Goal: Task Accomplishment & Management: Manage account settings

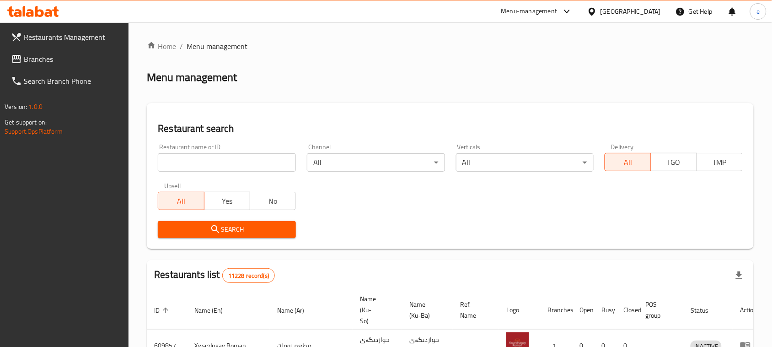
click at [50, 65] on link "Branches" at bounding box center [66, 59] width 125 height 22
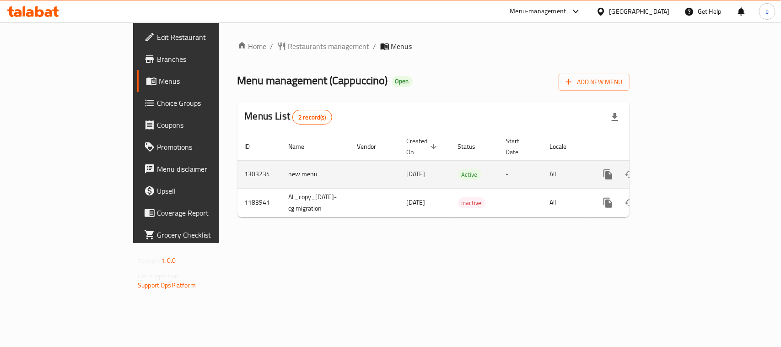
click at [685, 163] on link "enhanced table" at bounding box center [674, 174] width 22 height 22
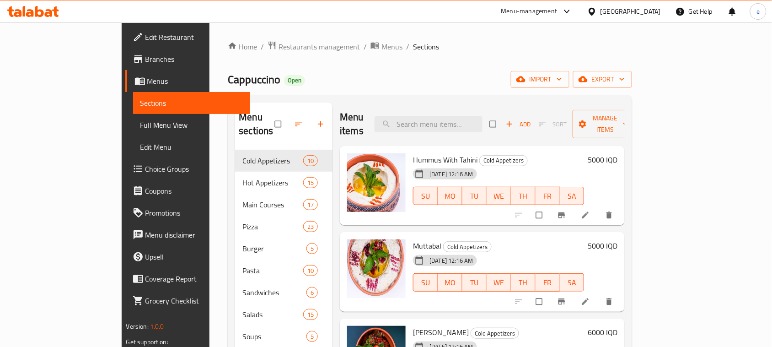
click at [133, 117] on link "Full Menu View" at bounding box center [192, 125] width 118 height 22
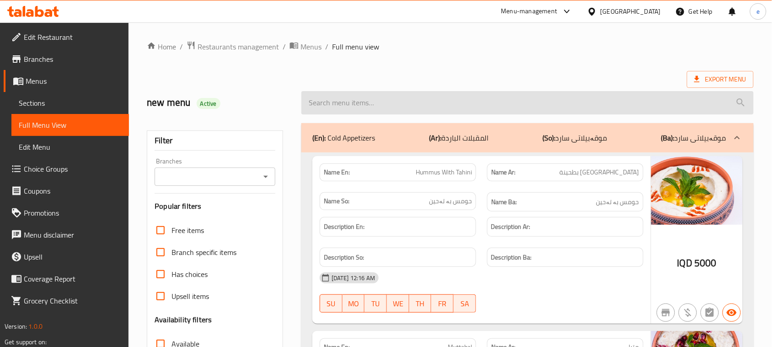
click at [371, 110] on input "search" at bounding box center [527, 102] width 452 height 23
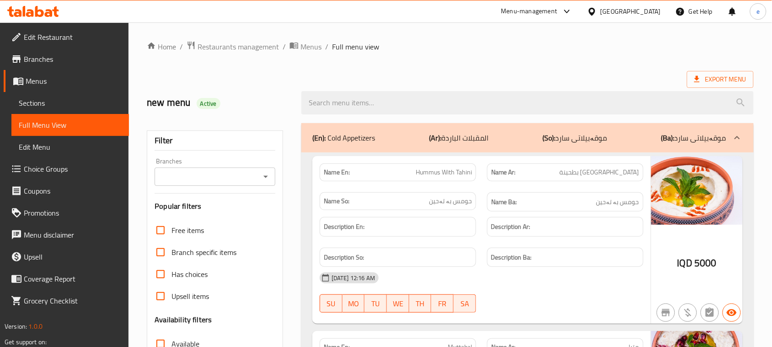
click at [258, 171] on div "Branches" at bounding box center [215, 176] width 121 height 18
click at [269, 172] on icon "Open" at bounding box center [265, 176] width 11 height 11
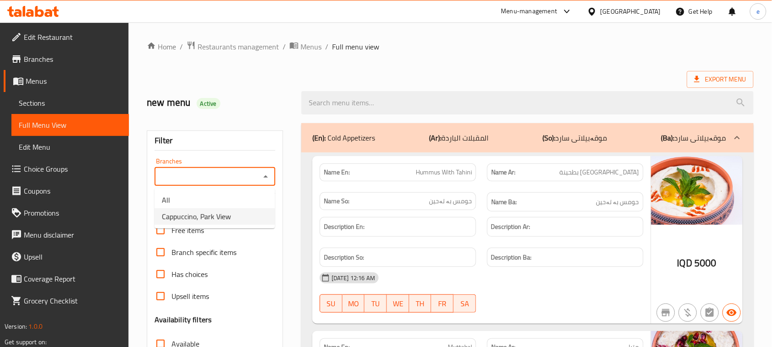
click at [221, 220] on span "Cappuccino, Park View" at bounding box center [196, 216] width 69 height 11
type input "Cappuccino, Park View"
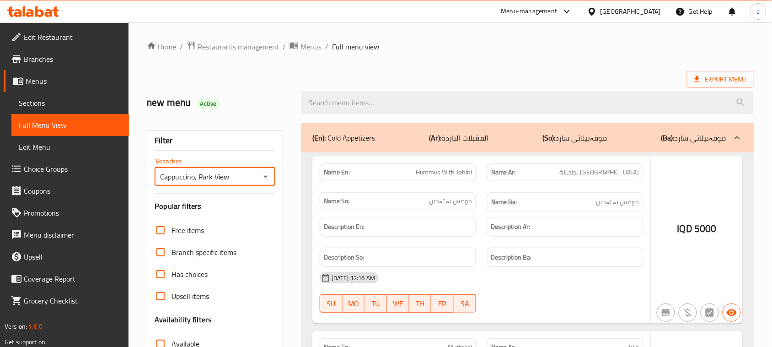
click at [342, 104] on div at bounding box center [386, 173] width 772 height 347
click at [348, 101] on div at bounding box center [386, 173] width 772 height 347
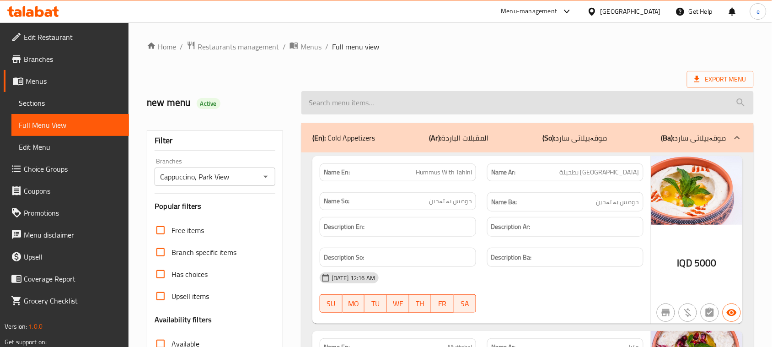
click at [355, 97] on input "search" at bounding box center [527, 102] width 452 height 23
paste input "Chicken Sticks"
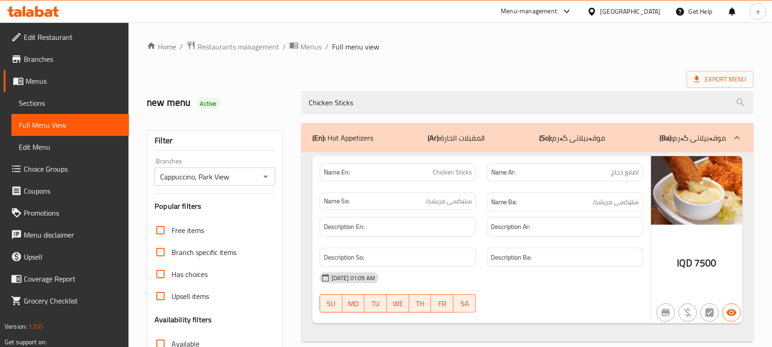
type input "Chicken Sticks"
click at [263, 175] on icon "Open" at bounding box center [265, 176] width 11 height 11
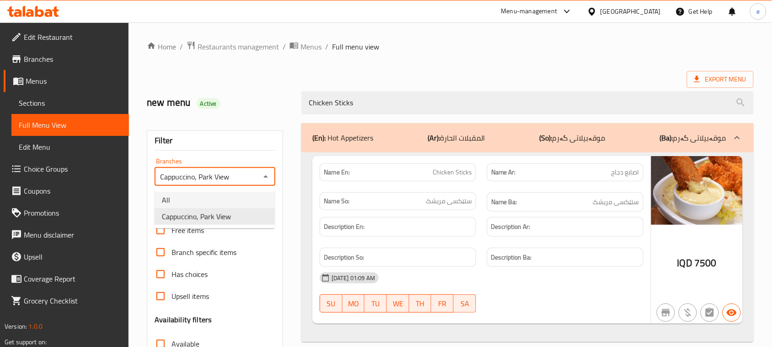
click at [214, 196] on li "All" at bounding box center [215, 200] width 120 height 16
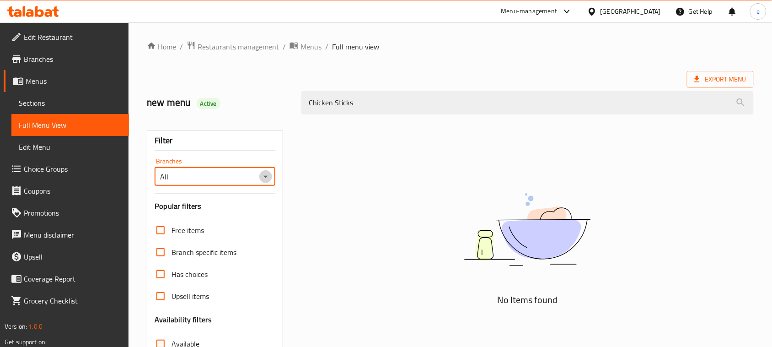
click at [261, 175] on icon "Open" at bounding box center [265, 176] width 11 height 11
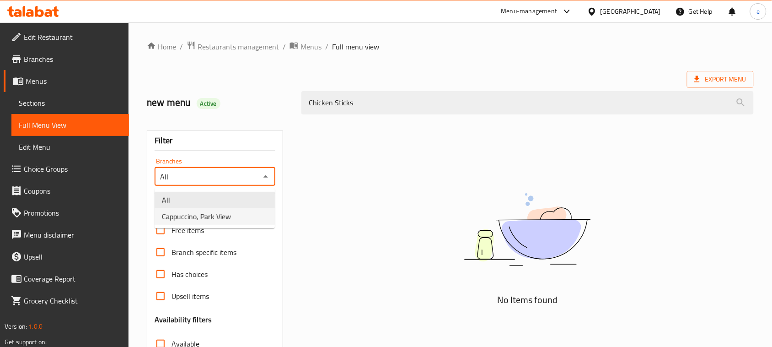
click at [220, 218] on span "Cappuccino, Park View" at bounding box center [196, 216] width 69 height 11
type input "Cappuccino, Park View"
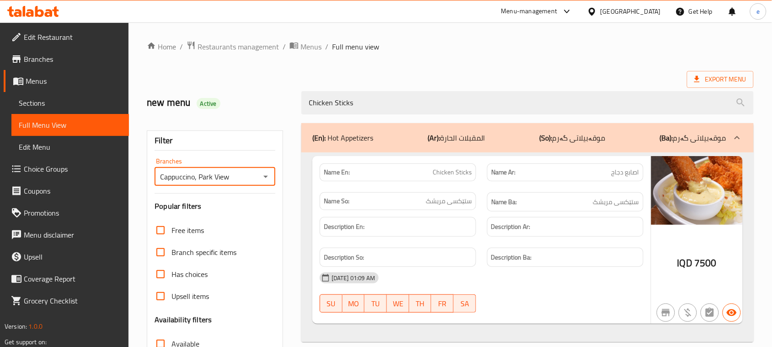
click at [446, 172] on span "Chicken Sticks" at bounding box center [452, 172] width 39 height 10
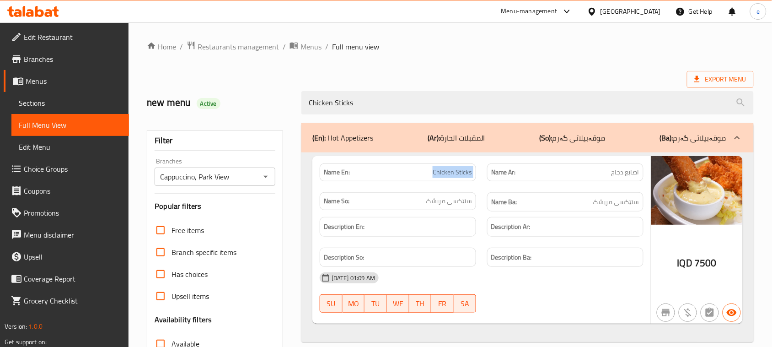
click at [446, 172] on span "Chicken Sticks" at bounding box center [452, 172] width 39 height 10
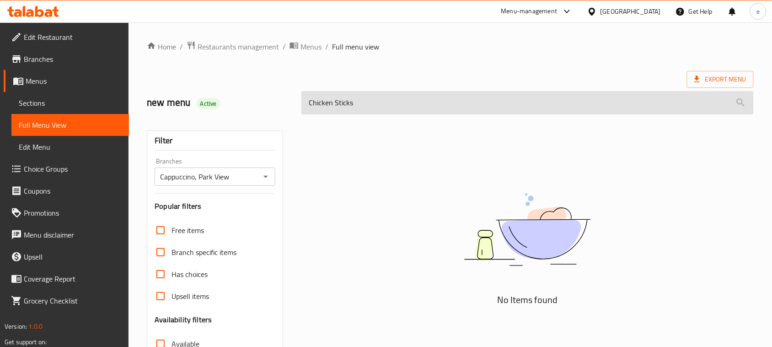
click at [340, 99] on input "Chicken Sticks" at bounding box center [527, 102] width 452 height 23
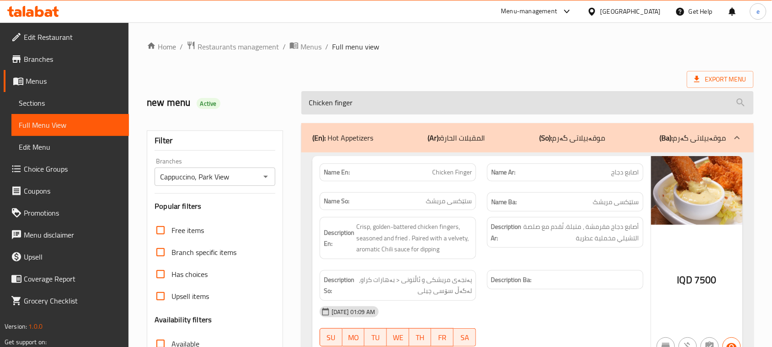
click at [344, 103] on input "Chicken finger" at bounding box center [527, 102] width 452 height 23
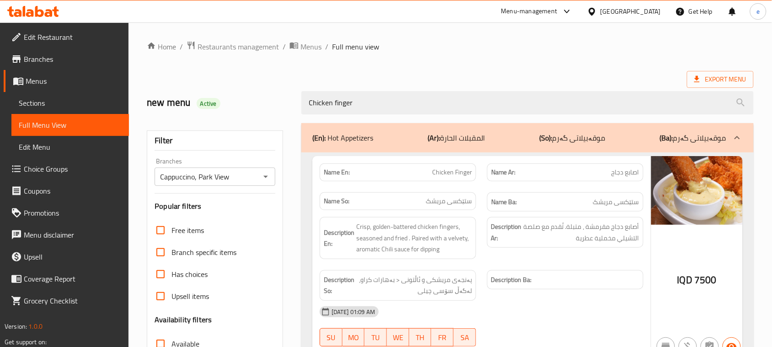
type input "Chicken finger"
click at [472, 62] on div "Home / Restaurants management / Menus / Full menu view Export Menu new menu Act…" at bounding box center [450, 255] width 607 height 428
click at [271, 345] on div "Available" at bounding box center [215, 344] width 121 height 22
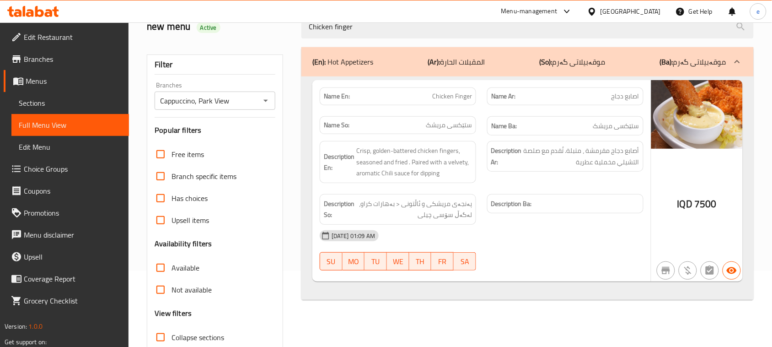
scroll to position [114, 0]
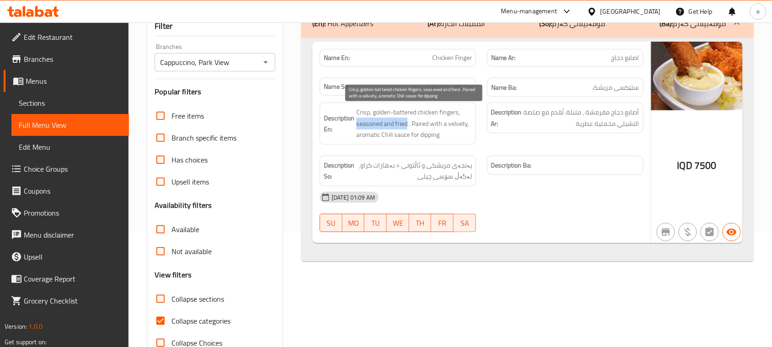
drag, startPoint x: 356, startPoint y: 127, endPoint x: 407, endPoint y: 124, distance: 51.3
click at [407, 124] on span "Crisp, golden-battered chicken fingers, seasoned and fried . Paired with a velv…" at bounding box center [414, 124] width 116 height 34
copy span "seasoned and fried"
drag, startPoint x: 449, startPoint y: 126, endPoint x: 467, endPoint y: 126, distance: 17.8
click at [467, 126] on span "Crisp, golden-battered chicken fingers, seasoned and fried . Paired with a velv…" at bounding box center [414, 124] width 116 height 34
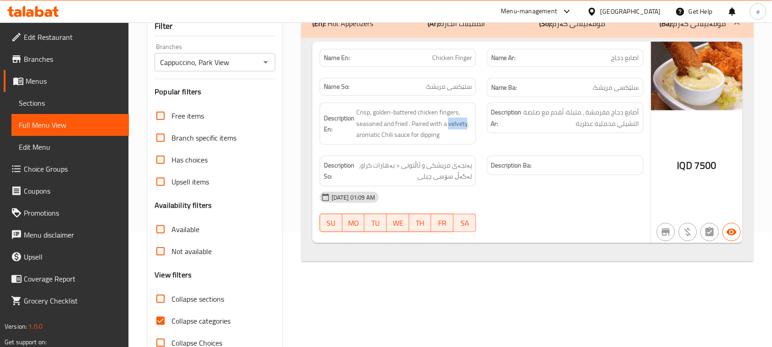
copy span "velvety"
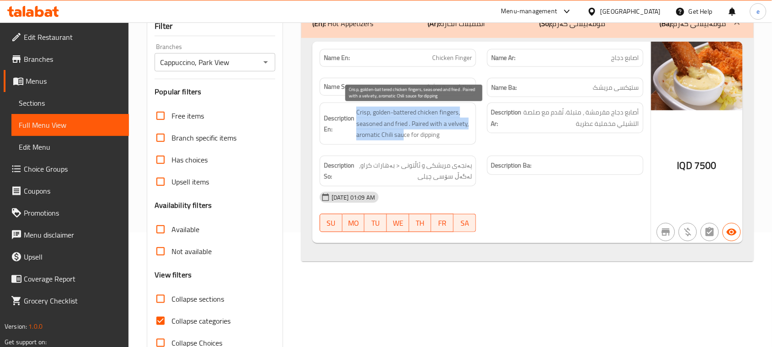
drag, startPoint x: 353, startPoint y: 135, endPoint x: 403, endPoint y: 134, distance: 50.8
click at [403, 134] on h6 "Description En: Crisp, golden-battered chicken fingers, seasoned and fried . Pa…" at bounding box center [398, 124] width 148 height 34
click at [403, 134] on span "Crisp, golden-battered chicken fingers, seasoned and fried . Paired with a velv…" at bounding box center [414, 124] width 116 height 34
drag, startPoint x: 357, startPoint y: 136, endPoint x: 408, endPoint y: 136, distance: 51.7
click at [408, 136] on span "Crisp, golden-battered chicken fingers, seasoned and fried . Paired with a velv…" at bounding box center [414, 124] width 116 height 34
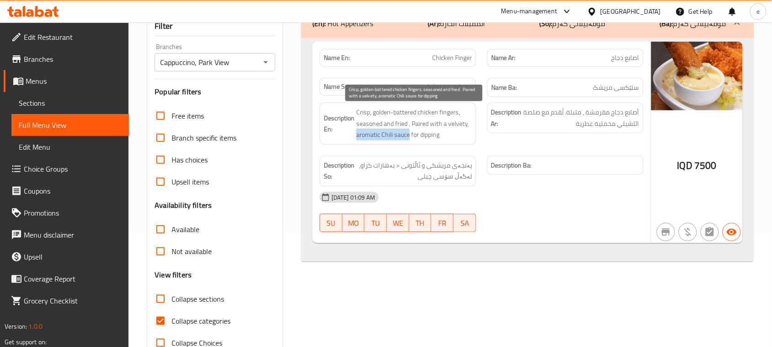
copy span "aromatic Chili sauce"
click at [422, 127] on span "Crisp, golden-battered chicken fingers, seasoned and fried . Paired with a velv…" at bounding box center [414, 124] width 116 height 34
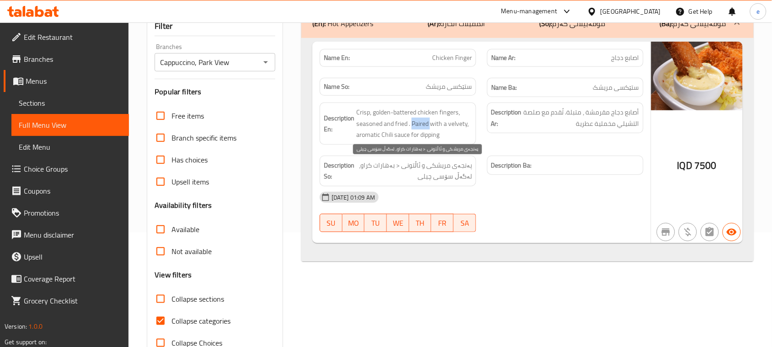
copy span "Paired"
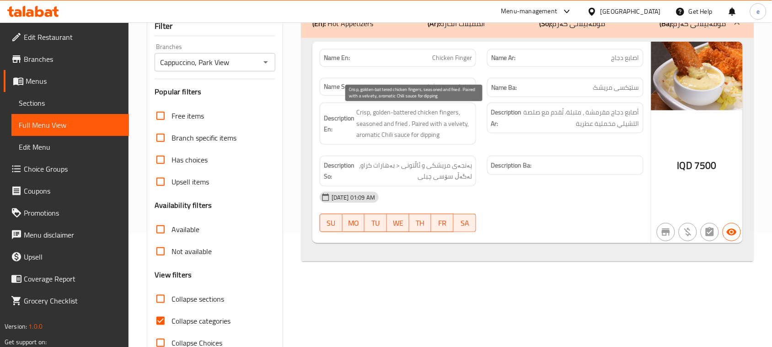
drag, startPoint x: 462, startPoint y: 129, endPoint x: 410, endPoint y: 158, distance: 59.4
click at [461, 129] on span "Crisp, golden-battered chicken fingers, seasoned and fried . Paired with a velv…" at bounding box center [414, 124] width 116 height 34
click at [263, 55] on div "Cappuccino, Park View Branches" at bounding box center [215, 62] width 121 height 18
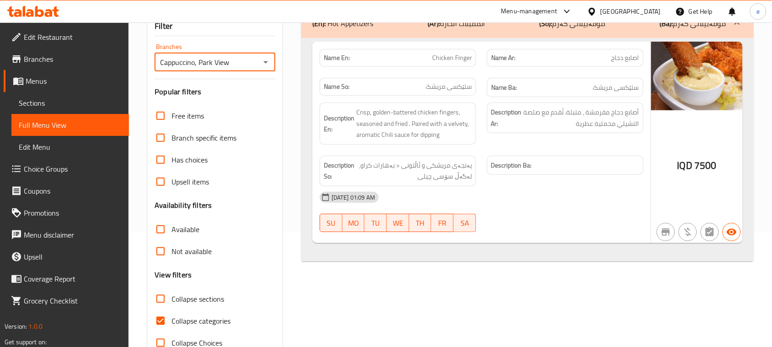
click at [264, 63] on icon "Open" at bounding box center [265, 62] width 5 height 2
click at [249, 80] on li "All" at bounding box center [215, 85] width 120 height 16
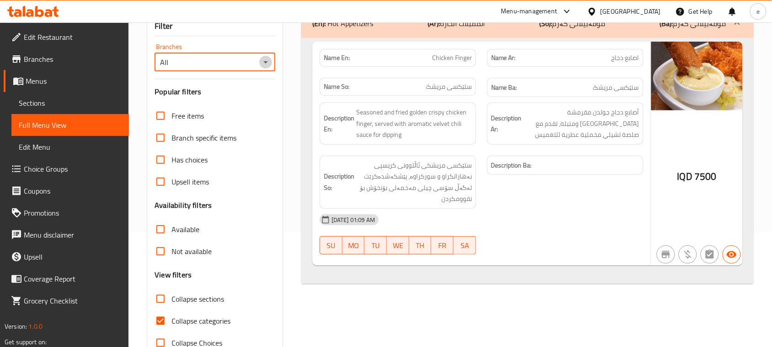
click at [266, 60] on icon "Open" at bounding box center [265, 62] width 11 height 11
click at [226, 103] on span "Cappuccino, Park View" at bounding box center [196, 102] width 69 height 11
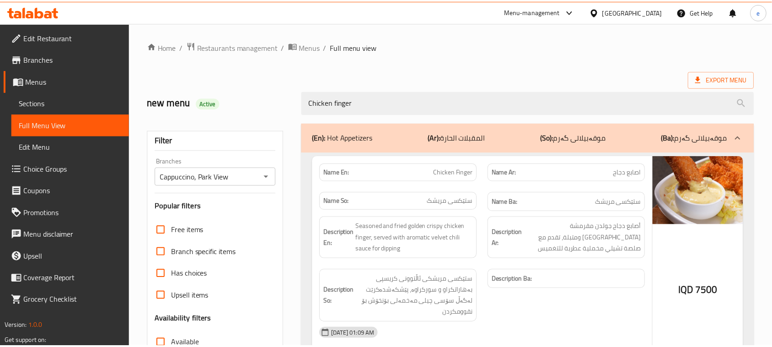
scroll to position [140, 0]
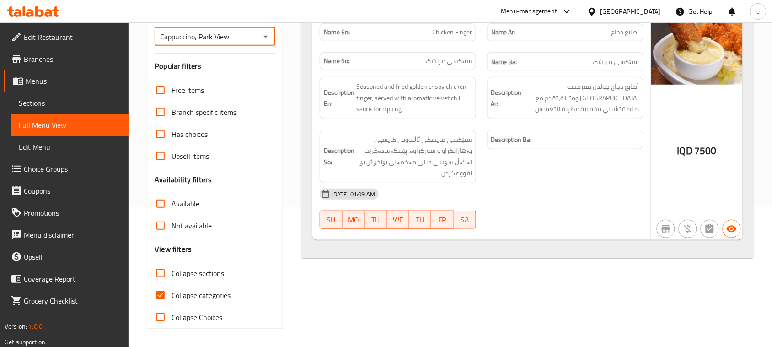
click at [268, 37] on icon "Open" at bounding box center [265, 36] width 11 height 11
click at [241, 62] on li "All" at bounding box center [215, 60] width 120 height 16
click at [264, 37] on icon "Open" at bounding box center [265, 37] width 5 height 2
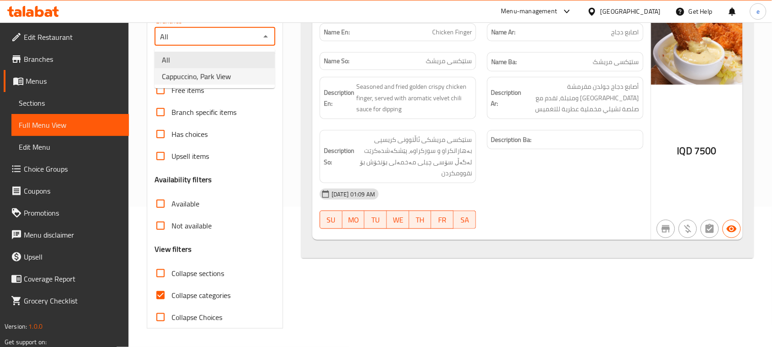
click at [237, 74] on li "Cappuccino, Park View" at bounding box center [215, 76] width 120 height 16
type input "Cappuccino, Park View"
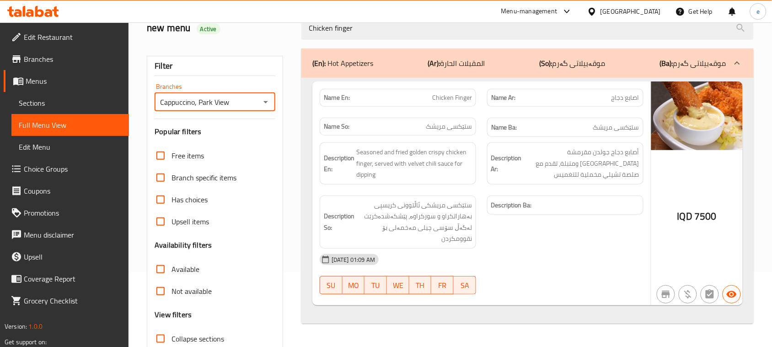
scroll to position [0, 0]
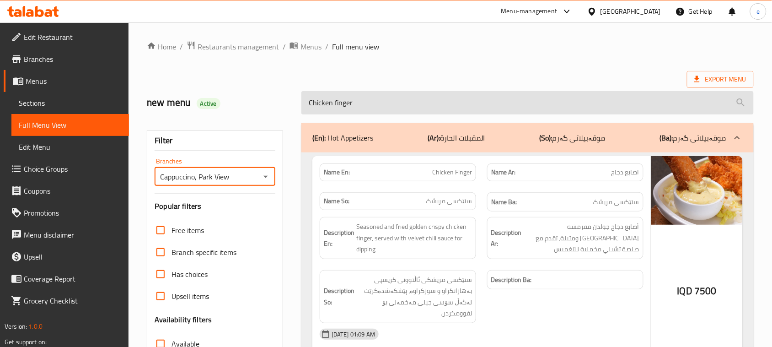
click at [354, 107] on input "Chicken finger" at bounding box center [527, 102] width 452 height 23
paste input "Schnitzel"
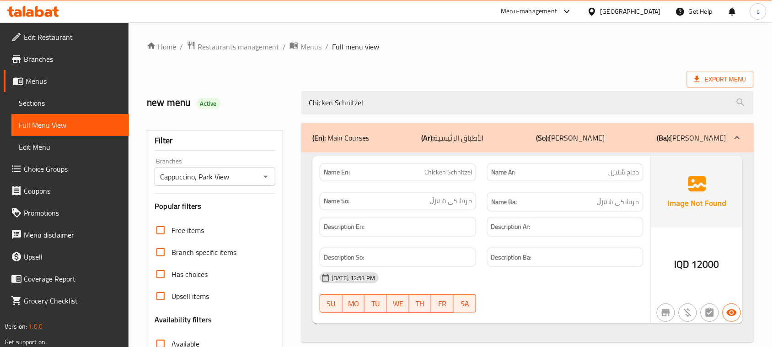
type input "Chicken Schnitzel"
click at [261, 175] on icon "Open" at bounding box center [265, 176] width 11 height 11
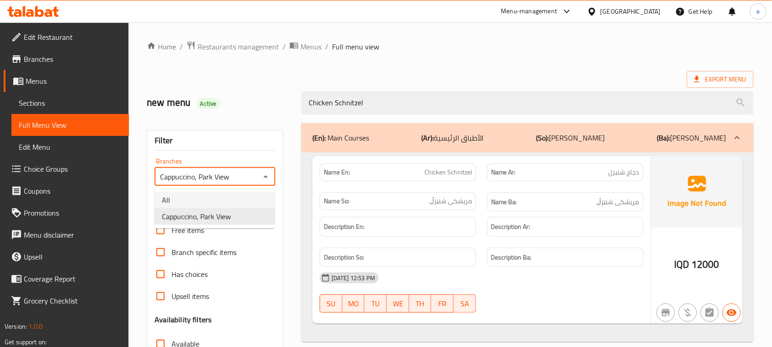
click at [238, 199] on li "All" at bounding box center [215, 200] width 120 height 16
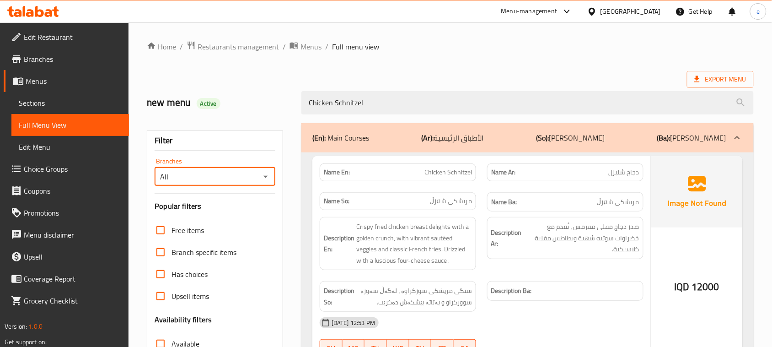
click at [261, 172] on icon "Open" at bounding box center [265, 176] width 11 height 11
click at [238, 220] on li "Cappuccino, Park View" at bounding box center [215, 216] width 120 height 16
click at [266, 172] on icon "Open" at bounding box center [265, 176] width 11 height 11
click at [251, 192] on li "All" at bounding box center [215, 200] width 120 height 16
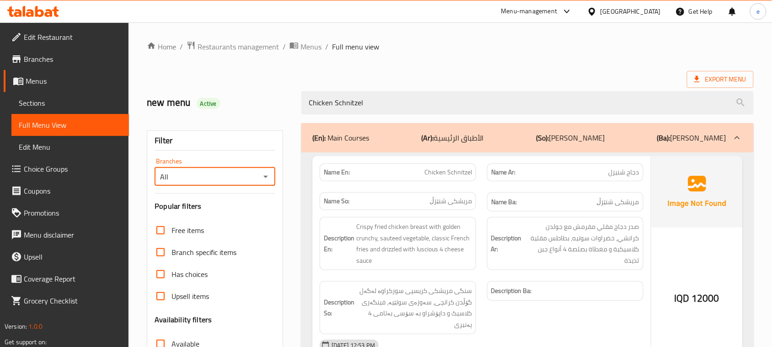
click at [268, 174] on icon "Open" at bounding box center [265, 176] width 11 height 11
click at [222, 213] on span "Cappuccino, Park View" at bounding box center [196, 216] width 69 height 11
click at [266, 177] on icon "Open" at bounding box center [265, 176] width 11 height 11
click at [219, 201] on li "All" at bounding box center [215, 200] width 120 height 16
drag, startPoint x: 263, startPoint y: 179, endPoint x: 259, endPoint y: 185, distance: 7.5
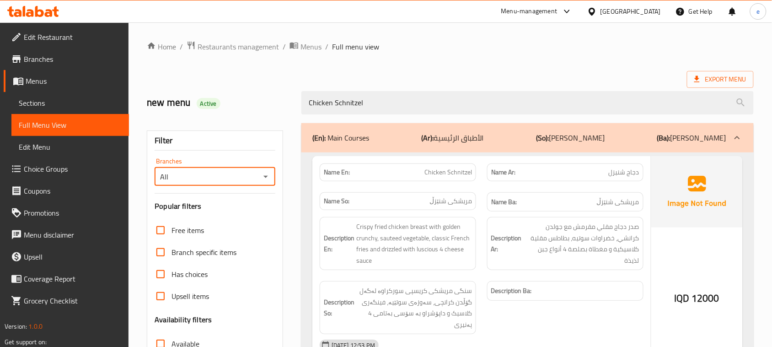
click at [263, 179] on icon "Open" at bounding box center [265, 176] width 11 height 11
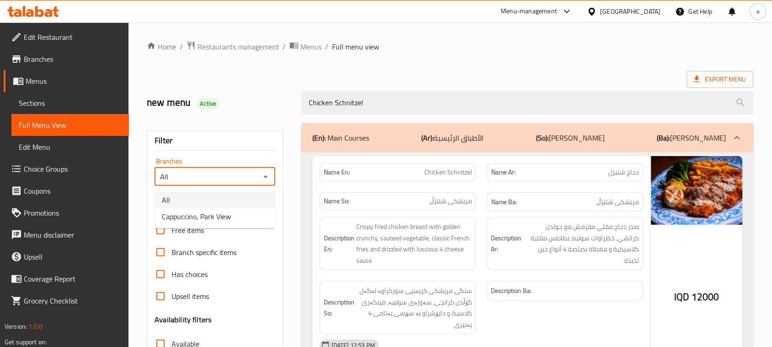
click at [244, 206] on li "All" at bounding box center [215, 200] width 120 height 16
click at [266, 175] on icon "Open" at bounding box center [265, 176] width 11 height 11
click at [236, 216] on li "Cappuccino, Park View" at bounding box center [215, 216] width 120 height 16
type input "Cappuccino, Park View"
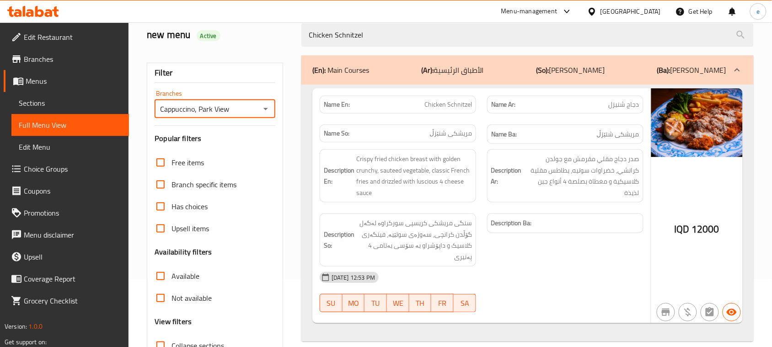
scroll to position [26, 0]
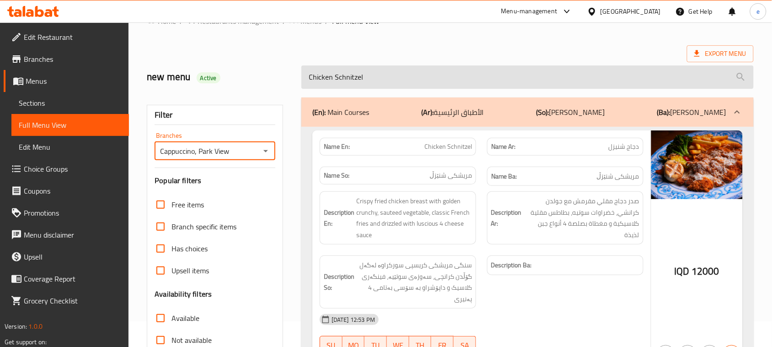
click at [351, 88] on input "Chicken Schnitzel" at bounding box center [527, 76] width 452 height 23
click at [351, 87] on input "Chicken Schnitzel" at bounding box center [527, 76] width 452 height 23
paste input "Koto Funji"
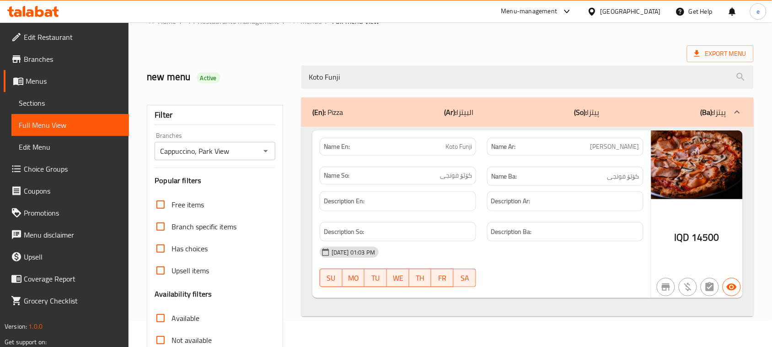
type input "Koto Funji"
click at [263, 149] on icon "Open" at bounding box center [265, 150] width 11 height 11
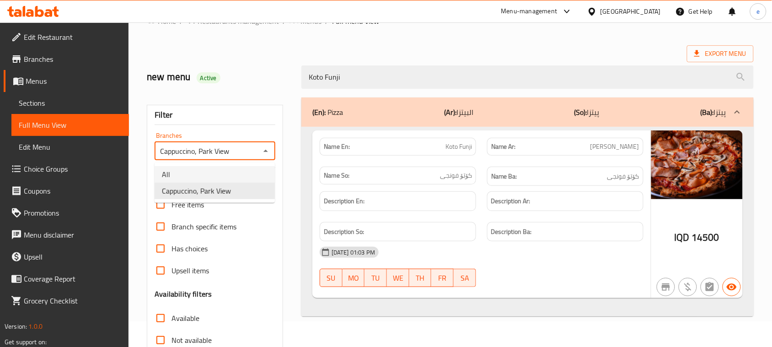
click at [250, 169] on li "All" at bounding box center [215, 174] width 120 height 16
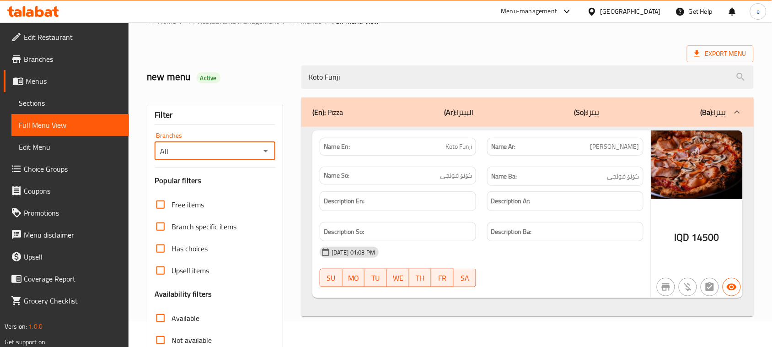
click at [268, 156] on icon "Open" at bounding box center [265, 150] width 11 height 11
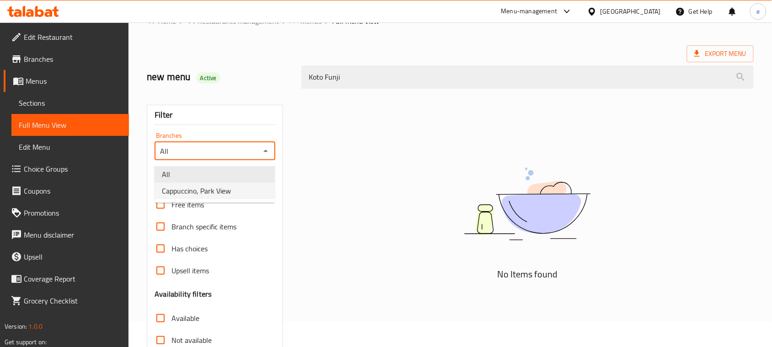
click at [238, 198] on li "Cappuccino, Park View" at bounding box center [215, 191] width 120 height 16
type input "Cappuccino, Park View"
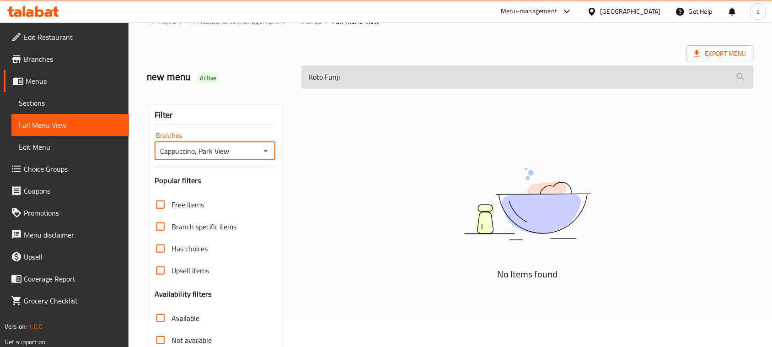
click at [318, 77] on input "Koto Funji" at bounding box center [527, 76] width 452 height 23
click at [361, 81] on input "cotto Funji" at bounding box center [527, 76] width 452 height 23
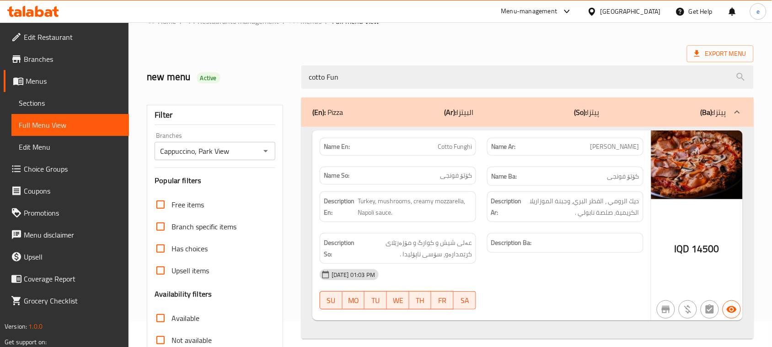
click at [456, 146] on span "Cotto Funghi" at bounding box center [455, 147] width 34 height 10
copy span "Cotto Funghi"
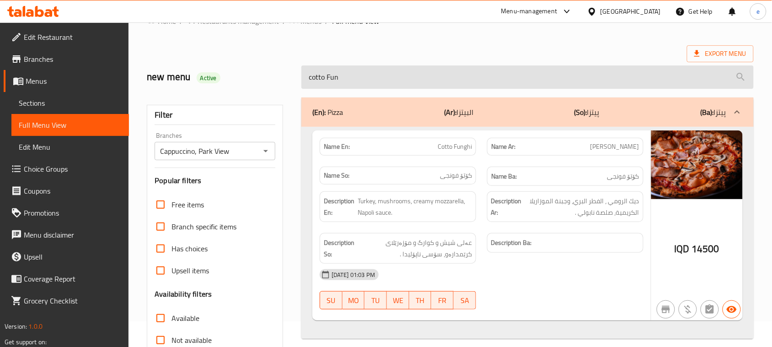
click at [344, 85] on input "cotto Fun" at bounding box center [527, 76] width 452 height 23
paste input "Cotto Funghi"
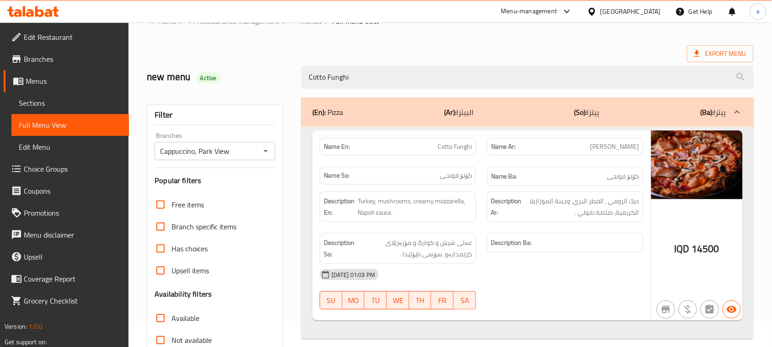
type input "Cotto Funghi"
click at [262, 152] on icon "Open" at bounding box center [265, 150] width 11 height 11
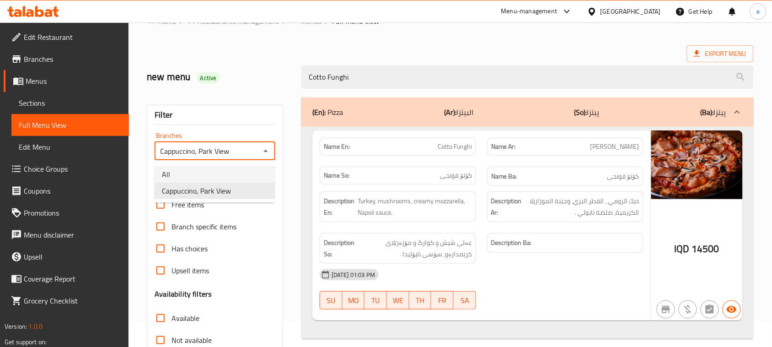
click at [243, 175] on li "All" at bounding box center [215, 174] width 120 height 16
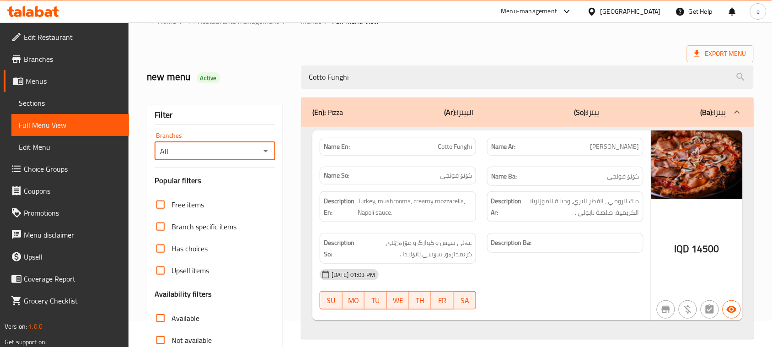
click at [264, 155] on icon "Open" at bounding box center [265, 150] width 11 height 11
click at [240, 193] on li "Cappuccino, Park View" at bounding box center [215, 191] width 120 height 16
type input "Cappuccino, Park View"
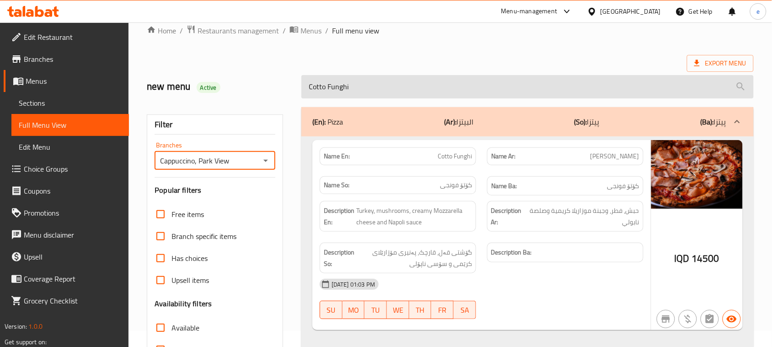
scroll to position [0, 0]
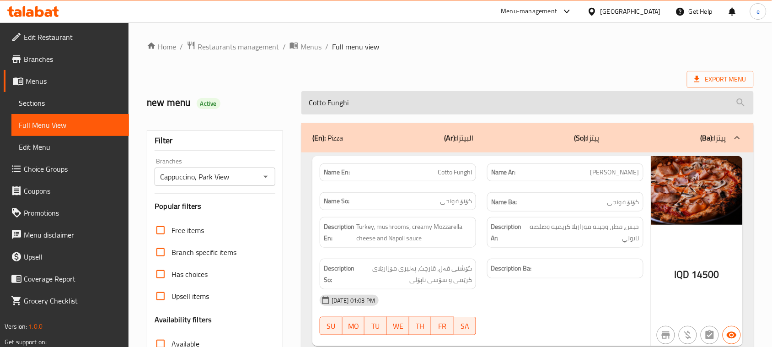
click at [335, 97] on input "Cotto Funghi" at bounding box center [527, 102] width 452 height 23
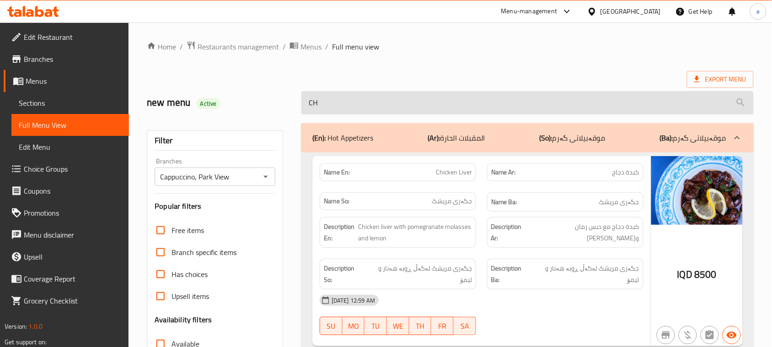
type input "C"
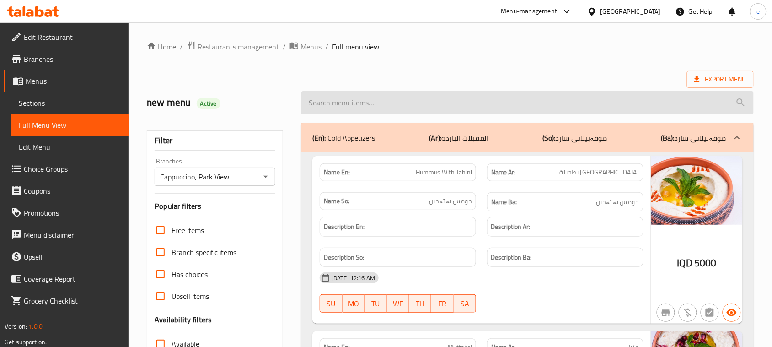
drag, startPoint x: 335, startPoint y: 97, endPoint x: 332, endPoint y: 92, distance: 5.5
click at [332, 92] on input "search" at bounding box center [527, 102] width 452 height 23
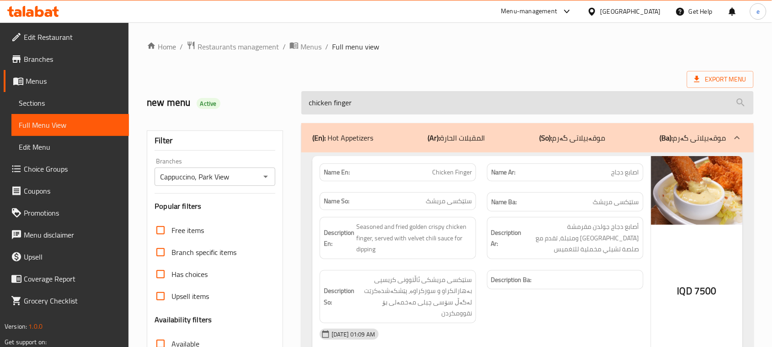
click at [326, 103] on input "chicken finger" at bounding box center [527, 102] width 452 height 23
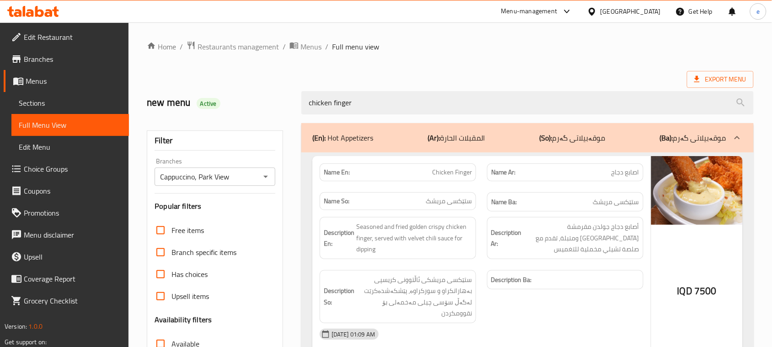
type input "chicken finger"
click at [40, 6] on icon at bounding box center [33, 11] width 52 height 11
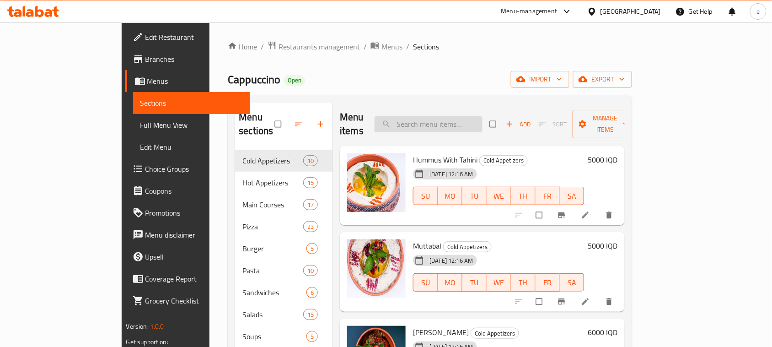
click at [449, 116] on input "search" at bounding box center [429, 124] width 108 height 16
paste input "Chicken finger"
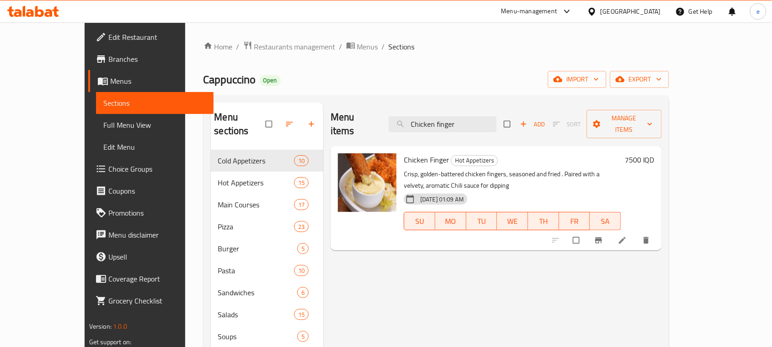
type input "Chicken finger"
click at [626, 237] on icon at bounding box center [622, 240] width 7 height 7
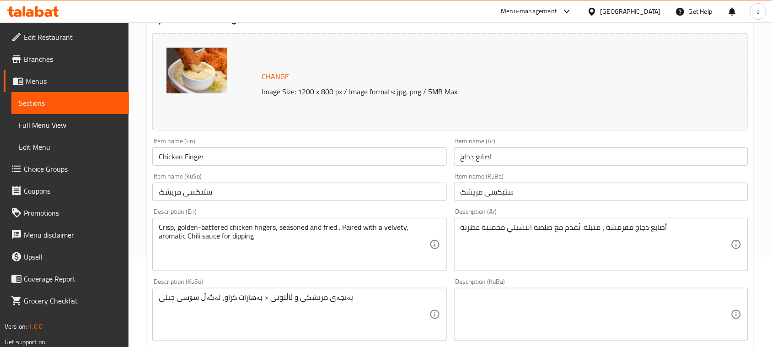
scroll to position [114, 0]
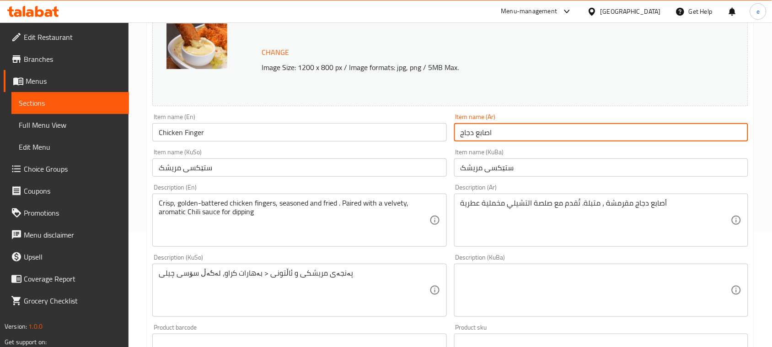
click at [506, 131] on input "اصابع دجاج" at bounding box center [601, 132] width 294 height 18
click at [254, 164] on input "ستێکسی مریشک" at bounding box center [299, 167] width 294 height 18
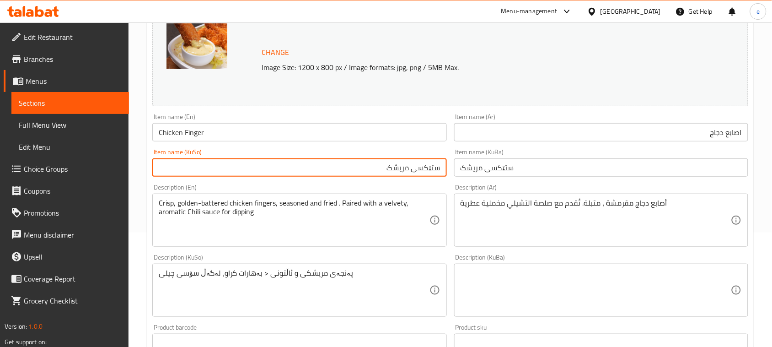
click at [570, 167] on input "ستێکسی مریشک" at bounding box center [601, 167] width 294 height 18
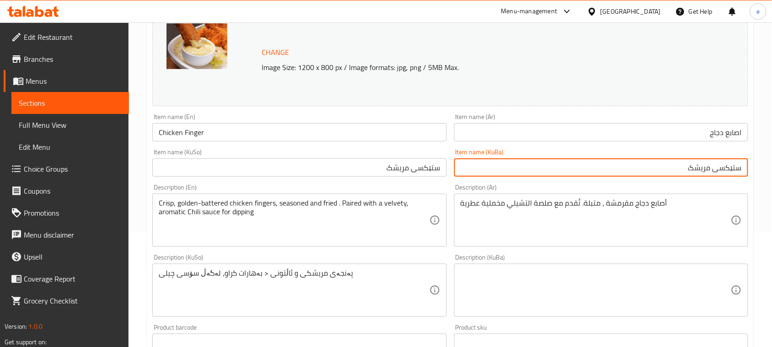
click at [191, 133] on input "Chicken Finger" at bounding box center [299, 132] width 294 height 18
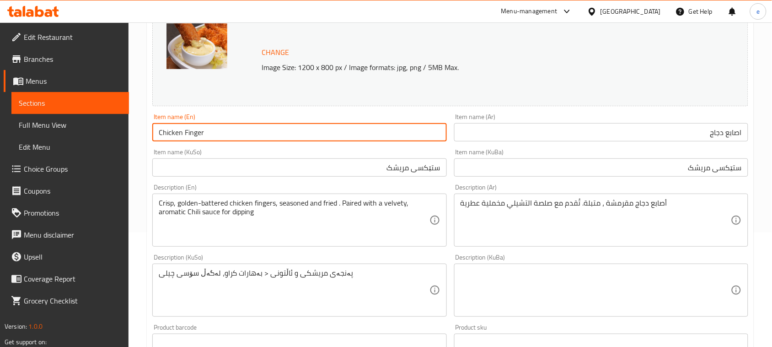
click at [191, 133] on input "Chicken Finger" at bounding box center [299, 132] width 294 height 18
click at [389, 170] on input "ستێکسی مریشک" at bounding box center [299, 167] width 294 height 18
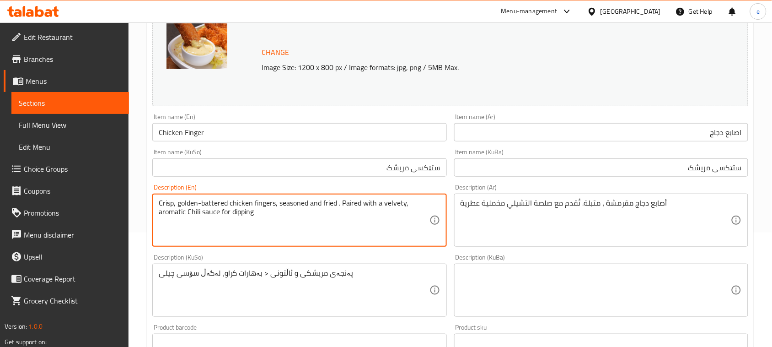
click at [241, 214] on textarea "Crisp, golden-battered chicken fingers, seasoned and fried . Paired with a velv…" at bounding box center [294, 220] width 270 height 43
click at [323, 213] on textarea "Crisp, golden-battered chicken fingers, seasoned and fried . Paired with a velv…" at bounding box center [294, 220] width 270 height 43
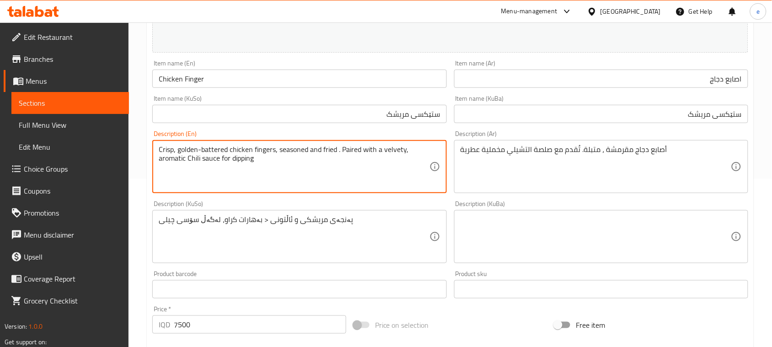
scroll to position [229, 0]
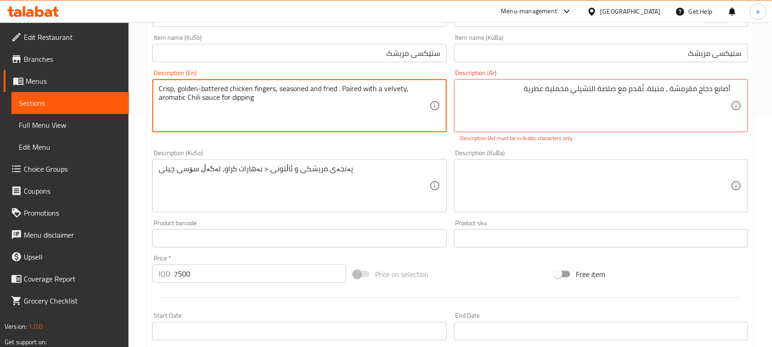
drag, startPoint x: 342, startPoint y: 88, endPoint x: 403, endPoint y: 90, distance: 61.8
click at [385, 110] on textarea "Crisp, golden-battered chicken fingers, seasoned and fried . Paired with a velv…" at bounding box center [294, 105] width 270 height 43
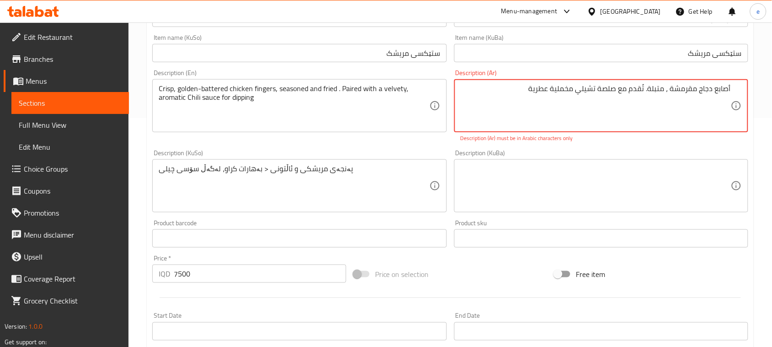
type textarea "أصابع دجاج مقرمشة ، متبلة. تُقدم مع صلصة تشیلي مخملية عطرية"
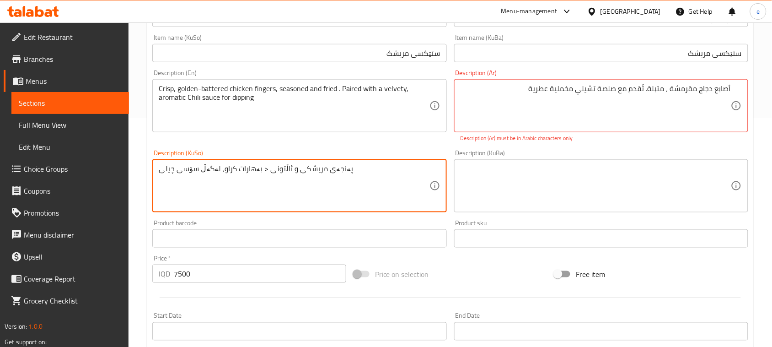
click at [305, 172] on textarea "پەنجەی مریشکی و ئاڵتونی < بەهارات کراو، لەگەڵ سۆسی چیلی" at bounding box center [294, 185] width 270 height 43
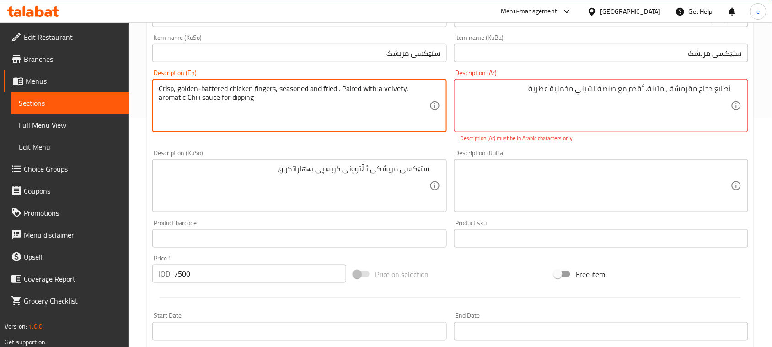
drag, startPoint x: 342, startPoint y: 87, endPoint x: 360, endPoint y: 103, distance: 24.6
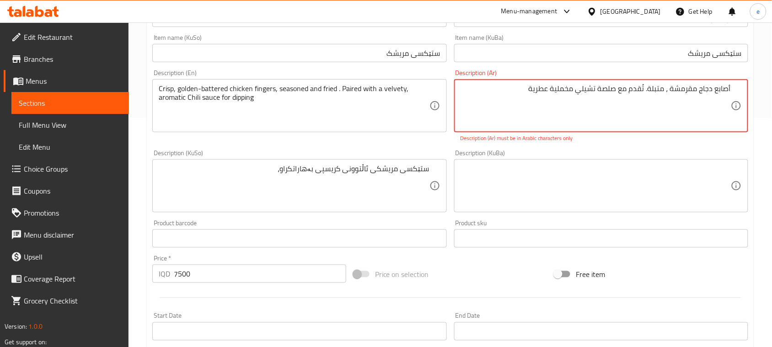
drag, startPoint x: 527, startPoint y: 88, endPoint x: 645, endPoint y: 86, distance: 118.0
drag, startPoint x: 557, startPoint y: 89, endPoint x: 646, endPoint y: 83, distance: 89.4
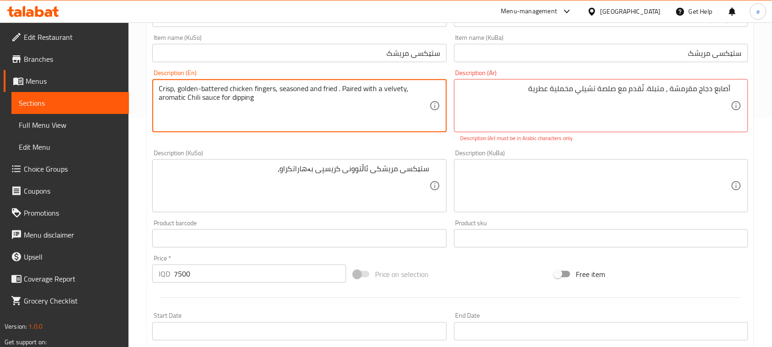
drag, startPoint x: 344, startPoint y: 87, endPoint x: 339, endPoint y: 115, distance: 28.3
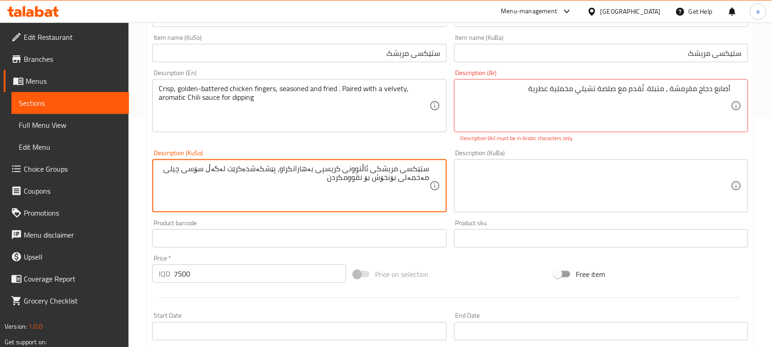
type textarea "ستێکسی مریشکی ئاڵتوونی کریسپی بەهاراتکراو، پێشکەشدەکرێت لەگەڵ سۆسی چیلی مەخمەلی…"
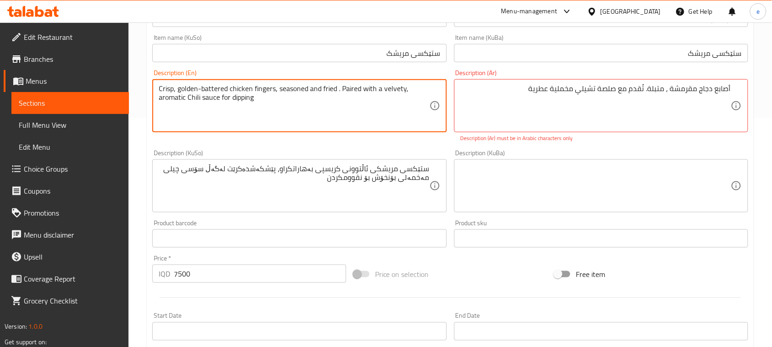
click at [252, 88] on textarea "Crisp, golden-battered chicken fingers, seasoned and fried . Paired with a velv…" at bounding box center [294, 105] width 270 height 43
click at [207, 95] on textarea "Marinated golden crispy chicken finger," at bounding box center [294, 105] width 270 height 43
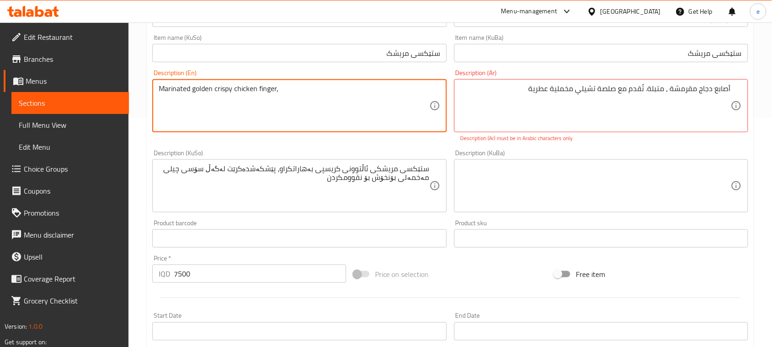
click at [288, 95] on textarea "Marinated golden crispy chicken finger," at bounding box center [294, 105] width 270 height 43
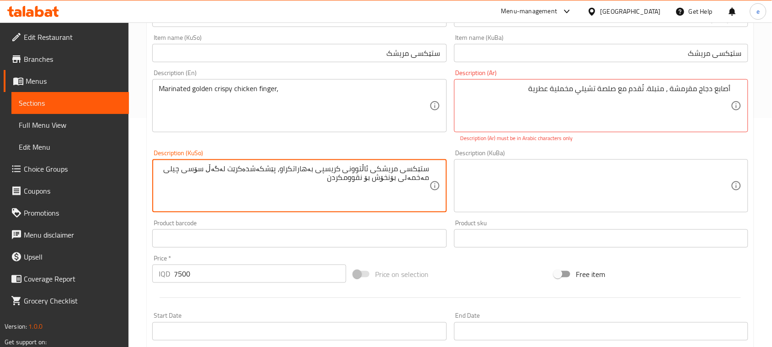
drag, startPoint x: 281, startPoint y: 172, endPoint x: 205, endPoint y: 186, distance: 77.8
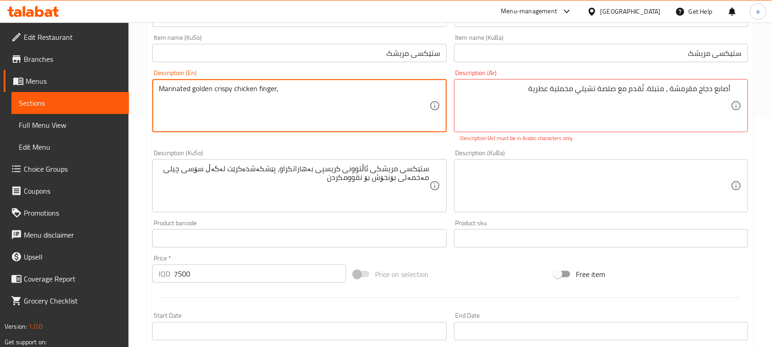
click at [174, 89] on textarea "Marinated golden crispy chicken finger," at bounding box center [294, 105] width 270 height 43
paste textarea "seasoned and fried"
click at [161, 90] on textarea "seasoned and friedgolden crispy chicken finger," at bounding box center [294, 105] width 270 height 43
click at [218, 87] on textarea "Seasoned and friedgolden crispy chicken finger," at bounding box center [294, 105] width 270 height 43
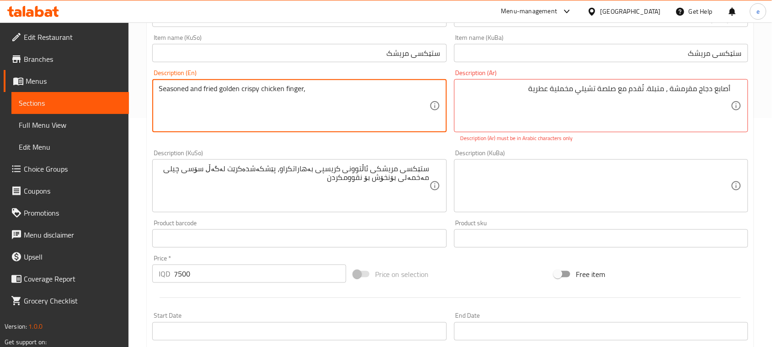
click at [306, 88] on textarea "Seasoned and fried golden crispy chicken finger," at bounding box center [294, 105] width 270 height 43
type textarea "Seasoned and fried golden crispy chicken finger,"
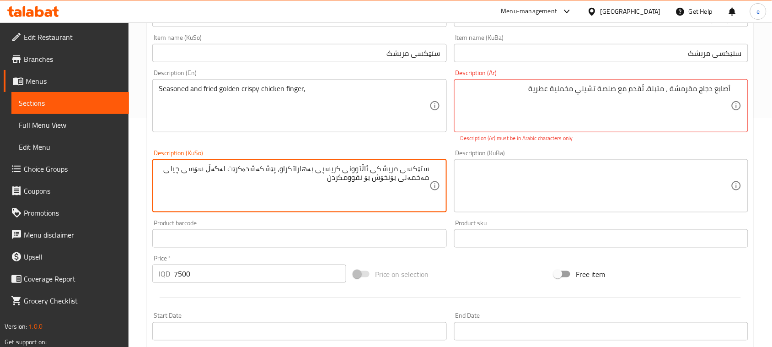
click at [286, 170] on textarea "ستێکسی مریشکی ئاڵتوونی کریسپی بەهاراتکراو، پێشکەشدەکرێت لەگەڵ سۆسی چیلی مەخمەلی…" at bounding box center [294, 185] width 270 height 43
type textarea "ستێکسی مریشکی ئاڵتوونی کریسپی بەهاراتکراو و سورکراوە، پێشکەشدەکرێت لەگەڵ سۆسی چ…"
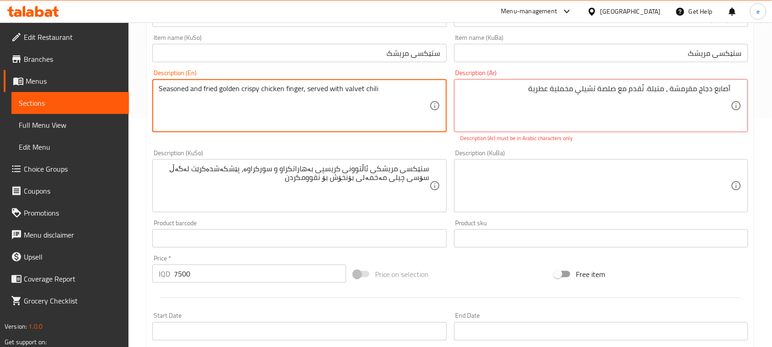
click at [356, 90] on textarea "Seasoned and fried golden crispy chicken finger, served with valvet chili" at bounding box center [294, 105] width 270 height 43
paste textarea "elvety"
click at [387, 90] on textarea "Seasoned and fried golden crispy chicken finger, served with velvet chili" at bounding box center [294, 105] width 270 height 43
click at [344, 90] on textarea "Seasoned and fried golden crispy chicken finger, served with velvet chili s" at bounding box center [294, 105] width 270 height 43
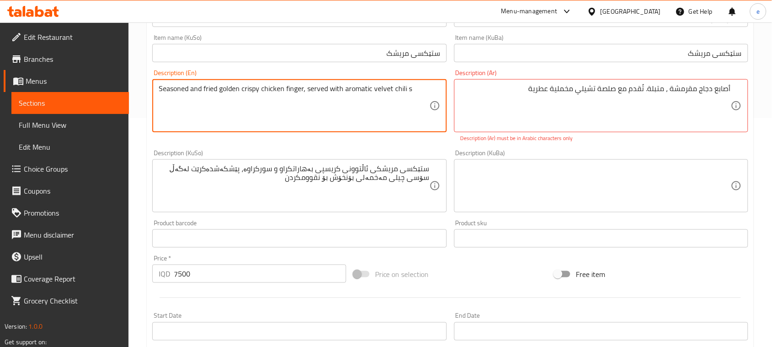
click at [412, 89] on textarea "Seasoned and fried golden crispy chicken finger, served with aromatic velvet ch…" at bounding box center [294, 105] width 270 height 43
click at [281, 97] on textarea "Seasoned and fried golden crispy chicken finger, served with aromatic velvet ch…" at bounding box center [294, 105] width 270 height 43
type textarea "Seasoned and fried golden crispy chicken finger, served with aromatic velvet ch…"
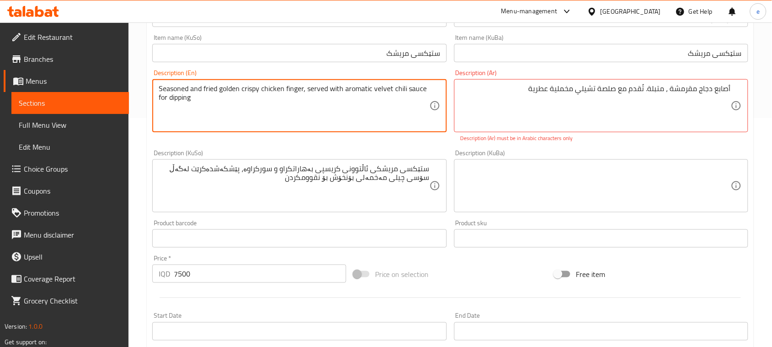
click at [308, 102] on textarea "Seasoned and fried golden crispy chicken finger, served with aromatic velvet ch…" at bounding box center [294, 105] width 270 height 43
click at [198, 91] on textarea "Seasoned and fried golden crispy chicken finger, served with aromatic velvet ch…" at bounding box center [294, 105] width 270 height 43
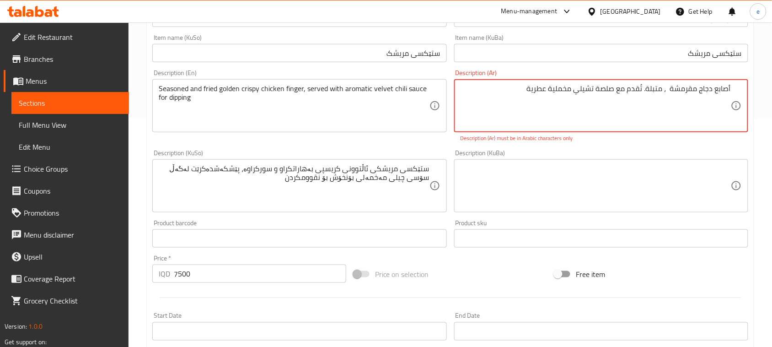
paste textarea "مقلية ومتبلة"
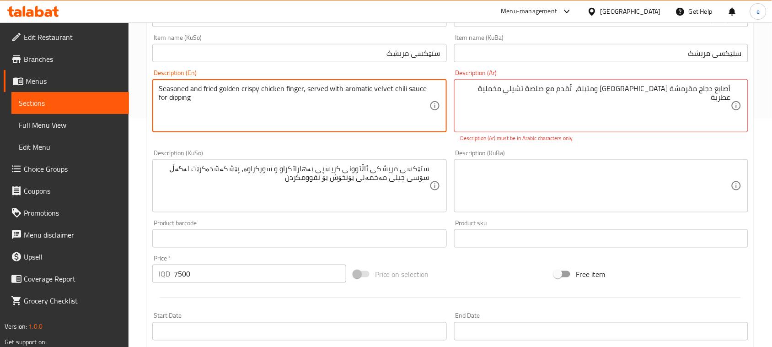
click at [231, 86] on textarea "Seasoned and fried golden crispy chicken finger, served with aromatic velvet ch…" at bounding box center [294, 105] width 270 height 43
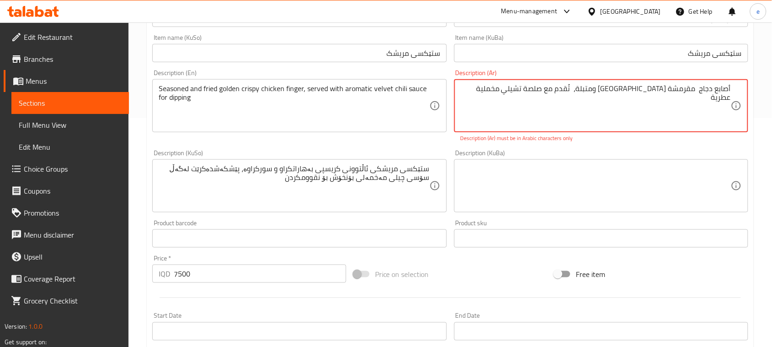
paste textarea "جولدن"
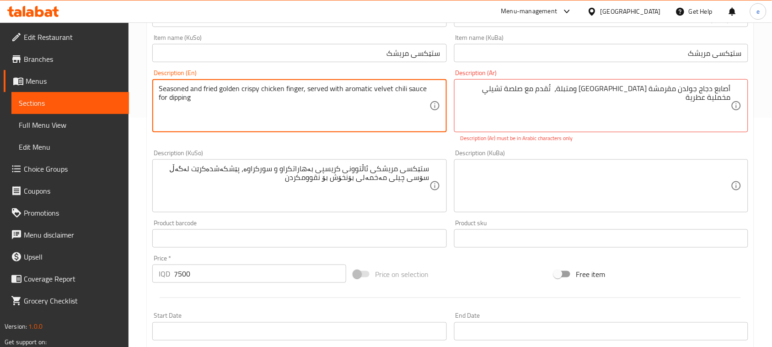
drag, startPoint x: 307, startPoint y: 87, endPoint x: 349, endPoint y: 113, distance: 48.9
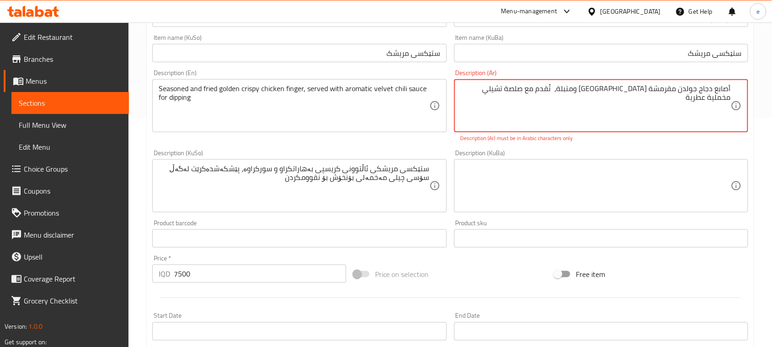
paste textarea "للتغميس"
click at [552, 92] on textarea "أصابع دجاج جولدن مقرمشة مقلية ومتبلة، تُقدم مع صلصة تشیلي مخملية عطرية للتغميس" at bounding box center [596, 105] width 270 height 43
click at [486, 268] on div "Price on selection" at bounding box center [450, 274] width 201 height 25
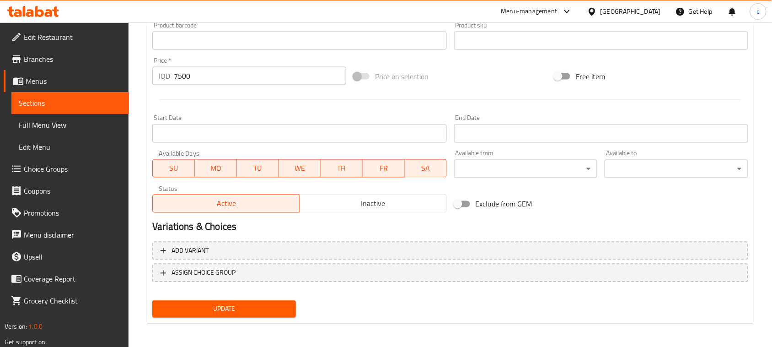
click at [262, 307] on span "Update" at bounding box center [224, 308] width 129 height 11
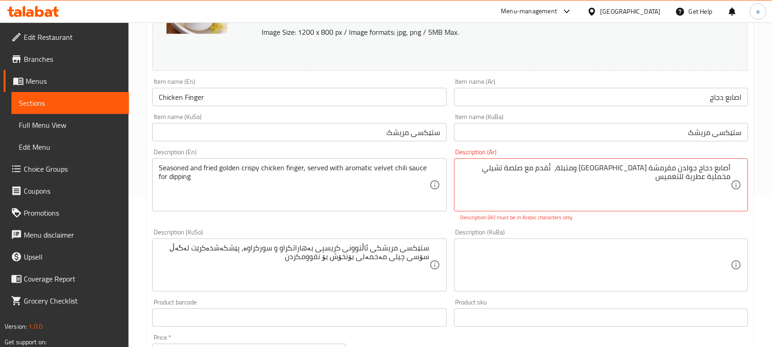
click at [595, 230] on div "Description (KuBa) Description (KuBa)" at bounding box center [601, 260] width 294 height 63
click at [449, 222] on div "Description (En) Seasoned and fried golden crispy chicken finger, served with a…" at bounding box center [299, 185] width 301 height 80
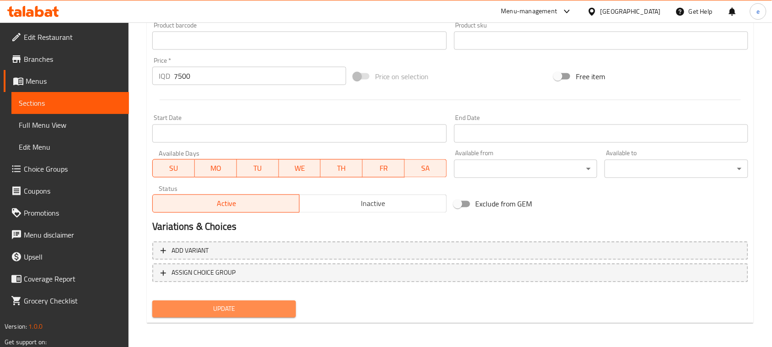
click at [268, 305] on span "Update" at bounding box center [224, 308] width 129 height 11
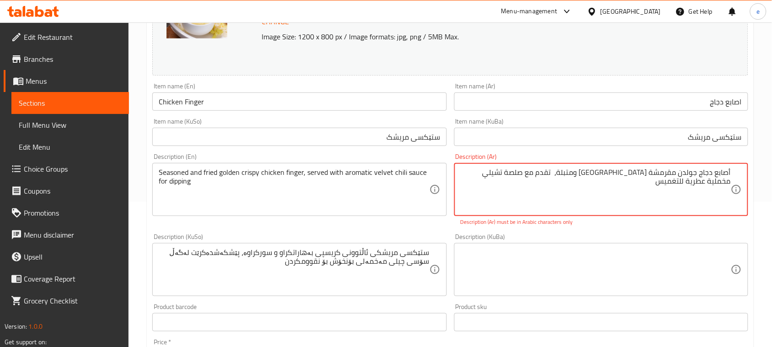
click at [660, 172] on textarea "أصابع دجاج جولدن مقرمشة مقلية ومتبلة، تقدم مع صلصة تشیلي مخملية عطرية للتغميس" at bounding box center [596, 189] width 270 height 43
paste textarea "تقدم مع صلصة تشي"
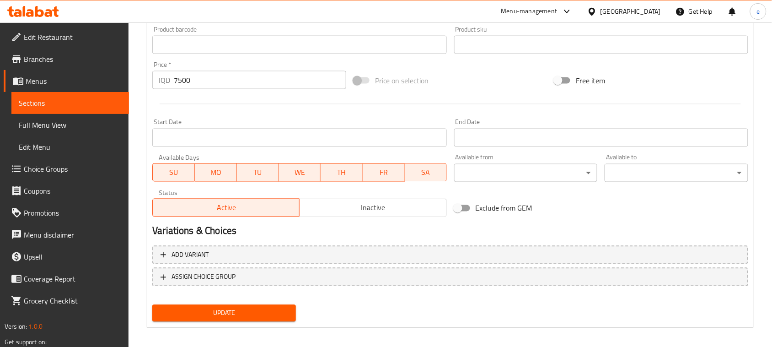
scroll to position [417, 0]
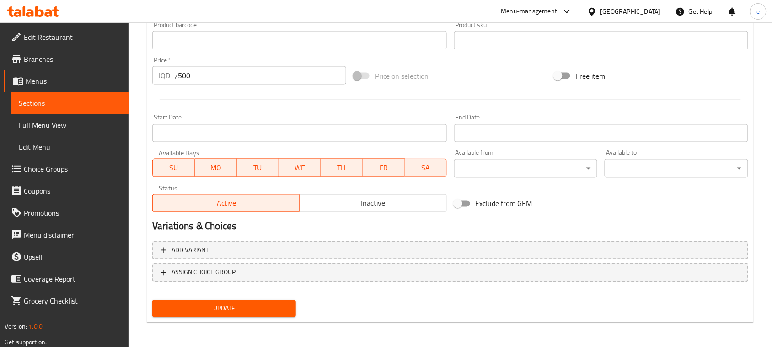
type textarea "أصابع دجاج جولدن مقرمشة مقلية ومتبلة، تقدم مع صلصة تشيلي مخملية عطرية للتغميس"
click at [242, 303] on span "Update" at bounding box center [224, 308] width 129 height 11
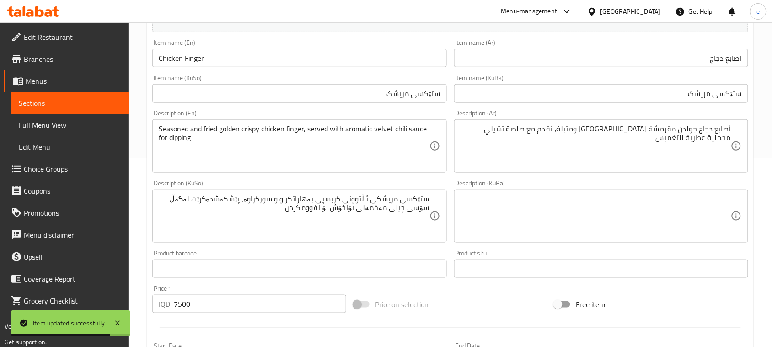
scroll to position [188, 0]
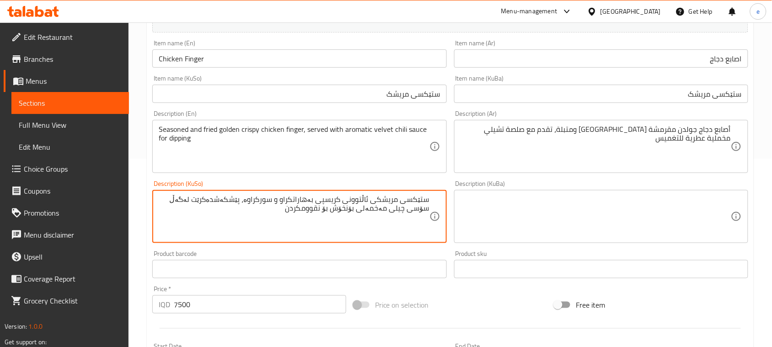
drag, startPoint x: 359, startPoint y: 210, endPoint x: 383, endPoint y: 209, distance: 23.8
type textarea "ستێکسی مریشکی ئاڵتوونی کریسپی بەهاراتکراو و سورکراوە، پێشکەشدەکرێت لەگەڵ سۆسی چ…"
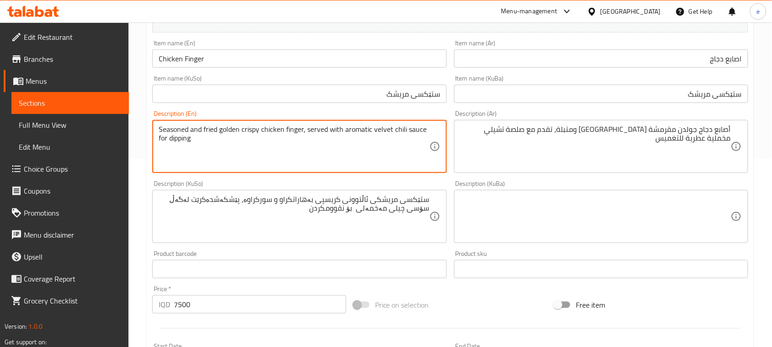
click at [361, 130] on textarea "Seasoned and fried golden crispy chicken finger, served with aromatic velvet ch…" at bounding box center [294, 146] width 270 height 43
type textarea "Seasoned and fried golden crispy chicken finger, served with velvet chili sauce…"
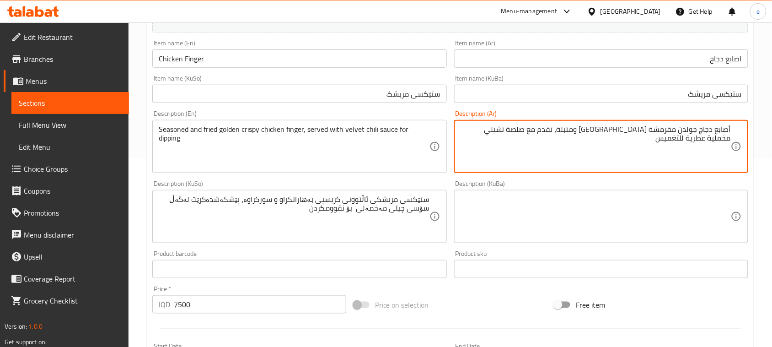
click at [500, 129] on textarea "أصابع دجاج جولدن مقرمشة مقلية ومتبلة، تقدم مع صلصة تشيلي مخملية عطرية للتغميس" at bounding box center [596, 146] width 270 height 43
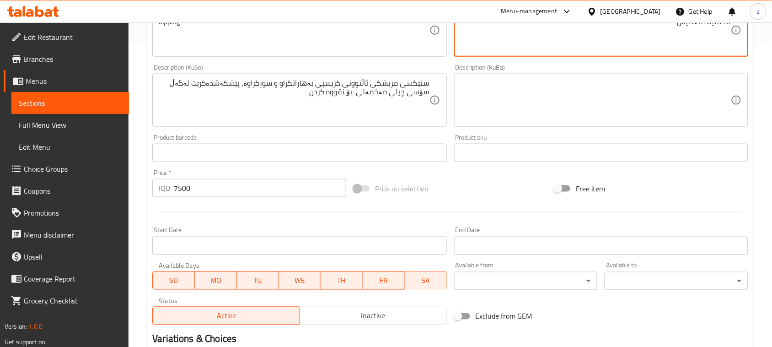
scroll to position [417, 0]
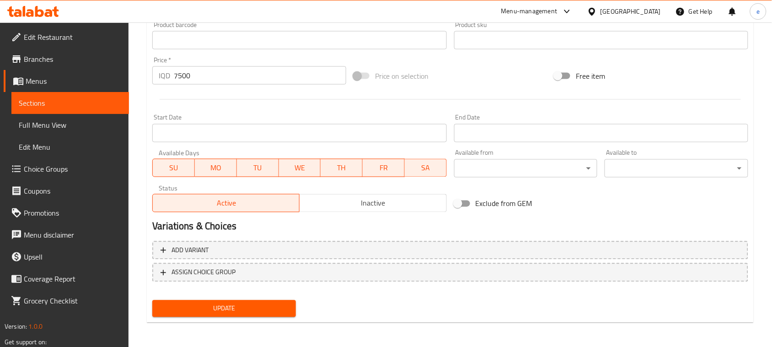
type textarea "أصابع دجاج جولدن مقرمشة مقلية ومتبلة، تقدم مع صلصة تشيلي مخملية للتغميس"
click at [223, 307] on span "Update" at bounding box center [224, 308] width 129 height 11
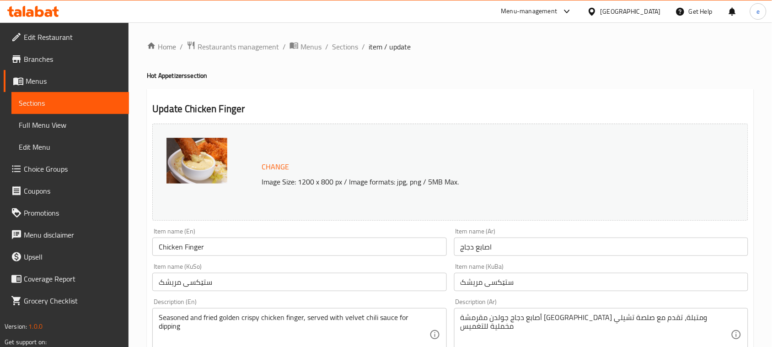
click at [47, 111] on link "Sections" at bounding box center [70, 103] width 118 height 22
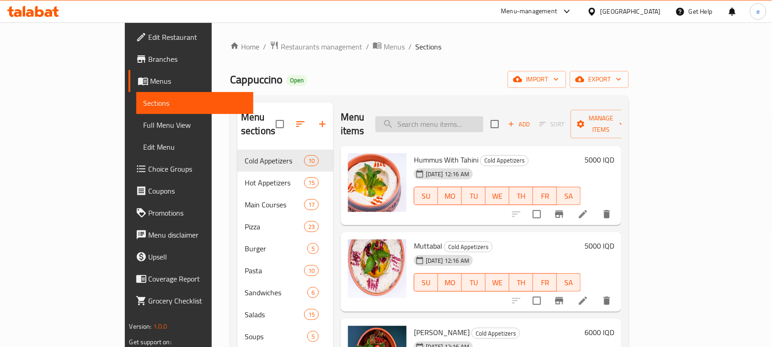
click at [457, 122] on input "search" at bounding box center [430, 124] width 108 height 16
paste input "Chicken Schnitzel"
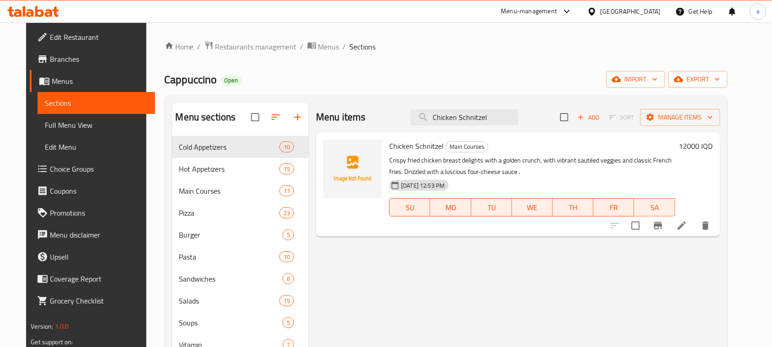
type input "Chicken Schnitzel"
click at [688, 220] on icon at bounding box center [682, 225] width 11 height 11
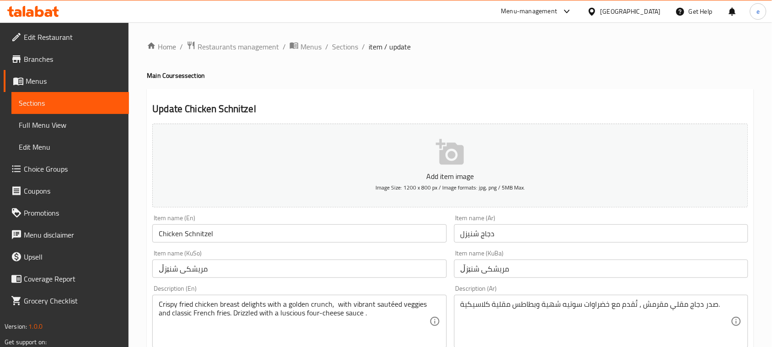
scroll to position [114, 0]
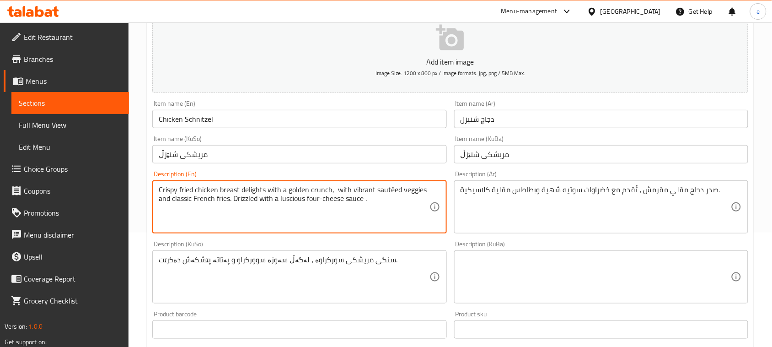
click at [308, 193] on textarea "Crispy fried chicken breast delights with a golden crunch, with vibrant sautéed…" at bounding box center [294, 206] width 270 height 43
paste textarea "with golden crunchy, sauteed vegetable, classic French fries and drizzle with l…"
type textarea "Crispy fried chicken breast with golden crunchy, sauteed vegetable, classic Fre…"
click at [319, 270] on textarea "سنگی مریشکی سورکراوە ، لەگەڵ سەوزە سووركراو و پەتاتە پێشكەش دەكرێت." at bounding box center [294, 276] width 270 height 43
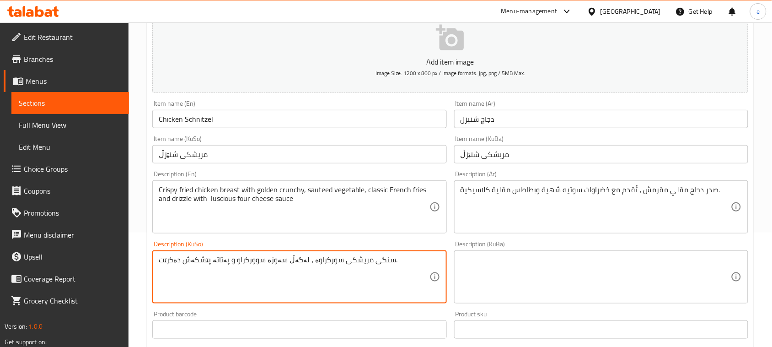
click at [319, 270] on textarea "سنگی مریشکی سورکراوە ، لەگەڵ سەوزە سووركراو و پەتاتە پێشكەش دەكرێت." at bounding box center [294, 276] width 270 height 43
click at [387, 285] on textarea at bounding box center [294, 276] width 270 height 43
paste textarea "سوتێیە"
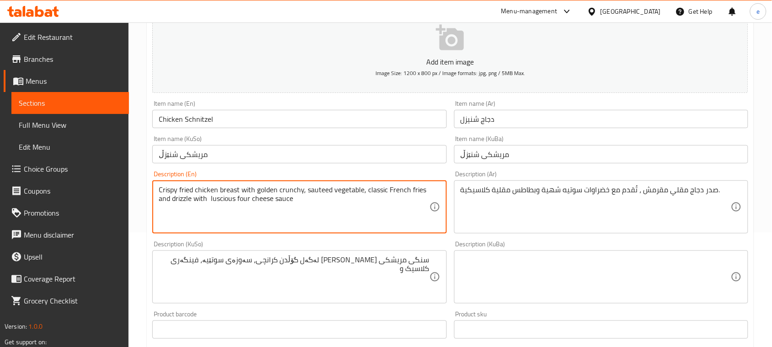
drag, startPoint x: 173, startPoint y: 200, endPoint x: 312, endPoint y: 204, distance: 138.7
click at [182, 201] on textarea "Crispy fried chicken breast with golden crunchy, sauteed vegetable, classic Fre…" at bounding box center [294, 206] width 270 height 43
click at [194, 204] on textarea "Crispy fried chicken breast with golden crunchy, sauteed vegetable, classic Fre…" at bounding box center [294, 206] width 270 height 43
click at [185, 198] on textarea "Crispy fried chicken breast with golden crunchy, sauteed vegetable, classic Fre…" at bounding box center [294, 206] width 270 height 43
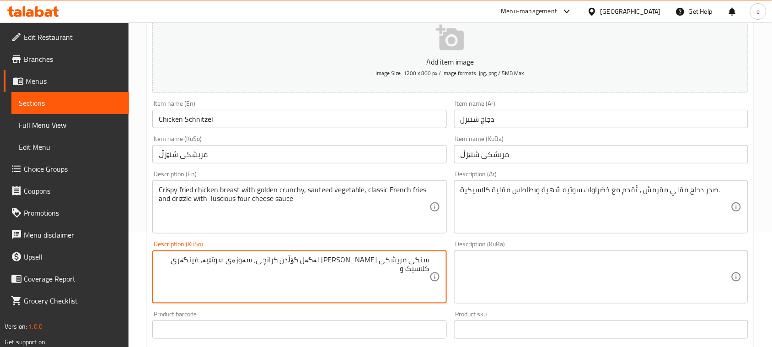
paste textarea "درێزل"
type textarea "سنگی مریشکی کریسپی سورکراوە لەگەل گۆڵدن کرانچی، سەوزەی سوتێیە، فینگەری کلاسیک و…"
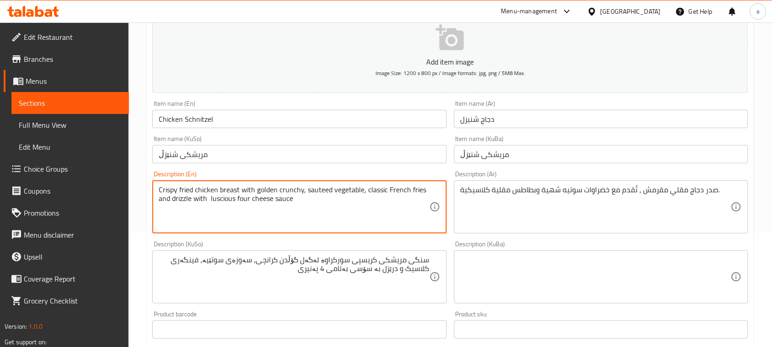
click at [245, 200] on textarea "Crispy fried chicken breast with golden crunchy, sauteed vegetable, classic Fre…" at bounding box center [294, 206] width 270 height 43
click at [290, 199] on textarea "Crispy fried chicken breast with golden crunchy, sauteed vegetable, classic Fre…" at bounding box center [294, 206] width 270 height 43
click at [327, 210] on textarea "Crispy fried chicken breast with golden crunchy, sauteed vegetable, classic Fre…" at bounding box center [294, 206] width 270 height 43
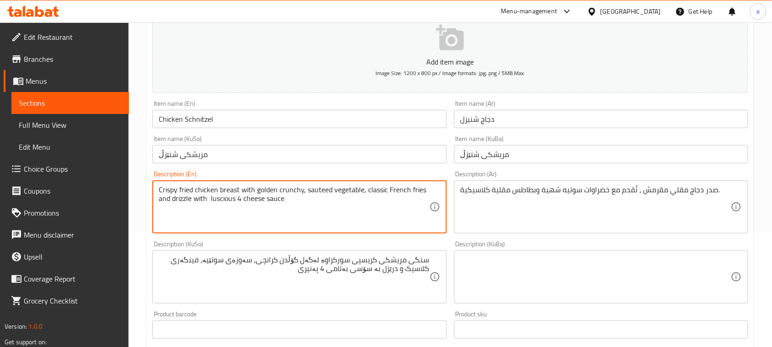
type textarea "Crispy fried chicken breast with golden crunchy, sauteed vegetable, classic Fre…"
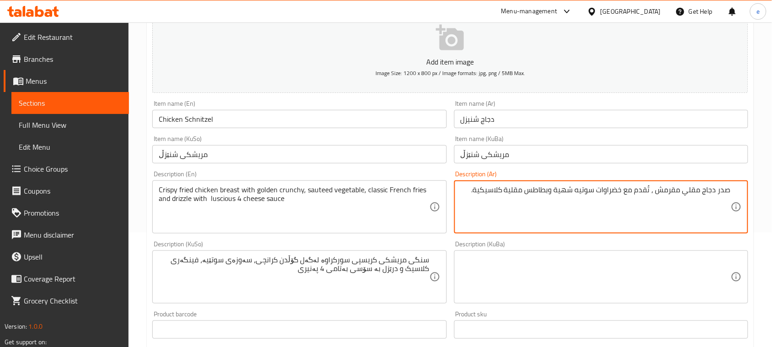
click at [659, 192] on textarea "صدر دجاج مقلي مقرمش ، تُقدم مع خضراوات سوتيه شهية وبطاطس مقلية كلاسيكية." at bounding box center [596, 206] width 270 height 43
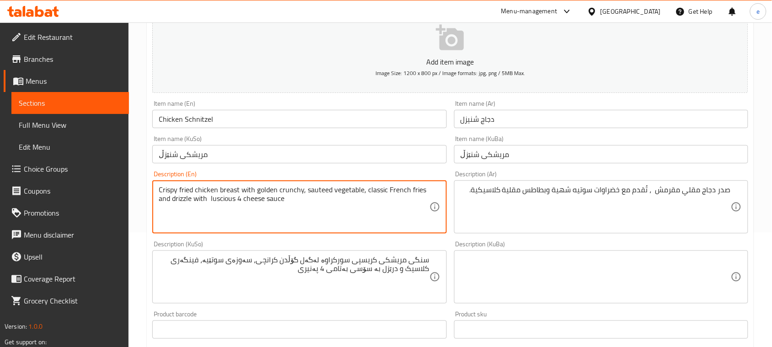
click at [164, 190] on textarea "Crispy fried chicken breast with golden crunchy, sauteed vegetable, classic Fre…" at bounding box center [294, 206] width 270 height 43
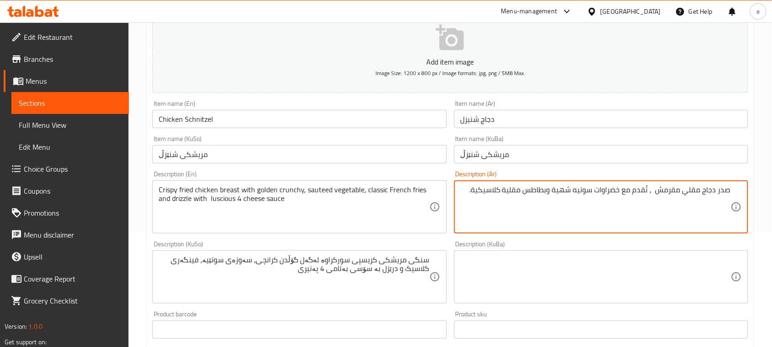
paste textarea "مع"
paste textarea "جولدن"
paste textarea "كرانشي"
click at [533, 192] on textarea "صدر دجاج مقلي مقرمش مع جولدن كرانشي، خضراوات سوتيه، شهية وبطاطس مقلية كلاسيكية." at bounding box center [596, 206] width 270 height 43
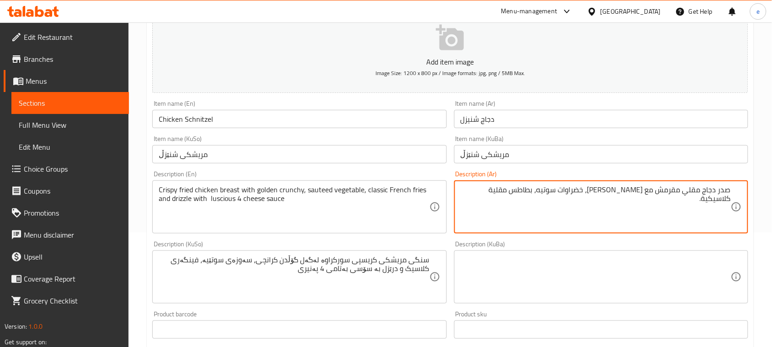
click at [465, 193] on textarea "صدر دجاج مقلي مقرمش مع جولدن كرانشي، خضراوات سوتيه، بطاطس مقلية كلاسيكية." at bounding box center [596, 206] width 270 height 43
type textarea "صدر دجاج مقلي مقرمش مع جولدن كرانشي، خضراوات سوتيه، بطاطس مقلية كلاسيكية و"
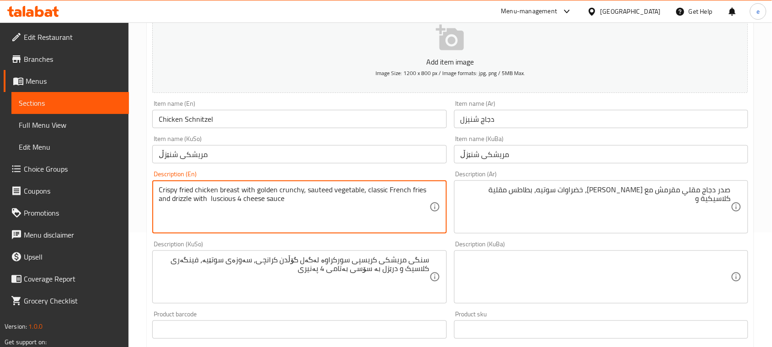
click at [186, 194] on textarea "Crispy fried chicken breast with golden crunchy, sauteed vegetable, classic Fre…" at bounding box center [294, 206] width 270 height 43
click at [186, 198] on textarea "Crispy fried chicken breast with golden crunchy, sauteed vegetable, classic Fre…" at bounding box center [294, 206] width 270 height 43
paste textarea "d"
click at [294, 201] on textarea "Crispy fried chicken breast with golden crunchy, sauteed vegetable, classic Fre…" at bounding box center [294, 206] width 270 height 43
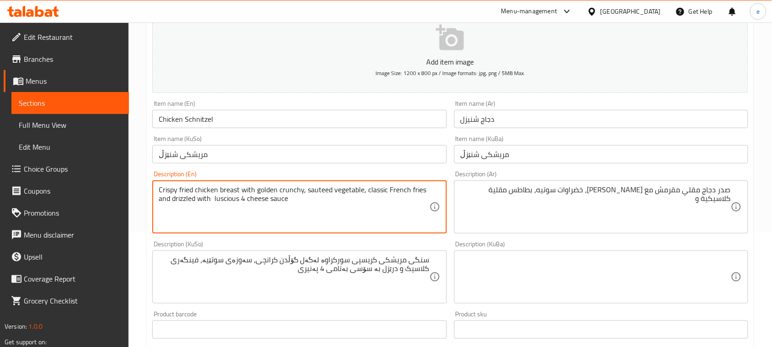
type textarea "Crispy fried chicken breast with golden crunchy, sauteed vegetable, classic Fre…"
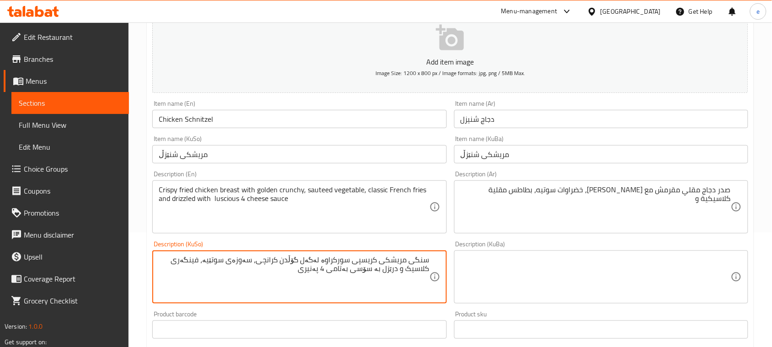
click at [419, 272] on textarea "سنگی مریشکی کریسپی سورکراوە لەگەل گۆڵدن کرانچی، سەوزەی سوتێیە، فینگەری کلاسیک و…" at bounding box center [294, 276] width 270 height 43
type textarea "سنگی مریشکی کریسپی سورکراوە لەگەل گۆڵدن کرانچی، سەوزەی سوتێیە، فینگەری کلاسیک و…"
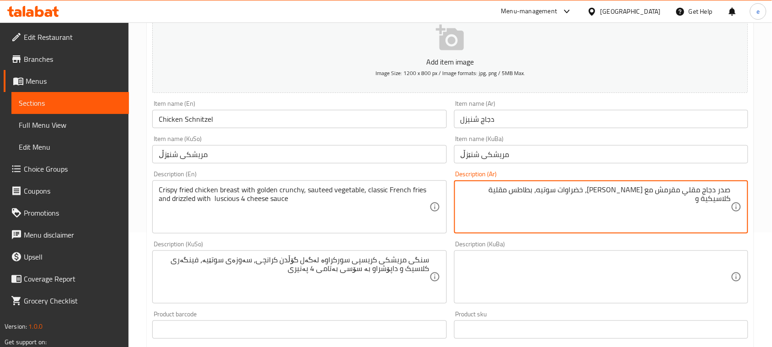
paste textarea "مغطاة بصلصة 4 أنواع جبن لذيذة"
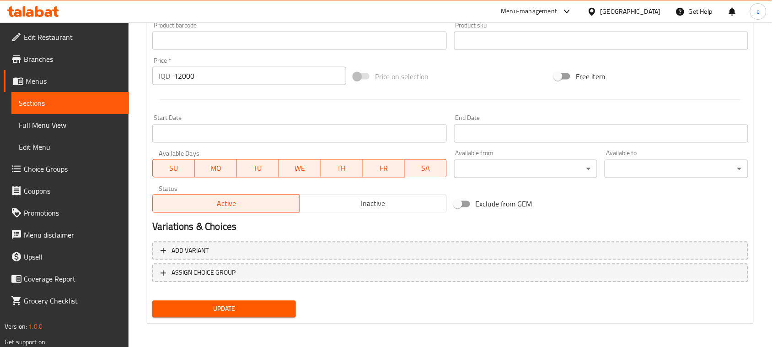
type textarea "صدر دجاج مقلي مقرمش مع جولدن كرانشي، خضراوات سوتيه، بطاطس مقلية كلاسيكية و مغطا…"
click at [234, 316] on button "Update" at bounding box center [224, 309] width 144 height 17
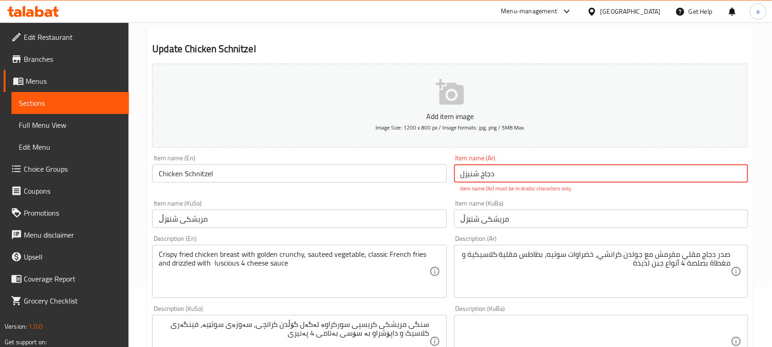
click at [508, 172] on input "دجاج شنیزل" at bounding box center [601, 173] width 294 height 18
click at [716, 177] on input "دجاج شنیزل" at bounding box center [601, 173] width 294 height 18
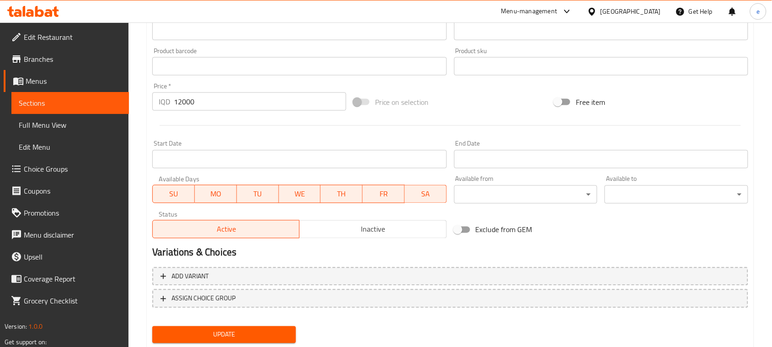
scroll to position [403, 0]
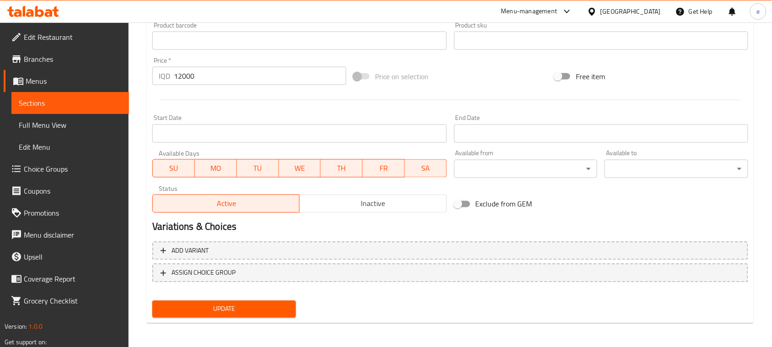
type input "دجاج شنيزل"
click at [225, 303] on span "Update" at bounding box center [224, 308] width 129 height 11
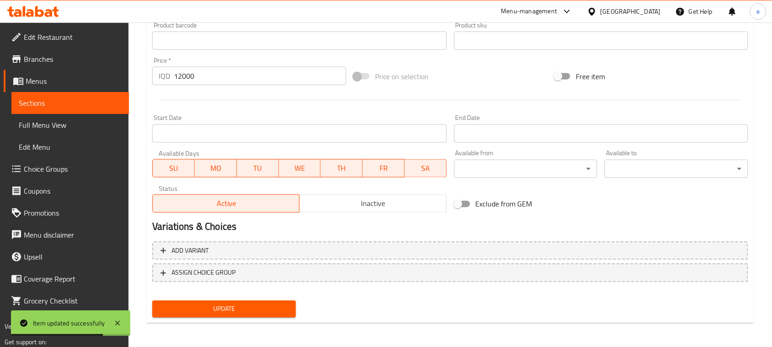
click at [92, 104] on span "Sections" at bounding box center [70, 102] width 103 height 11
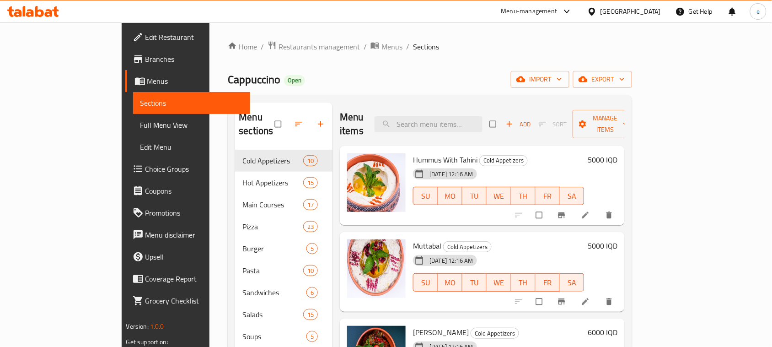
click at [445, 129] on div "Menu items Add Sort Manage items" at bounding box center [482, 123] width 285 height 43
click at [442, 116] on input "search" at bounding box center [429, 124] width 108 height 16
paste input "Cotto Funghi"
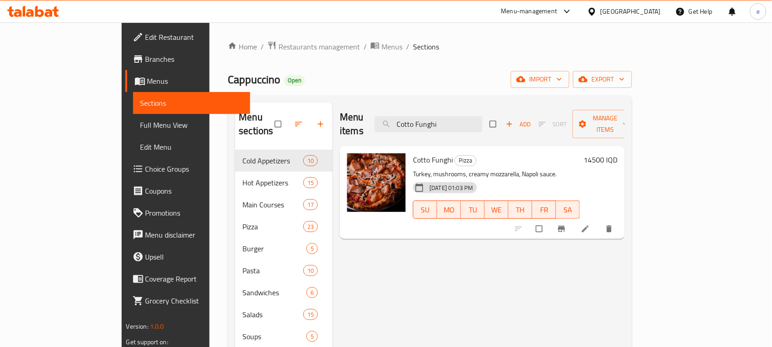
type input "Cotto Funghi"
click at [590, 224] on icon at bounding box center [585, 228] width 9 height 9
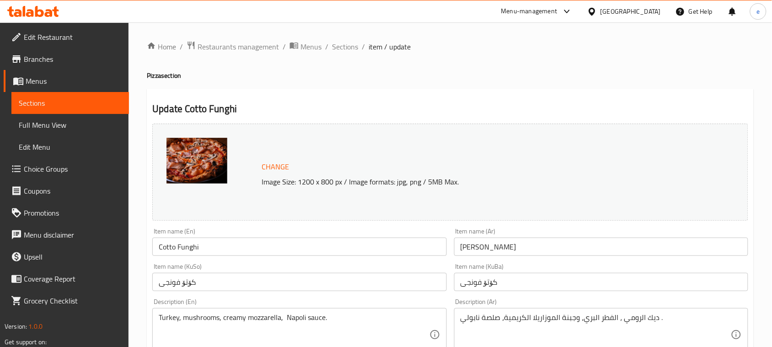
scroll to position [114, 0]
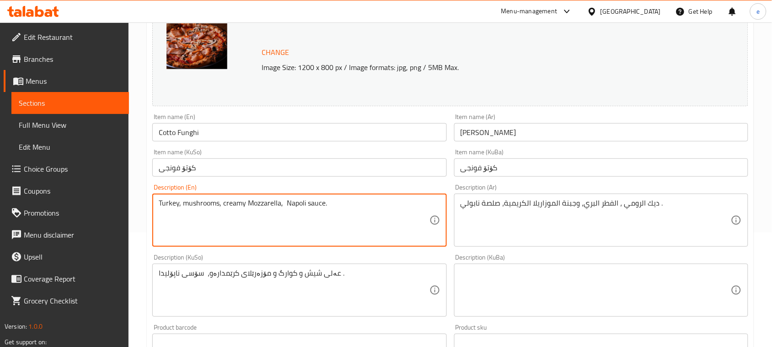
click at [280, 205] on textarea "Turkey, mushrooms, creamy Mozzarella, Napoli sauce." at bounding box center [294, 220] width 270 height 43
click at [361, 206] on textarea "Turkey, mushrooms, creamy Mozzarella cheese and Napoli sauce." at bounding box center [294, 220] width 270 height 43
click at [351, 316] on div "عەلی شیش و كوارگ و مۆزەرێلای کرێمدارەو، سۆسی ناپۆلیدا . Description (KuSo)" at bounding box center [299, 289] width 294 height 53
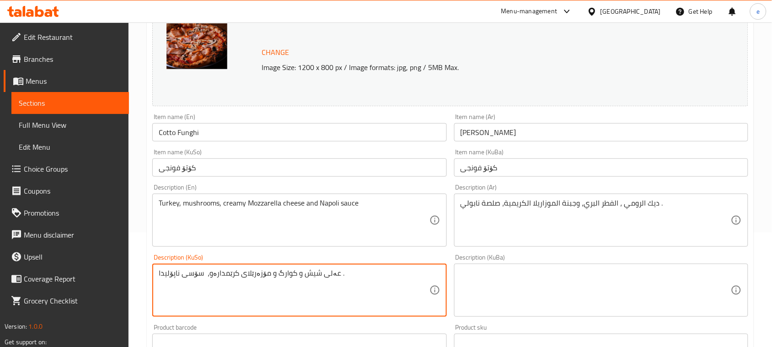
click at [367, 287] on textarea "عەلی شیش و كوارگ و مۆزەرێلای کرێمدارەو، سۆسی ناپۆلیدا ." at bounding box center [294, 290] width 270 height 43
click at [290, 206] on textarea "Turkey, mushrooms, creamy Mozzarella cheese and Napoli sauce" at bounding box center [294, 220] width 270 height 43
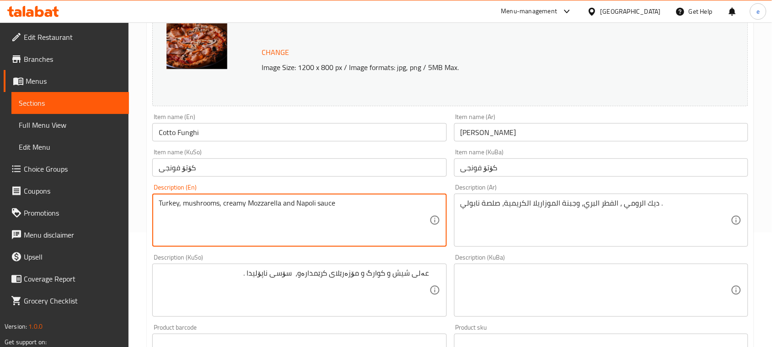
type textarea "Turkey, mushrooms, creamy Mozzarella and Napoli sauce"
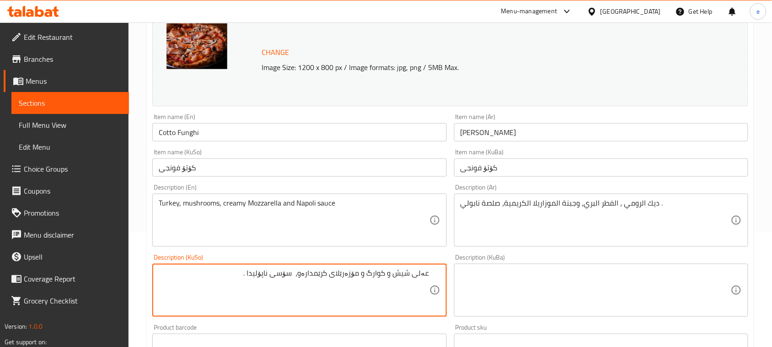
click at [400, 280] on textarea "عەلی شیش و كوارگ و مۆزەرێلای کرێمدارەو، سۆسی ناپۆلیدا ." at bounding box center [294, 290] width 270 height 43
click at [390, 274] on textarea "قەل، قارچک، مۆزارێلای کرێمی و سۆسی ناپۆلی" at bounding box center [294, 290] width 270 height 43
type textarea "قەل، قارچک، پەنیری مۆزارێلای کرێمی و سۆسی ناپۆلی"
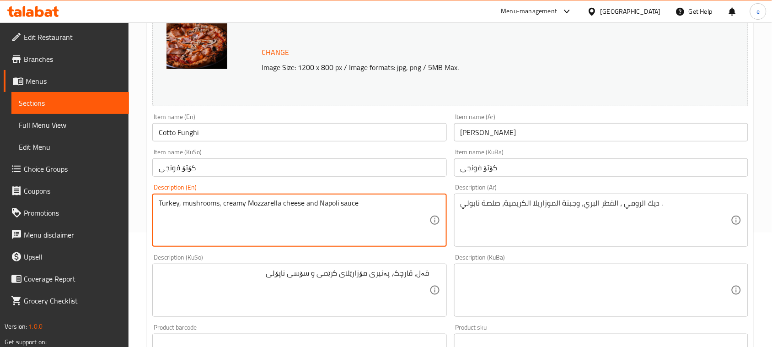
click at [174, 199] on textarea "Turkey, mushrooms, creamy Mozzarella cheese and Napoli sauce" at bounding box center [294, 220] width 270 height 43
type textarea "Turkey, mushrooms, creamy Mozzarella cheese and Napoli sauce"
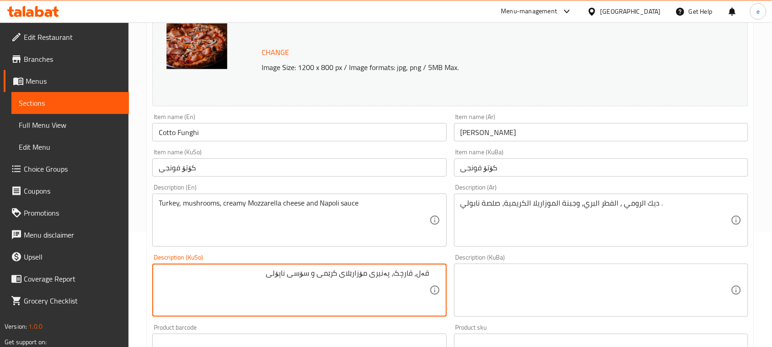
click at [424, 275] on textarea "قەل، قارچک، پەنیری مۆزارێلای کرێمی و سۆسی ناپۆلی" at bounding box center [294, 290] width 270 height 43
paste textarea "گۆشتی"
type textarea "گۆشتی قەل، قارچک، پەنیری مۆزارێلای کرێمی و سۆسی ناپۆلی"
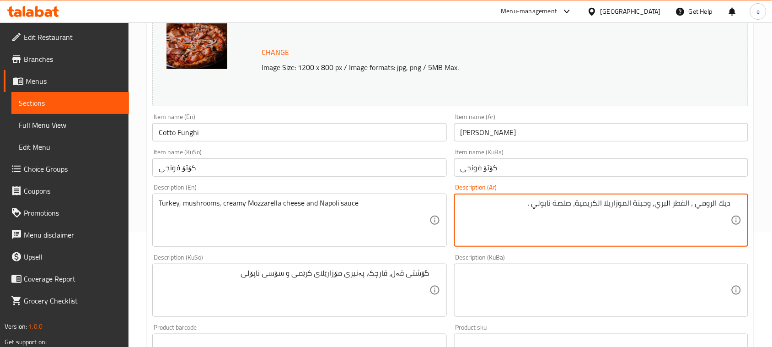
drag, startPoint x: 697, startPoint y: 205, endPoint x: 760, endPoint y: 200, distance: 63.3
click at [760, 200] on div "Home / Restaurants management / Menus / Sections / item / update Pizza section …" at bounding box center [451, 279] width 644 height 742
paste textarea "بش"
click at [680, 207] on textarea "حبش، الفطر البري، وجبنة الموزاريلا الكريمية، صلصة نابولي ." at bounding box center [596, 220] width 270 height 43
click at [571, 207] on textarea "حبش، فطر، وجبنة موزاريلا كريمية وصلصة نابولي ." at bounding box center [596, 220] width 270 height 43
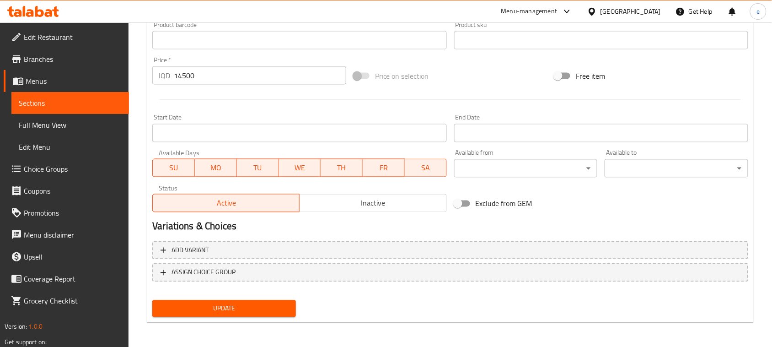
type textarea "حبش، فطر، وجبنة موزاريلا كريمية وصلصة نابولي"
click at [243, 307] on span "Update" at bounding box center [224, 308] width 129 height 11
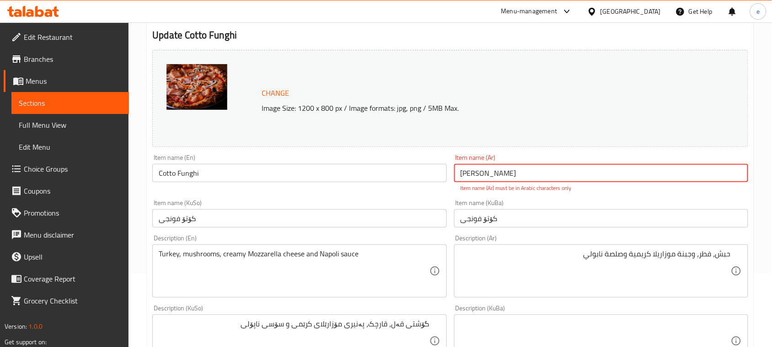
click at [504, 173] on input "[PERSON_NAME]" at bounding box center [601, 173] width 294 height 18
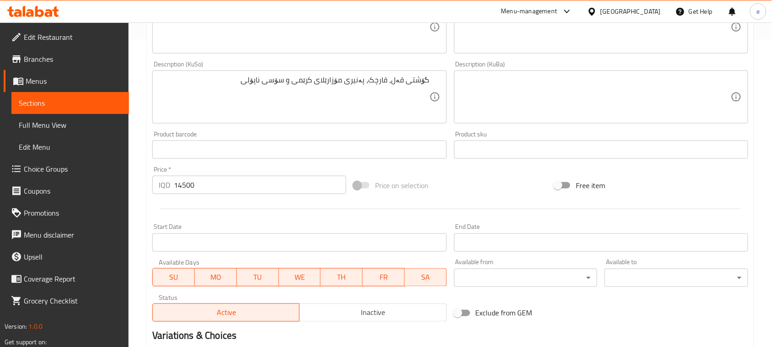
scroll to position [417, 0]
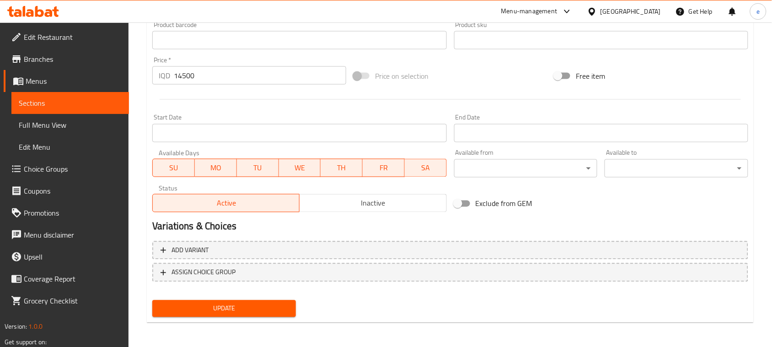
type input "[PERSON_NAME]"
click at [260, 304] on span "Update" at bounding box center [224, 308] width 129 height 11
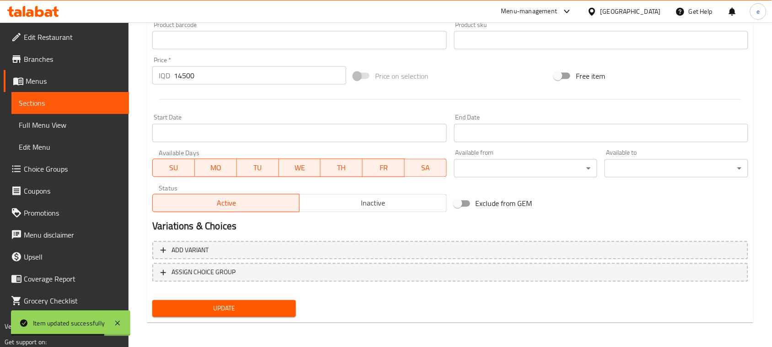
click at [47, 106] on span "Sections" at bounding box center [70, 102] width 103 height 11
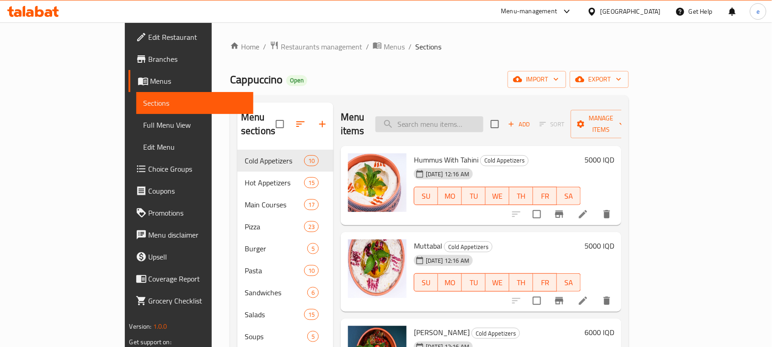
click at [445, 116] on input "search" at bounding box center [430, 124] width 108 height 16
paste input "chicken finger"
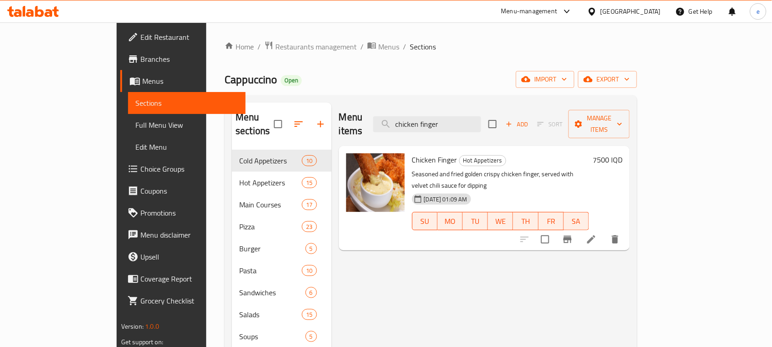
type input "chicken finger"
click at [597, 234] on icon at bounding box center [591, 239] width 11 height 11
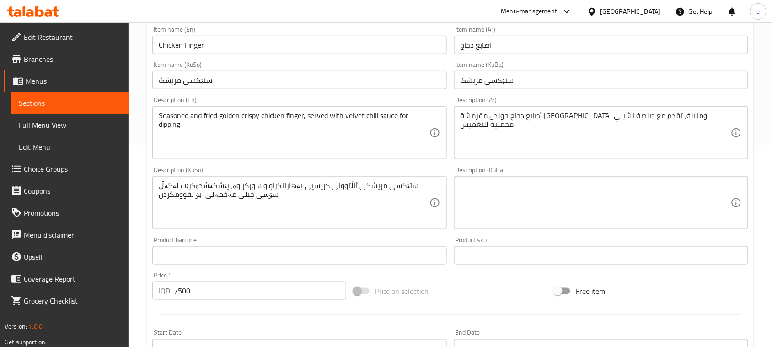
scroll to position [229, 0]
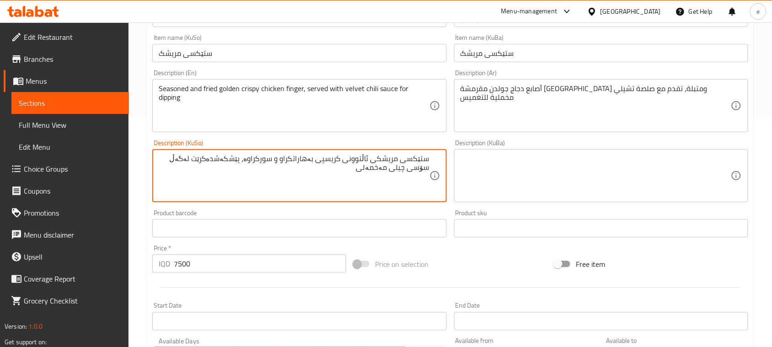
type textarea "ستێکسی مریشکی ئاڵتوونی کریسپی بەهاراتکراو و سورکراوە، پێشکەشدەکرێت لەگەڵ سۆسی چ…"
drag, startPoint x: 202, startPoint y: 4, endPoint x: 57, endPoint y: 12, distance: 145.2
click at [57, 12] on icon at bounding box center [33, 11] width 52 height 11
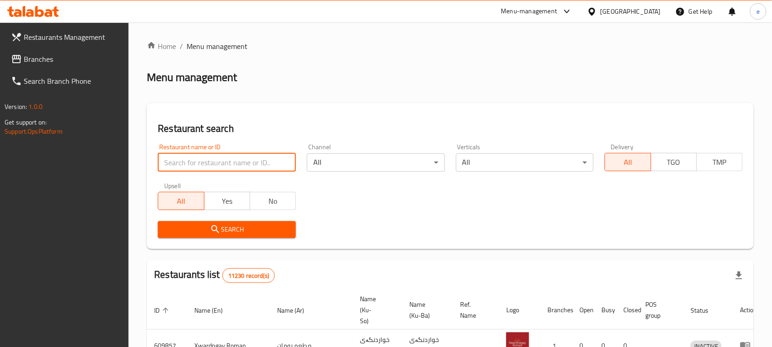
click at [182, 163] on input "search" at bounding box center [227, 162] width 138 height 18
paste input "700991"
type input "700991"
click button "Search" at bounding box center [227, 229] width 138 height 17
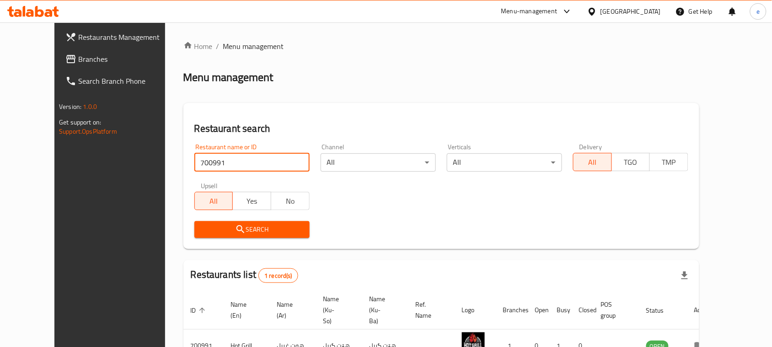
scroll to position [54, 0]
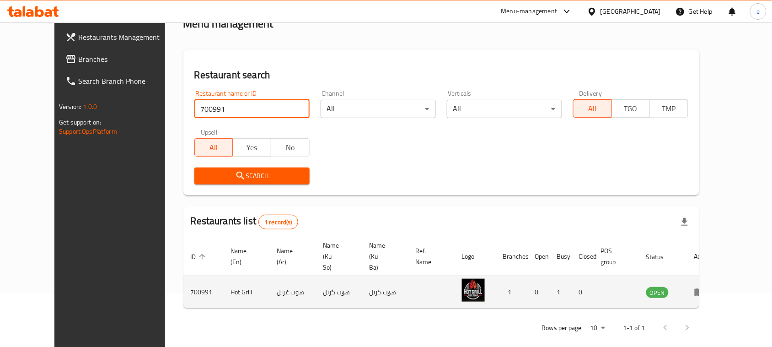
click at [705, 286] on icon "enhanced table" at bounding box center [699, 291] width 11 height 11
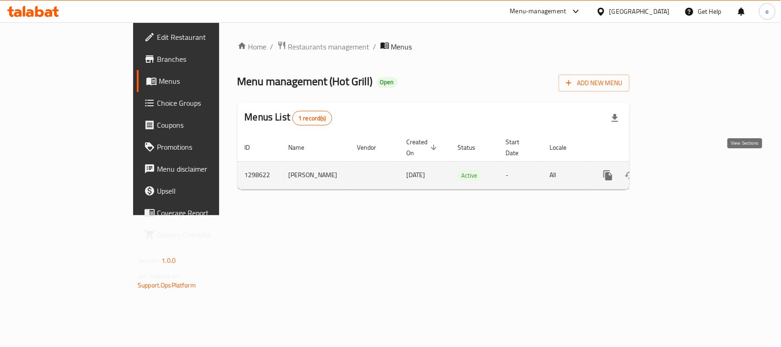
click at [679, 170] on icon "enhanced table" at bounding box center [673, 175] width 11 height 11
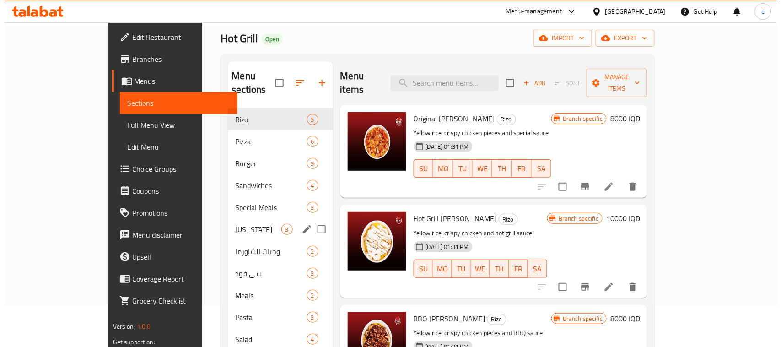
scroll to position [14, 0]
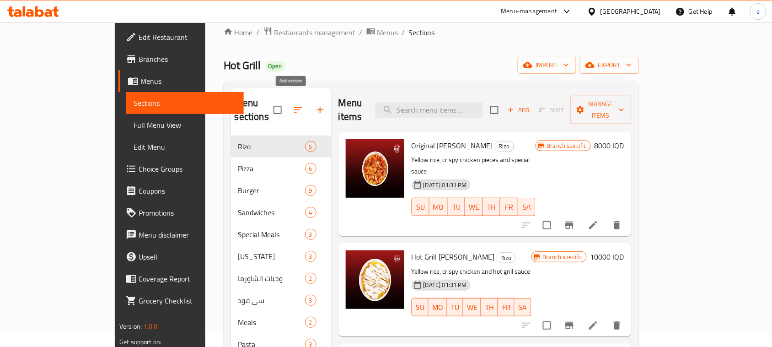
click at [315, 104] on icon "button" at bounding box center [320, 109] width 11 height 11
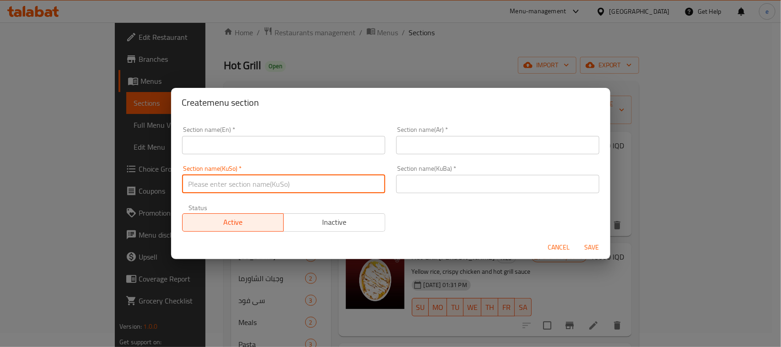
click at [281, 186] on input "text" at bounding box center [283, 184] width 203 height 18
paste input "خواردنەوەکان"
type input "خواردنەوەکان"
click at [408, 181] on input "text" at bounding box center [497, 184] width 203 height 18
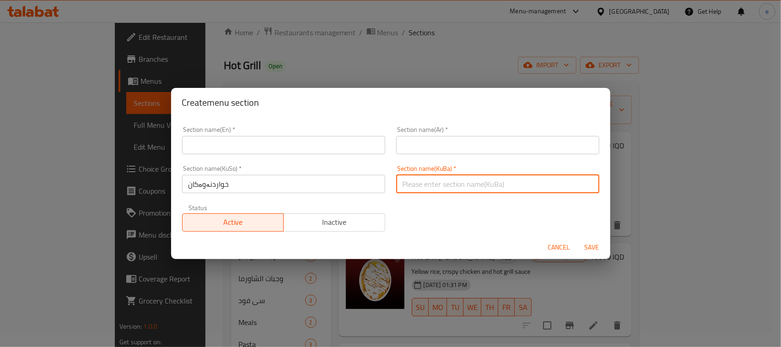
paste input "خواردنەوەکان"
type input "خواردنەوەکان"
click at [298, 145] on input "text" at bounding box center [283, 145] width 203 height 18
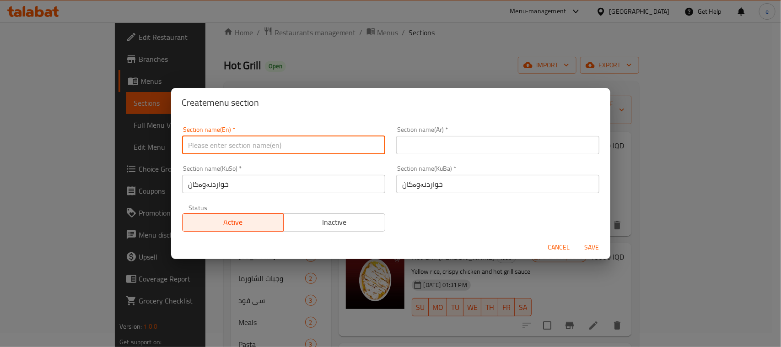
paste input "Drinks"
type input "Drinks"
click at [441, 158] on div "Section name(Ar)   * Section name(Ar) *" at bounding box center [498, 140] width 214 height 39
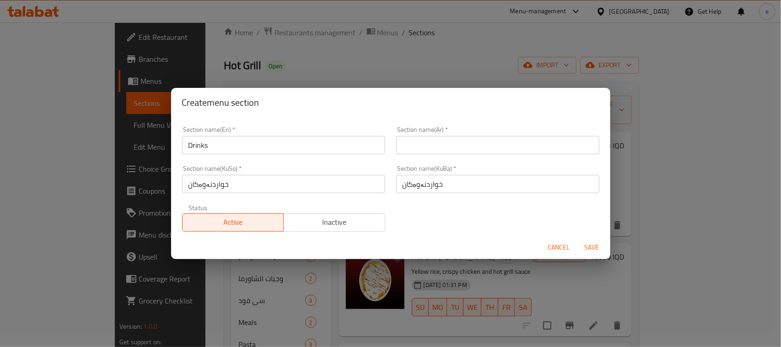
click at [440, 154] on div "Section name(Ar)   * Section name(Ar) *" at bounding box center [498, 140] width 214 height 39
click at [440, 152] on input "text" at bounding box center [497, 145] width 203 height 18
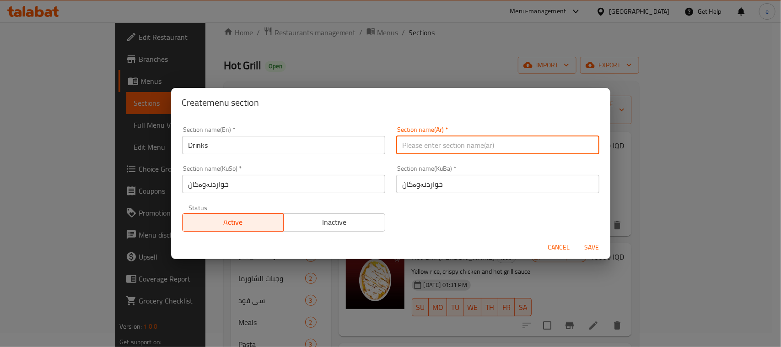
paste input "المشروبات"
type input "المشروبات"
click at [589, 244] on span "Save" at bounding box center [592, 247] width 22 height 11
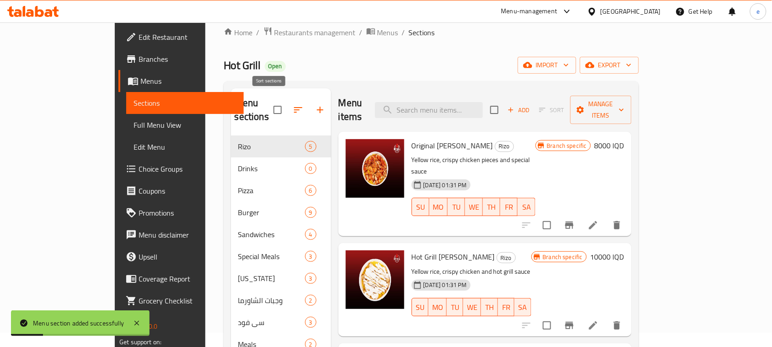
click at [293, 107] on icon "button" at bounding box center [298, 109] width 11 height 11
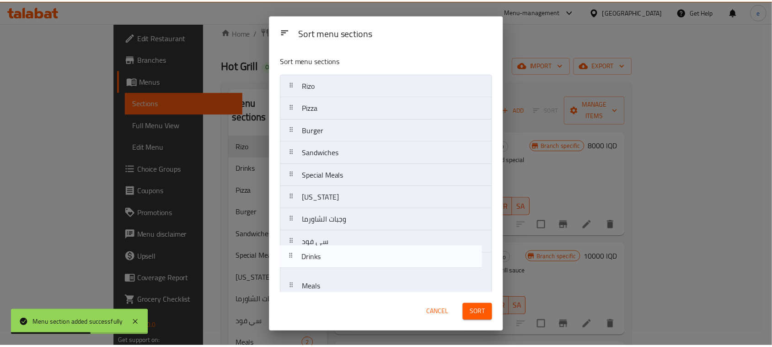
scroll to position [77, 0]
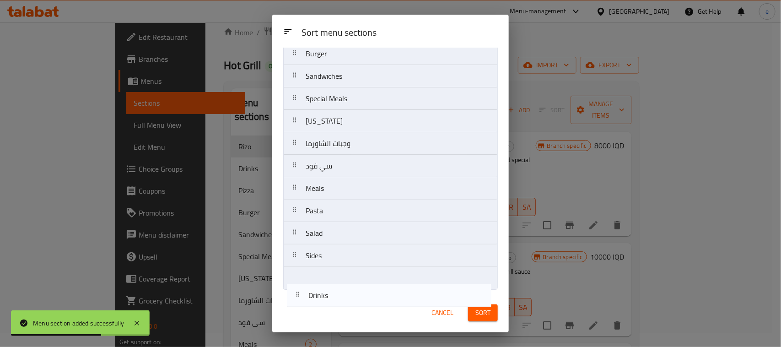
drag, startPoint x: 333, startPoint y: 114, endPoint x: 335, endPoint y: 305, distance: 190.3
click at [335, 305] on div "Sort menu sections Sort menu sections Rizo Drinks Pizza Burger Sandwiches Speci…" at bounding box center [390, 173] width 236 height 317
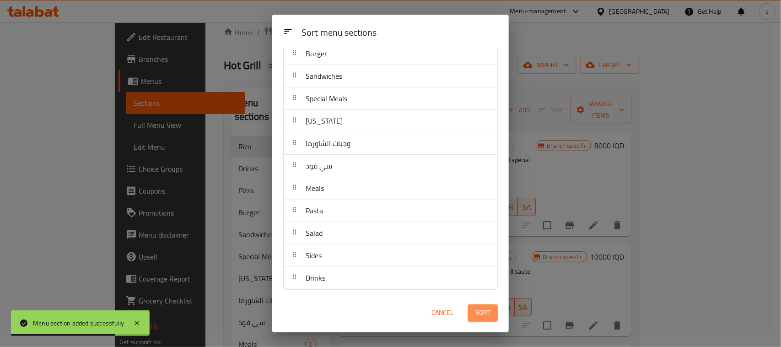
click at [484, 312] on span "Sort" at bounding box center [482, 312] width 15 height 11
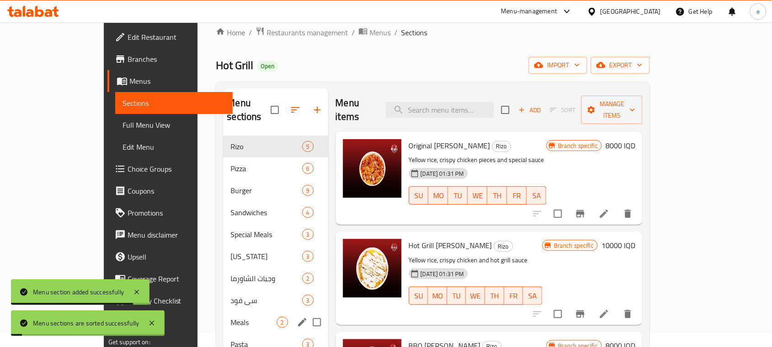
scroll to position [129, 0]
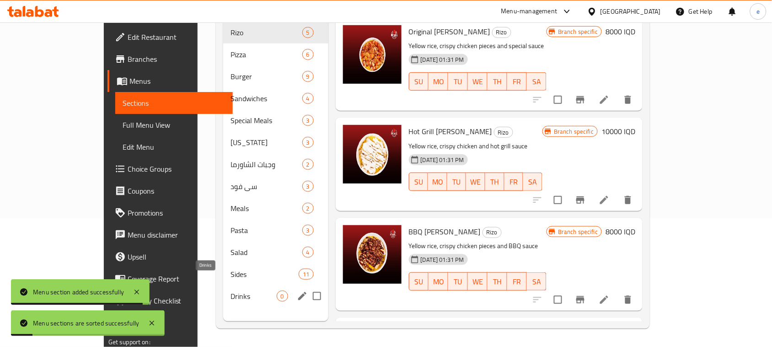
click at [231, 290] on span "Drinks" at bounding box center [254, 295] width 46 height 11
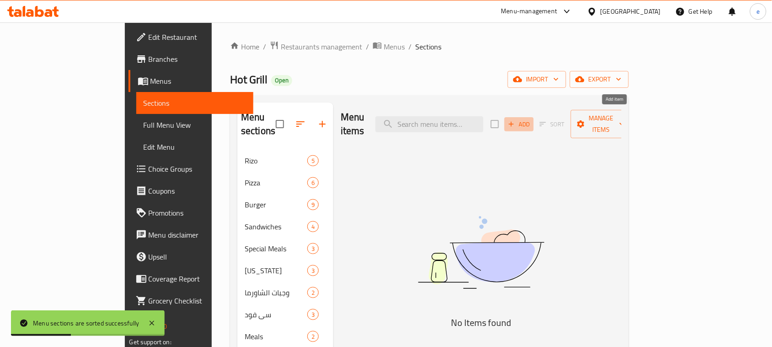
click at [532, 119] on span "Add" at bounding box center [519, 124] width 25 height 11
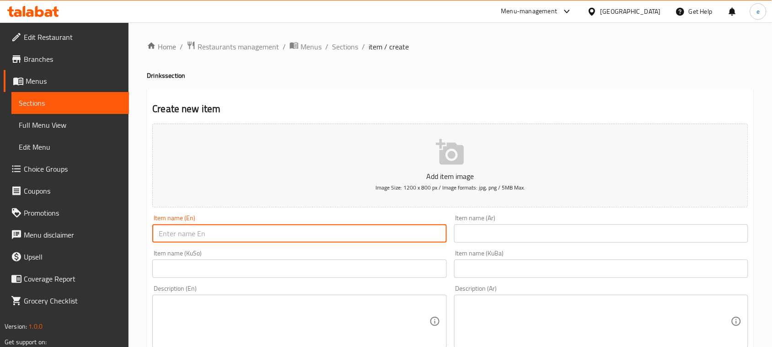
click at [311, 230] on input "text" at bounding box center [299, 233] width 294 height 18
paste input "Regular Pepsi"
type input "Regular Pepsi"
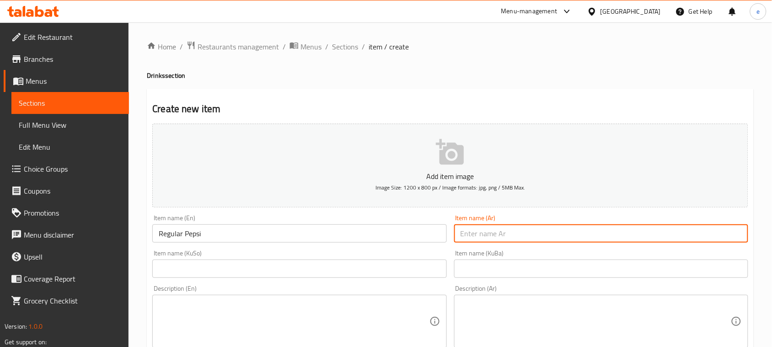
click at [489, 233] on input "text" at bounding box center [601, 233] width 294 height 18
paste input "بيبسي عادي"
type input "بيبسي عادي"
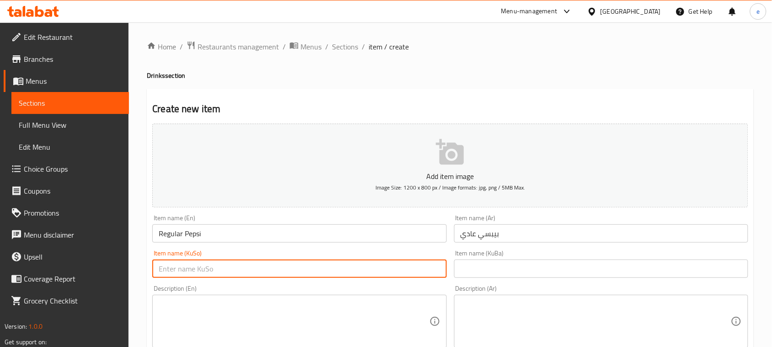
click at [336, 267] on input "text" at bounding box center [299, 268] width 294 height 18
click at [248, 271] on input "بیپسی ئاسایی" at bounding box center [299, 268] width 294 height 18
type input "بیپسی ئاسایی"
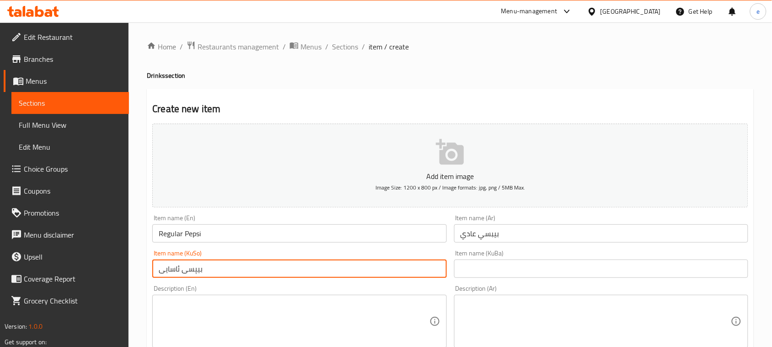
drag, startPoint x: 538, startPoint y: 262, endPoint x: 531, endPoint y: 270, distance: 11.0
click at [538, 263] on input "text" at bounding box center [601, 268] width 294 height 18
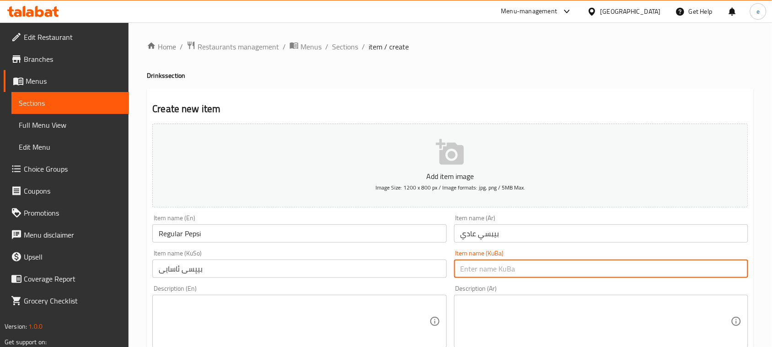
paste input "بیپسی ئاسایی"
type input "بیپسی ئاسایی"
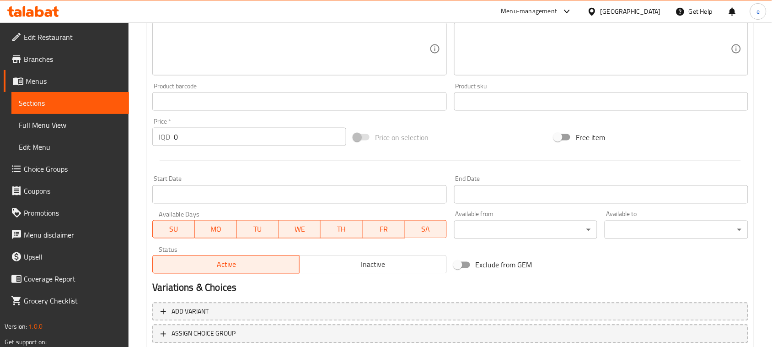
scroll to position [343, 0]
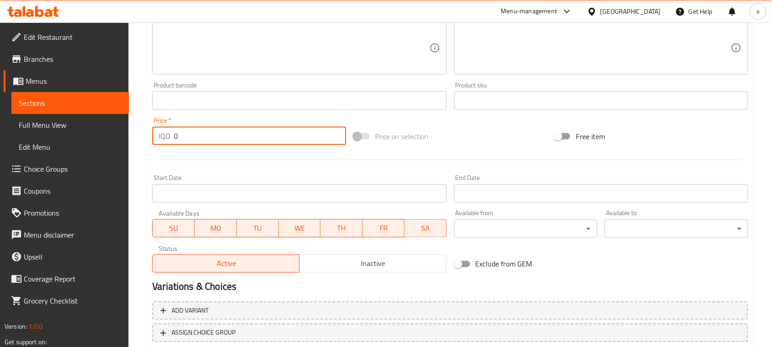
drag, startPoint x: 193, startPoint y: 133, endPoint x: 182, endPoint y: 138, distance: 12.5
click at [182, 138] on input "0" at bounding box center [260, 136] width 172 height 18
drag, startPoint x: 182, startPoint y: 138, endPoint x: 171, endPoint y: 138, distance: 11.0
click at [171, 138] on div "IQD 0 Price *" at bounding box center [249, 136] width 194 height 18
paste input "150"
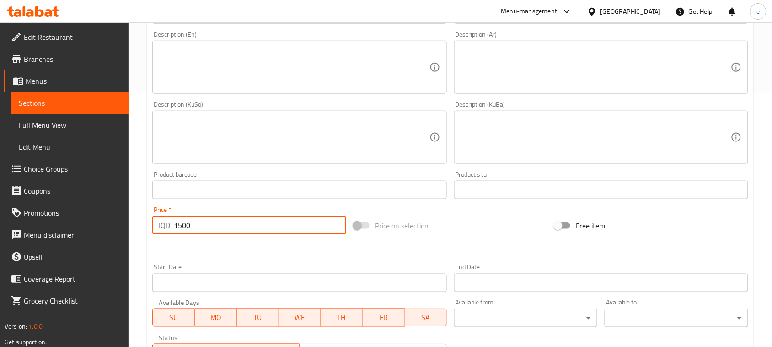
scroll to position [229, 0]
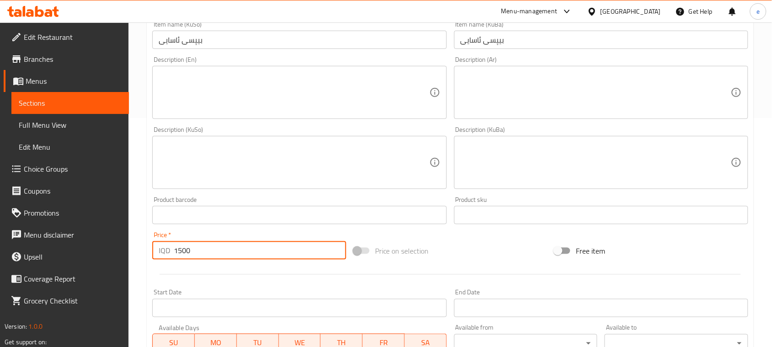
type input "1500"
click at [256, 179] on textarea at bounding box center [294, 162] width 270 height 43
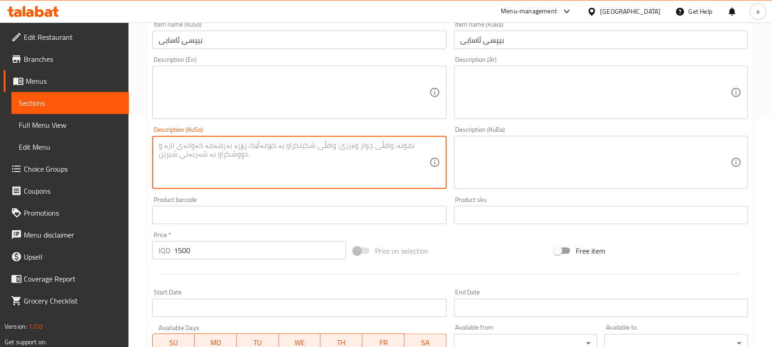
paste textarea "250 Ml"
type textarea "250 Ml"
click at [508, 160] on textarea at bounding box center [596, 162] width 270 height 43
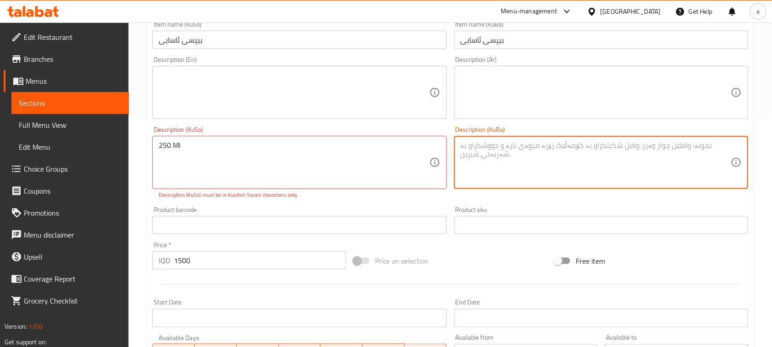
click at [154, 107] on div "Description (En)" at bounding box center [299, 92] width 294 height 53
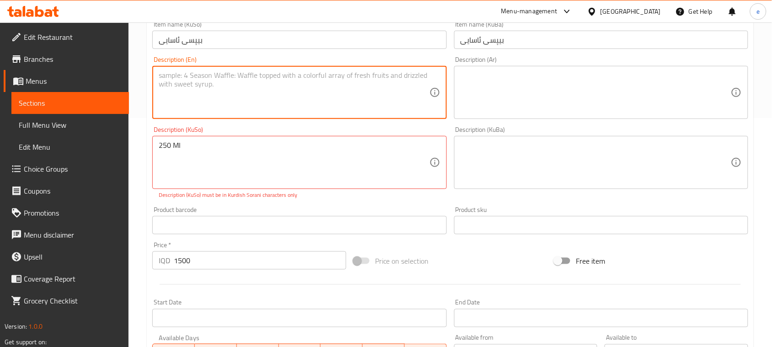
paste textarea "250 Ml"
type textarea "250 Ml"
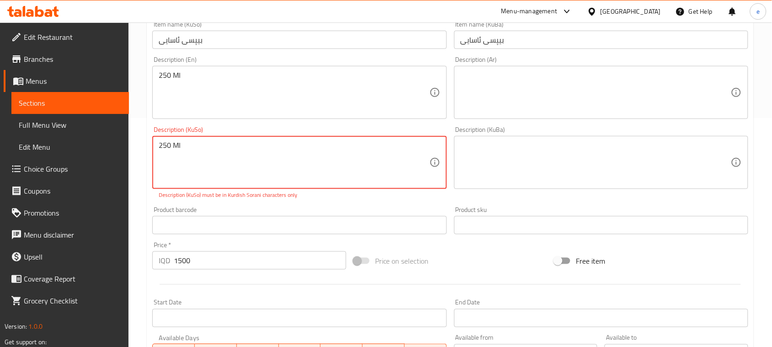
click at [203, 158] on textarea "250 Ml" at bounding box center [294, 162] width 270 height 43
paste textarea "مل"
type textarea "250 مل"
click at [592, 175] on textarea at bounding box center [596, 162] width 270 height 43
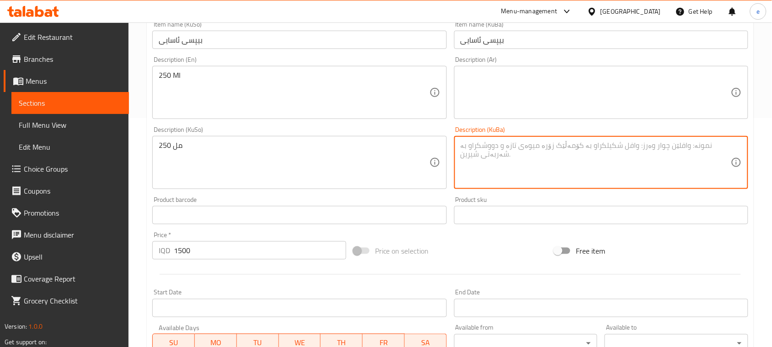
paste textarea "250 مل"
type textarea "250 مل"
click at [551, 102] on textarea at bounding box center [596, 92] width 270 height 43
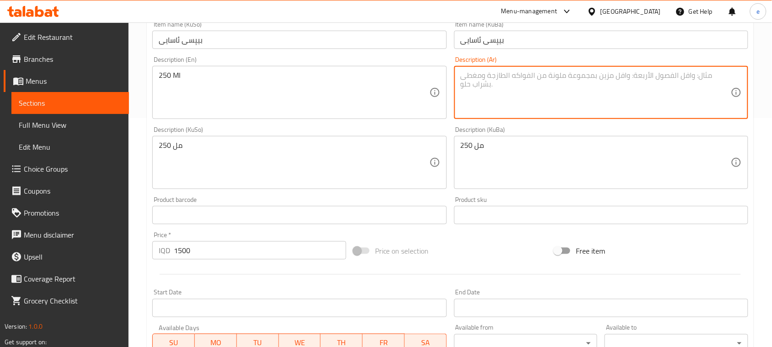
paste textarea "250 مل"
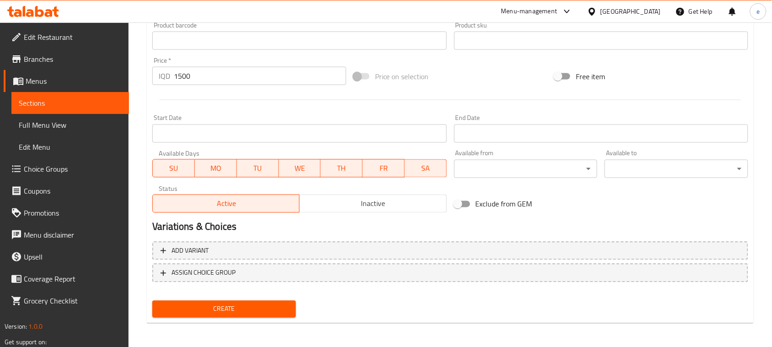
type textarea "250 مل"
click at [234, 314] on button "Create" at bounding box center [224, 309] width 144 height 17
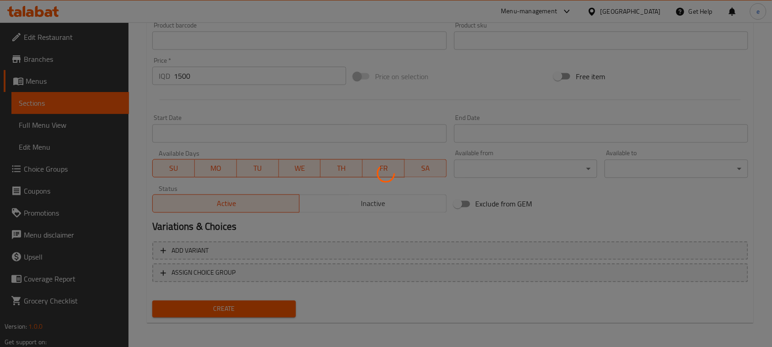
type input "0"
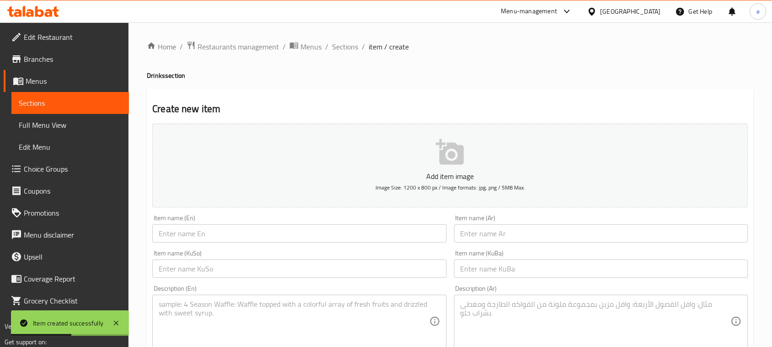
scroll to position [114, 0]
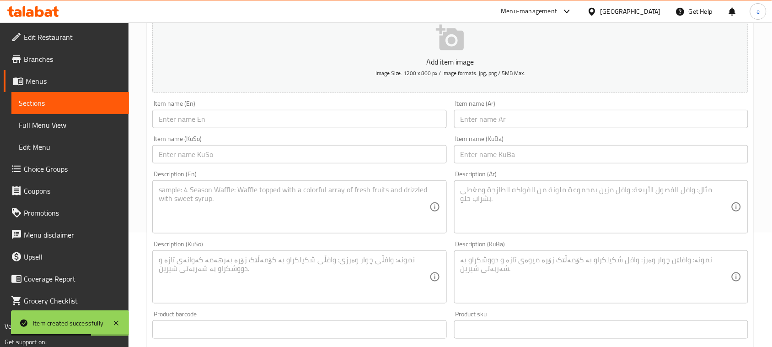
click at [496, 126] on input "text" at bounding box center [601, 119] width 294 height 18
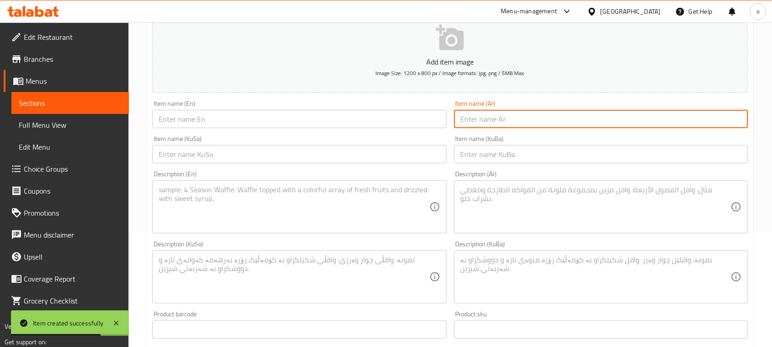
paste input "ئاویی کانزایی"
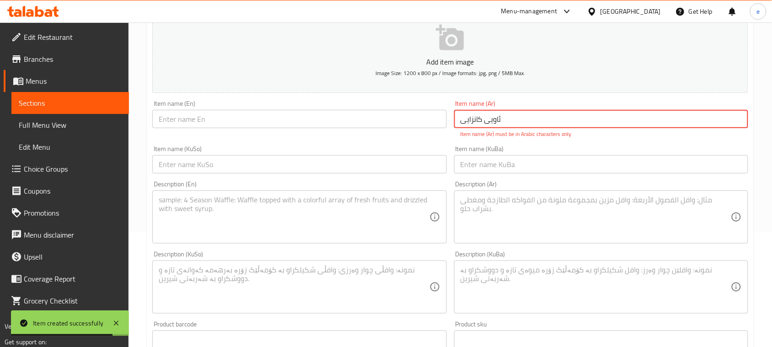
type input "ئاویی کانزایی"
click at [397, 172] on input "text" at bounding box center [299, 164] width 294 height 18
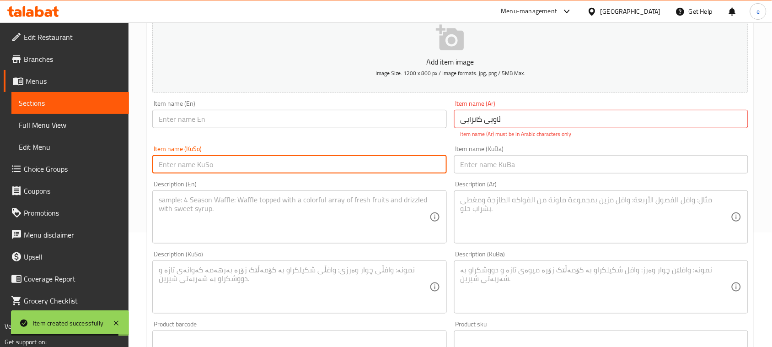
paste input "ئاویی کانزایی"
type input "ئاویی کانزایی"
click at [496, 172] on input "text" at bounding box center [601, 164] width 294 height 18
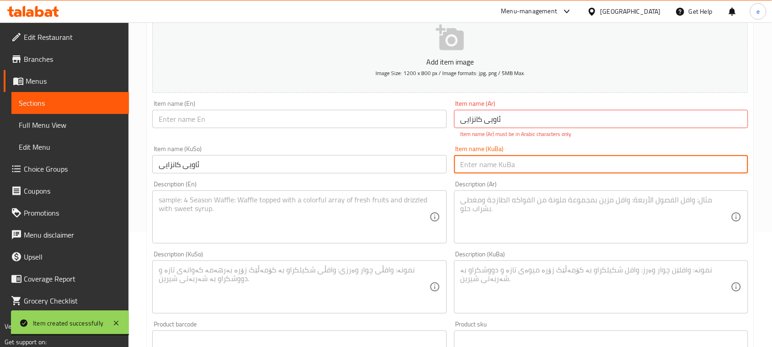
paste input "ئاویی کانزایی"
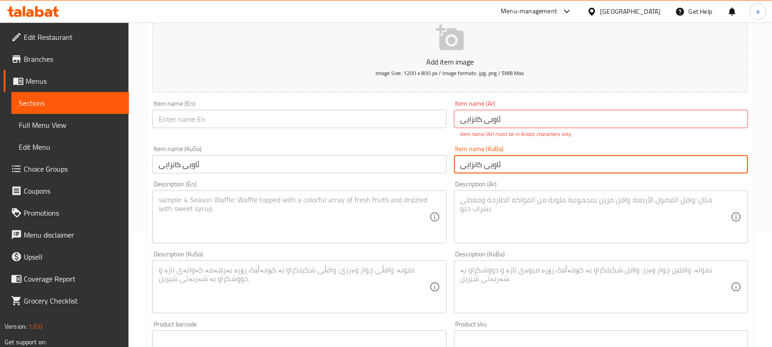
type input "ئاویی کانزایی"
click at [337, 115] on input "text" at bounding box center [299, 119] width 294 height 18
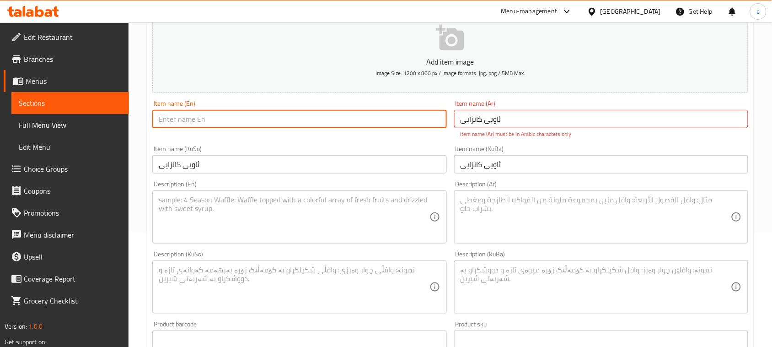
paste input "Mineral Water"
type input "Mineral Water"
click at [464, 124] on input "ئاویی کانزایی" at bounding box center [601, 119] width 294 height 18
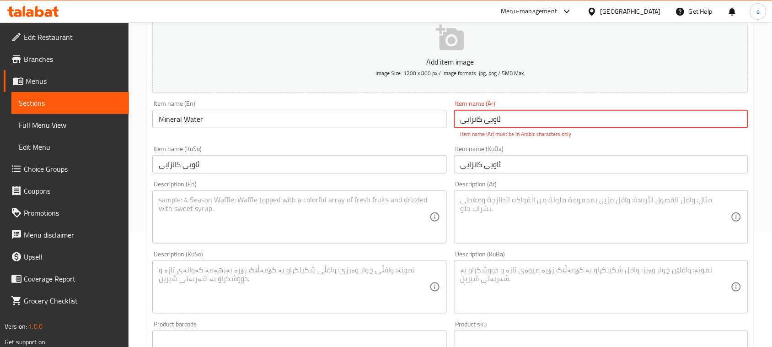
click at [464, 124] on input "ئاویی کانزایی" at bounding box center [601, 119] width 294 height 18
paste input "مياه معدنية"
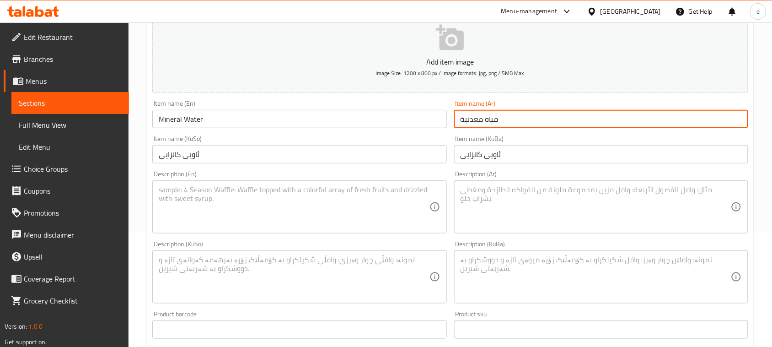
type input "مياه معدنية"
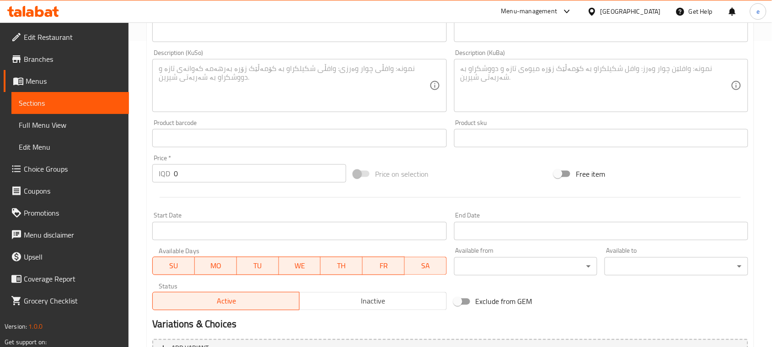
scroll to position [343, 0]
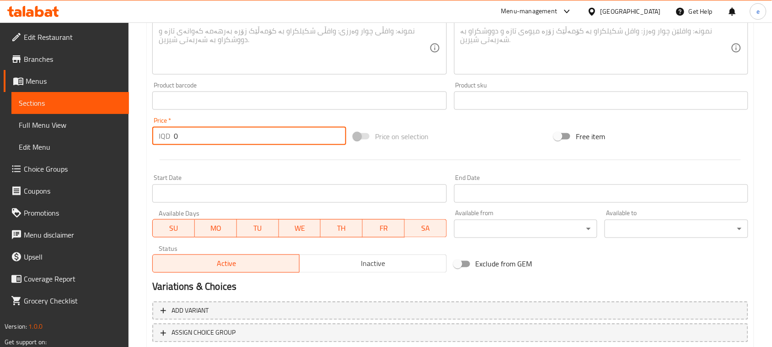
drag, startPoint x: 204, startPoint y: 134, endPoint x: 166, endPoint y: 136, distance: 38.1
click at [166, 136] on div "IQD 0 Price *" at bounding box center [249, 136] width 194 height 18
paste input "75"
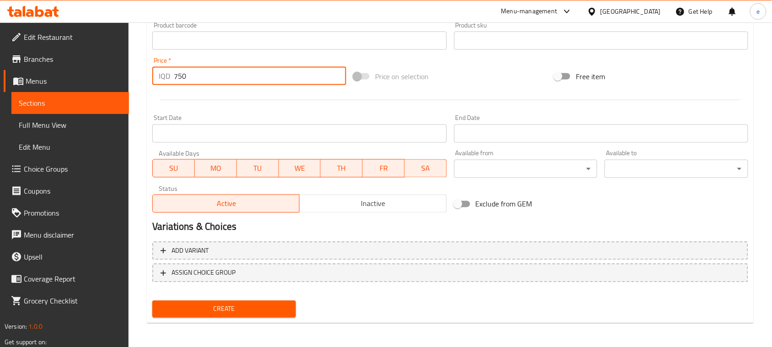
type input "750"
click at [245, 314] on button "Create" at bounding box center [224, 309] width 144 height 17
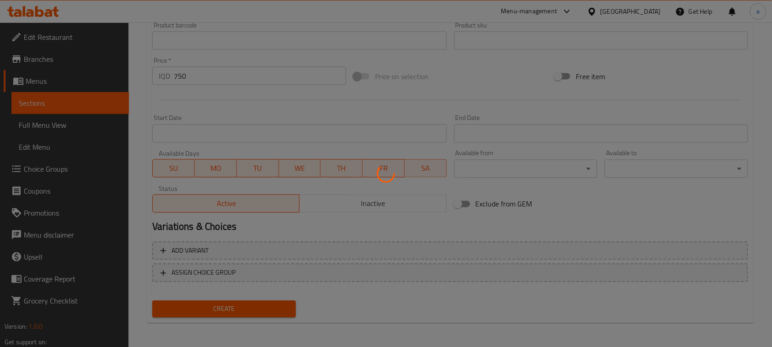
type input "0"
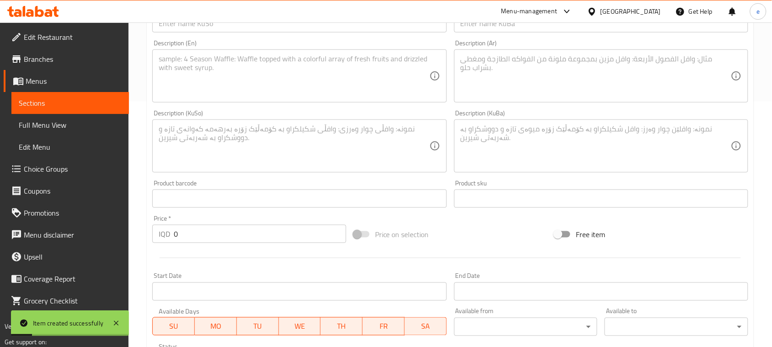
scroll to position [174, 0]
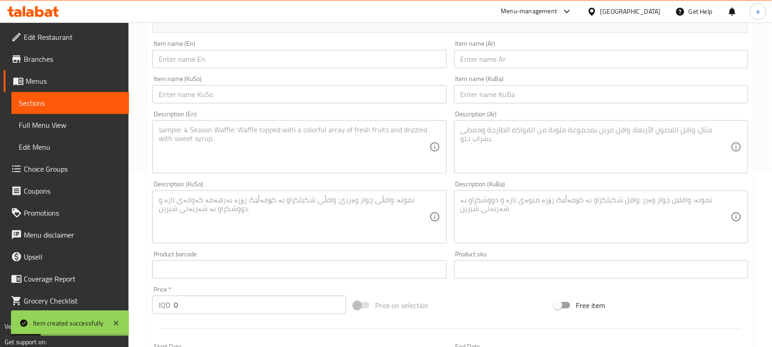
click at [227, 67] on input "text" at bounding box center [299, 59] width 294 height 18
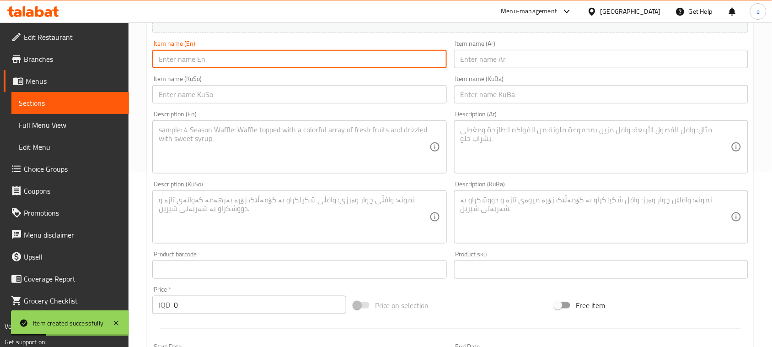
paste input "Fresh Pepsi"
type input "Fresh Pepsi"
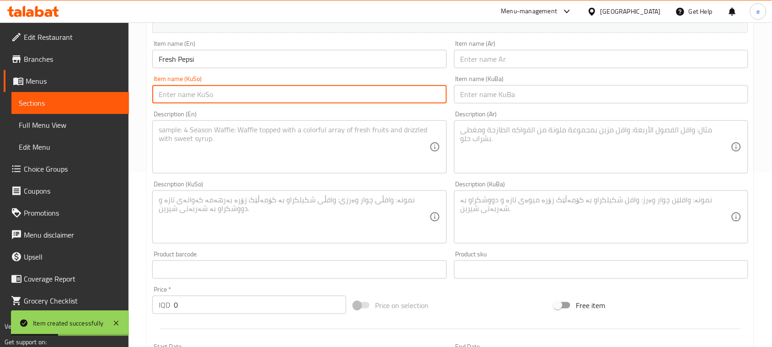
click at [398, 99] on input "text" at bounding box center [299, 94] width 294 height 18
click at [218, 99] on input "بیپسی فرێش" at bounding box center [299, 94] width 294 height 18
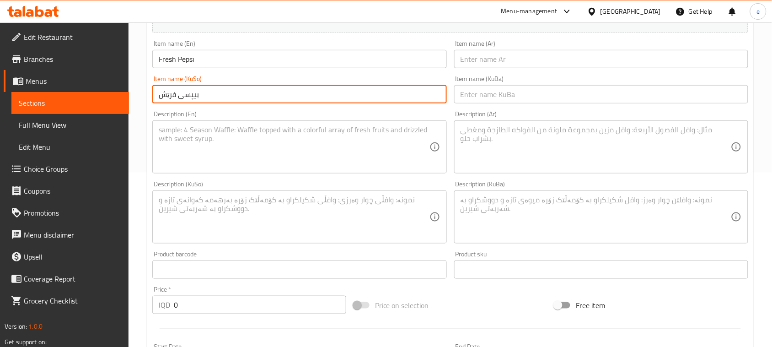
type input "بیپسی فرێش"
click at [536, 94] on input "text" at bounding box center [601, 94] width 294 height 18
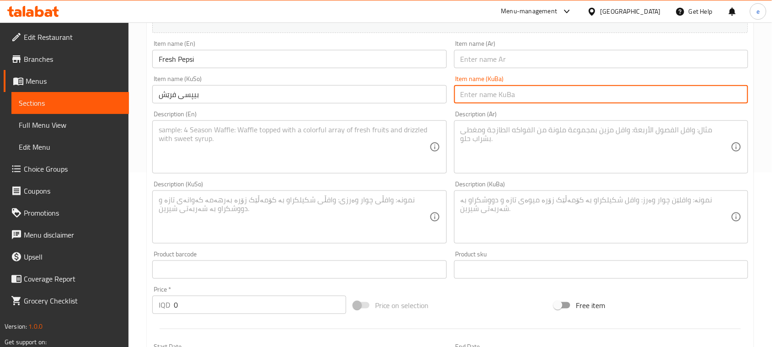
paste input "بیپسی فرێش"
type input "بیپسی فرێش"
click at [161, 58] on input "Fresh Pepsi" at bounding box center [299, 59] width 294 height 18
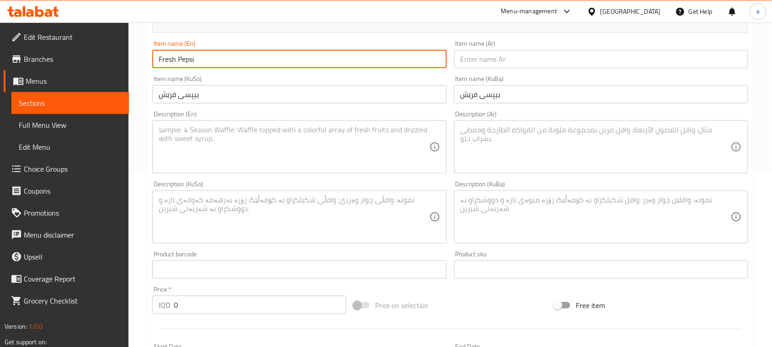
click at [161, 58] on input "Fresh Pepsi" at bounding box center [299, 59] width 294 height 18
click at [174, 63] on input "Fresh Pepsi" at bounding box center [299, 59] width 294 height 18
click at [522, 62] on input "text" at bounding box center [601, 59] width 294 height 18
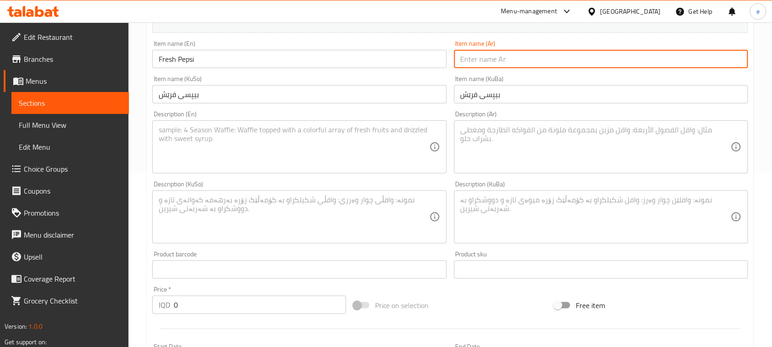
paste input "بيبسي طازج"
type input "بيبسي طازج"
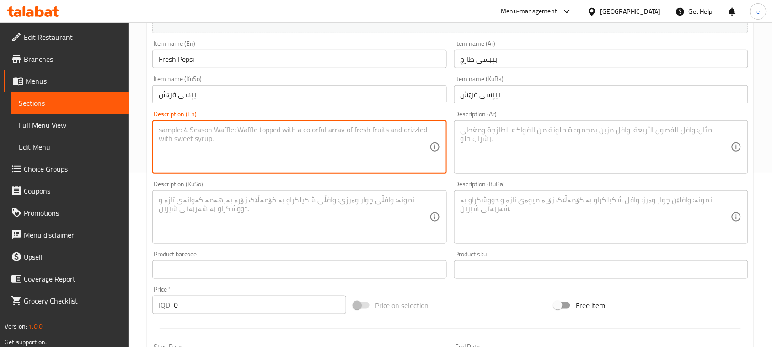
click at [261, 162] on textarea at bounding box center [294, 146] width 270 height 43
paste textarea "Carbonated soft drink"
type textarea "Carbonated soft drink"
click at [537, 136] on textarea at bounding box center [596, 146] width 270 height 43
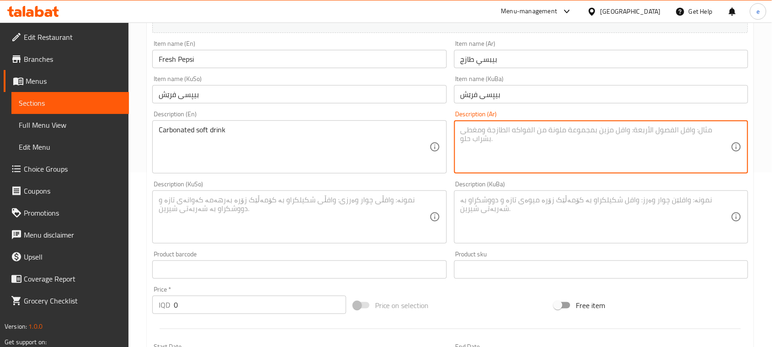
click at [577, 164] on textarea at bounding box center [596, 146] width 270 height 43
paste textarea "مشروب غازي"
type textarea "مشروب غازي"
click at [360, 223] on textarea at bounding box center [294, 216] width 270 height 43
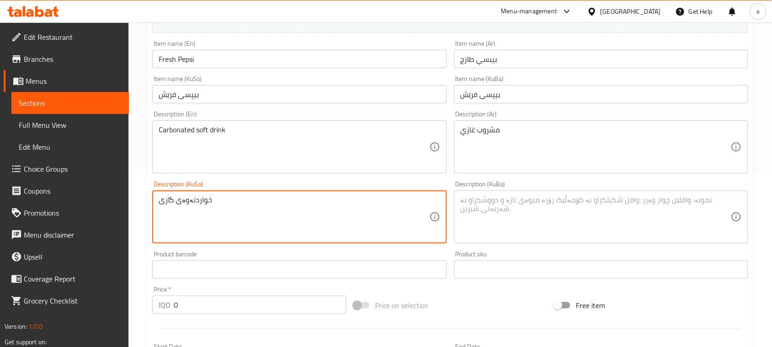
type textarea "خواردنەوەی گازی"
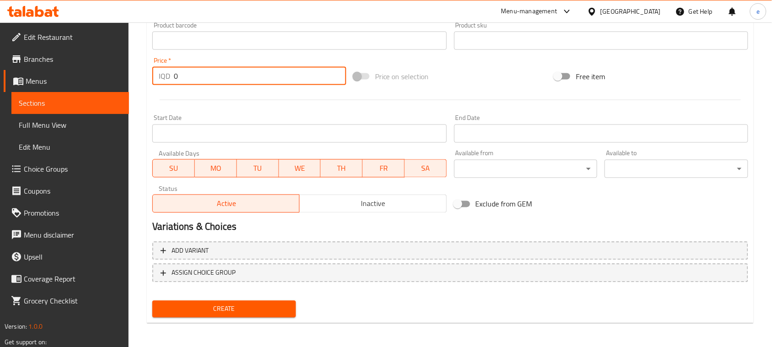
drag, startPoint x: 203, startPoint y: 81, endPoint x: 163, endPoint y: 79, distance: 39.9
click at [163, 79] on div "IQD 0 Price *" at bounding box center [249, 76] width 194 height 18
paste input "250"
type input "2500"
click at [252, 305] on span "Create" at bounding box center [224, 308] width 129 height 11
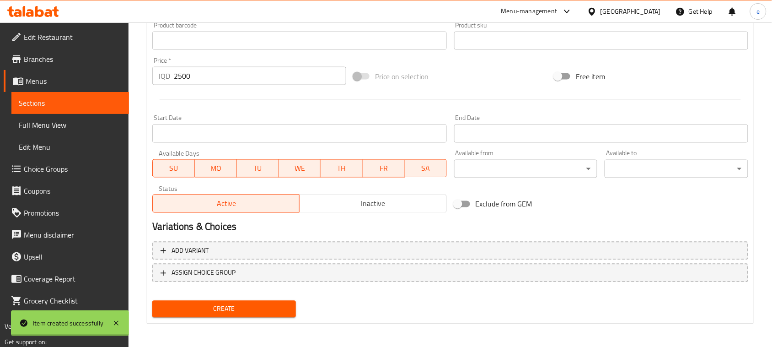
type input "0"
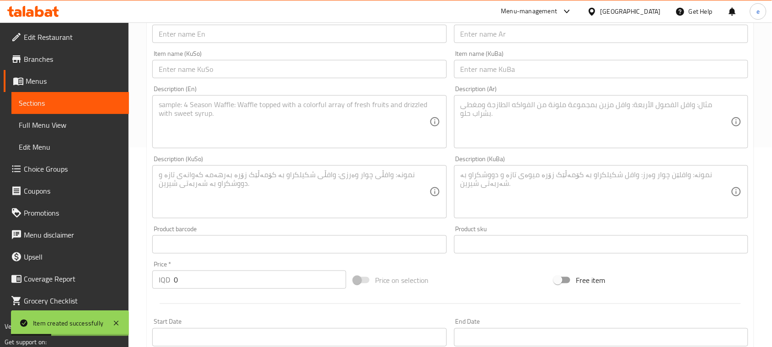
scroll to position [174, 0]
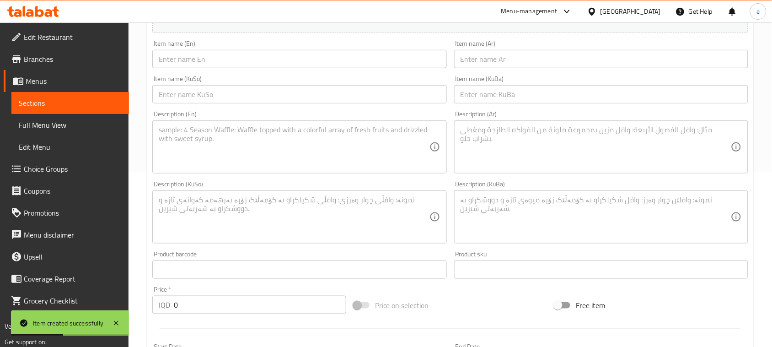
click at [269, 96] on input "text" at bounding box center [299, 94] width 294 height 18
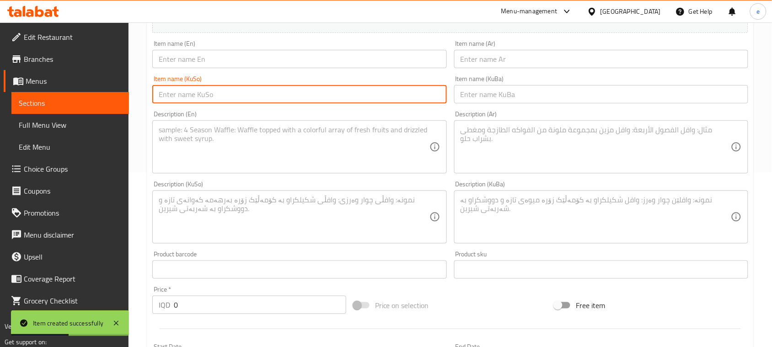
paste input "بیپسی دایت"
type input "بیپسی دایت"
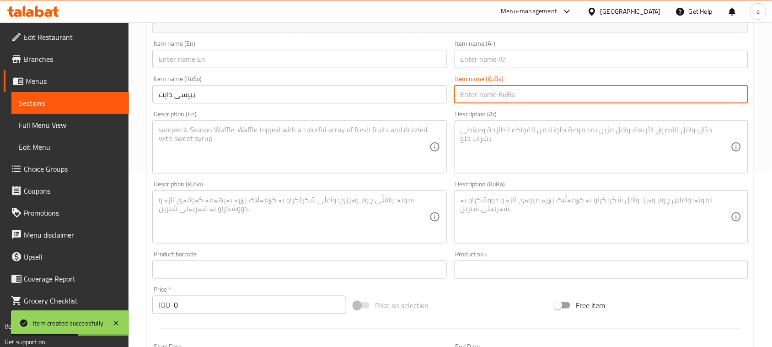
click at [547, 90] on input "text" at bounding box center [601, 94] width 294 height 18
paste input "بیپسی دایت"
type input "بیپسی دایت"
click at [376, 59] on input "text" at bounding box center [299, 59] width 294 height 18
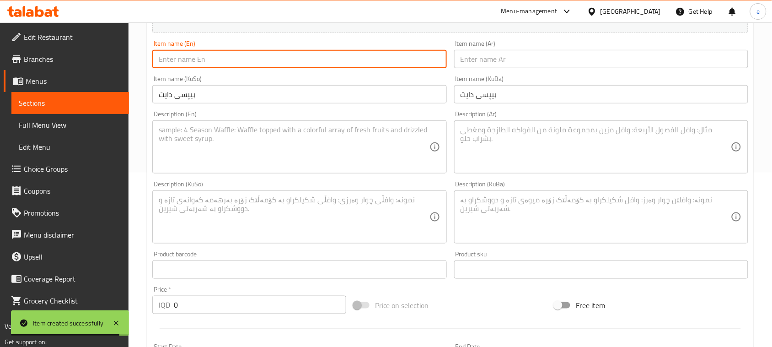
paste input "Diet Pepsi"
type input "Diet Pepsi"
click at [518, 67] on input "text" at bounding box center [601, 59] width 294 height 18
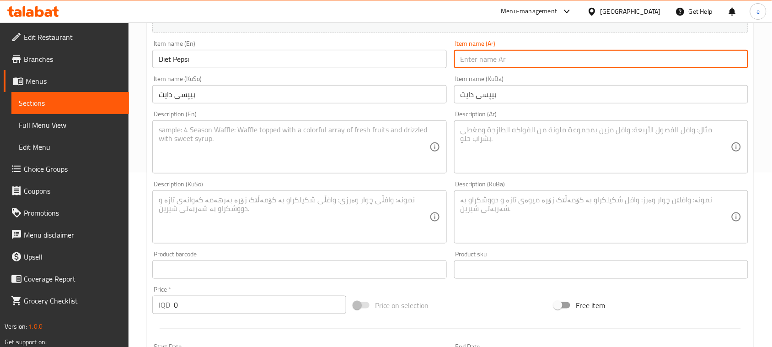
paste input "[PERSON_NAME]"
type input "[PERSON_NAME]"
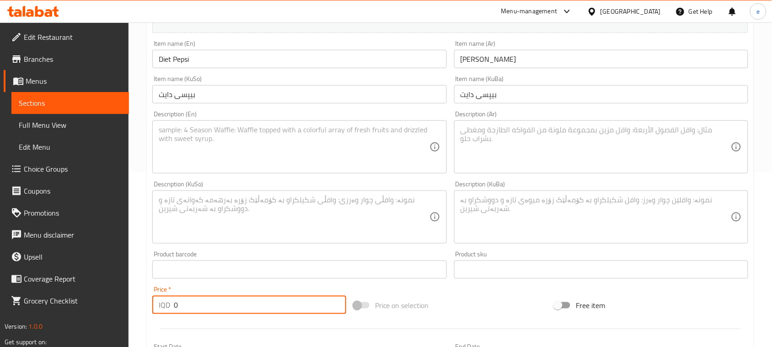
drag, startPoint x: 217, startPoint y: 305, endPoint x: 149, endPoint y: 300, distance: 68.4
click at [143, 301] on div "Home / Restaurants management / Menus / Sections / item / create Drinks section…" at bounding box center [451, 212] width 644 height 729
paste input "150"
type input "1500"
click at [338, 138] on textarea at bounding box center [294, 146] width 270 height 43
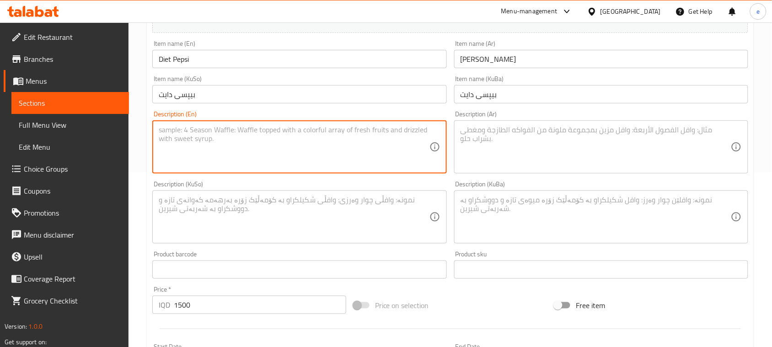
paste textarea "Carbonated soft drink with zero sugar and zero calories"
type textarea "Carbonated soft drink with zero sugar and zero calories"
click at [320, 217] on textarea at bounding box center [294, 216] width 270 height 43
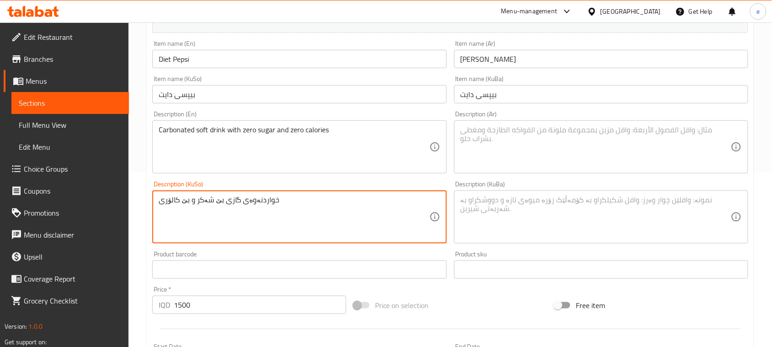
click at [330, 207] on textarea "خواردنەوەی گازی بێ شەکر و بێ کالۆری" at bounding box center [294, 216] width 270 height 43
type textarea "خواردنەوەی گازی بێ شەکر و بێ کالۆری"
click at [493, 207] on textarea at bounding box center [596, 216] width 270 height 43
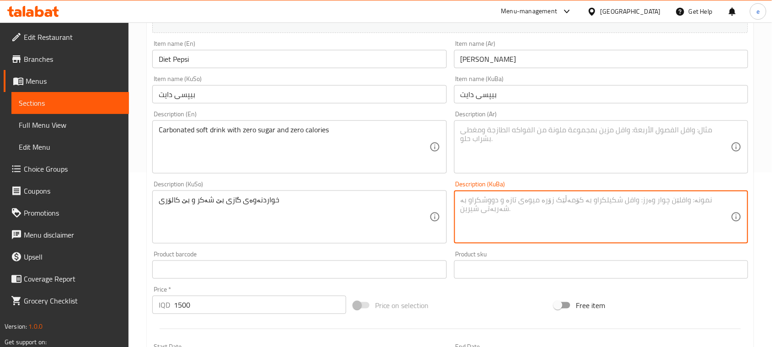
paste textarea "خواردنەوەی گازی بێ شەکر و بێ کالۆری"
type textarea "خواردنەوەی گازی بێ شەکر و بێ کالۆری"
click at [515, 156] on textarea at bounding box center [596, 146] width 270 height 43
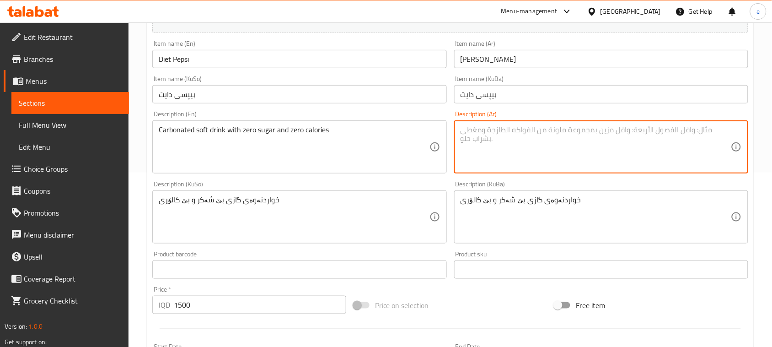
click at [501, 149] on textarea at bounding box center [596, 146] width 270 height 43
paste textarea "مشروب غازي بدون سكر وبدون سعرات حرارية"
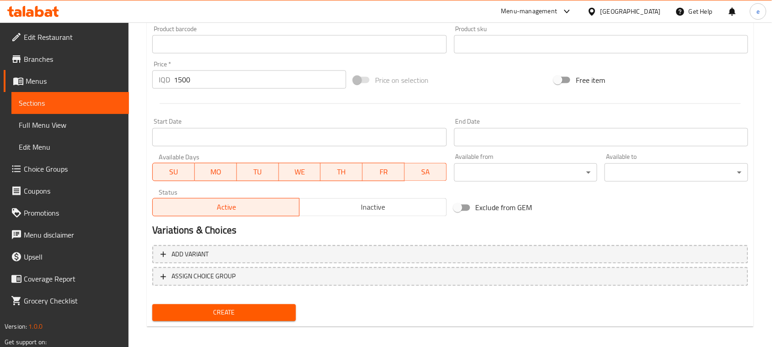
scroll to position [403, 0]
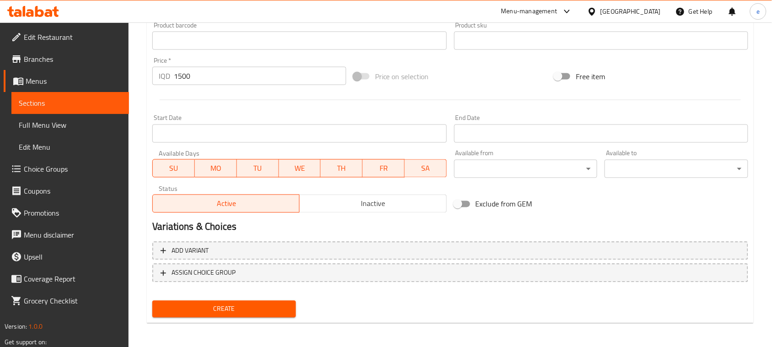
type textarea "مشروب غازي بدون سكر وبدون سعرات حرارية"
click at [251, 313] on button "Create" at bounding box center [224, 309] width 144 height 17
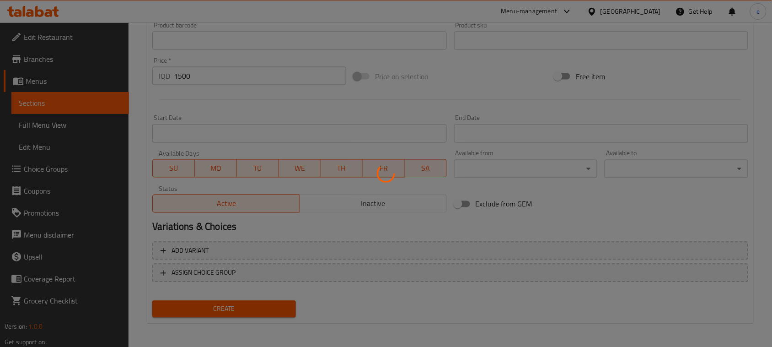
type input "0"
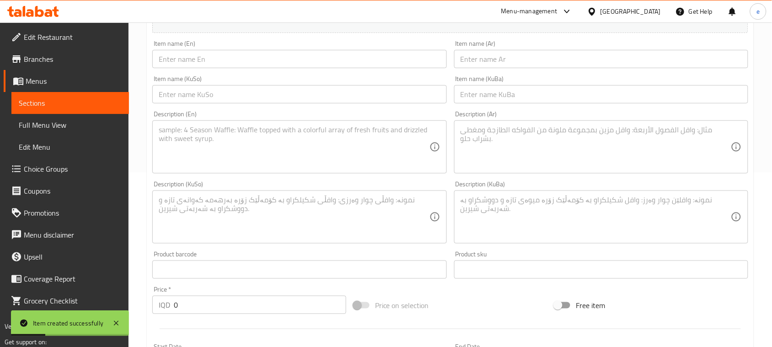
scroll to position [60, 0]
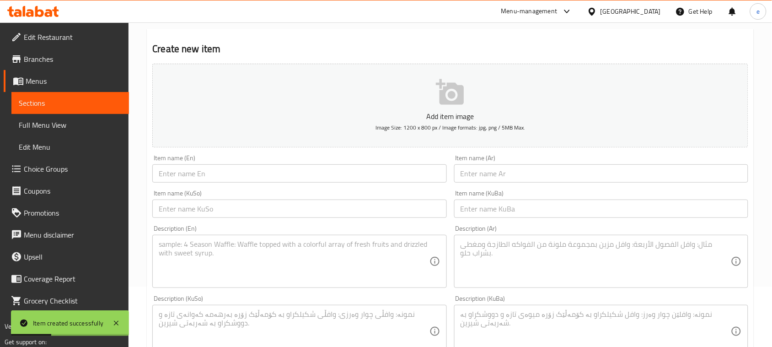
click at [285, 221] on div "Description (En) Description (En)" at bounding box center [299, 256] width 301 height 70
click at [291, 210] on input "text" at bounding box center [299, 208] width 294 height 18
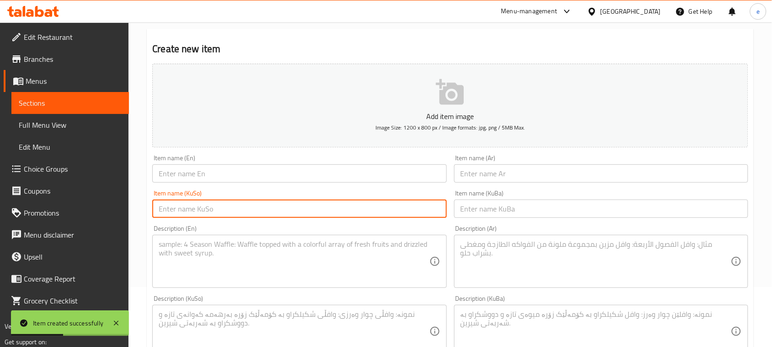
paste input "سێڤن ئاپ"
type input "سێڤن ئاپ"
click at [480, 204] on input "text" at bounding box center [601, 208] width 294 height 18
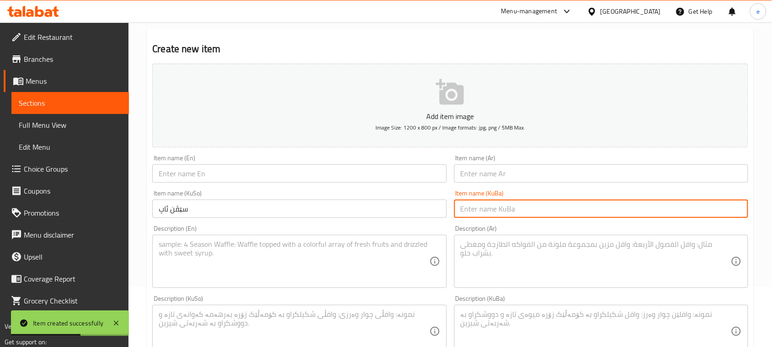
paste input "سێڤن ئاپ"
type input "سێڤن ئاپ"
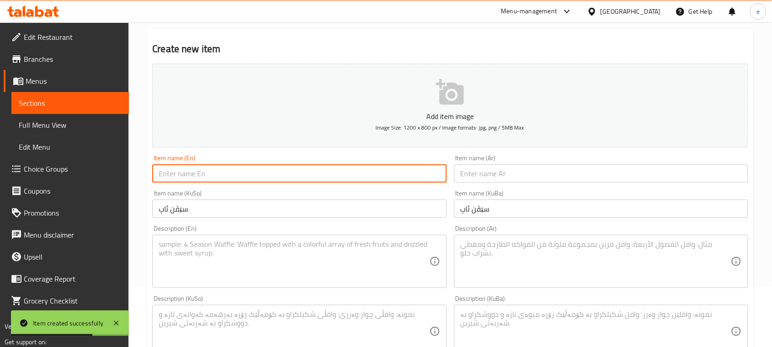
click at [364, 173] on input "text" at bounding box center [299, 173] width 294 height 18
paste input "7 Up"
type input "7 Up"
click at [539, 190] on div "Item name (KuBa) سێڤن ئاپ Item name (KuBa)" at bounding box center [601, 204] width 294 height 28
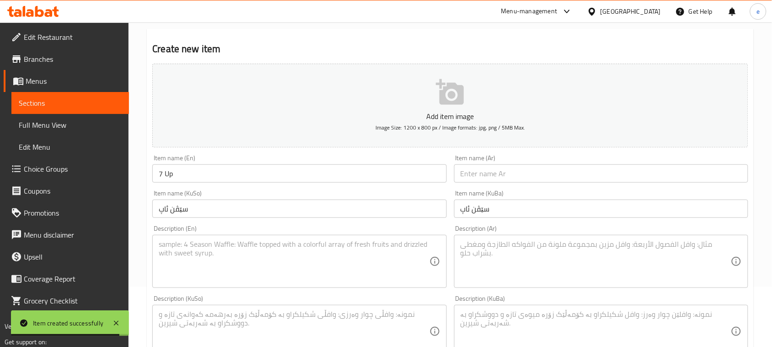
click at [508, 174] on input "text" at bounding box center [601, 173] width 294 height 18
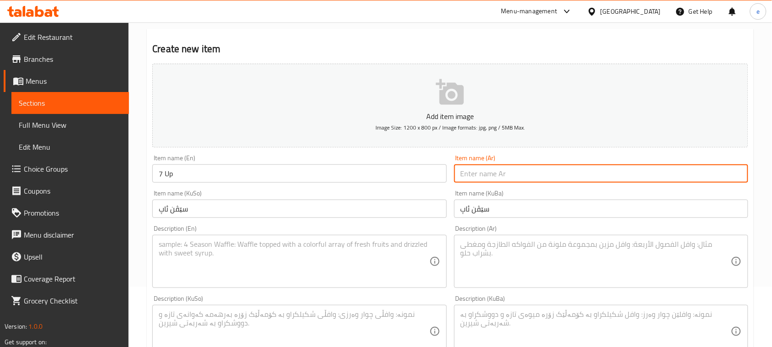
paste input "سفن أب"
type input "سفن أب"
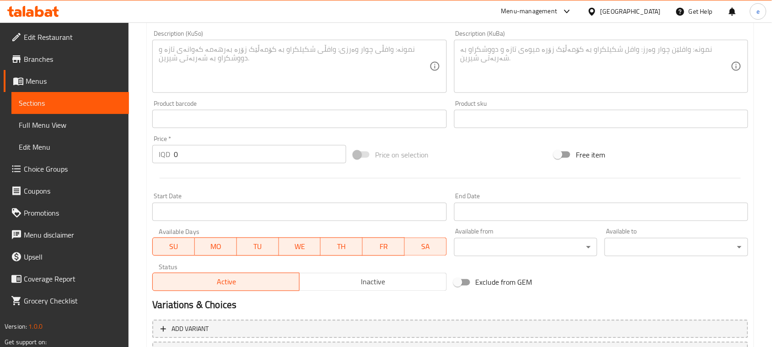
scroll to position [403, 0]
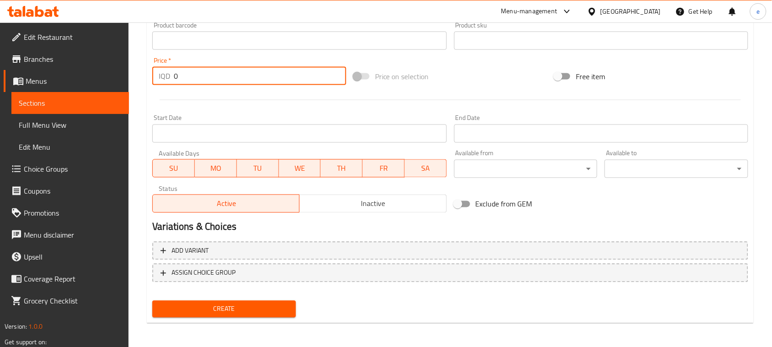
drag, startPoint x: 208, startPoint y: 78, endPoint x: 163, endPoint y: 78, distance: 45.3
click at [163, 78] on div "IQD 0 Price *" at bounding box center [249, 76] width 194 height 18
paste input "150"
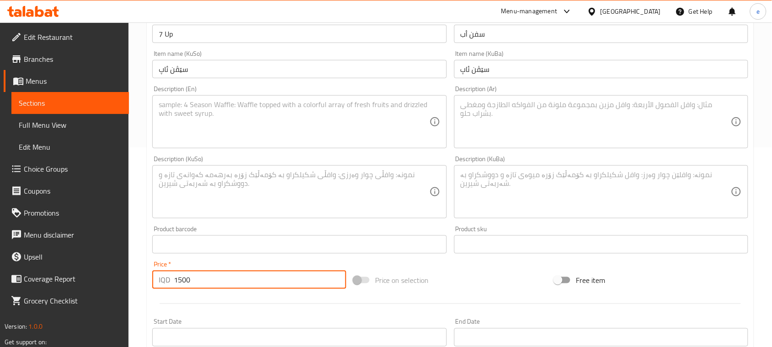
scroll to position [174, 0]
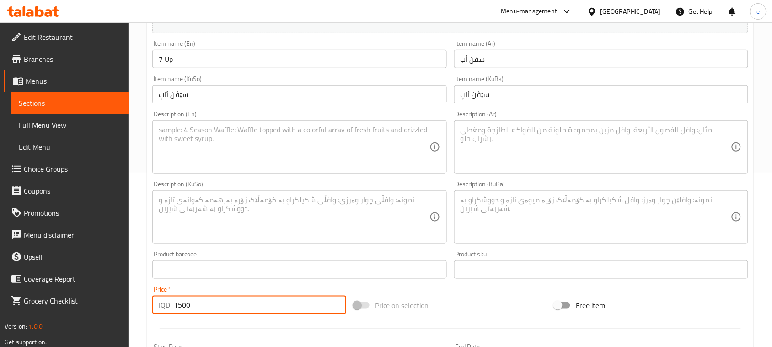
type input "1500"
click at [521, 152] on textarea at bounding box center [596, 146] width 270 height 43
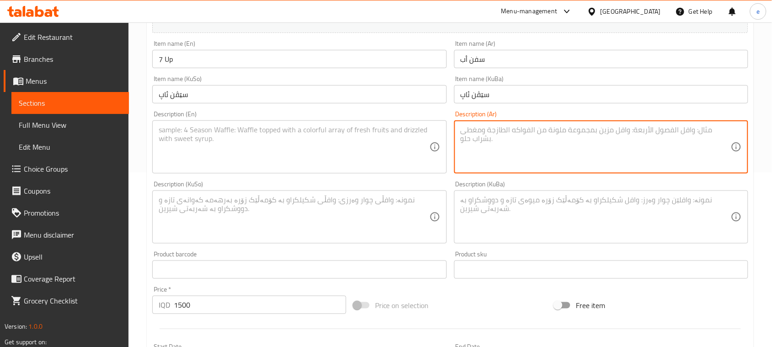
paste textarea "مشروب غازي"
type textarea "مشروب غازي"
click at [319, 149] on textarea at bounding box center [294, 146] width 270 height 43
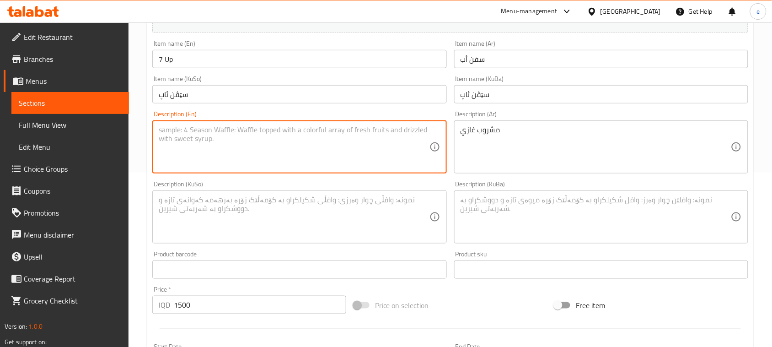
paste textarea "Carbonated soft drink"
type textarea "Carbonated soft drink"
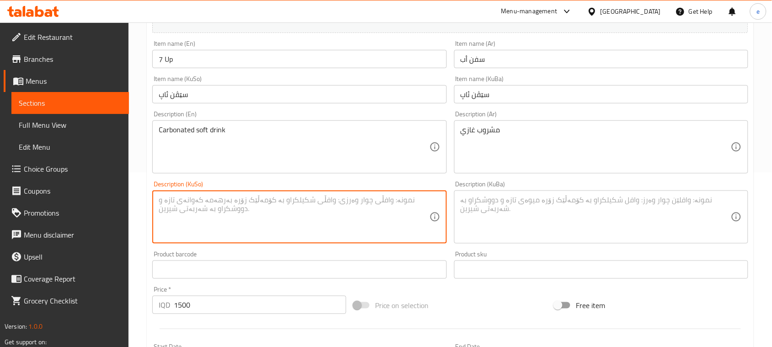
click at [340, 223] on textarea at bounding box center [294, 216] width 270 height 43
type textarea "خواردنەوەی گازی"
click at [270, 193] on div "خواردنەوەی گازی Description (KuSo)" at bounding box center [299, 216] width 294 height 53
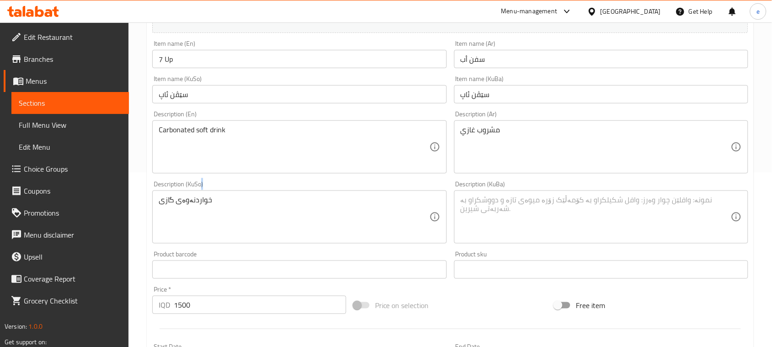
click at [270, 193] on div "خواردنەوەی گازی Description (KuSo)" at bounding box center [299, 216] width 294 height 53
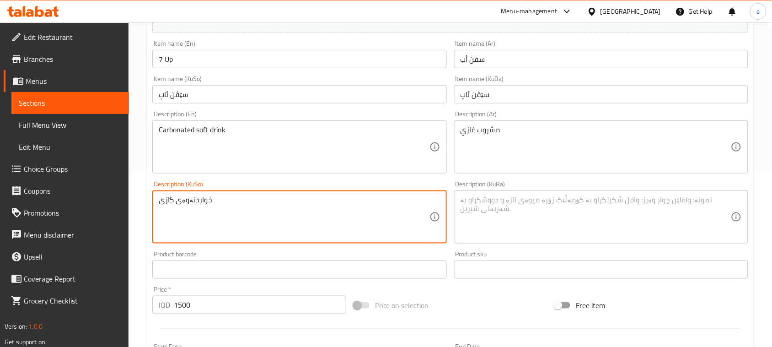
click at [254, 218] on textarea "خواردنەوەی گازی" at bounding box center [294, 216] width 270 height 43
click at [500, 202] on textarea at bounding box center [596, 216] width 270 height 43
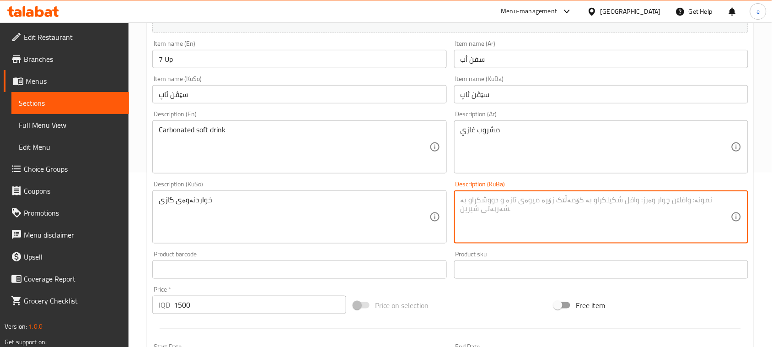
paste textarea "خواردنەوەی گازی"
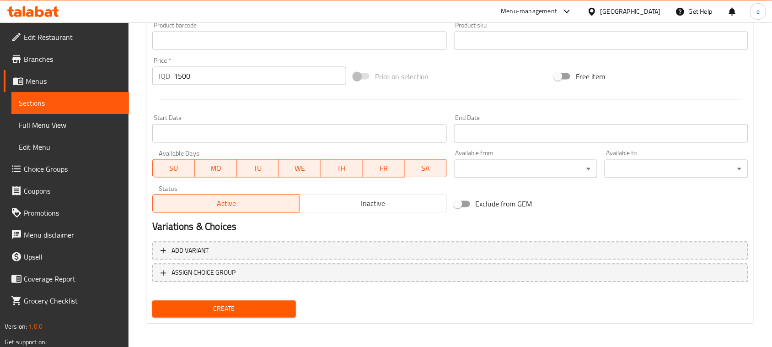
type textarea "خواردنەوەی گازی"
click at [227, 304] on span "Create" at bounding box center [224, 308] width 129 height 11
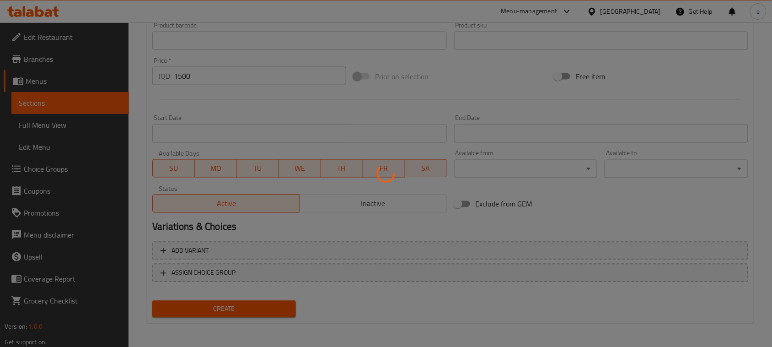
type input "0"
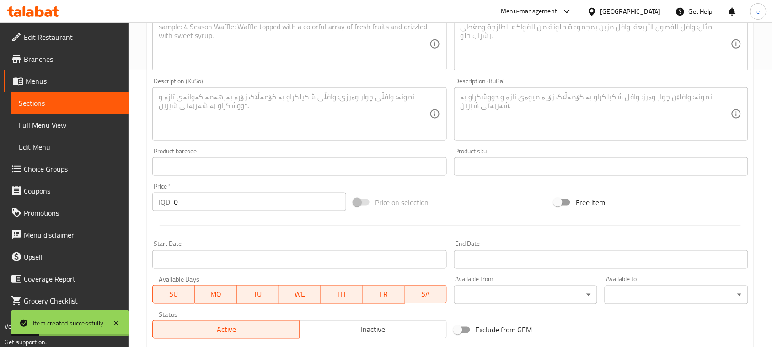
scroll to position [174, 0]
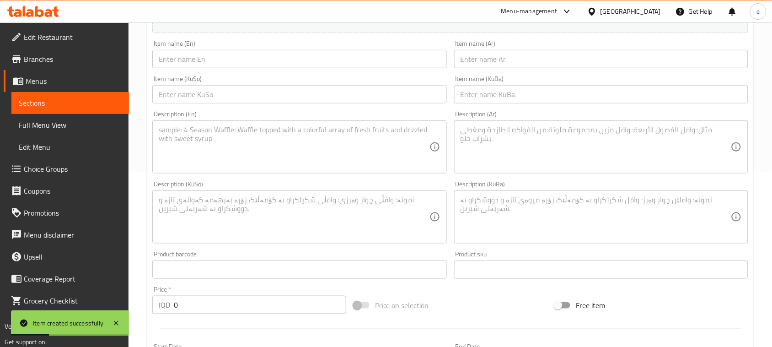
click at [292, 94] on input "text" at bounding box center [299, 94] width 294 height 18
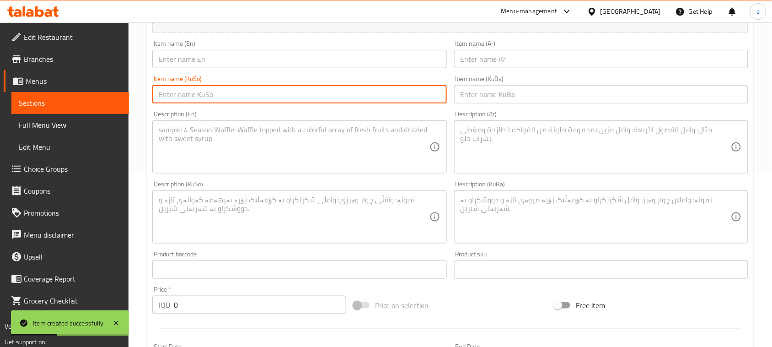
paste input "ماونتن دیو"
type input "ماونتن دیو"
click at [478, 95] on input "text" at bounding box center [601, 94] width 294 height 18
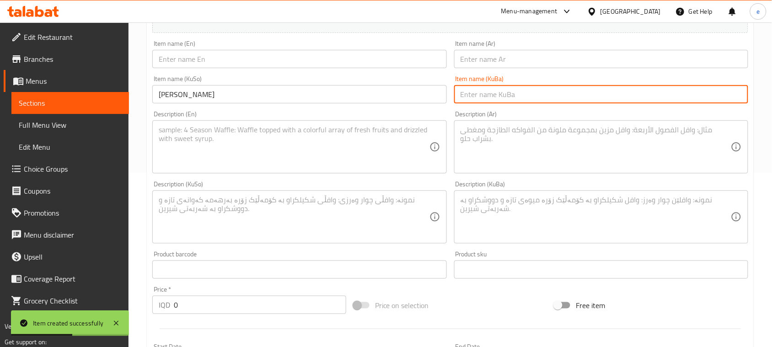
paste input "ماونتن دیو"
type input "ماونتن دیو"
click at [348, 65] on input "text" at bounding box center [299, 59] width 294 height 18
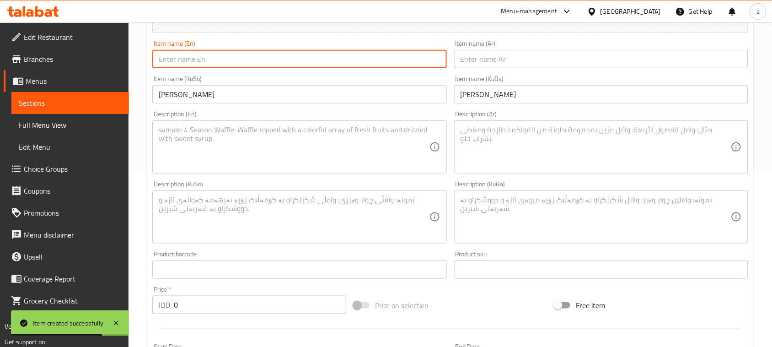
paste input "Mountain Dew"
type input "Mountain Dew"
click at [492, 60] on input "text" at bounding box center [601, 59] width 294 height 18
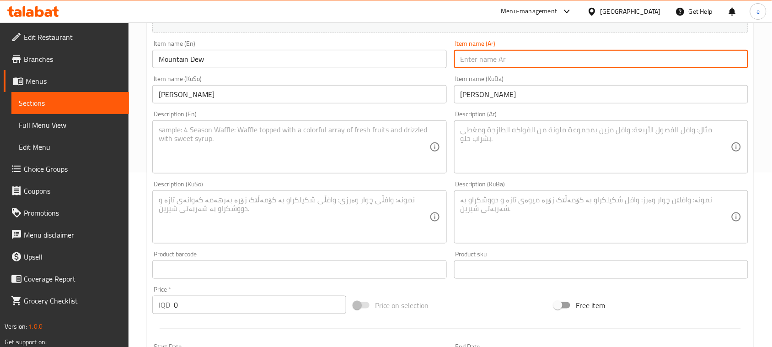
paste input "ماونتن ديو"
type input "ماونتن ديو"
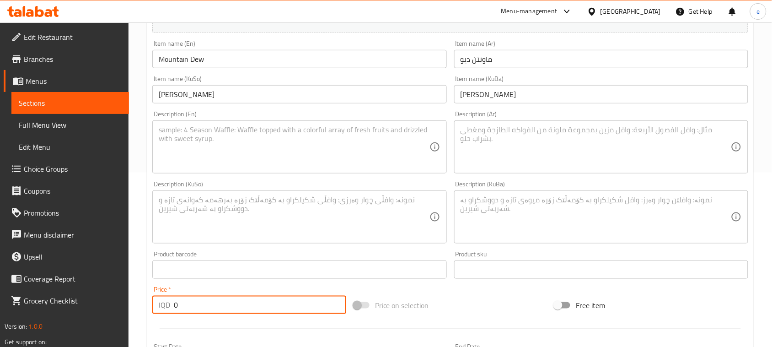
drag, startPoint x: 204, startPoint y: 305, endPoint x: 171, endPoint y: 310, distance: 33.8
click at [171, 310] on div "IQD 0 Price *" at bounding box center [249, 305] width 194 height 18
paste input "150"
type input "1500"
click at [282, 154] on textarea at bounding box center [294, 146] width 270 height 43
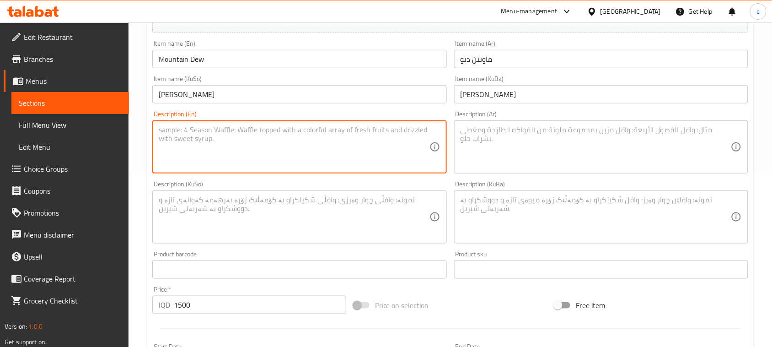
paste textarea "Carbonated soft drink"
type textarea "Carbonated soft drink"
click at [503, 151] on textarea at bounding box center [596, 146] width 270 height 43
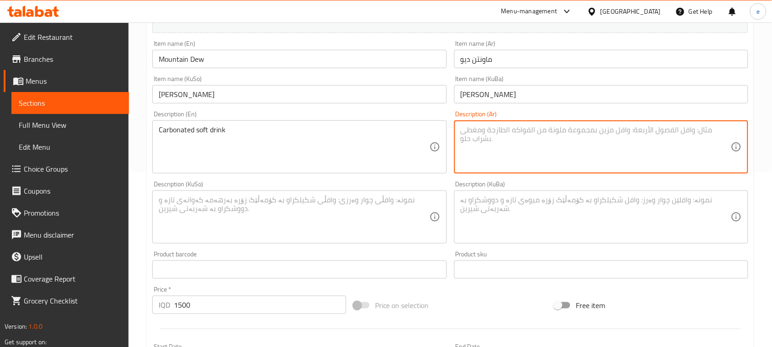
paste textarea "مشروب غازي"
type textarea "مشروب غازي"
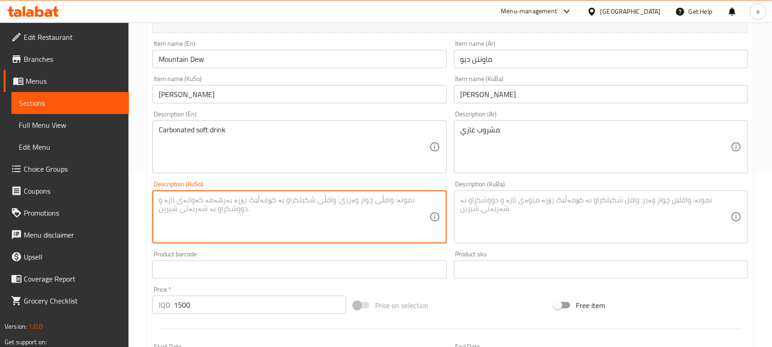
click at [339, 212] on textarea at bounding box center [294, 216] width 270 height 43
paste textarea "خواردنەوەی گازی"
type textarea "خواردنەوەی گازی"
click at [543, 244] on div "Description (KuBa) Description (KuBa)" at bounding box center [601, 212] width 301 height 70
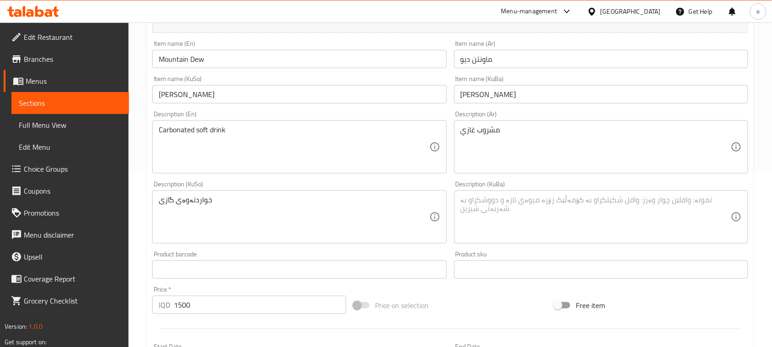
click at [513, 229] on textarea at bounding box center [596, 216] width 270 height 43
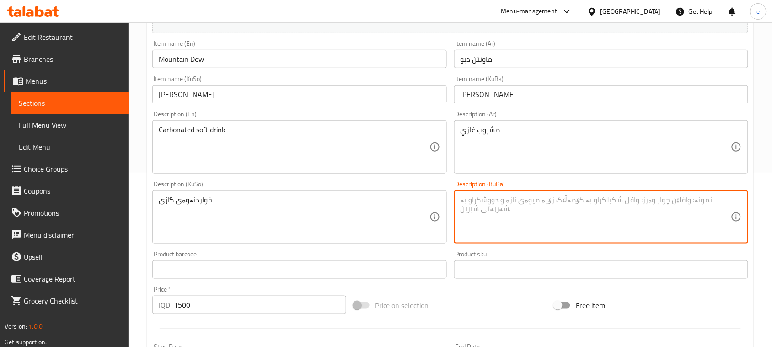
paste textarea "خواردنەوەی گازی"
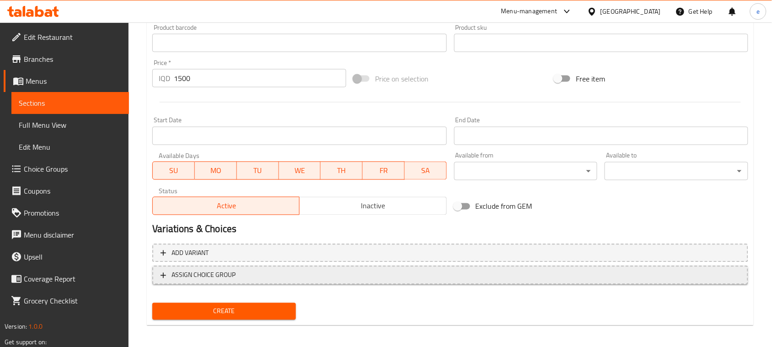
scroll to position [403, 0]
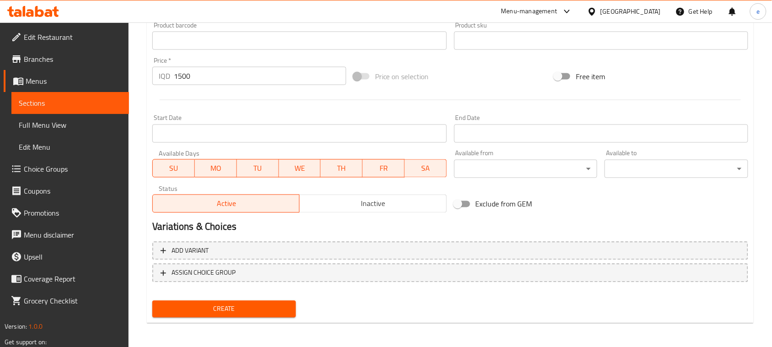
type textarea "خواردنەوەی گازی"
click at [214, 310] on span "Create" at bounding box center [224, 308] width 129 height 11
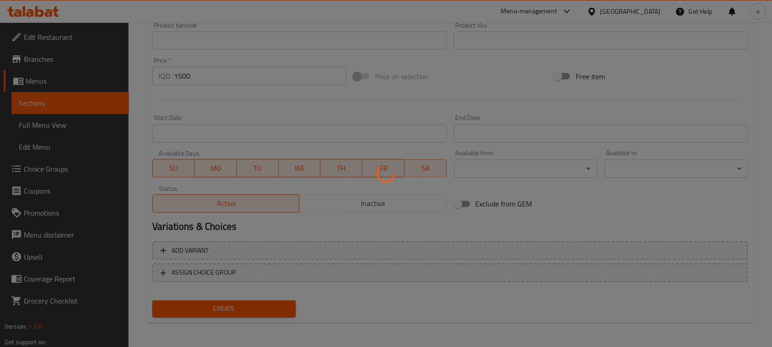
type input "0"
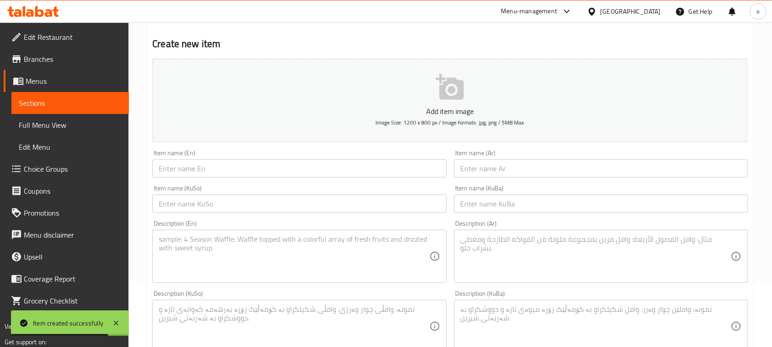
scroll to position [60, 0]
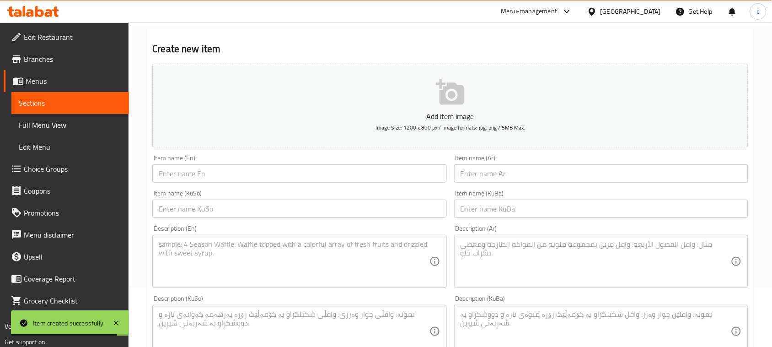
click at [259, 210] on input "text" at bounding box center [299, 208] width 294 height 18
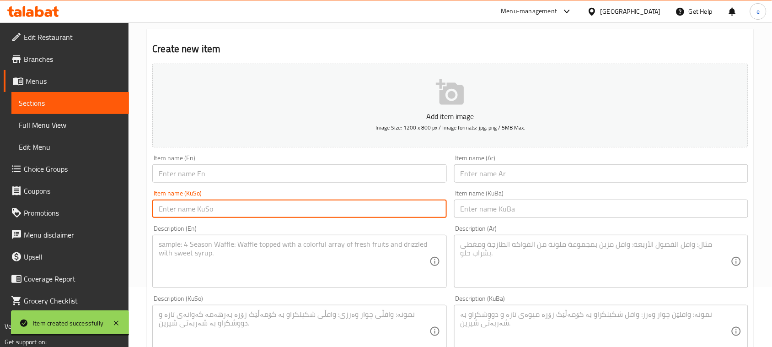
paste input "میرندا پرتەقاڵ"
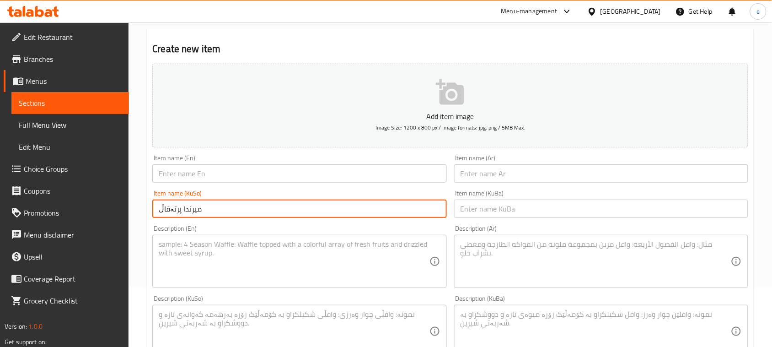
type input "میرندا پرتەقاڵ"
click at [491, 208] on input "text" at bounding box center [601, 208] width 294 height 18
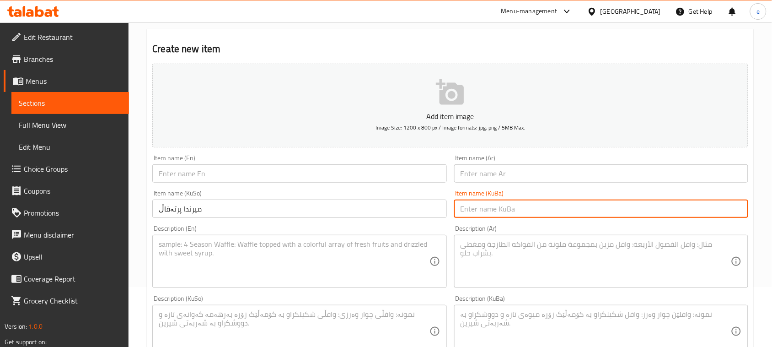
paste input "میرندا پرتەقاڵ"
type input "میرندا پرتەقاڵ"
click at [380, 172] on input "text" at bounding box center [299, 173] width 294 height 18
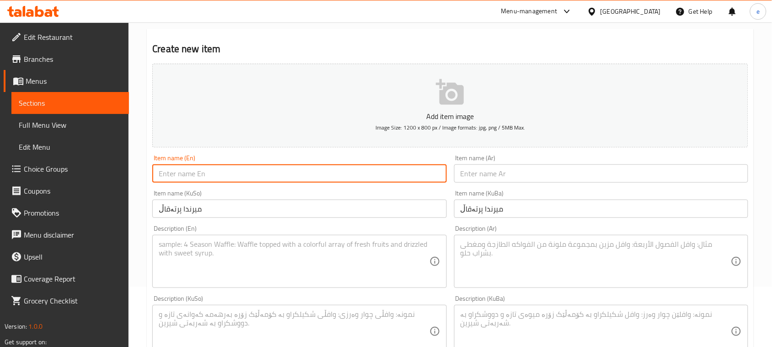
paste input "[PERSON_NAME]"
type input "[PERSON_NAME]"
click at [500, 174] on input "text" at bounding box center [601, 173] width 294 height 18
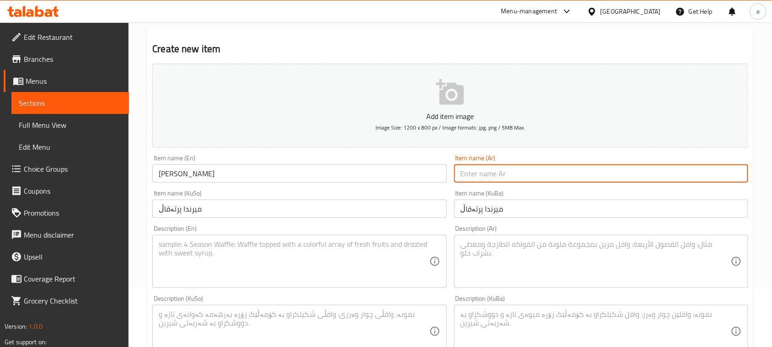
paste input "ميرندا برتقال"
type input "ميرندا برتقال"
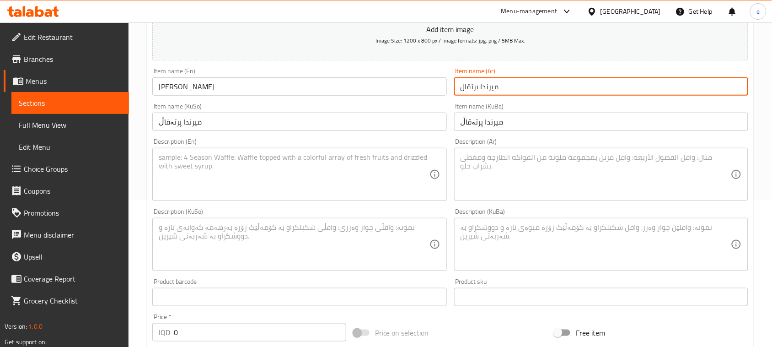
scroll to position [174, 0]
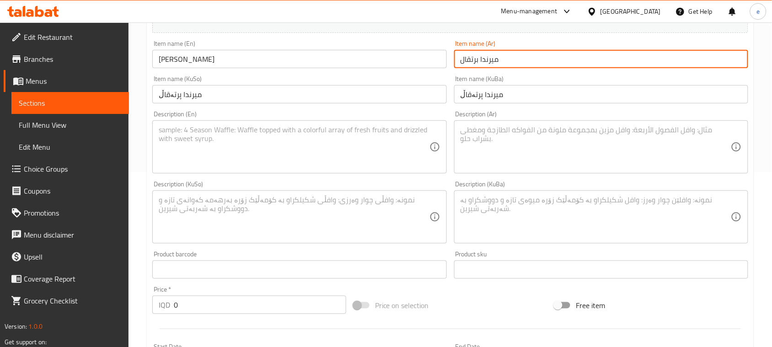
click at [289, 138] on textarea at bounding box center [294, 146] width 270 height 43
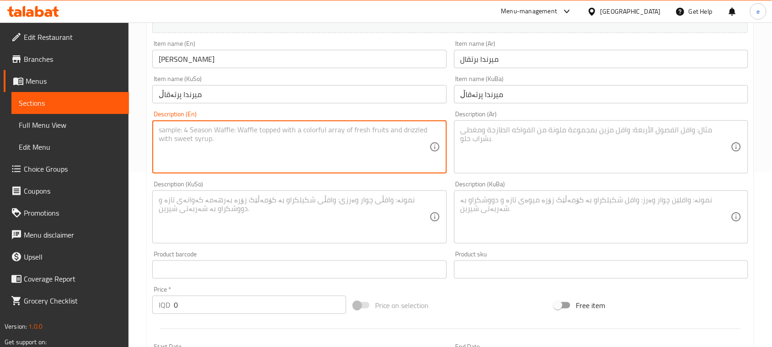
paste textarea "Carbonated soft drink"
type textarea "Carbonated soft drink"
click at [547, 160] on textarea at bounding box center [596, 146] width 270 height 43
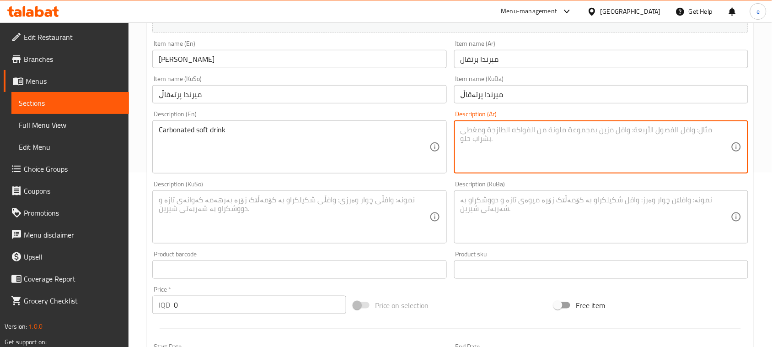
paste textarea "مشروب غازي"
type textarea "مشروب غازي"
click at [370, 223] on textarea at bounding box center [294, 216] width 270 height 43
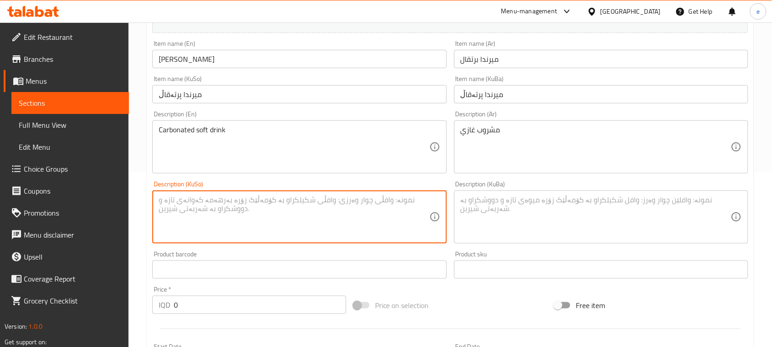
paste textarea "خواردنەوەی گازی"
type textarea "خواردنەوەی گازی"
click at [541, 222] on textarea at bounding box center [596, 216] width 270 height 43
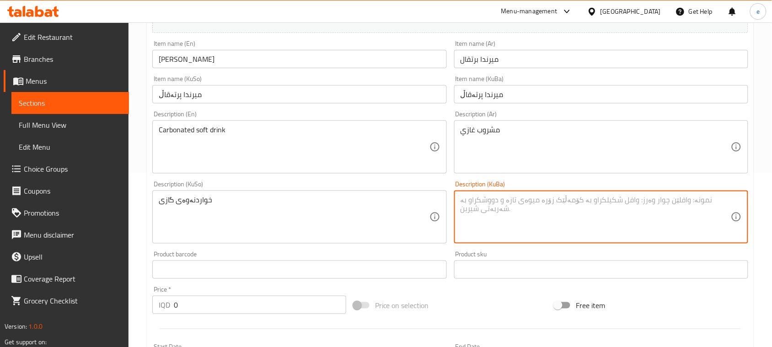
paste textarea "خواردنەوەی گازی"
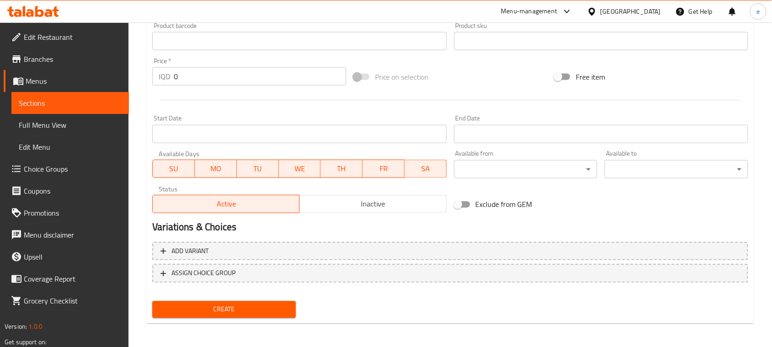
scroll to position [403, 0]
type textarea "خواردنەوەی گازی"
drag, startPoint x: 202, startPoint y: 85, endPoint x: 177, endPoint y: 84, distance: 25.2
click at [177, 84] on div "Price   * IQD 0 Price *" at bounding box center [249, 71] width 201 height 35
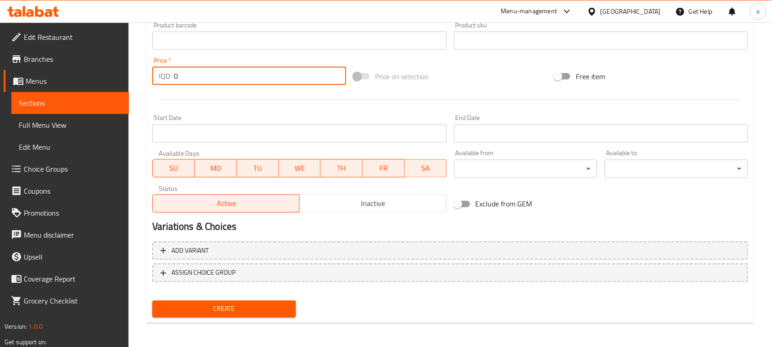
drag, startPoint x: 184, startPoint y: 78, endPoint x: 167, endPoint y: 79, distance: 16.9
click at [167, 79] on div "IQD 0 Price *" at bounding box center [249, 76] width 194 height 18
paste input "150"
type input "1500"
click at [238, 311] on span "Create" at bounding box center [224, 308] width 129 height 11
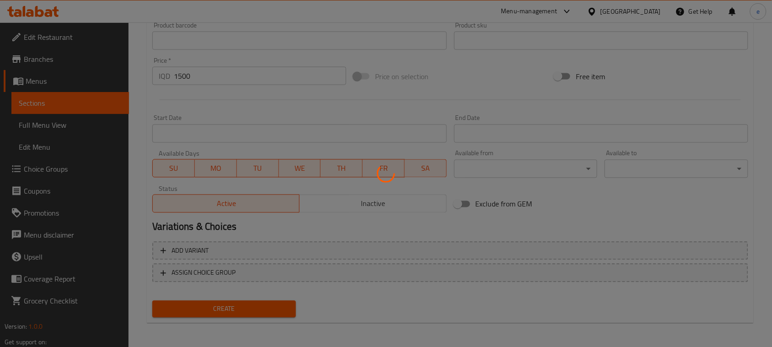
type input "0"
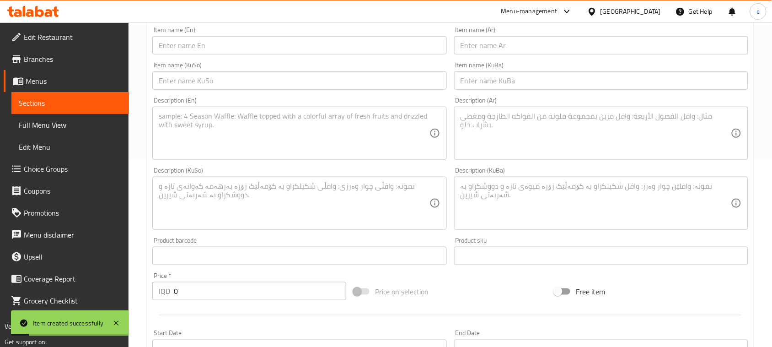
scroll to position [60, 0]
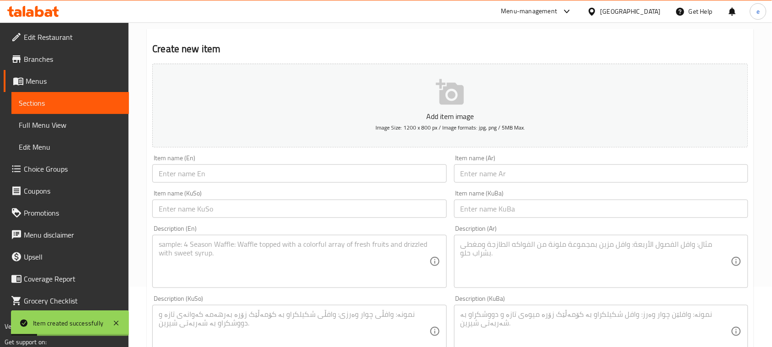
click at [330, 222] on div "Description (En) Description (En)" at bounding box center [299, 256] width 301 height 70
click at [333, 214] on input "text" at bounding box center [299, 208] width 294 height 18
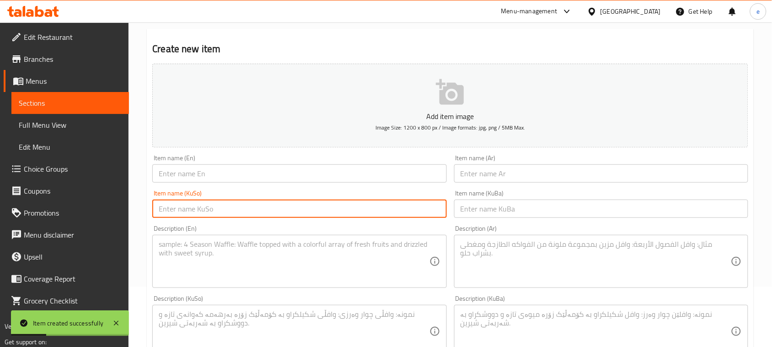
paste input "ماستاو"
type input "ماستاو"
click at [486, 207] on input "text" at bounding box center [601, 208] width 294 height 18
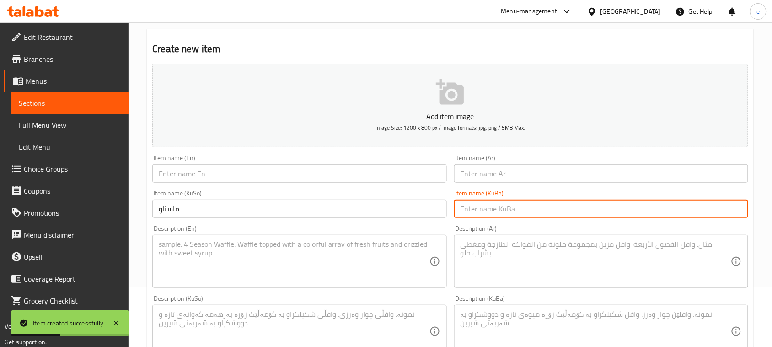
paste input "ماستاو"
type input "ماستاو"
click at [401, 175] on input "text" at bounding box center [299, 173] width 294 height 18
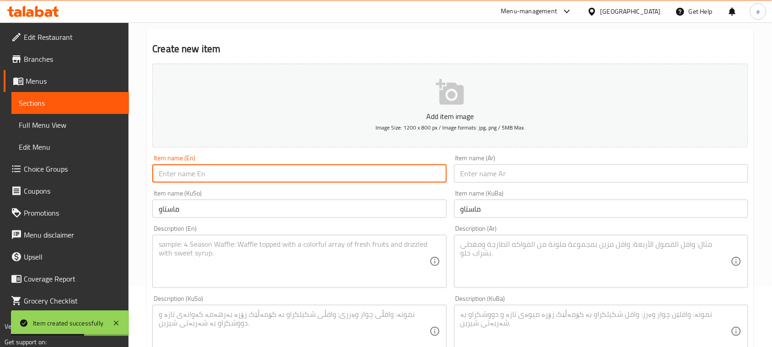
paste input "Ayran"
type input "Ayran"
click at [477, 180] on input "text" at bounding box center [601, 173] width 294 height 18
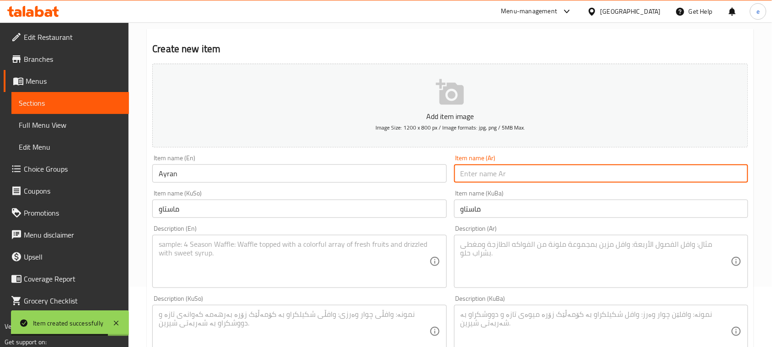
paste input "عيران"
type input "عيران"
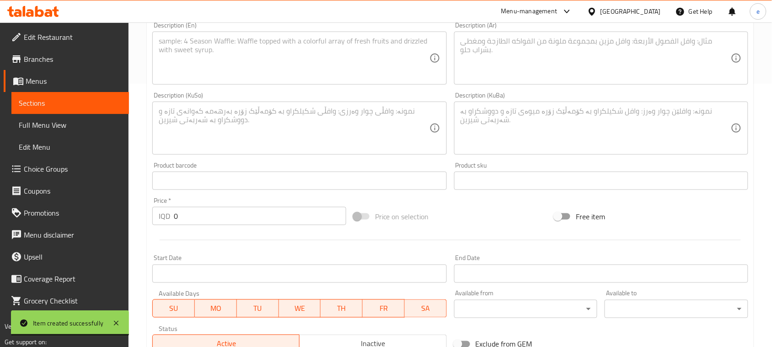
scroll to position [289, 0]
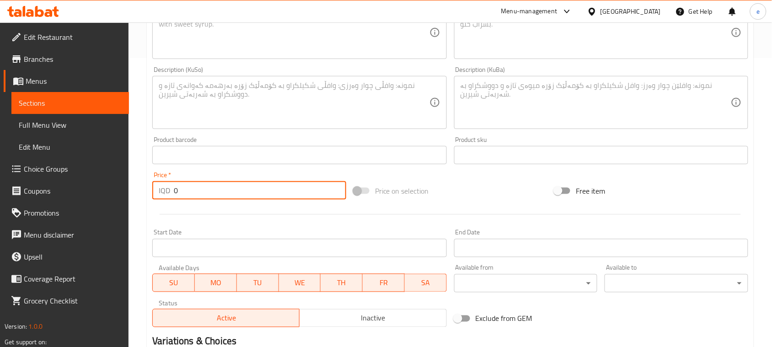
drag, startPoint x: 200, startPoint y: 197, endPoint x: 140, endPoint y: 188, distance: 61.5
click at [140, 188] on div "Home / Restaurants management / Menus / Sections / item / create Drinks section…" at bounding box center [451, 98] width 644 height 729
paste input "150"
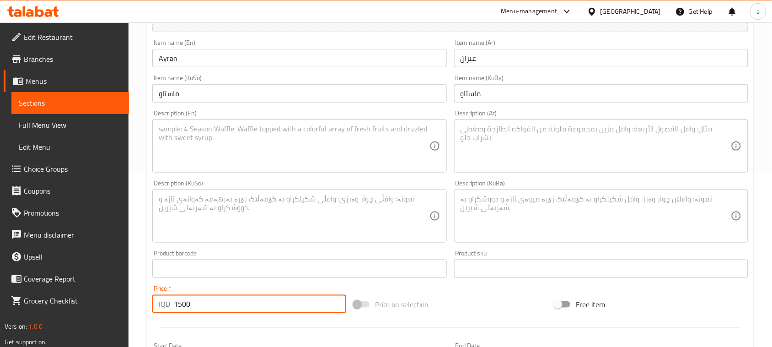
scroll to position [60, 0]
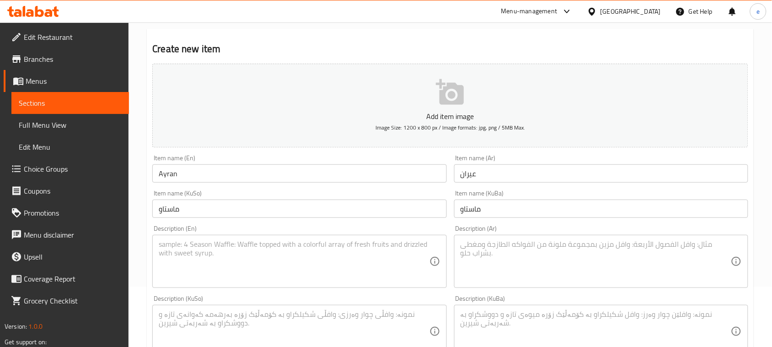
type input "1500"
click at [554, 262] on textarea at bounding box center [596, 261] width 270 height 43
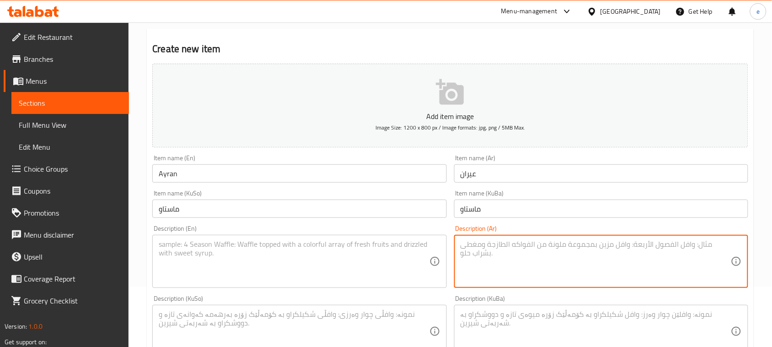
paste textarea "1 كأس"
type textarea "1 كأس"
click at [337, 269] on textarea at bounding box center [294, 261] width 270 height 43
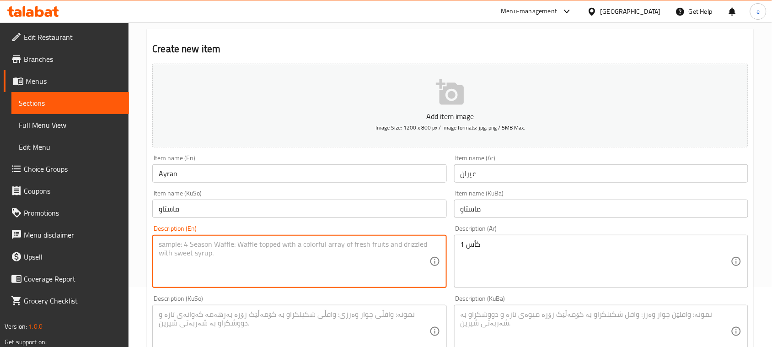
paste textarea "1 Glass"
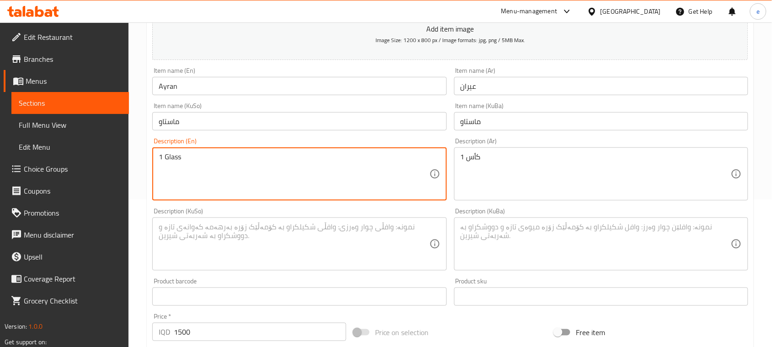
scroll to position [174, 0]
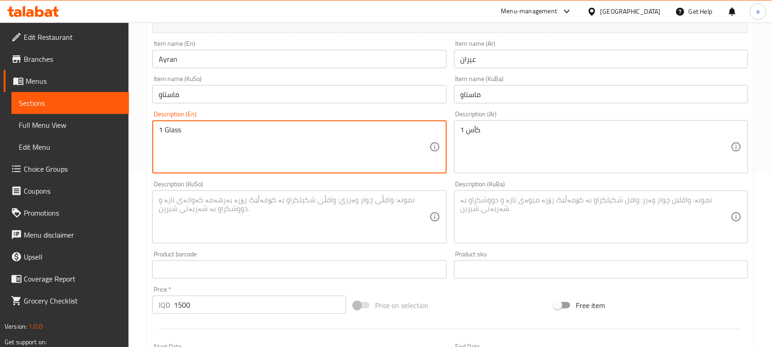
type textarea "1 Glass"
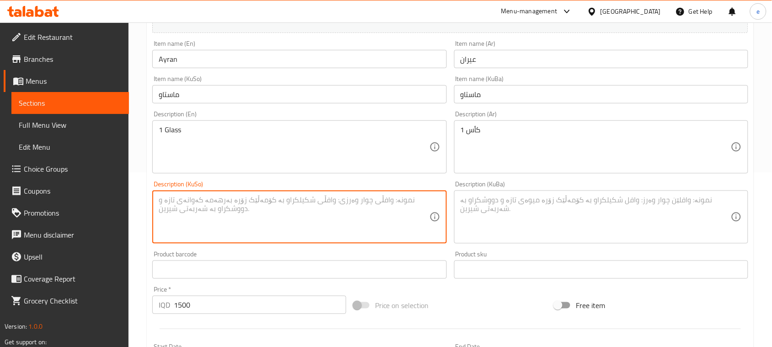
click at [310, 202] on textarea at bounding box center [294, 216] width 270 height 43
click at [337, 203] on textarea "1 پەرداخ" at bounding box center [294, 216] width 270 height 43
type textarea "1 پەرداخ"
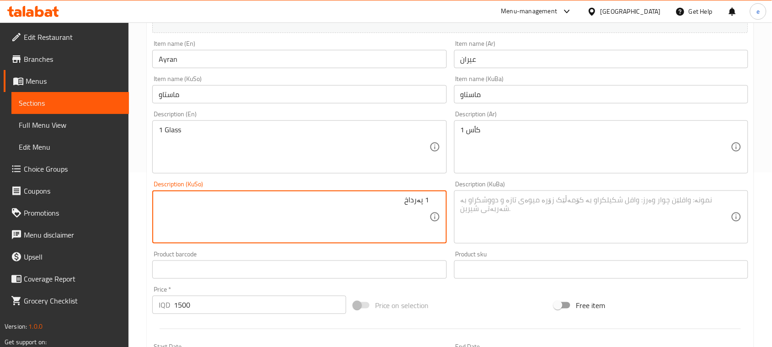
click at [541, 191] on div "Description (KuBa)" at bounding box center [601, 216] width 294 height 53
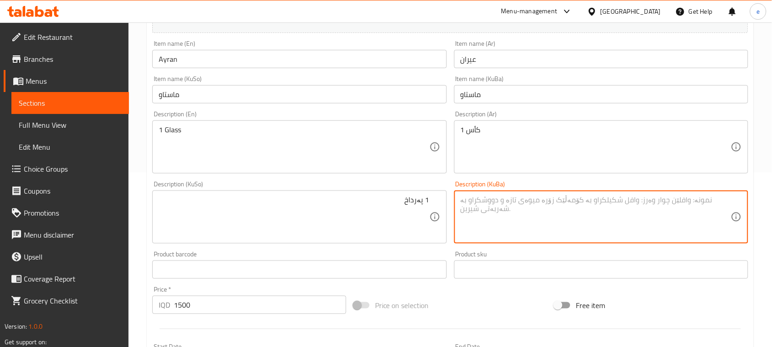
paste textarea "1 پەرداخ"
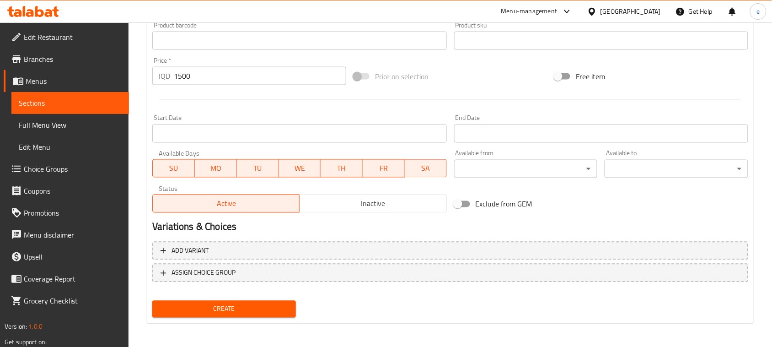
type textarea "1 پەرداخ"
click at [256, 306] on span "Create" at bounding box center [224, 308] width 129 height 11
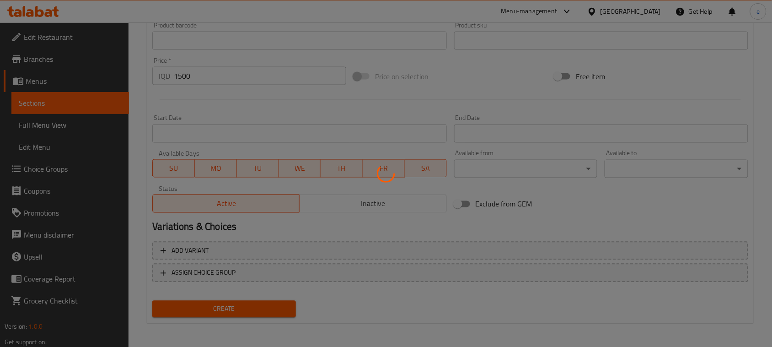
type input "0"
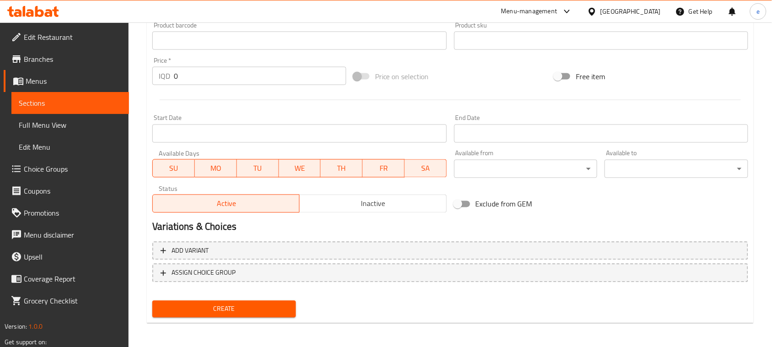
click at [27, 95] on link "Sections" at bounding box center [70, 103] width 118 height 22
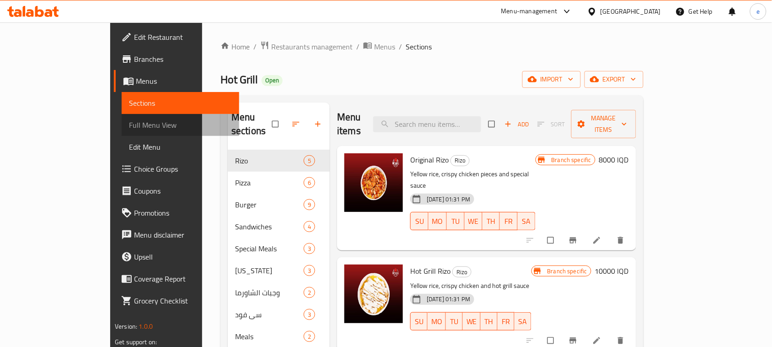
click at [129, 122] on span "Full Menu View" at bounding box center [180, 124] width 103 height 11
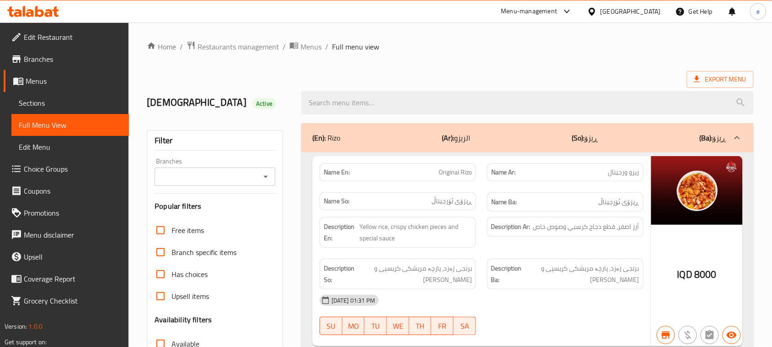
click at [262, 184] on div "Branches" at bounding box center [215, 176] width 121 height 18
click at [268, 173] on icon "Open" at bounding box center [265, 176] width 11 height 11
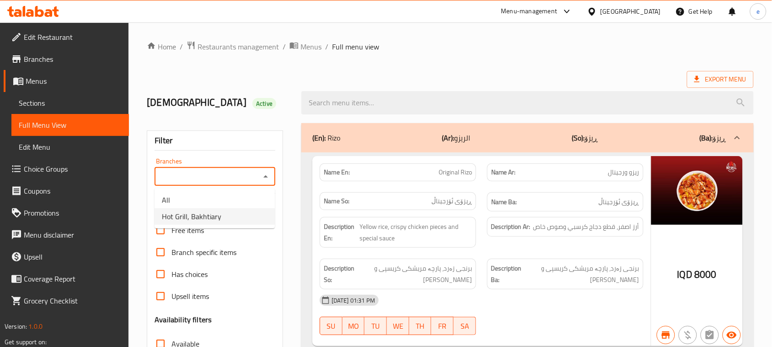
click at [239, 209] on li "Hot Grill, Bakhtiary" at bounding box center [215, 216] width 120 height 16
type input "Hot Grill, Bakhtiary"
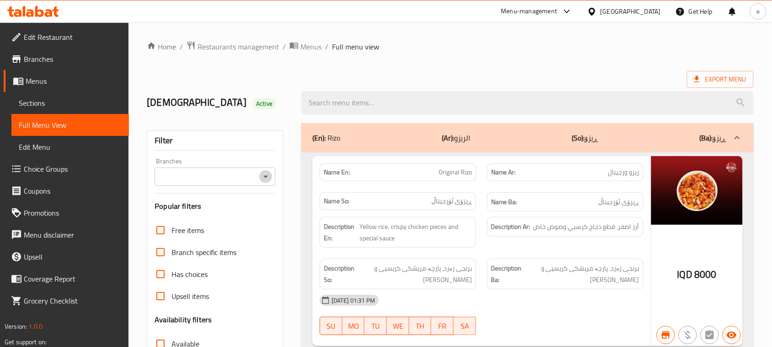
click at [271, 181] on icon "Open" at bounding box center [265, 176] width 11 height 11
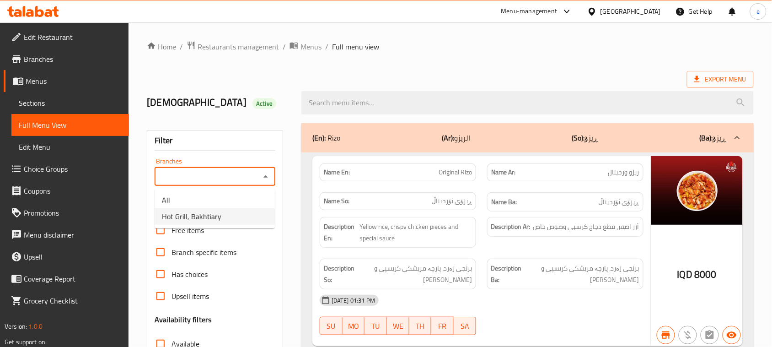
click at [217, 213] on span "Hot Grill, Bakhtiary" at bounding box center [191, 216] width 59 height 11
type input "Hot Grill, Bakhtiary"
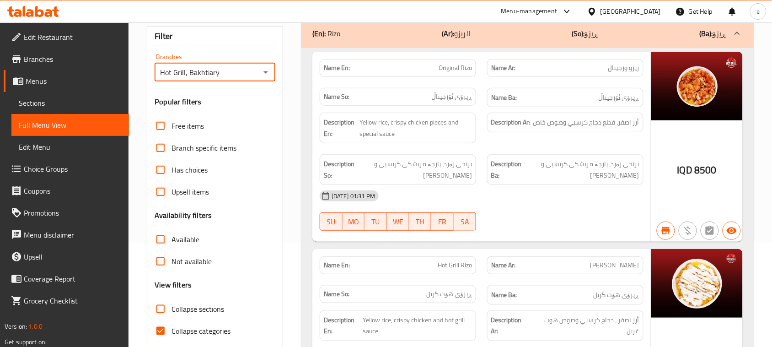
scroll to position [229, 0]
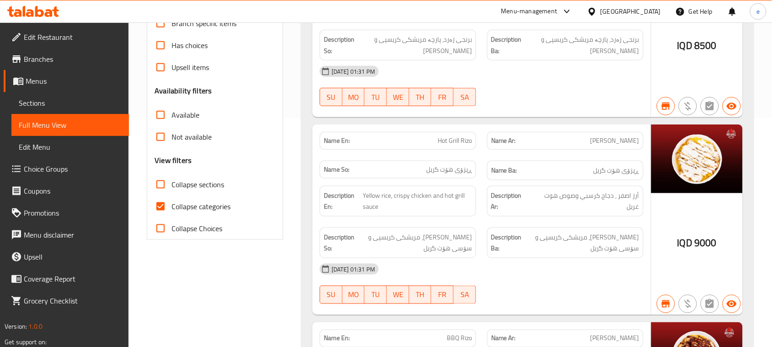
click at [174, 188] on span "Collapse sections" at bounding box center [198, 184] width 53 height 11
click at [172, 188] on input "Collapse sections" at bounding box center [161, 184] width 22 height 22
checkbox input "true"
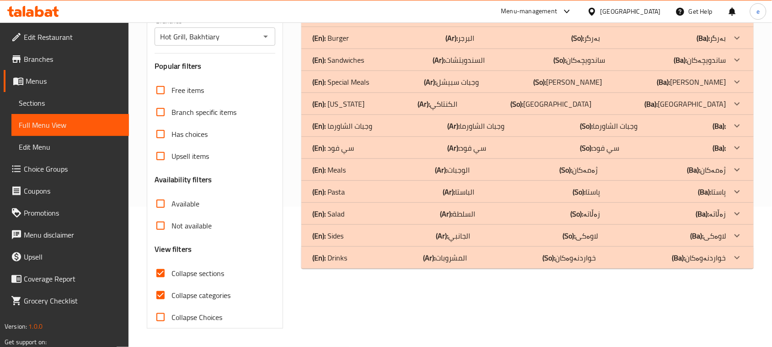
click at [156, 284] on input "Collapse categories" at bounding box center [161, 295] width 22 height 22
checkbox input "false"
click at [423, 269] on div "(En): Rizo (Ar): الريزو (So): ڕیزۆ (Ba): ڕیزۆ Name En: Original Rizo Name Ar: ر…" at bounding box center [527, 156] width 463 height 356
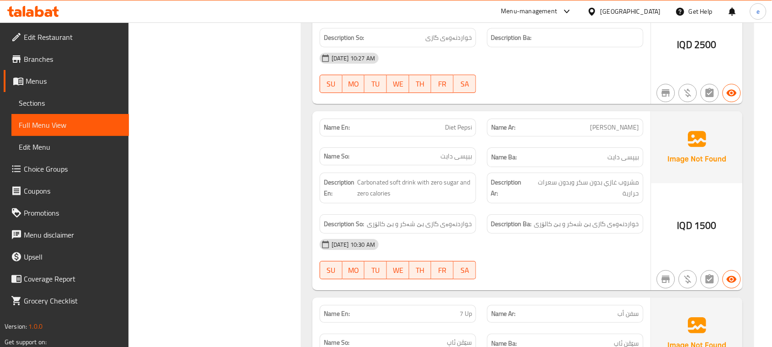
scroll to position [0, 0]
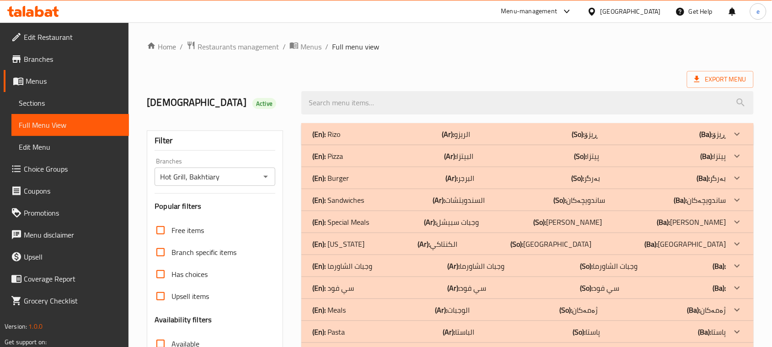
click at [262, 175] on icon "Open" at bounding box center [265, 176] width 11 height 11
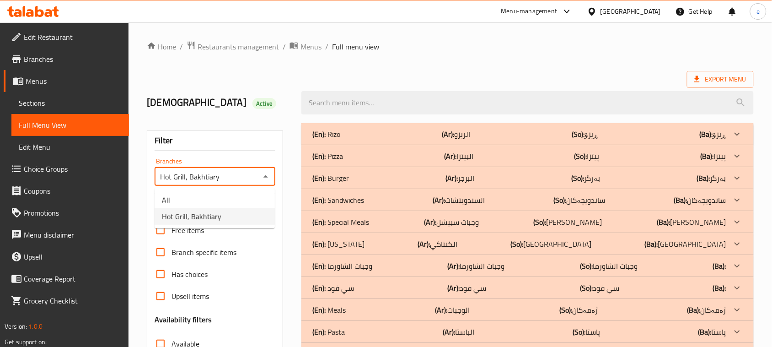
click at [234, 192] on li "All" at bounding box center [215, 200] width 120 height 16
click at [266, 176] on icon "Open" at bounding box center [265, 177] width 5 height 2
click at [235, 216] on li "Hot Grill, Bakhtiary" at bounding box center [215, 216] width 120 height 16
type input "Hot Grill, Bakhtiary"
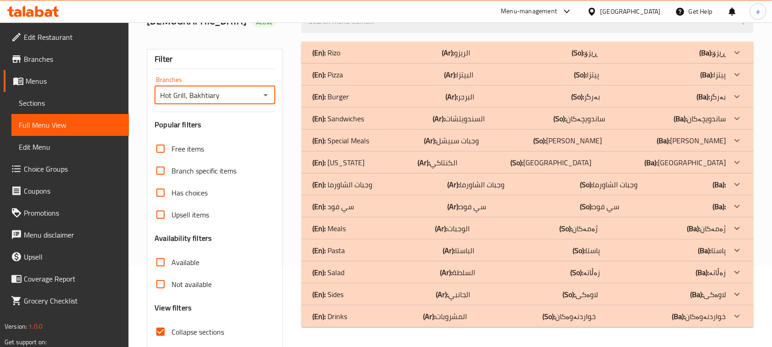
scroll to position [140, 0]
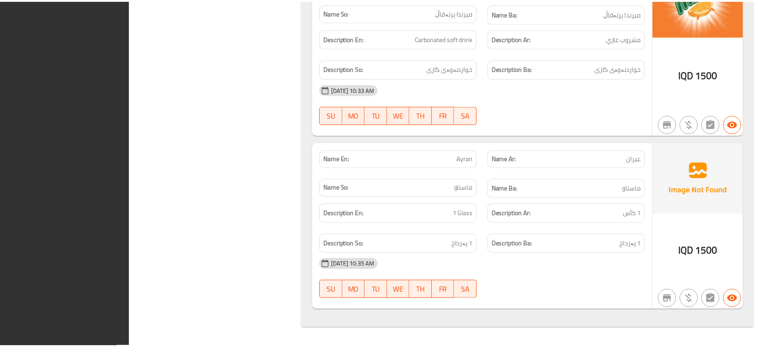
scroll to position [1526, 0]
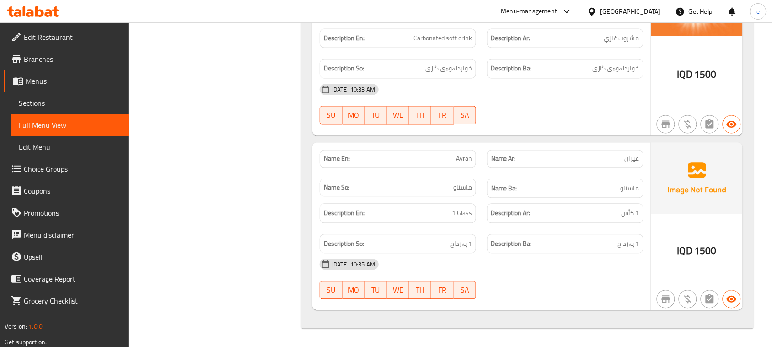
click at [30, 9] on icon at bounding box center [33, 11] width 52 height 11
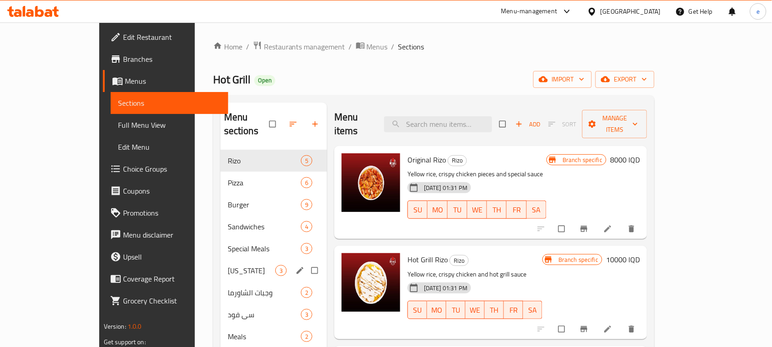
scroll to position [129, 0]
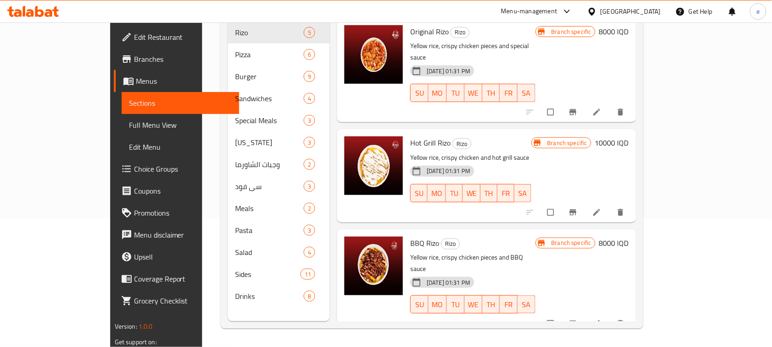
click at [235, 290] on span "Drinks" at bounding box center [269, 295] width 69 height 11
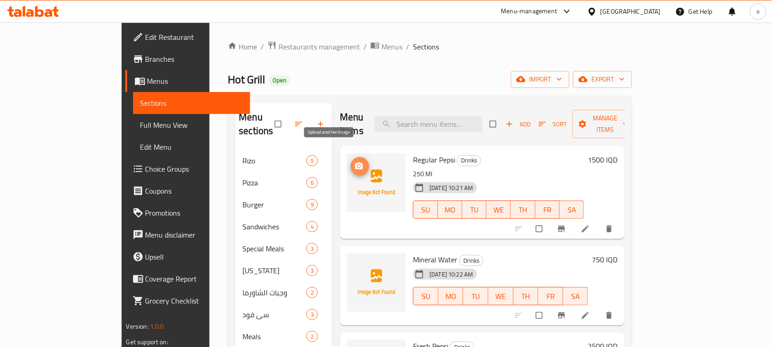
click at [355, 161] on icon "upload picture" at bounding box center [359, 165] width 9 height 9
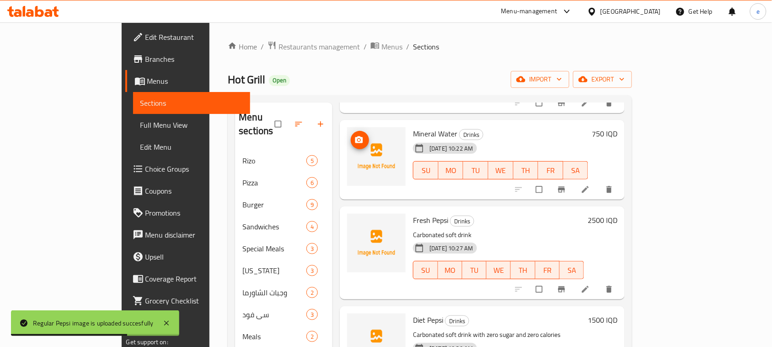
scroll to position [114, 0]
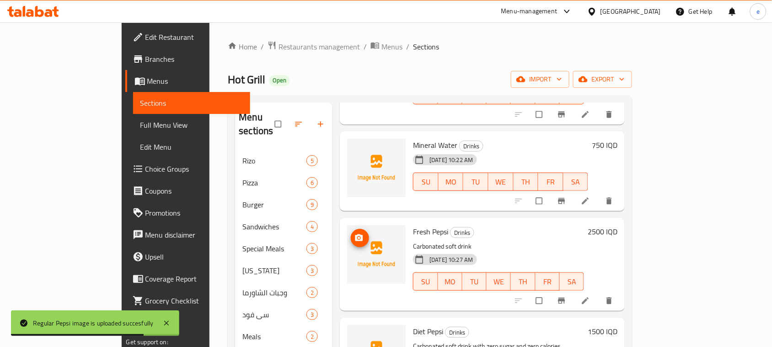
click at [358, 236] on circle "upload picture" at bounding box center [359, 237] width 2 height 2
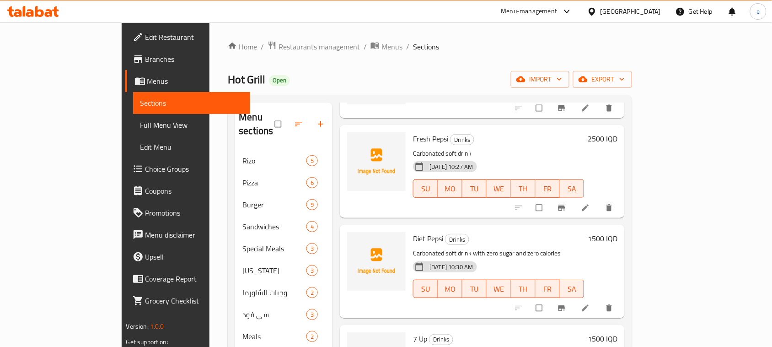
scroll to position [229, 0]
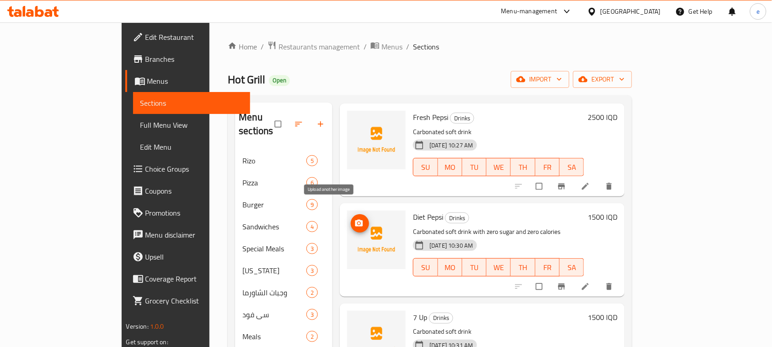
click at [351, 219] on span "upload picture" at bounding box center [360, 223] width 18 height 9
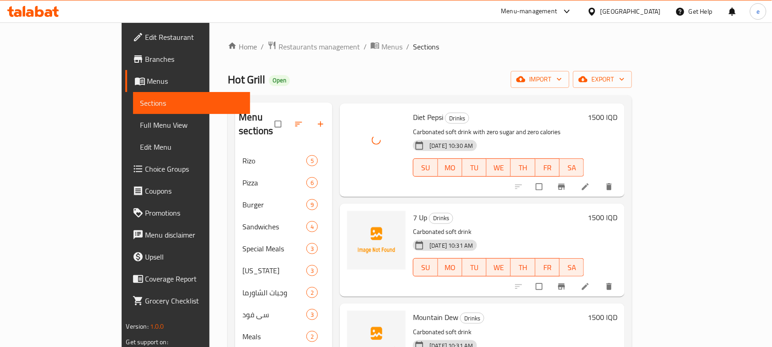
scroll to position [343, 0]
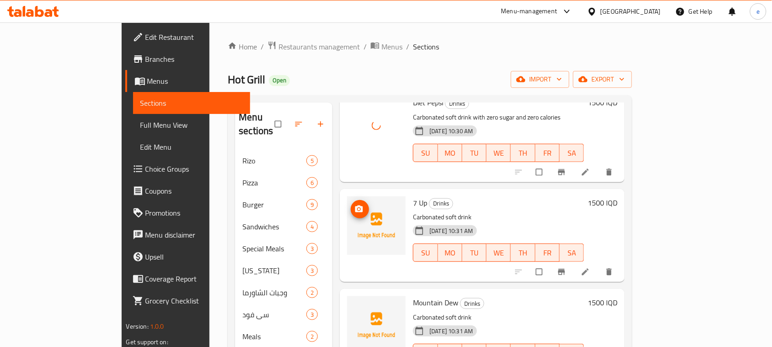
click at [355, 205] on icon "upload picture" at bounding box center [359, 208] width 8 height 7
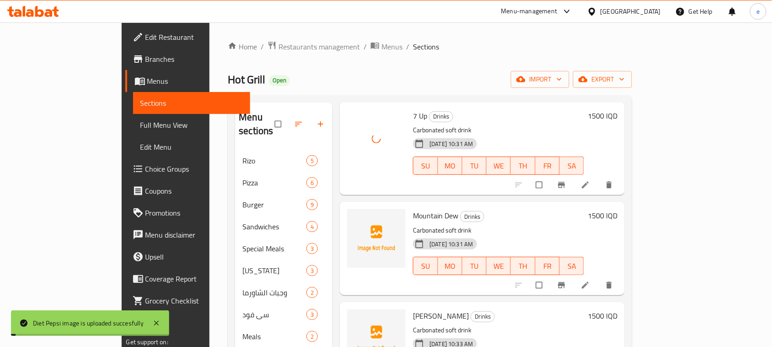
scroll to position [457, 0]
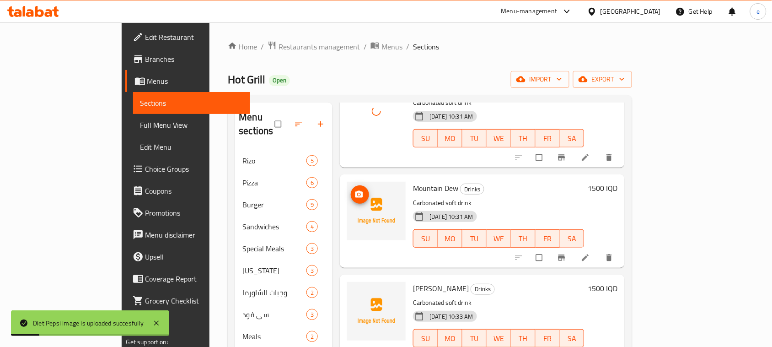
click at [355, 190] on icon "upload picture" at bounding box center [359, 194] width 9 height 9
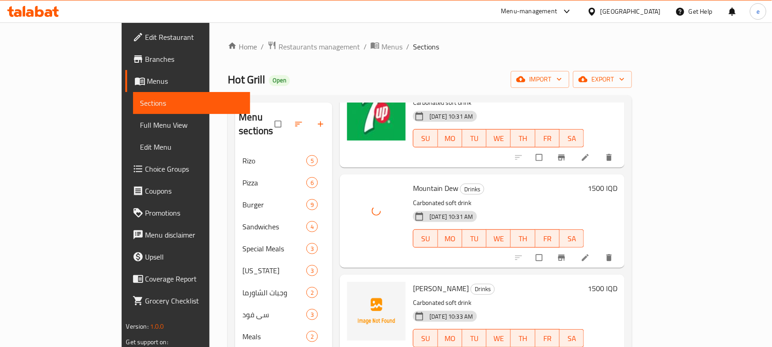
scroll to position [461, 0]
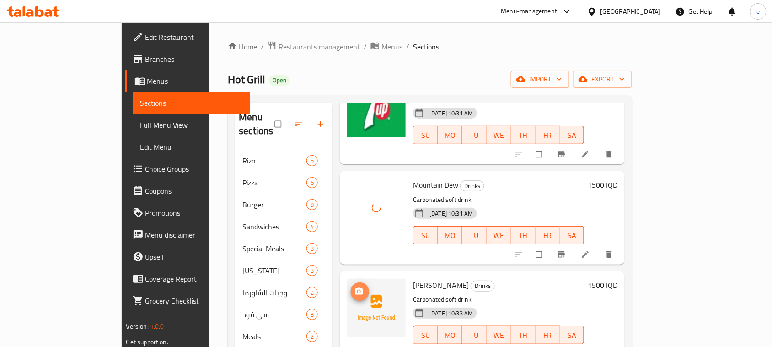
click at [355, 287] on icon "upload picture" at bounding box center [359, 291] width 9 height 9
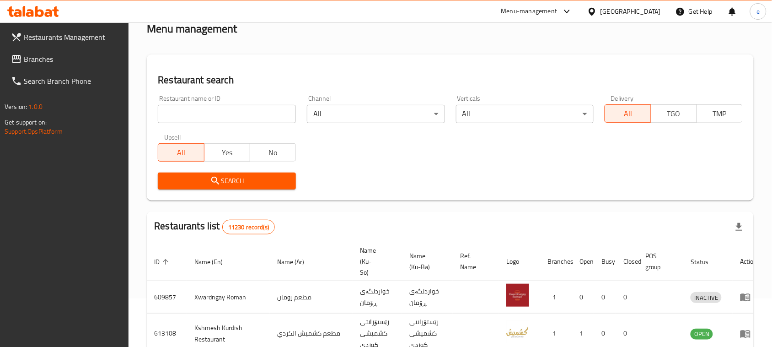
scroll to position [12, 0]
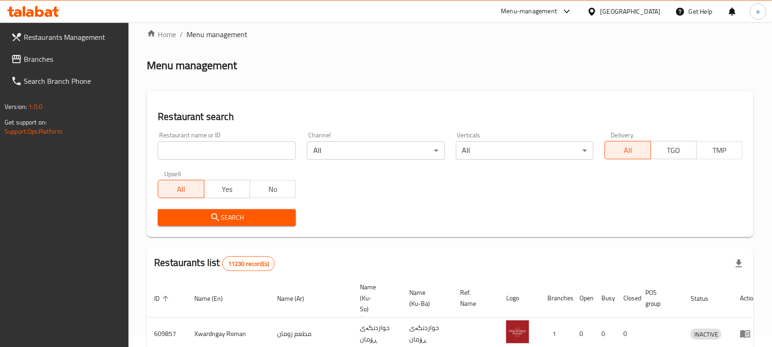
click at [220, 150] on input "search" at bounding box center [227, 150] width 138 height 18
paste input "657814"
type input "657814"
click button "Search" at bounding box center [227, 217] width 138 height 17
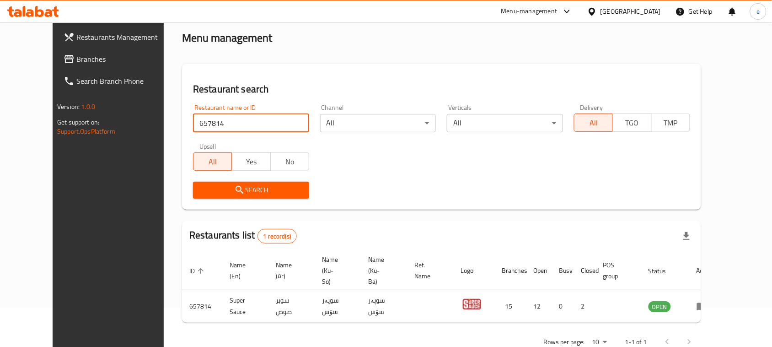
scroll to position [54, 0]
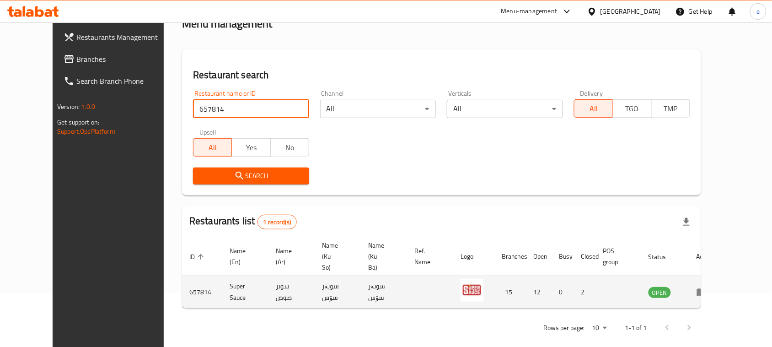
click at [708, 286] on icon "enhanced table" at bounding box center [702, 291] width 11 height 11
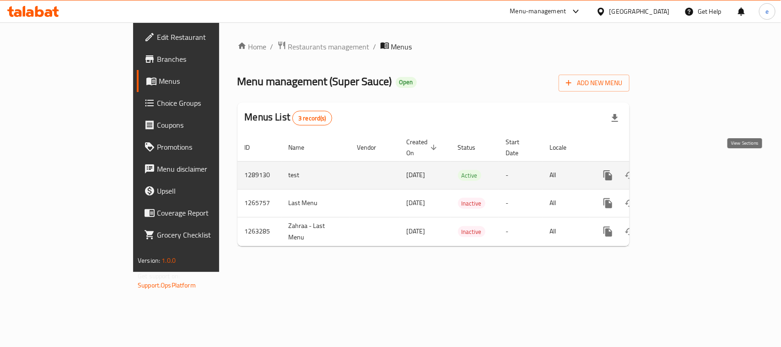
click at [685, 174] on link "enhanced table" at bounding box center [674, 175] width 22 height 22
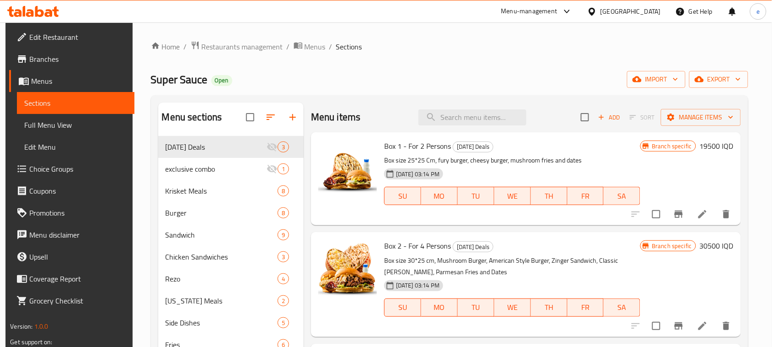
click at [41, 57] on span "Branches" at bounding box center [78, 59] width 98 height 11
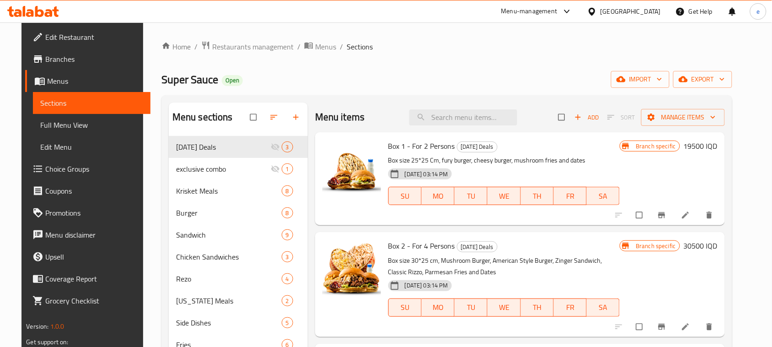
click at [65, 124] on span "Full Menu View" at bounding box center [91, 124] width 103 height 11
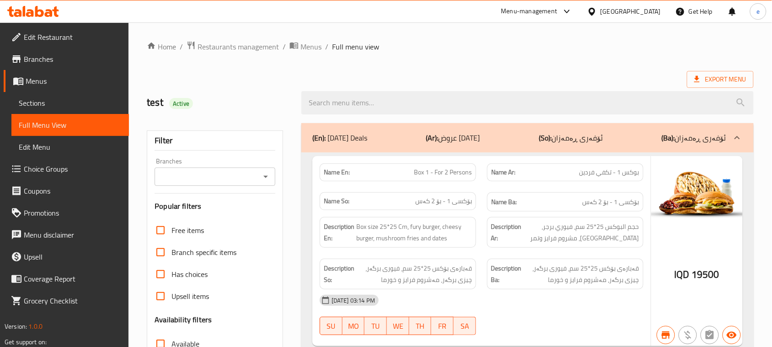
click at [264, 177] on icon "Open" at bounding box center [265, 176] width 11 height 11
click at [271, 179] on button "Open" at bounding box center [265, 176] width 13 height 13
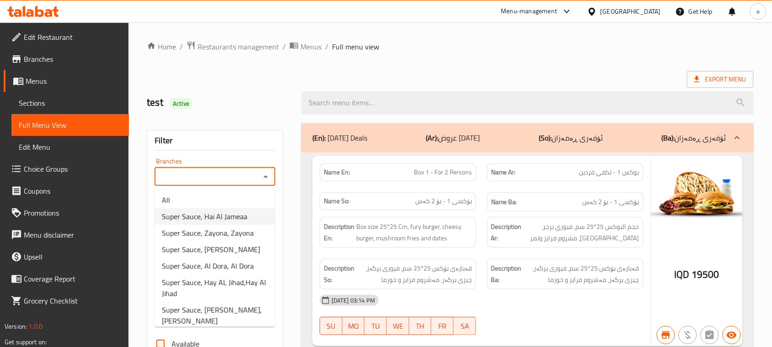
click at [244, 211] on span "Super Sauce, Hai Al Jameaa" at bounding box center [205, 216] width 86 height 11
type input "Super Sauce, Hai Al Jameaa"
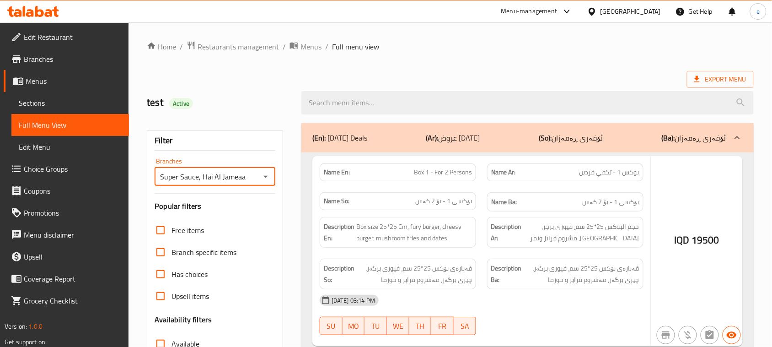
click at [367, 105] on div at bounding box center [386, 173] width 772 height 347
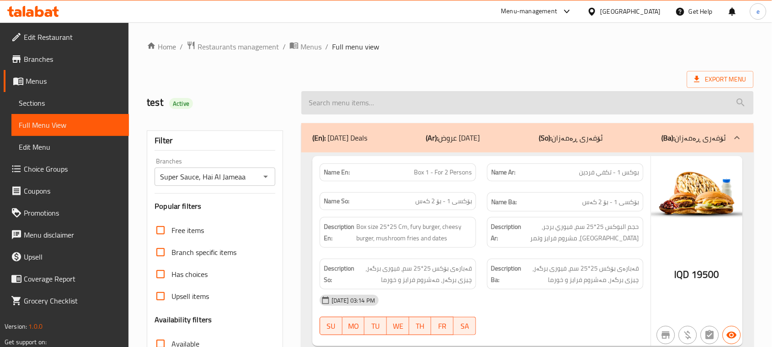
click at [360, 106] on input "search" at bounding box center [527, 102] width 452 height 23
paste input "Double Bite"
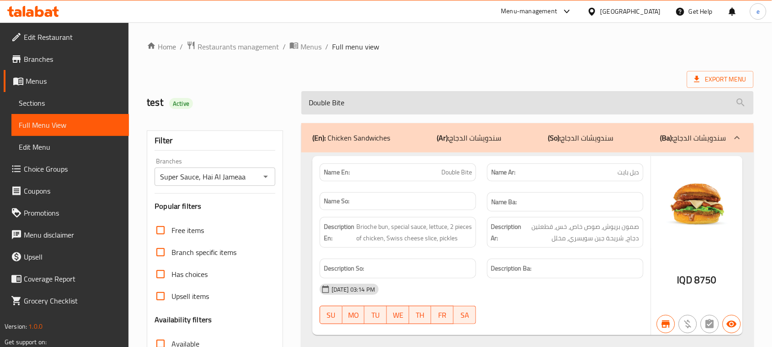
click at [344, 104] on input "Double Bite" at bounding box center [527, 102] width 452 height 23
paste input "Nashvull"
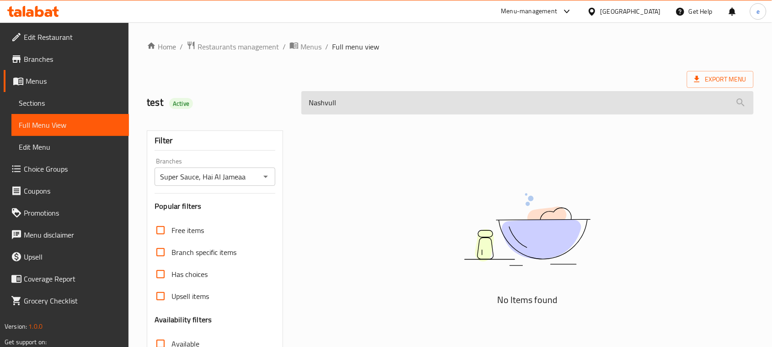
click at [351, 103] on input "Nashvull" at bounding box center [527, 102] width 452 height 23
paste input "ile K Combo"
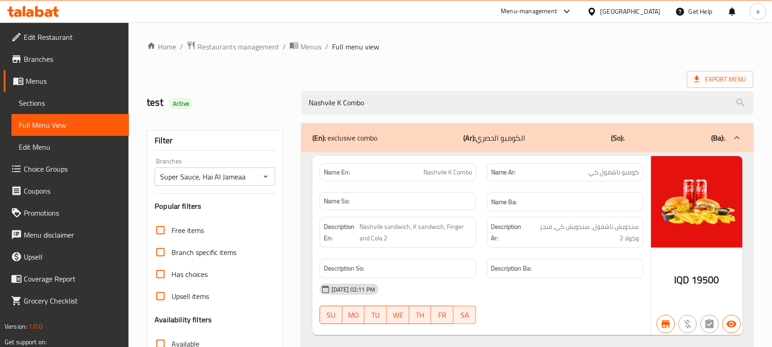
type input "Nashvile K Combo"
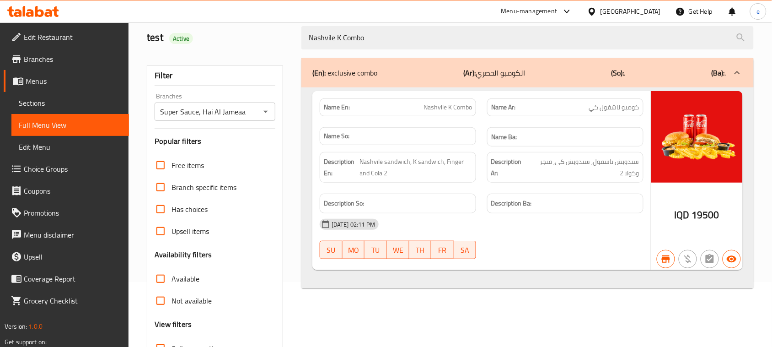
scroll to position [26, 0]
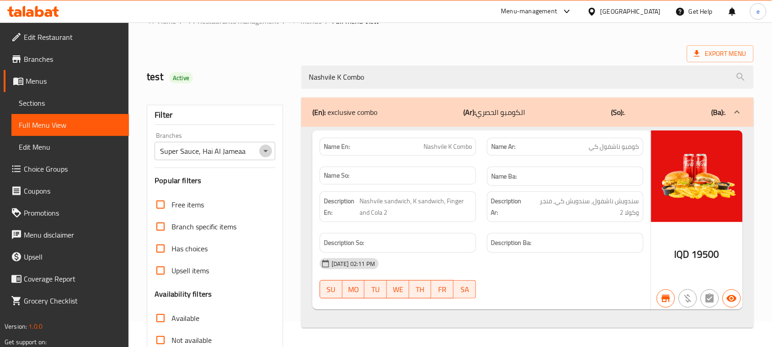
click at [271, 149] on button "Open" at bounding box center [265, 151] width 13 height 13
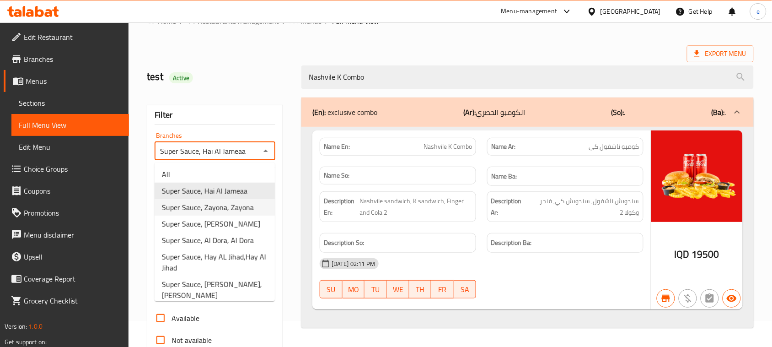
click at [229, 205] on span "Super Sauce, Zayona, Zayona" at bounding box center [208, 207] width 92 height 11
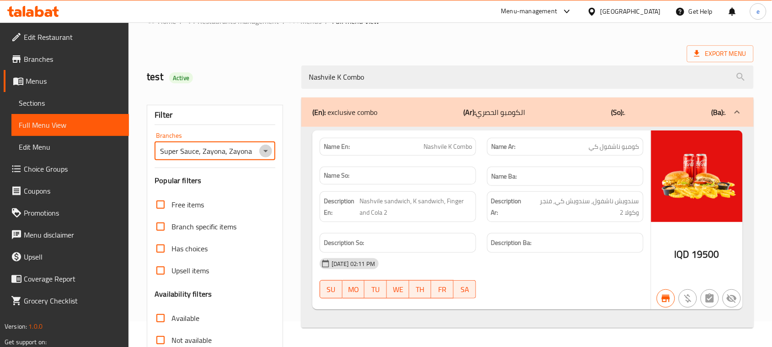
click at [270, 150] on icon "Open" at bounding box center [265, 150] width 11 height 11
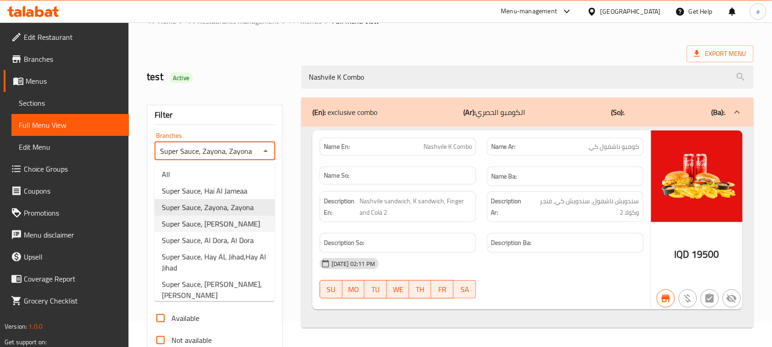
click at [230, 224] on span "Super Sauce, [PERSON_NAME]" at bounding box center [211, 223] width 98 height 11
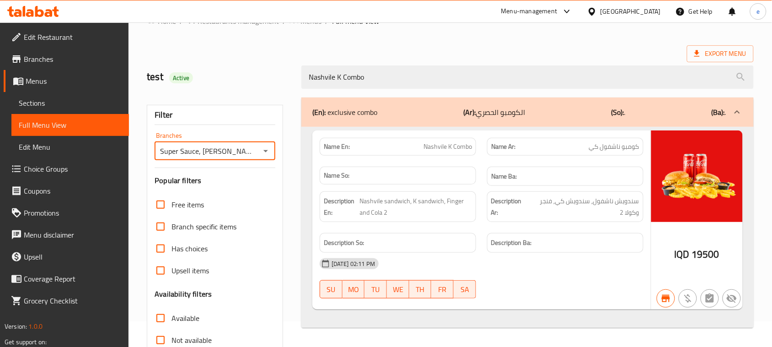
click at [270, 152] on icon "Open" at bounding box center [265, 150] width 11 height 11
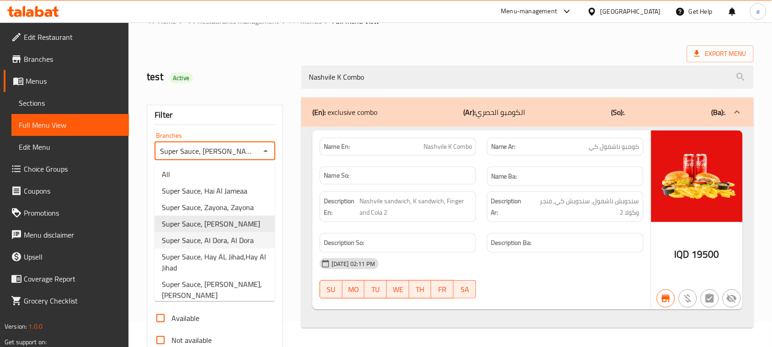
click at [231, 235] on span "Super Sauce, Al Dora, Al Dora" at bounding box center [208, 240] width 92 height 11
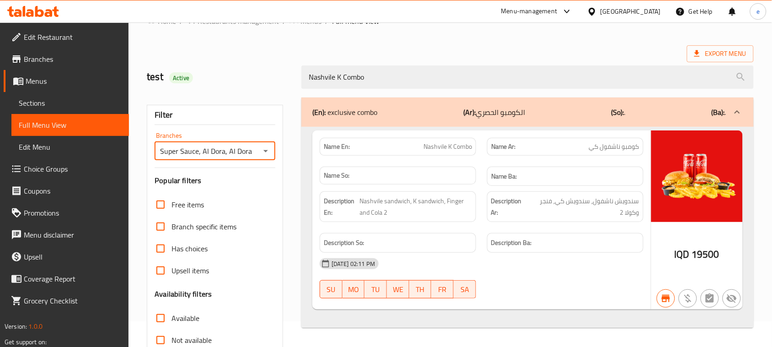
click at [264, 151] on icon "Open" at bounding box center [265, 151] width 5 height 2
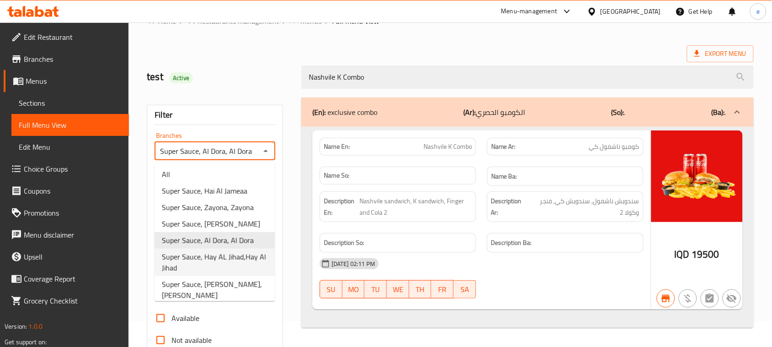
click at [229, 254] on span "Super Sauce, Hay AL Jihad,Hay Al Jihad" at bounding box center [215, 262] width 106 height 22
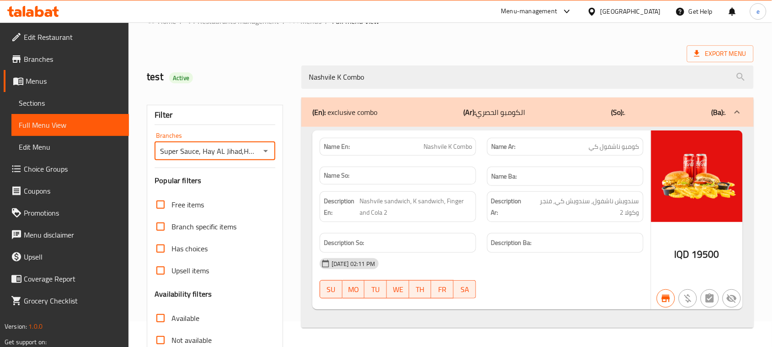
click at [266, 151] on icon "Open" at bounding box center [265, 151] width 5 height 2
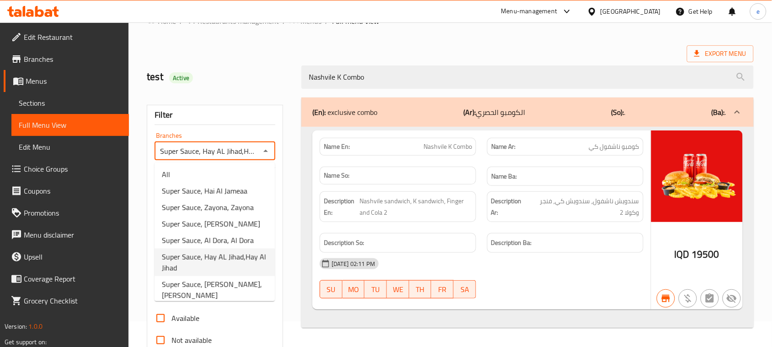
click at [217, 280] on span "Super Sauce, [PERSON_NAME], [PERSON_NAME]" at bounding box center [215, 290] width 106 height 22
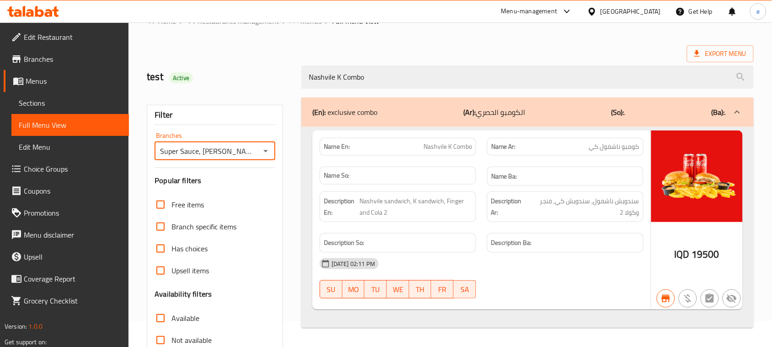
click at [263, 149] on icon "Open" at bounding box center [265, 150] width 11 height 11
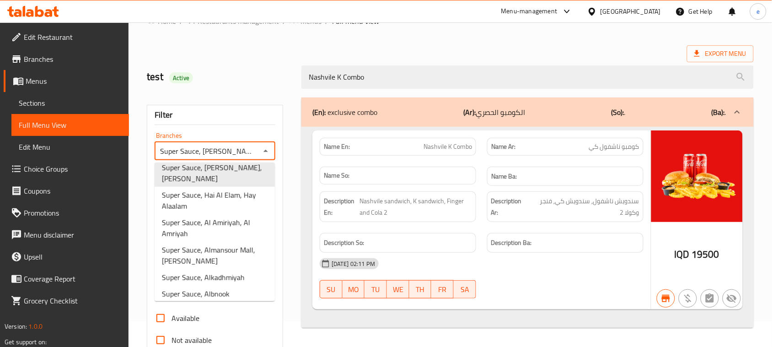
scroll to position [118, 0]
click at [204, 193] on span "Super Sauce, Hai Al Elam, Hay Alaalam" at bounding box center [215, 199] width 106 height 22
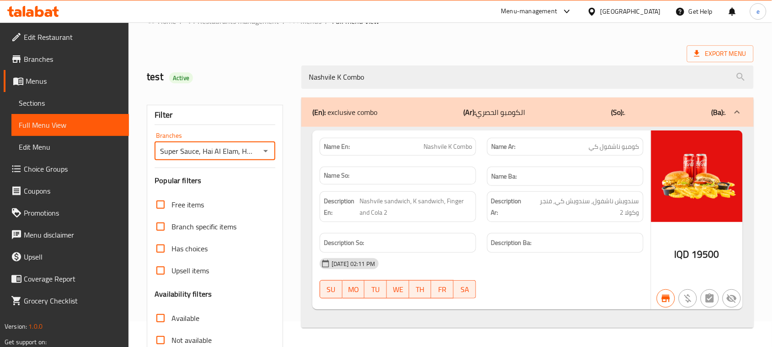
click at [269, 153] on icon "Open" at bounding box center [265, 150] width 11 height 11
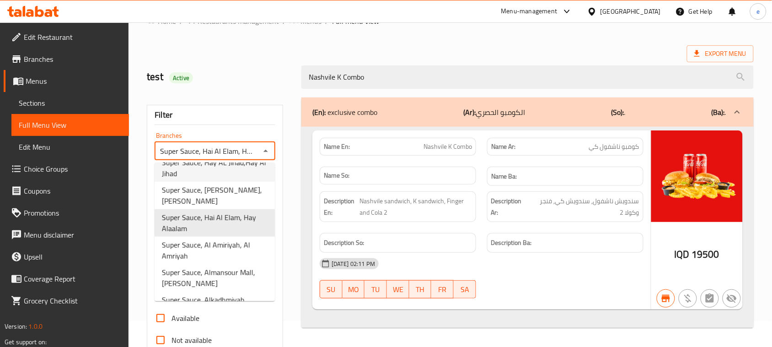
scroll to position [125, 0]
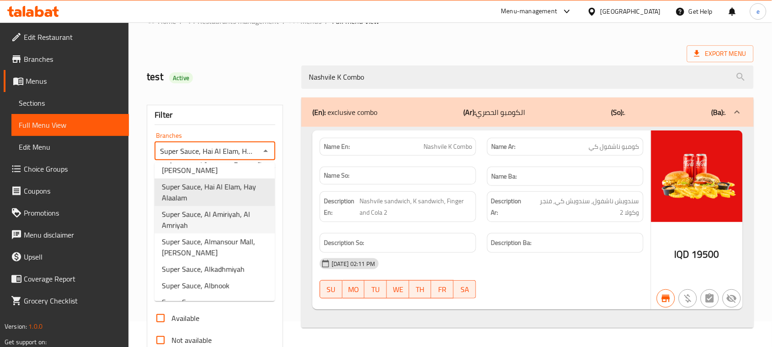
click at [211, 219] on span "Super Sauce, Al Amiriyah, Al Amriyah" at bounding box center [215, 220] width 106 height 22
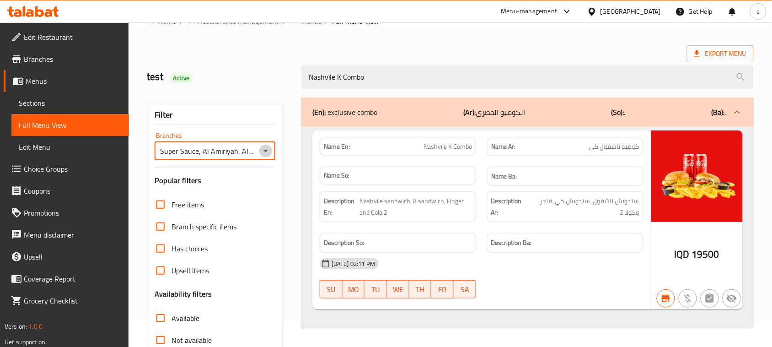
click at [266, 155] on icon "Open" at bounding box center [265, 150] width 11 height 11
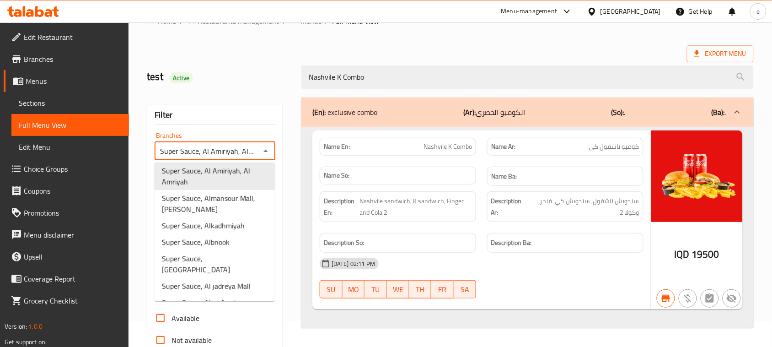
scroll to position [170, 0]
click at [191, 200] on span "Super Sauce, Almansour Mall, [PERSON_NAME]" at bounding box center [215, 202] width 106 height 22
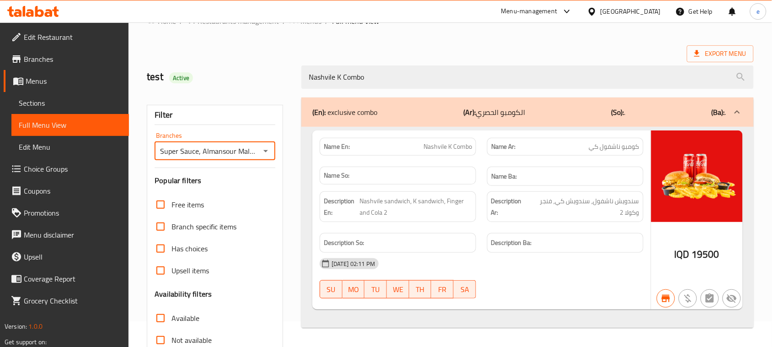
click at [264, 150] on icon "Open" at bounding box center [265, 150] width 11 height 11
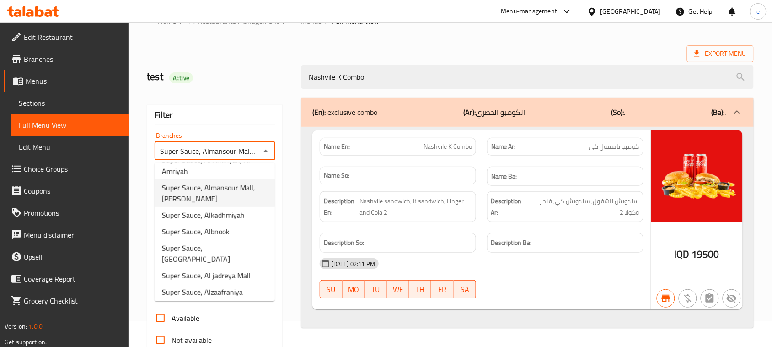
scroll to position [186, 0]
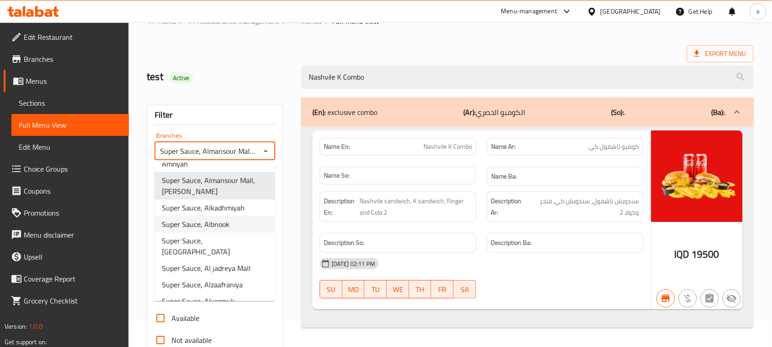
click at [210, 209] on span "Super Sauce, Alkadhmiyah" at bounding box center [203, 207] width 83 height 11
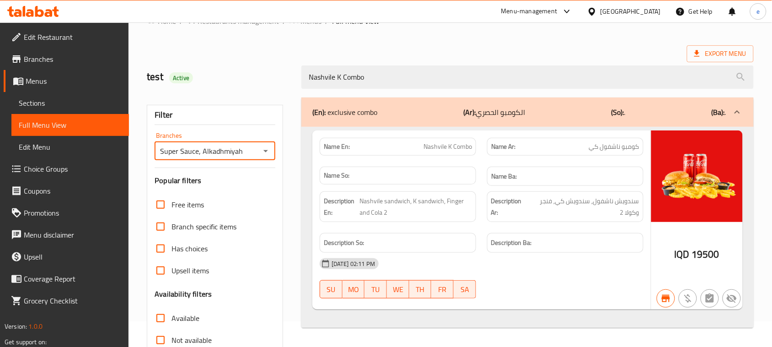
click at [263, 152] on icon "Open" at bounding box center [265, 150] width 11 height 11
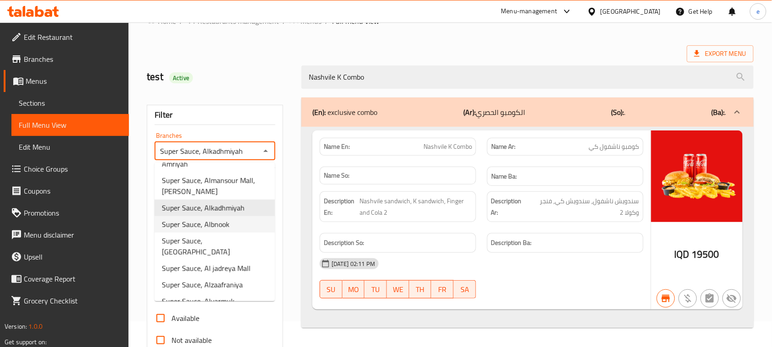
click at [204, 226] on span "Super Sauce, Albnook" at bounding box center [196, 224] width 68 height 11
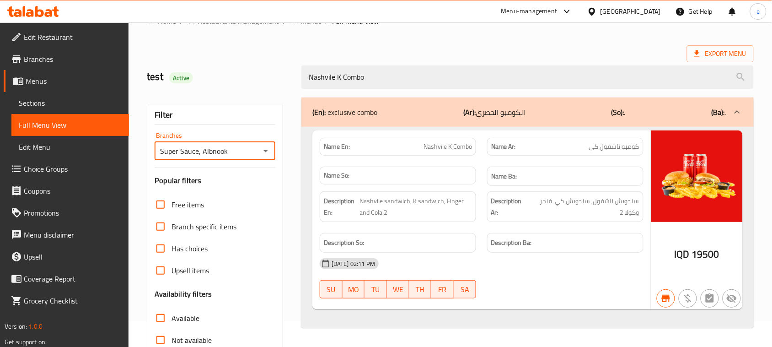
click at [268, 151] on icon "Open" at bounding box center [265, 150] width 11 height 11
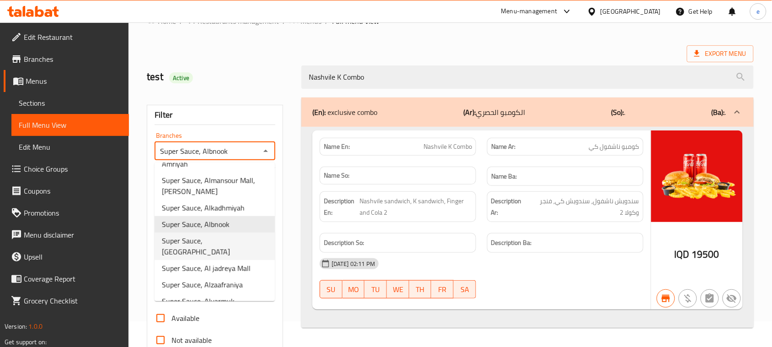
click at [234, 242] on span "Super Sauce, [GEOGRAPHIC_DATA]" at bounding box center [215, 246] width 106 height 22
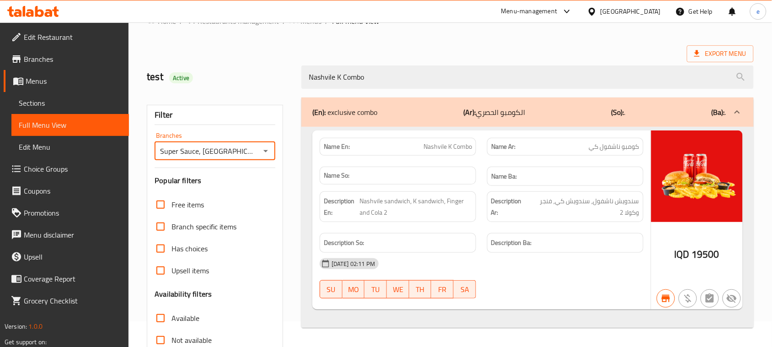
click at [268, 151] on icon "Open" at bounding box center [265, 150] width 11 height 11
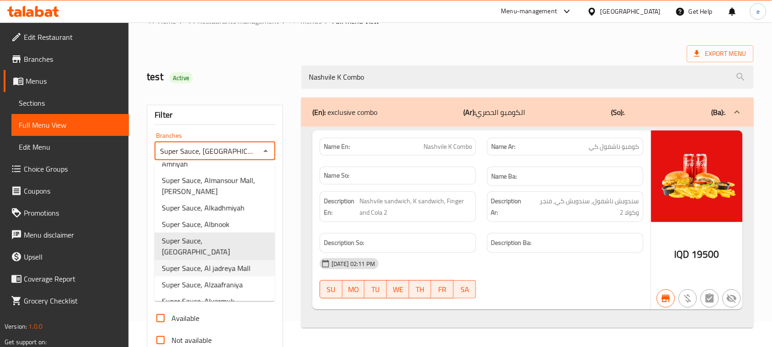
click at [225, 263] on span "Super Sauce, Al jadreya Mall" at bounding box center [206, 268] width 89 height 11
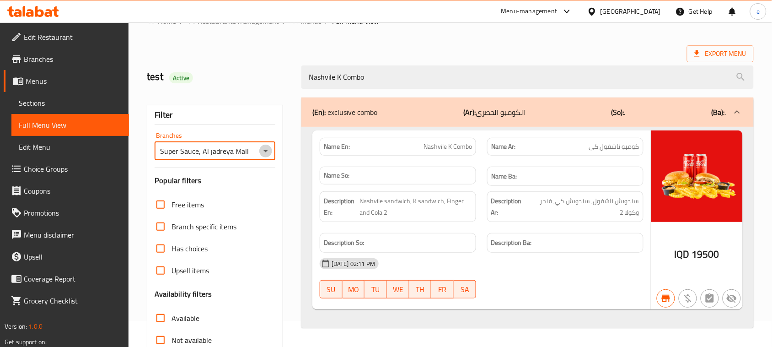
click at [265, 152] on icon "Open" at bounding box center [265, 151] width 5 height 2
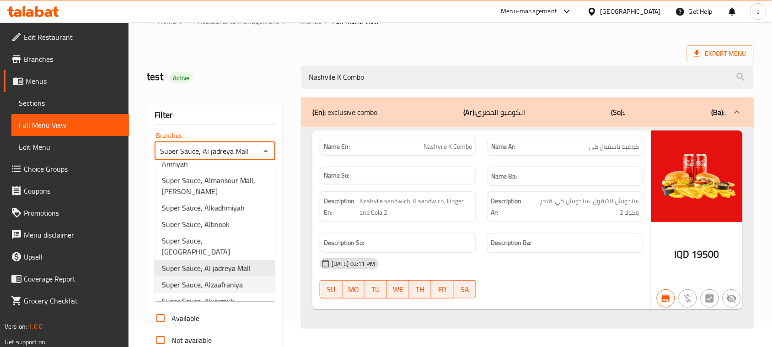
click at [230, 279] on span "Super Sauce, Alzaafraniya" at bounding box center [202, 284] width 81 height 11
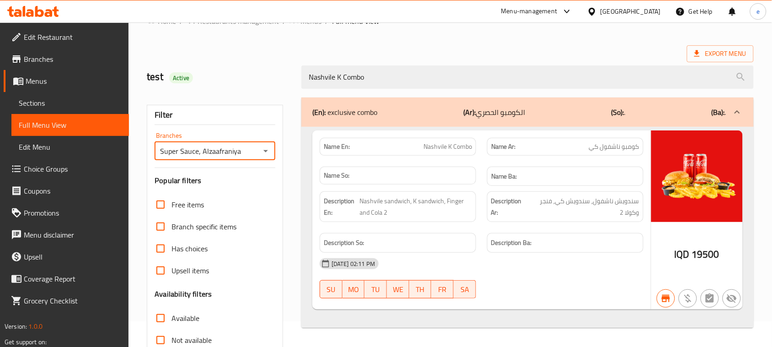
click at [266, 151] on icon "Open" at bounding box center [265, 151] width 5 height 2
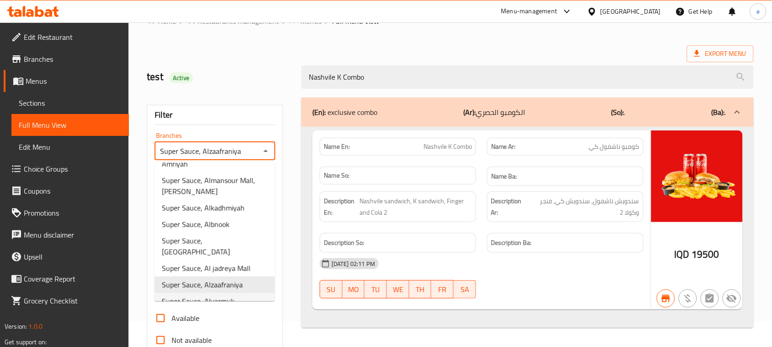
click at [229, 296] on span "Super Sauce, Alyarmuk" at bounding box center [198, 301] width 73 height 11
type input "Super Sauce, Alyarmuk"
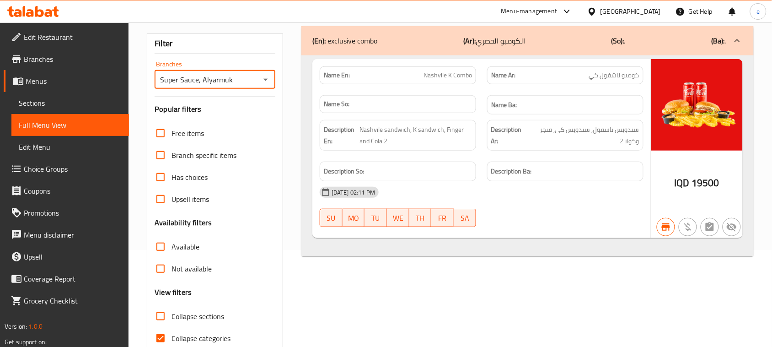
scroll to position [140, 0]
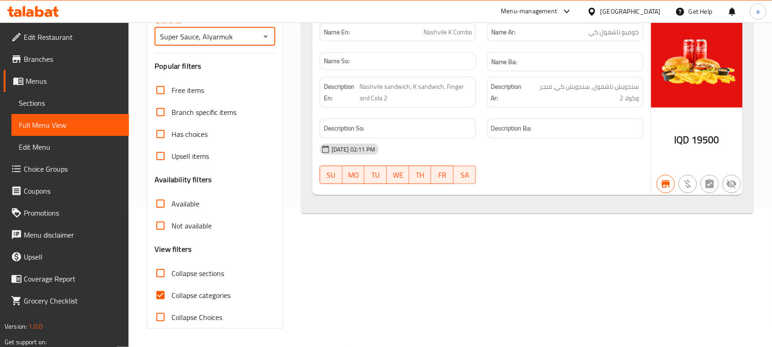
click at [38, 103] on span "Sections" at bounding box center [70, 102] width 103 height 11
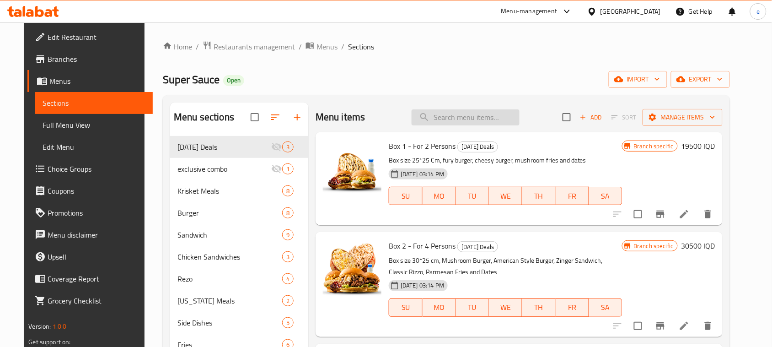
click at [467, 116] on input "search" at bounding box center [466, 117] width 108 height 16
paste input "Nashvile K Combo"
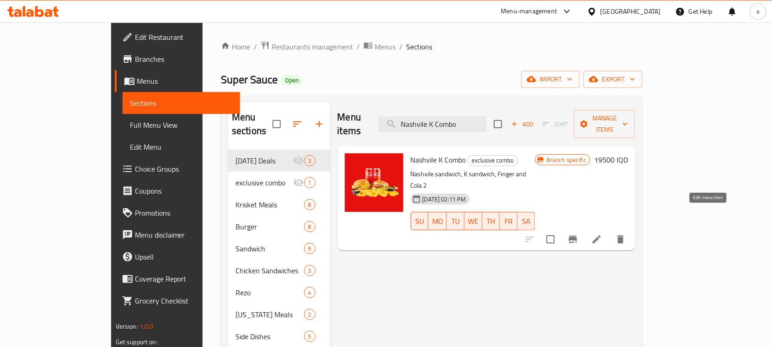
type input "Nashvile K Combo"
click at [601, 235] on icon at bounding box center [597, 239] width 8 height 8
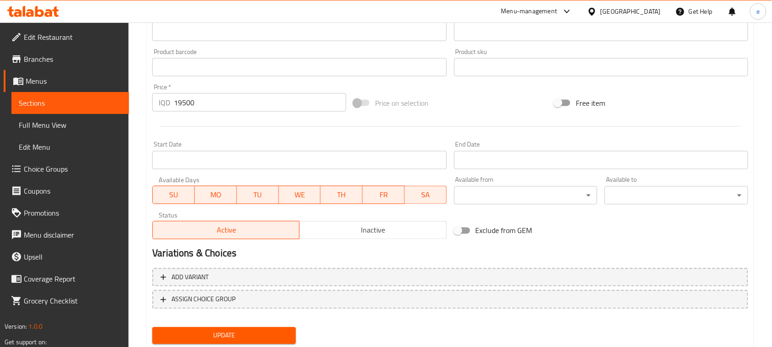
scroll to position [417, 0]
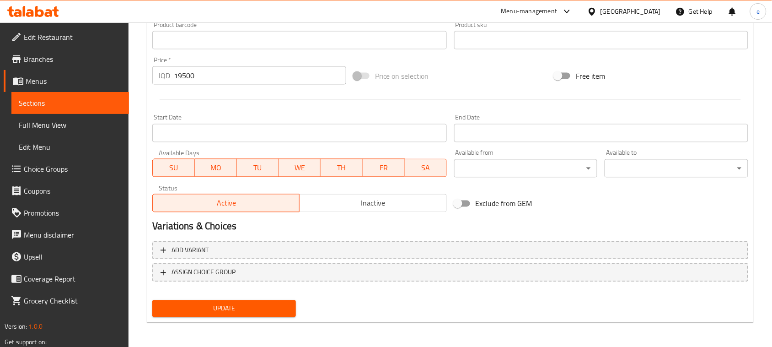
click at [63, 127] on span "Full Menu View" at bounding box center [70, 124] width 103 height 11
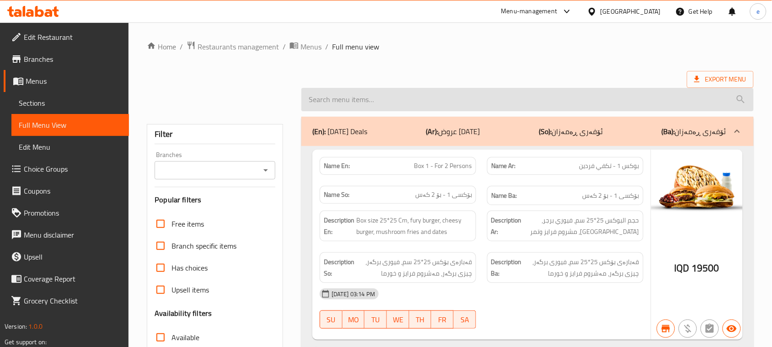
click at [379, 103] on input "search" at bounding box center [527, 99] width 452 height 23
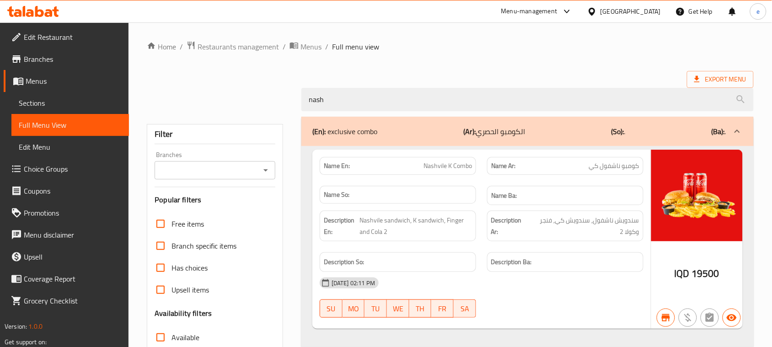
scroll to position [114, 0]
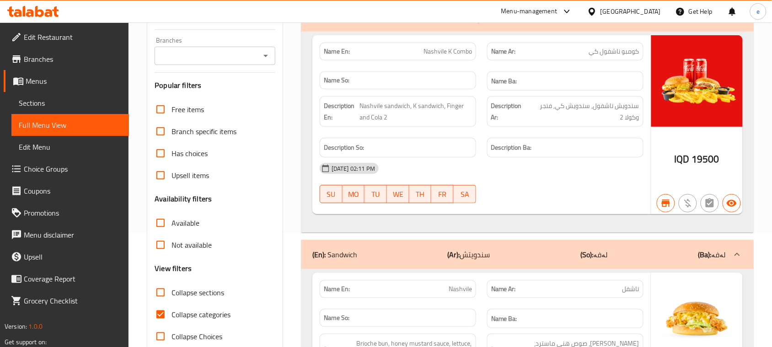
type input "nash"
click at [445, 54] on span "Nashvile K Combo" at bounding box center [448, 52] width 48 height 10
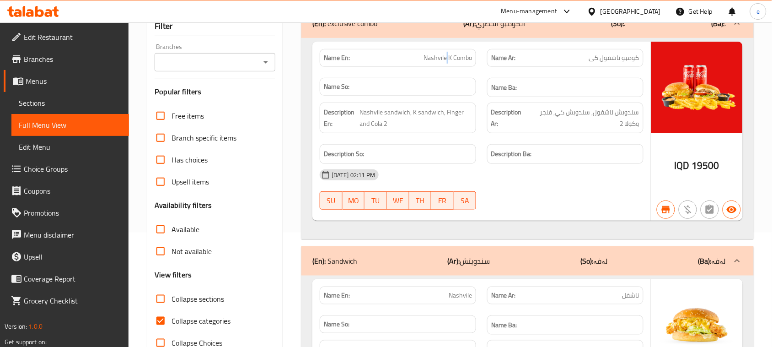
click at [445, 54] on span "Nashvile K Combo" at bounding box center [448, 58] width 48 height 10
copy span "Nashvile K Combo"
click at [265, 63] on icon "Open" at bounding box center [265, 62] width 5 height 2
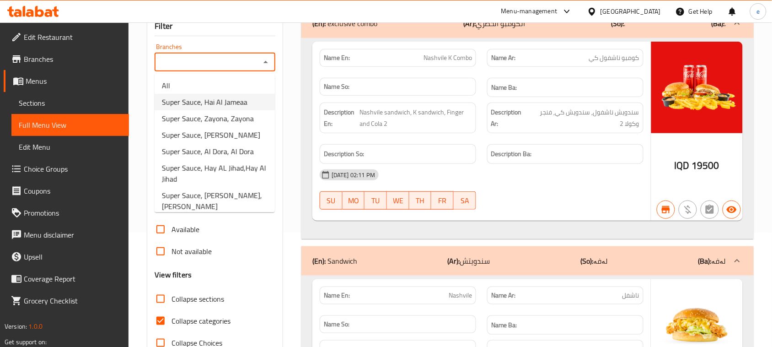
click at [223, 103] on span "Super Sauce, Hai Al Jameaa" at bounding box center [205, 102] width 86 height 11
type input "Super Sauce, Hai Al Jameaa"
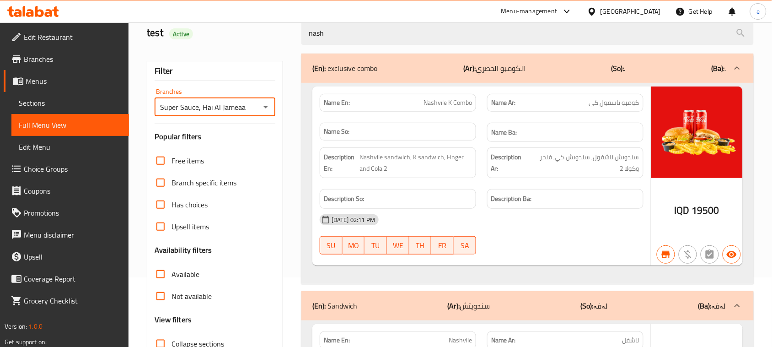
scroll to position [38, 0]
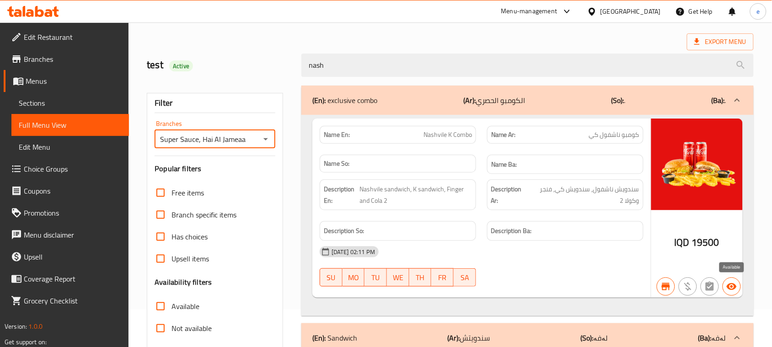
click at [735, 286] on icon "button" at bounding box center [732, 286] width 10 height 7
click at [579, 257] on div "11-08-2025 02:11 PM" at bounding box center [481, 252] width 335 height 22
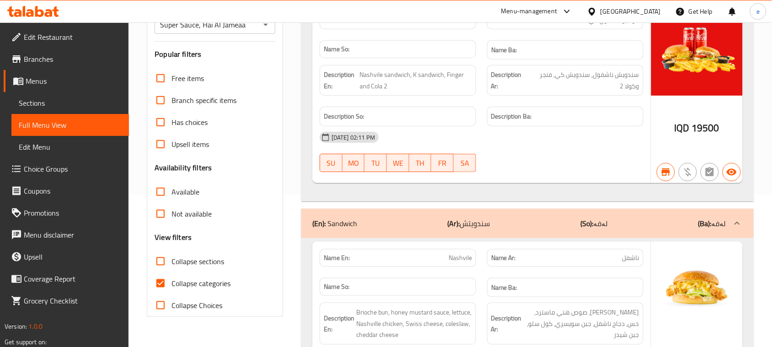
click at [166, 262] on input "Collapse sections" at bounding box center [161, 261] width 22 height 22
checkbox input "true"
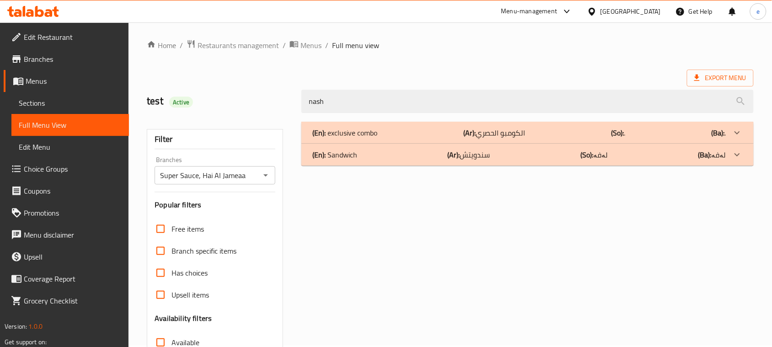
scroll to position [0, 0]
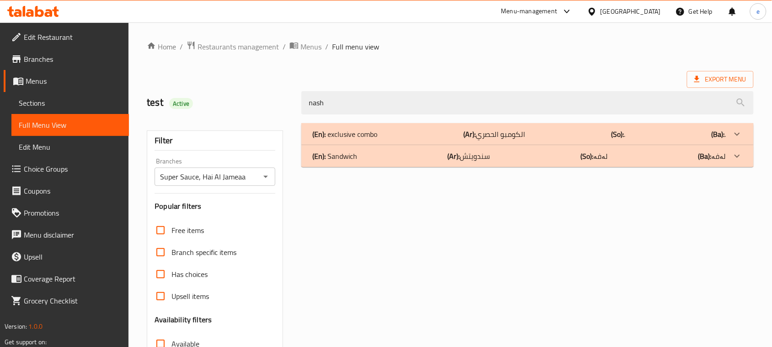
drag, startPoint x: 385, startPoint y: 104, endPoint x: 231, endPoint y: 107, distance: 154.2
click at [234, 107] on div "test Active nash" at bounding box center [450, 102] width 618 height 41
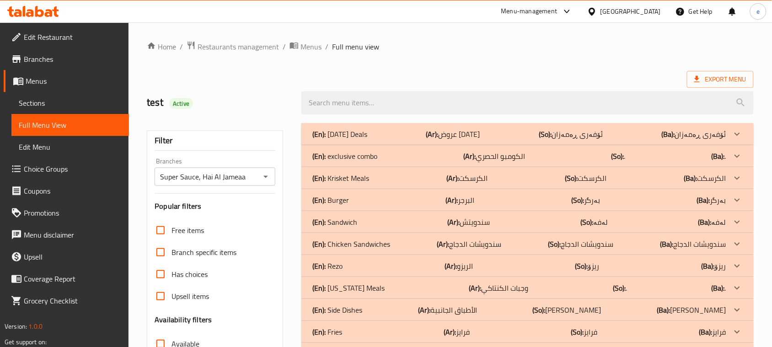
click at [33, 102] on span "Sections" at bounding box center [70, 102] width 103 height 11
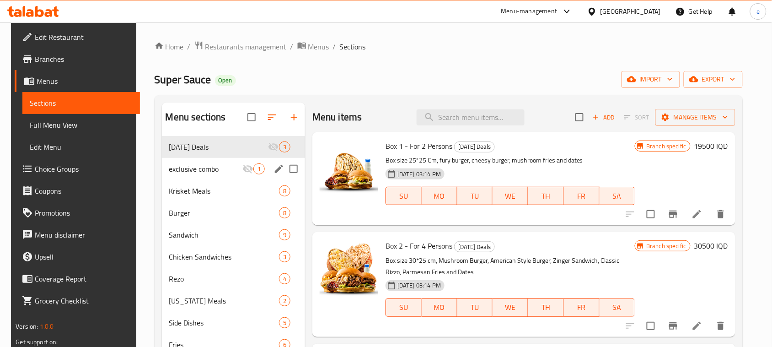
click at [212, 161] on div "exclusive combo 1" at bounding box center [234, 169] width 144 height 22
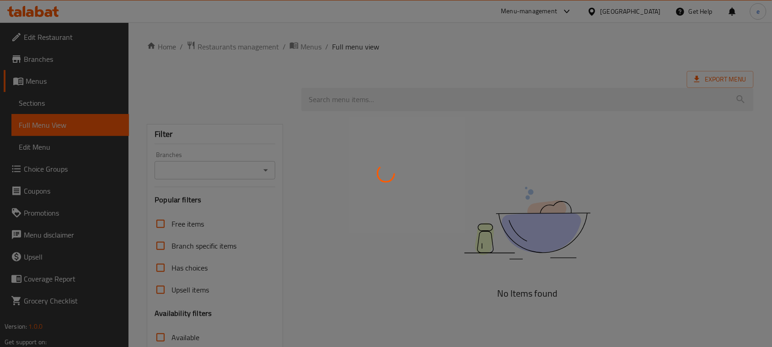
click at [39, 10] on div at bounding box center [386, 173] width 772 height 347
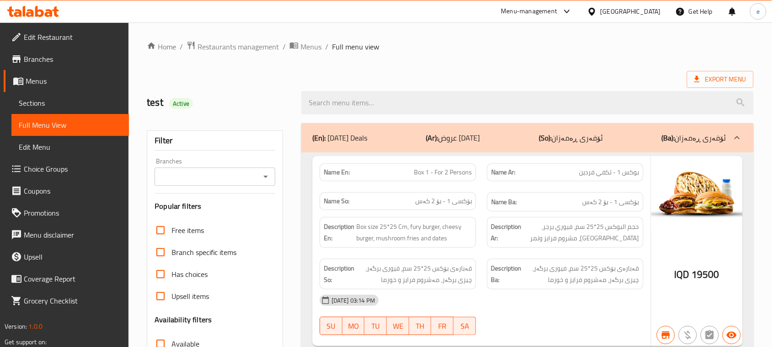
click at [37, 6] on icon at bounding box center [39, 11] width 9 height 11
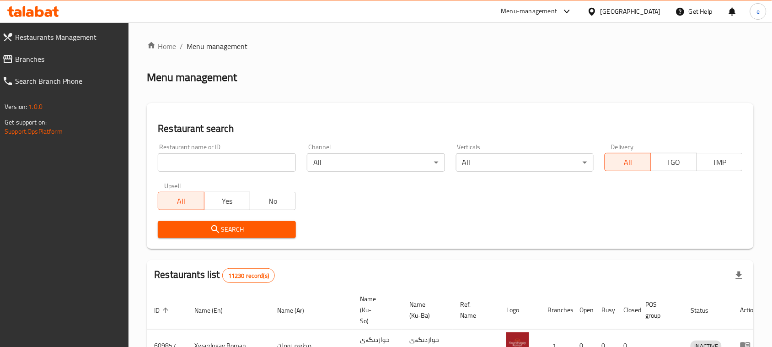
click at [222, 155] on input "search" at bounding box center [227, 162] width 138 height 18
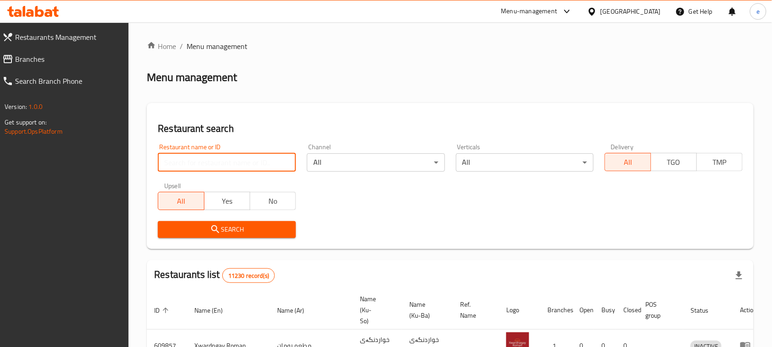
paste input "658112"
type input "658112"
click button "Search" at bounding box center [227, 229] width 138 height 17
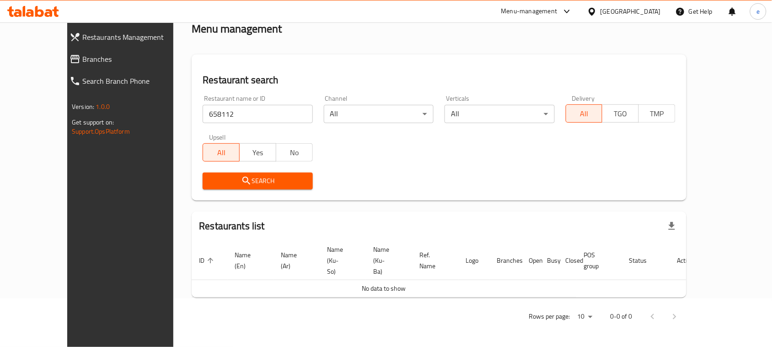
scroll to position [27, 0]
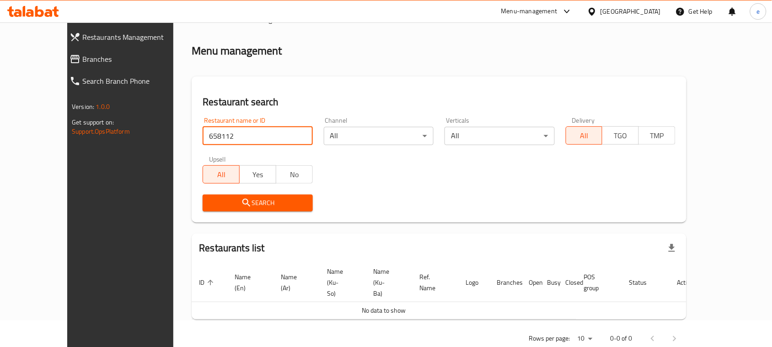
click at [82, 58] on span "Branches" at bounding box center [135, 59] width 107 height 11
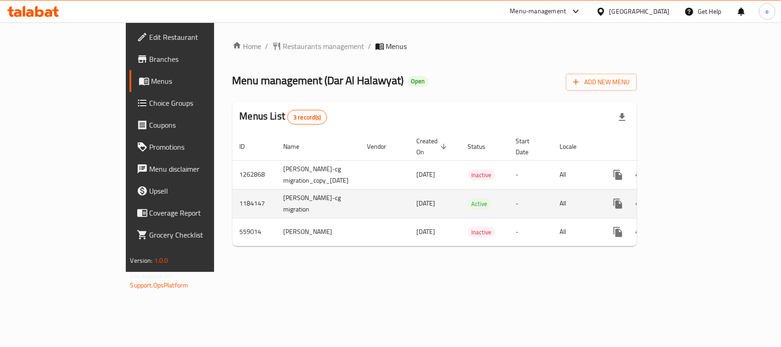
click at [689, 198] on icon "enhanced table" at bounding box center [683, 203] width 11 height 11
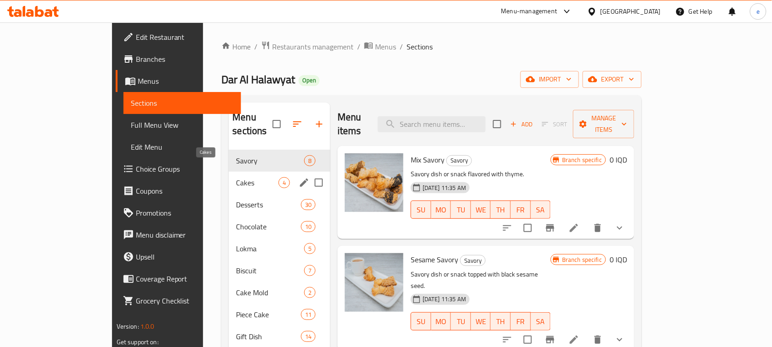
click at [236, 177] on span "Cakes" at bounding box center [257, 182] width 43 height 11
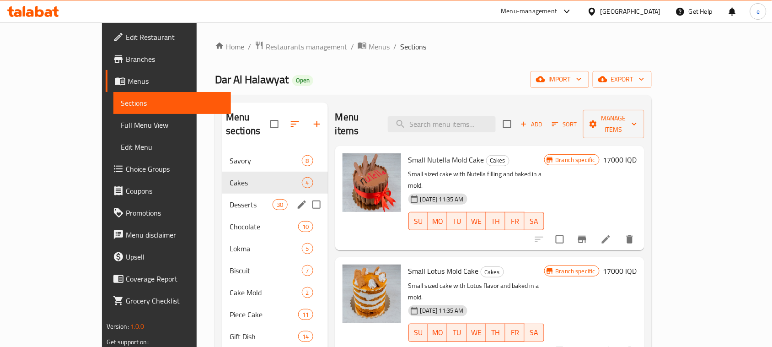
click at [222, 193] on div "Desserts 30" at bounding box center [275, 204] width 106 height 22
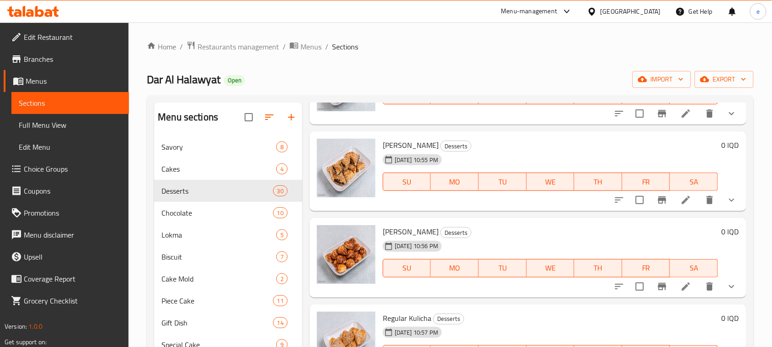
scroll to position [114, 0]
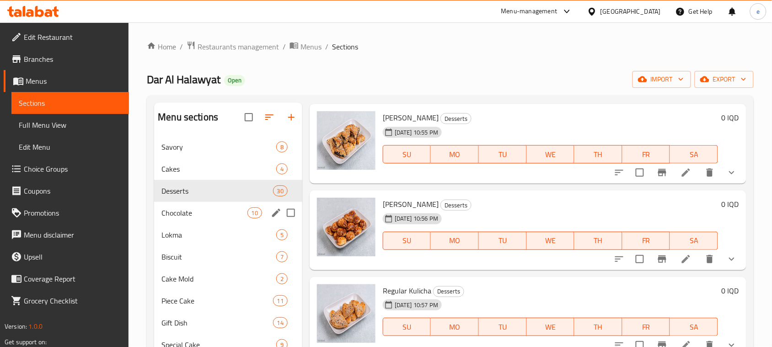
click at [190, 219] on div "Chocolate 10" at bounding box center [228, 213] width 148 height 22
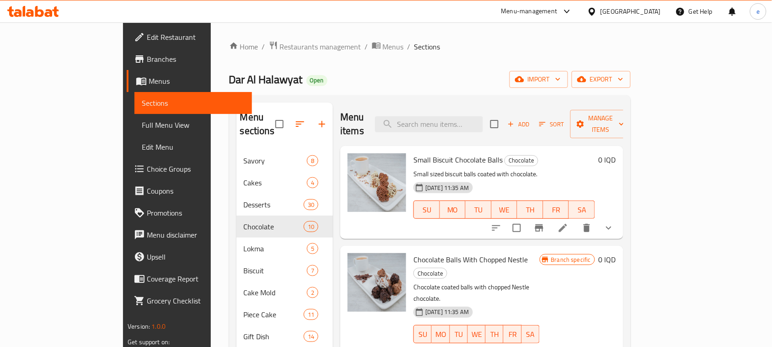
click at [604, 126] on div "Add Sort Manage items" at bounding box center [560, 124] width 141 height 28
click at [515, 121] on icon "button" at bounding box center [511, 124] width 8 height 8
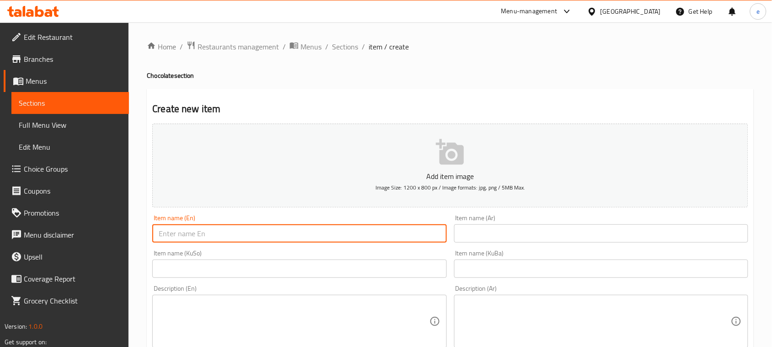
click at [276, 232] on input "text" at bounding box center [299, 233] width 294 height 18
paste input "Dubai Chocolate"
type input "Dubai Chocolate"
click at [545, 230] on input "text" at bounding box center [601, 233] width 294 height 18
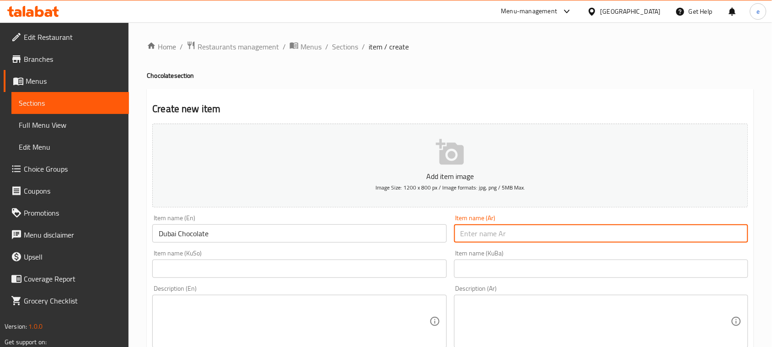
paste input "شوكلاتة دبي"
type input "شوكلاتة دبي"
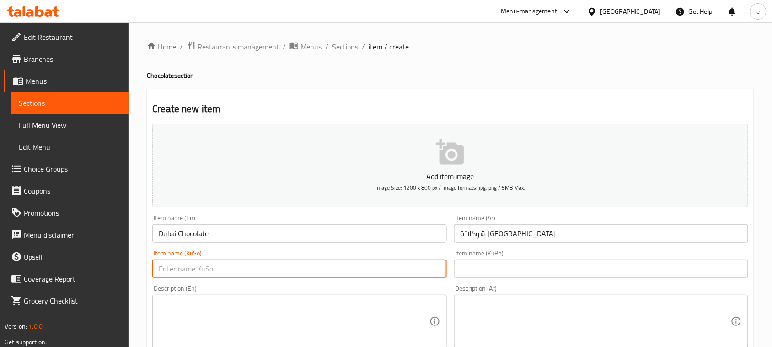
click at [402, 262] on input "text" at bounding box center [299, 268] width 294 height 18
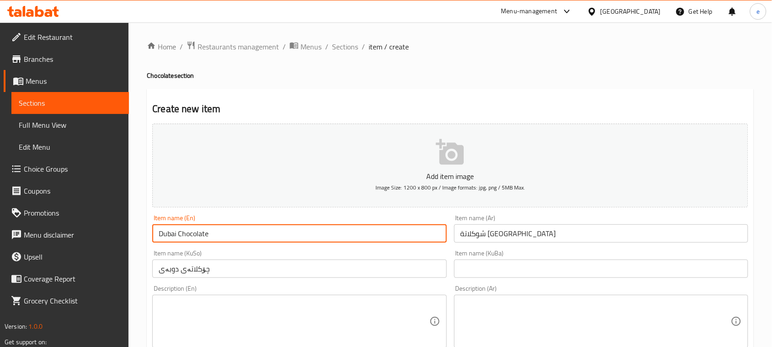
click at [201, 229] on input "Dubai Chocolate" at bounding box center [299, 233] width 294 height 18
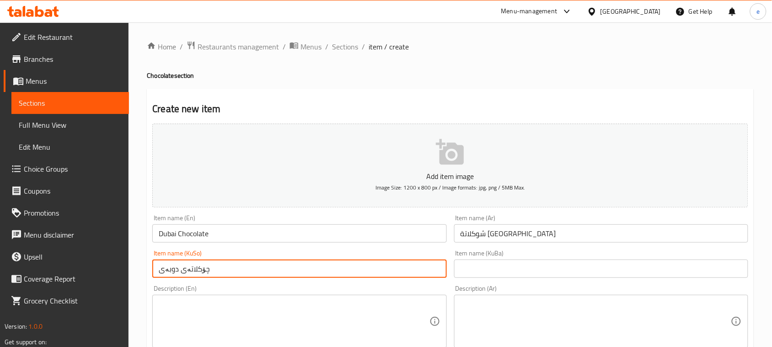
click at [198, 266] on input "چۆکلاتەی دوبەی" at bounding box center [299, 268] width 294 height 18
click at [205, 271] on input "چوکلاتەی دوبەی" at bounding box center [299, 268] width 294 height 18
type input "چوکلاتەی دوبەی"
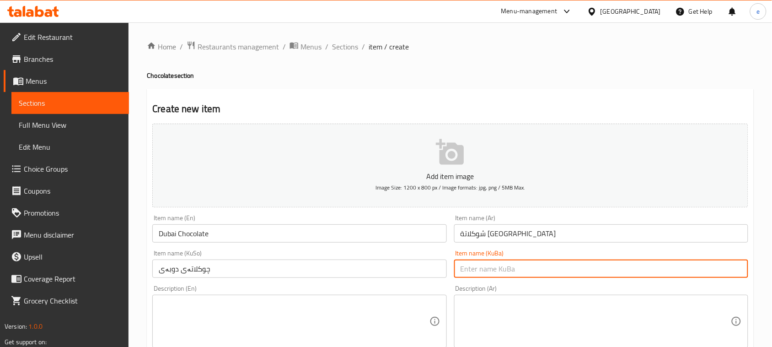
click at [465, 268] on input "text" at bounding box center [601, 268] width 294 height 18
paste input "چوکلاتەی دوبەی"
type input "چوکلاتەی دوبەی"
click at [39, 106] on span "Sections" at bounding box center [70, 102] width 103 height 11
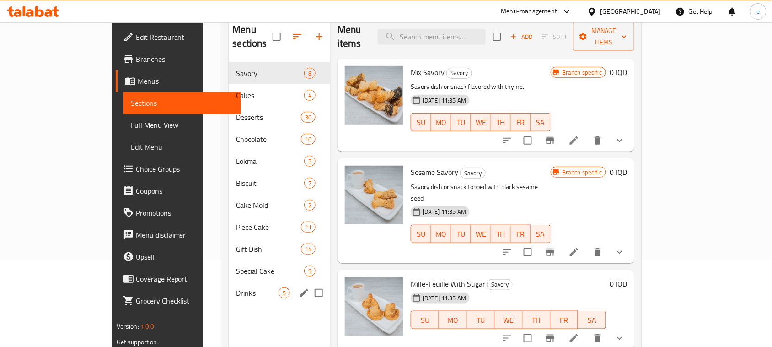
scroll to position [114, 0]
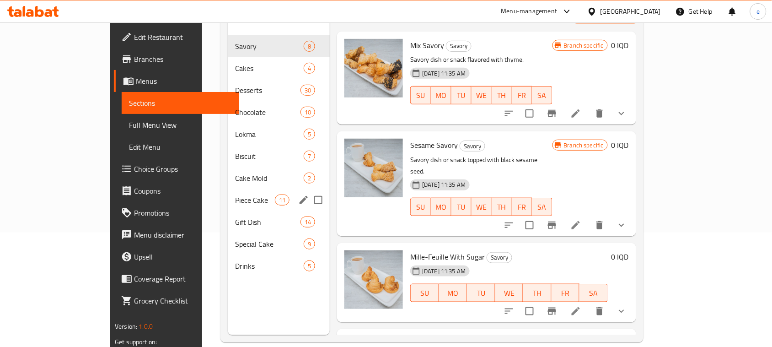
click at [235, 194] on span "Piece Cake" at bounding box center [255, 199] width 40 height 11
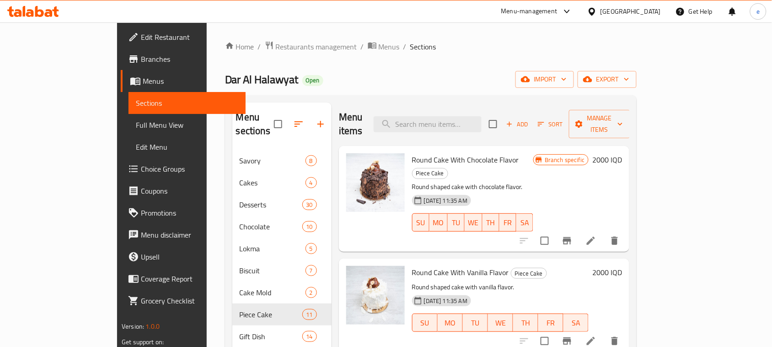
click at [530, 121] on span "Add" at bounding box center [517, 124] width 25 height 11
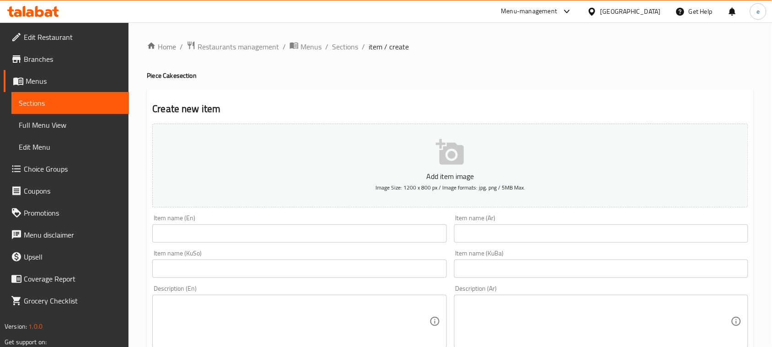
click at [484, 231] on input "text" at bounding box center [601, 233] width 294 height 18
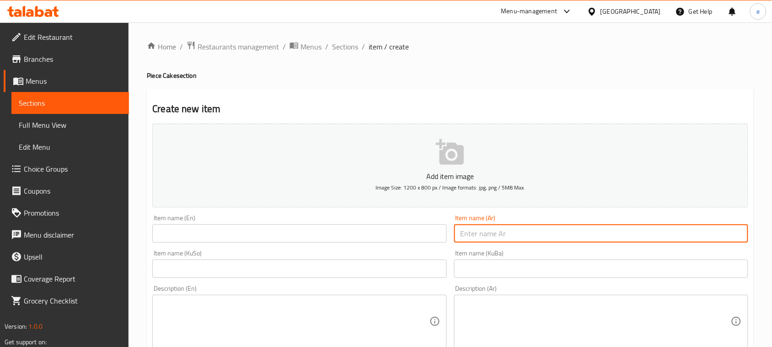
paste input "كيك ليالينا"
type input "كيك ليالينا"
click at [309, 245] on div "Item name (En) Item name (En)" at bounding box center [299, 228] width 301 height 35
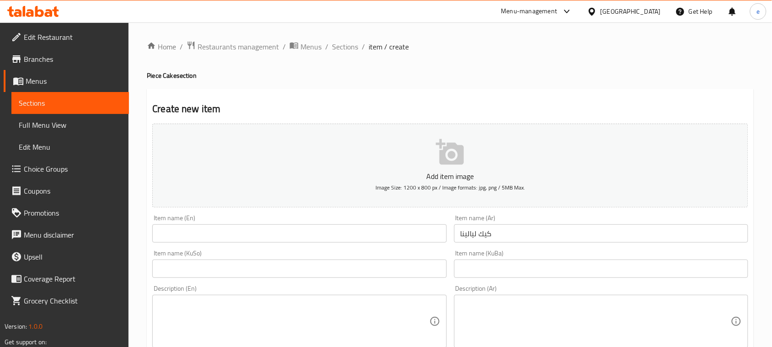
click at [301, 237] on input "text" at bounding box center [299, 233] width 294 height 18
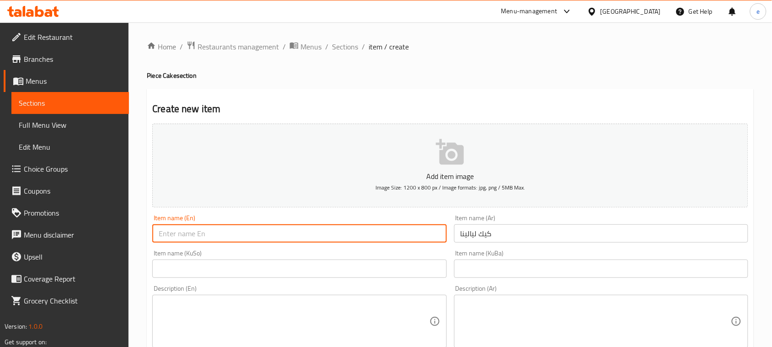
paste input "Cake Layalina"
click at [190, 237] on input "Cake Layalina" at bounding box center [299, 233] width 294 height 18
click at [156, 236] on input "Cake" at bounding box center [299, 233] width 294 height 18
paste input "Layalina"
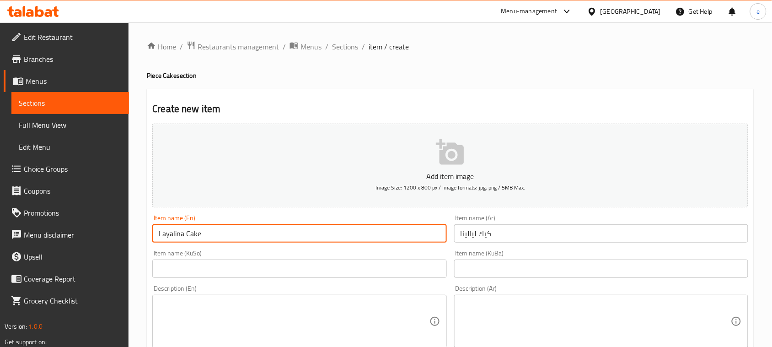
click at [232, 233] on input "Layalina Cake" at bounding box center [299, 233] width 294 height 18
type input "Layalina Cake"
click at [413, 270] on input "text" at bounding box center [299, 268] width 294 height 18
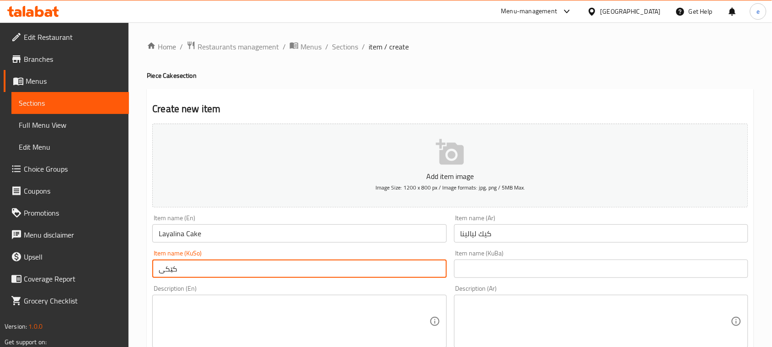
click at [172, 267] on input "کێکی" at bounding box center [299, 268] width 294 height 18
paste input "لەیالینا"
type input "کێکی لەیالینا"
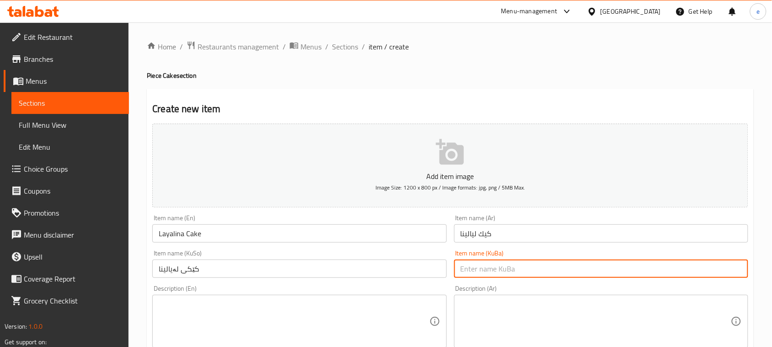
click at [473, 265] on input "text" at bounding box center [601, 268] width 294 height 18
paste input "کێکی لەیالینا"
type input "کێکی لەیالینا"
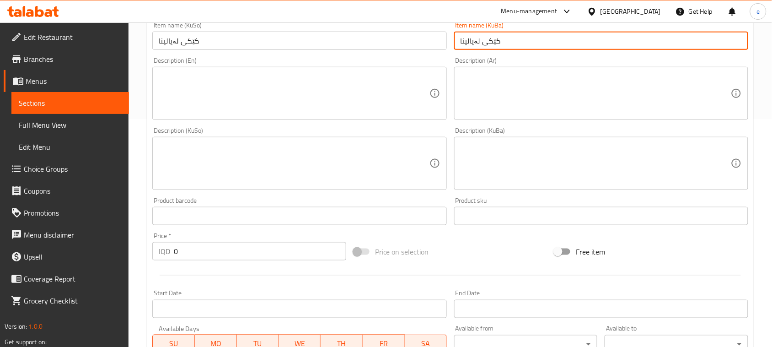
scroll to position [229, 0]
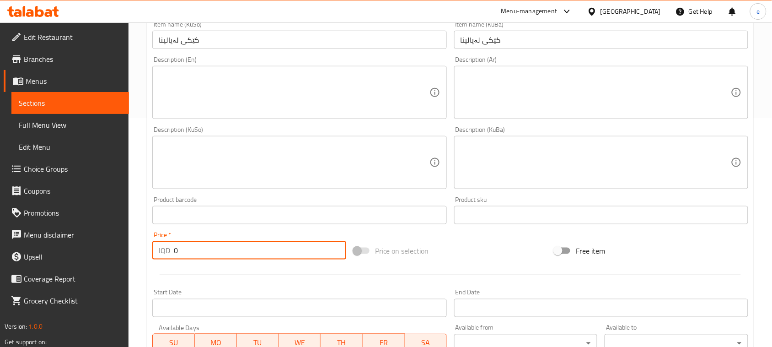
drag, startPoint x: 209, startPoint y: 253, endPoint x: 160, endPoint y: 254, distance: 49.0
click at [160, 254] on div "IQD 0 Price *" at bounding box center [249, 250] width 194 height 18
paste input "8.00"
click at [179, 249] on input "8.000" at bounding box center [260, 250] width 172 height 18
click at [205, 254] on input "8000" at bounding box center [260, 250] width 172 height 18
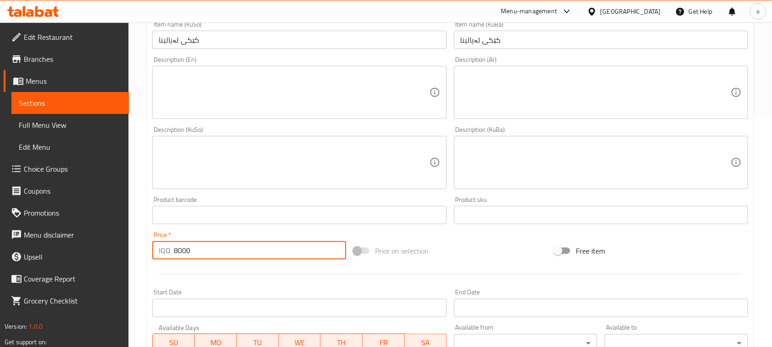
type input "8000"
click at [542, 117] on div "Description (Ar)" at bounding box center [601, 92] width 294 height 53
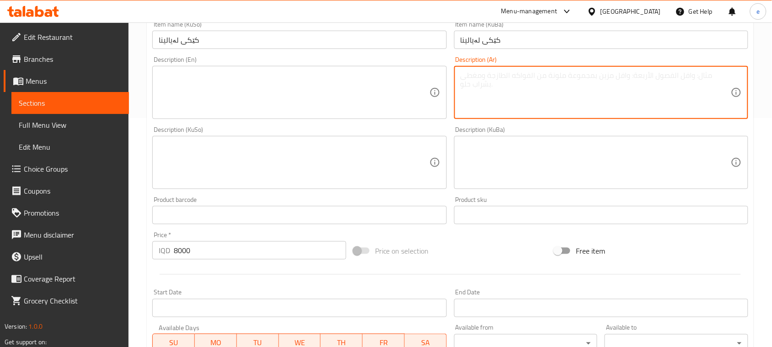
paste textarea "صحن قطع كيك مميز مغطي بالشوكلاة"
type textarea "صحن قطع كيك مميز مغطي بالشوكلاة"
click at [308, 104] on textarea at bounding box center [294, 92] width 270 height 43
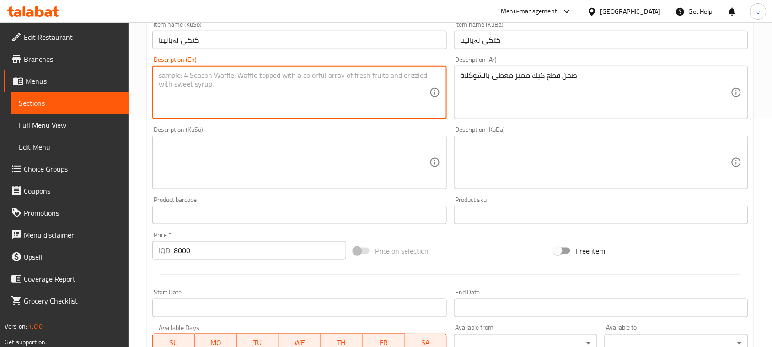
paste textarea "Special cake plate covered with chocolate"
type textarea "Special cake plate covered with chocolate"
click at [312, 166] on textarea at bounding box center [294, 162] width 270 height 43
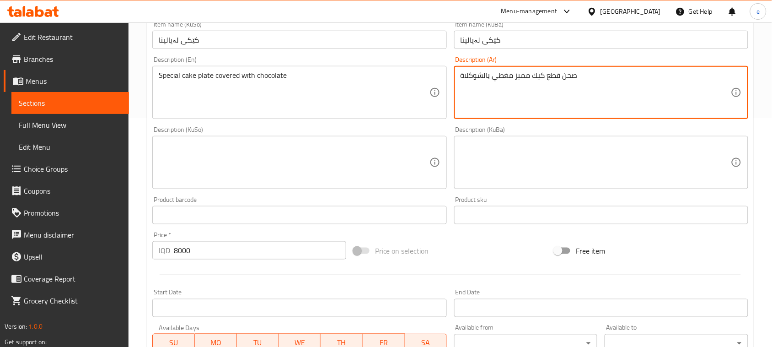
click at [514, 81] on textarea "صحن قطع كيك مميز مغطي بالشوكلاة" at bounding box center [596, 92] width 270 height 43
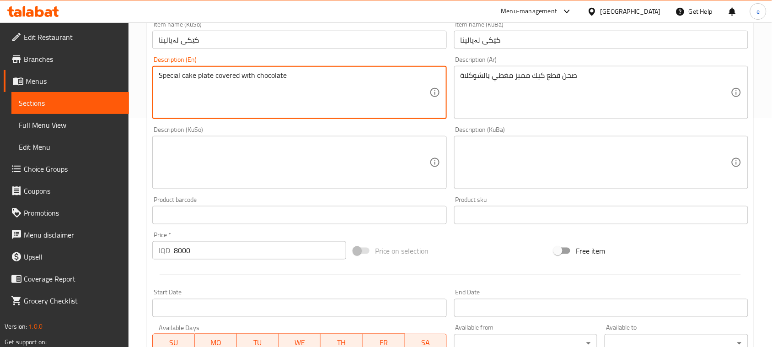
click at [209, 78] on textarea "Special cake plate covered with chocolate" at bounding box center [294, 92] width 270 height 43
click at [205, 82] on textarea "Special cake plate covered with chocolate" at bounding box center [294, 92] width 270 height 43
click at [218, 79] on textarea "Special cake plate covered with chocolate" at bounding box center [294, 92] width 270 height 43
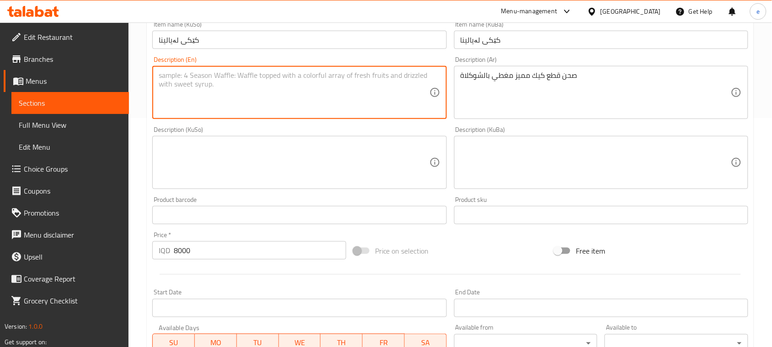
click at [223, 98] on textarea at bounding box center [294, 92] width 270 height 43
paste textarea "Plate of special cake pieces covered with chocolate"
type textarea "Plate of special cake pieces covered with chocolate"
click at [378, 153] on textarea at bounding box center [294, 162] width 270 height 43
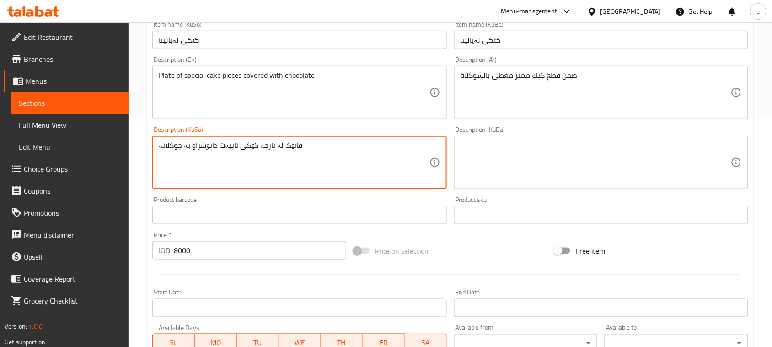
click at [256, 161] on textarea "قاپێک لە پارچە کێکی تایبەت داپۆشراو بە چوکلاتە" at bounding box center [294, 162] width 270 height 43
type textarea "قاپێک لە پارچە کێکی تایبەت داپۆشراو بە چوکلاتە"
click at [534, 154] on textarea at bounding box center [596, 162] width 270 height 43
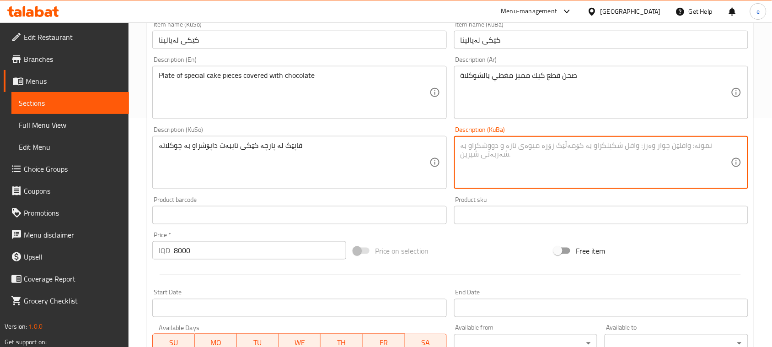
paste textarea "قاپێک لە پارچە کێکی تایبەت داپۆشراو بە چوکلاتە"
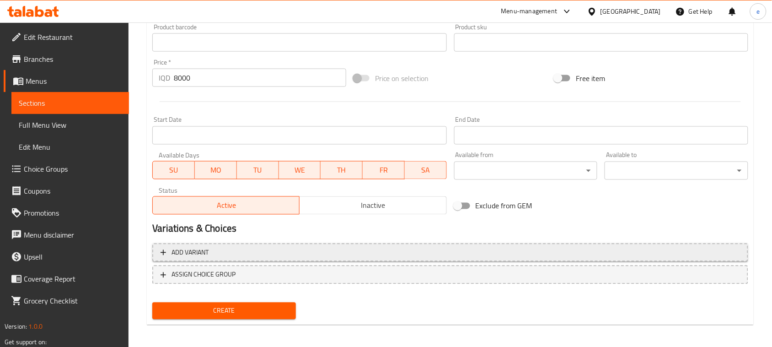
scroll to position [403, 0]
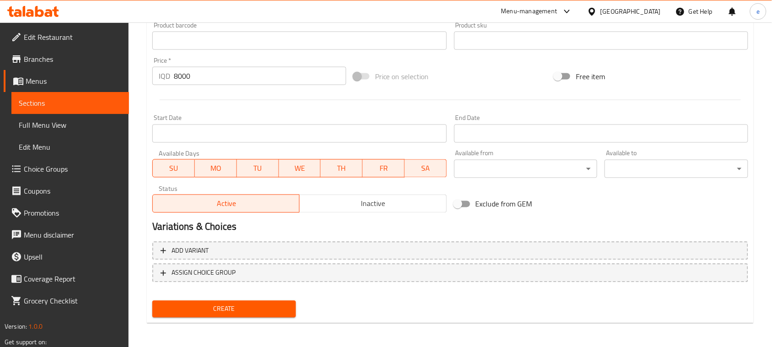
type textarea "قاپێک لە پارچە کێکی تایبەت داپۆشراو بە چوکلاتە"
click at [225, 309] on span "Create" at bounding box center [224, 308] width 129 height 11
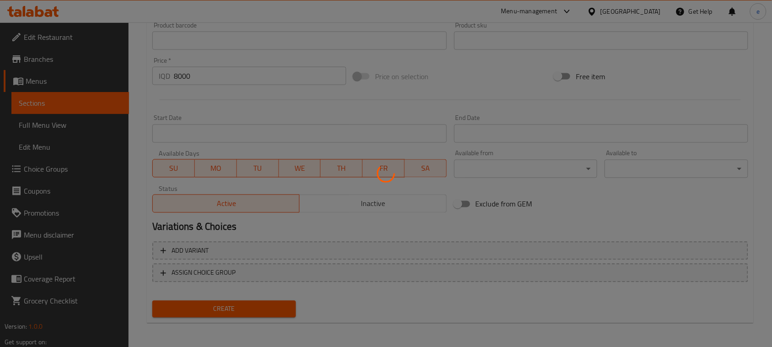
type input "0"
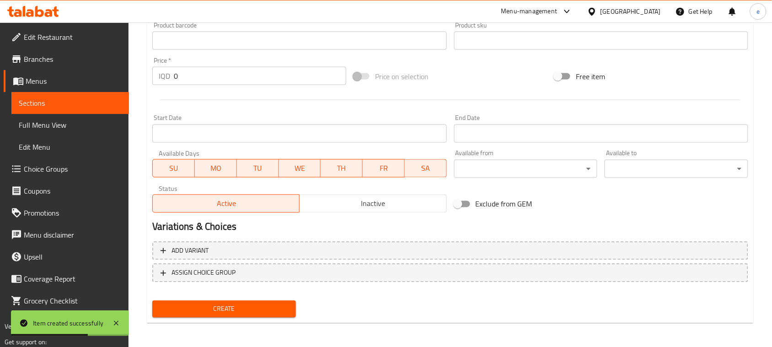
click at [67, 96] on link "Sections" at bounding box center [70, 103] width 118 height 22
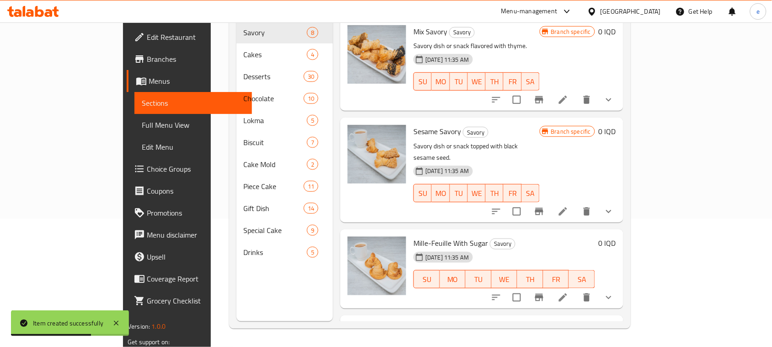
scroll to position [129, 0]
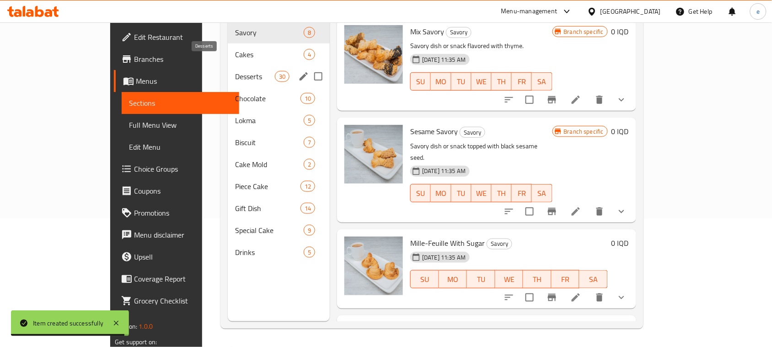
click at [235, 71] on span "Desserts" at bounding box center [255, 76] width 40 height 11
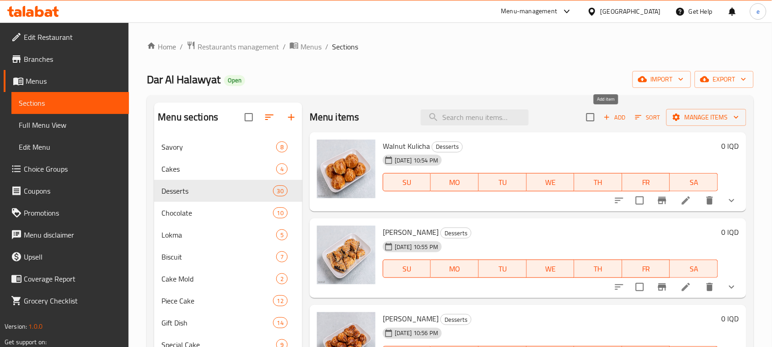
click at [616, 117] on span "Add" at bounding box center [614, 117] width 25 height 11
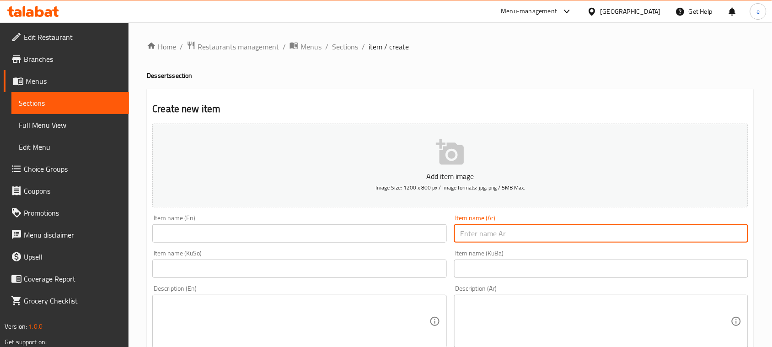
click at [513, 241] on input "text" at bounding box center [601, 233] width 294 height 18
paste input "حلاوة جبن"
type input "حلاوة جبن"
click at [284, 272] on input "text" at bounding box center [299, 268] width 294 height 18
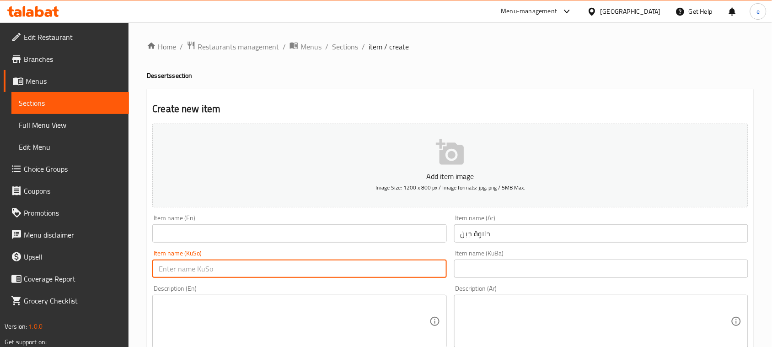
paste input "حەلاوەی پەنیر"
type input "حەلاوەی پەنیر"
click at [494, 271] on input "text" at bounding box center [601, 268] width 294 height 18
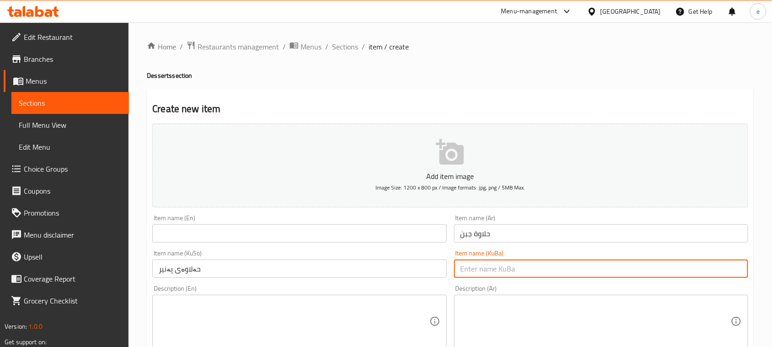
paste input "حەلاوەی پەنیر"
type input "حەلاوەی پەنیر"
click at [328, 230] on input "text" at bounding box center [299, 233] width 294 height 18
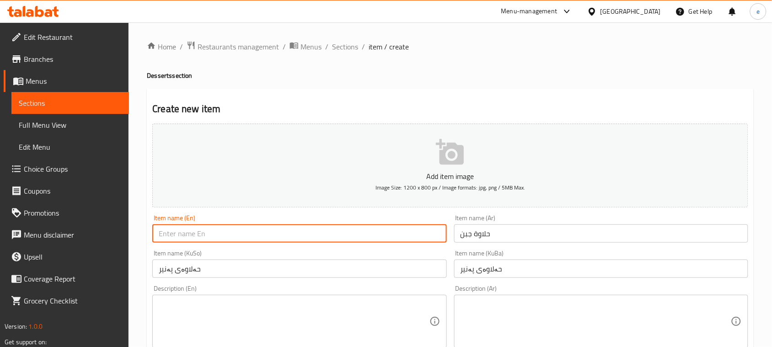
paste input "Halawet el Jibn"
type input "Halawet el Jibn"
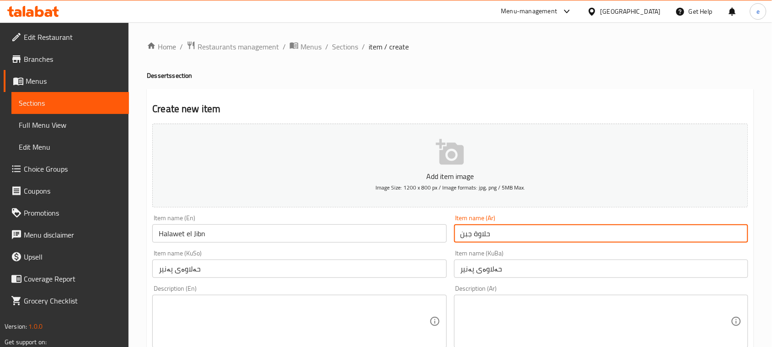
click at [465, 228] on input "حلاوة جبن" at bounding box center [601, 233] width 294 height 18
paste input "ل"
type input "حلاوة الجبن"
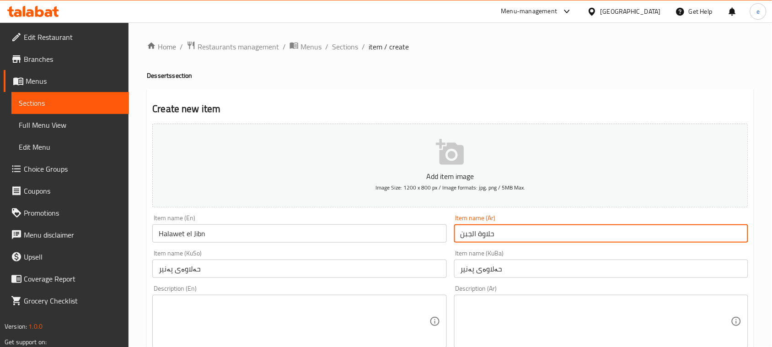
click at [513, 307] on textarea at bounding box center [596, 321] width 270 height 43
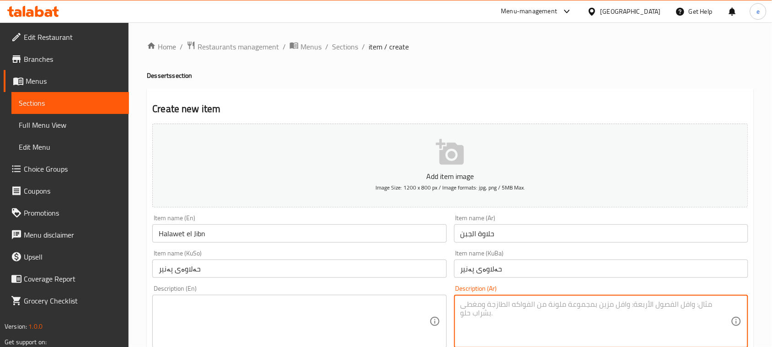
paste textarea "حلاوة الجبن بالسميد ومحلبي بارد"
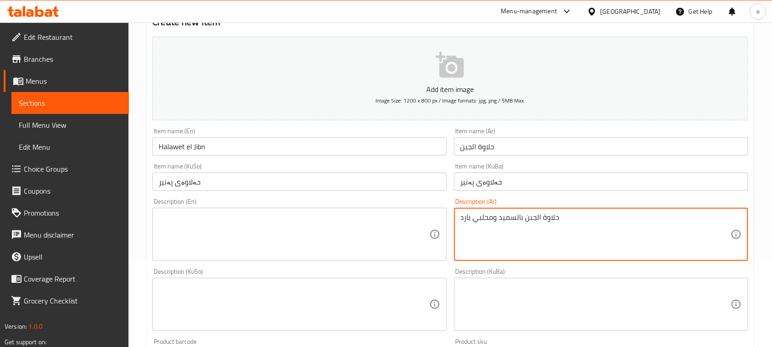
scroll to position [114, 0]
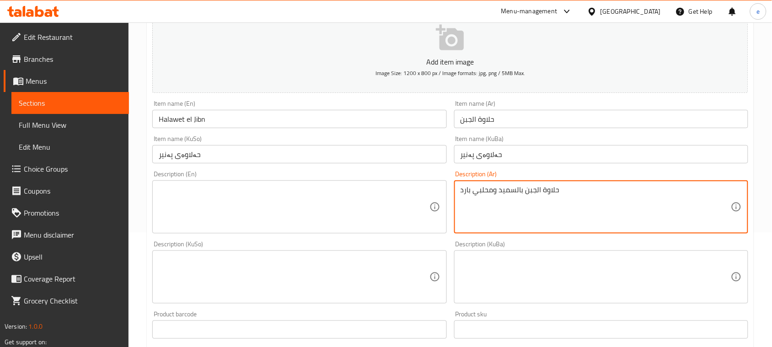
type textarea "حلاوة الجبن بالسميد ومحلبي بارد"
click at [321, 207] on textarea at bounding box center [294, 206] width 270 height 43
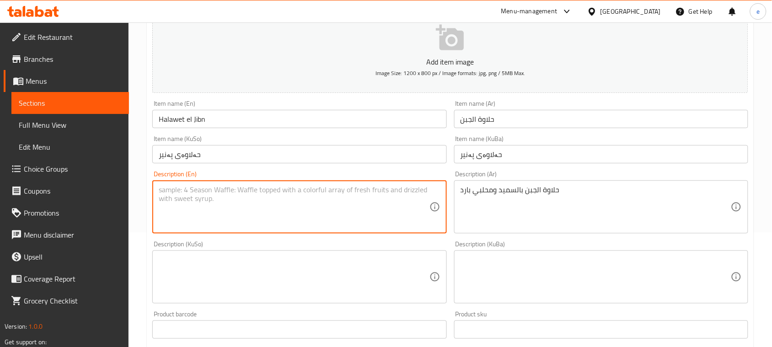
paste textarea "Halawet el jibn with semolina and cold mhalabi"
type textarea "Halawet el jibn with semolina and cold mhalabi"
click at [294, 271] on textarea at bounding box center [294, 276] width 270 height 43
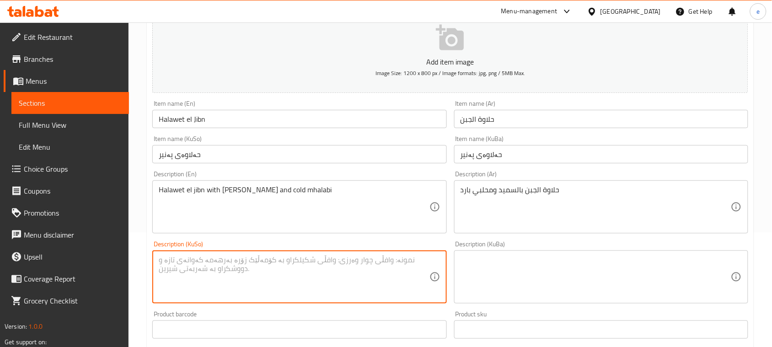
paste textarea "حەلاوەی پەنیر"
click at [232, 186] on textarea "Halawet el jibn with semolina and cold mhalabi" at bounding box center [294, 206] width 270 height 43
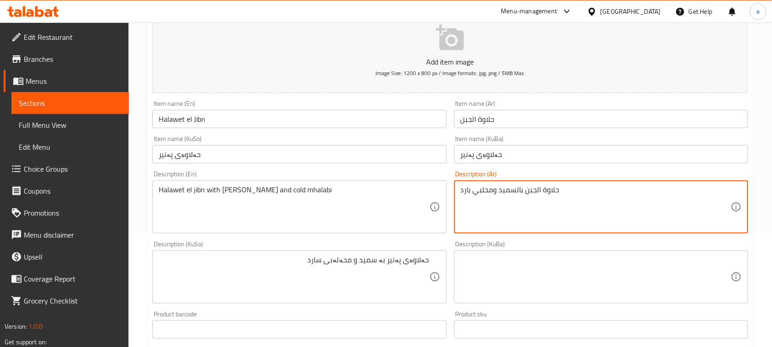
drag, startPoint x: 500, startPoint y: 191, endPoint x: 515, endPoint y: 190, distance: 15.1
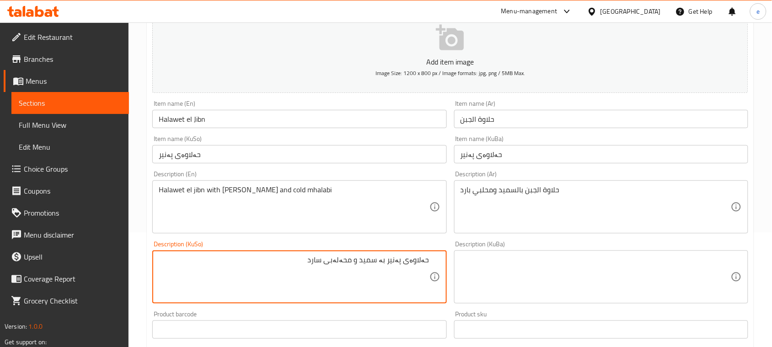
click at [376, 263] on textarea "حەلاوەی پەنیر بە سمید و محەلەبی سارد" at bounding box center [294, 276] width 270 height 43
paste textarea "یمۆلینا"
click at [347, 272] on textarea "حەلاوەی پەنیر بە سیمۆلینا و محەلەبی سارد" at bounding box center [294, 276] width 270 height 43
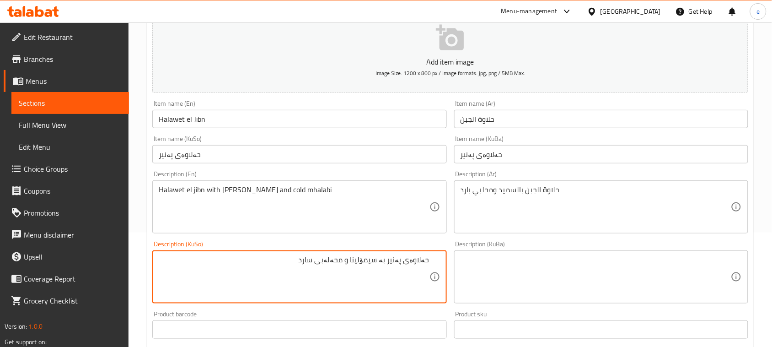
type textarea "حەلاوەی پەنیر بە سیمۆلینا و محەلەبی سارد"
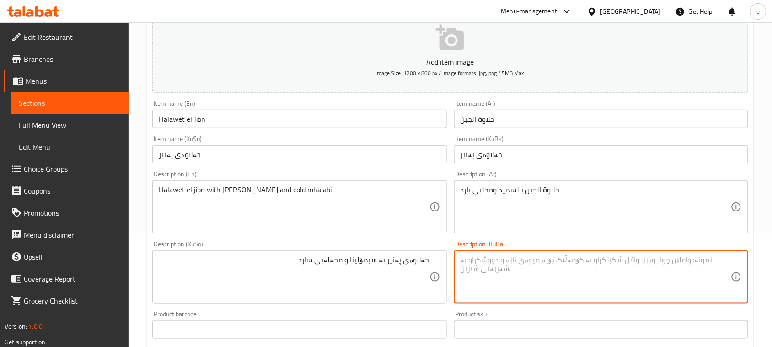
click at [605, 263] on textarea at bounding box center [596, 276] width 270 height 43
paste textarea "حەلاوەی پەنیر بە سیمۆلینا و محەلەبی سارد"
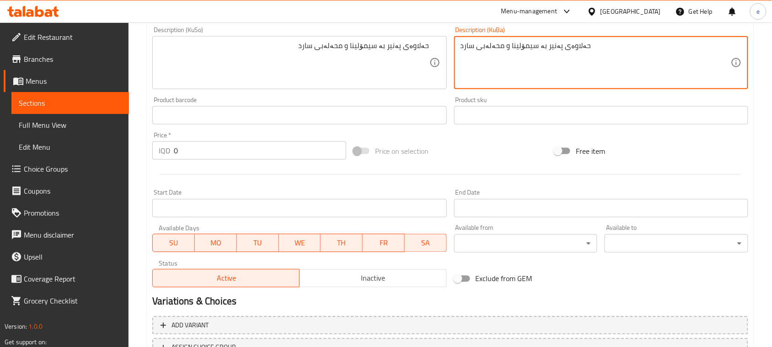
scroll to position [343, 0]
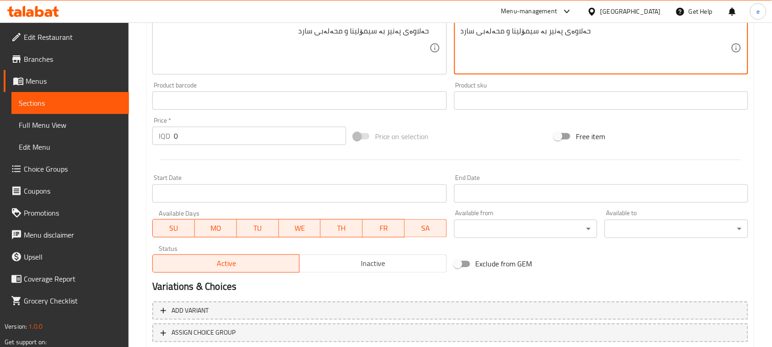
type textarea "حەلاوەی پەنیر بە سیمۆلینا و محەلەبی سارد"
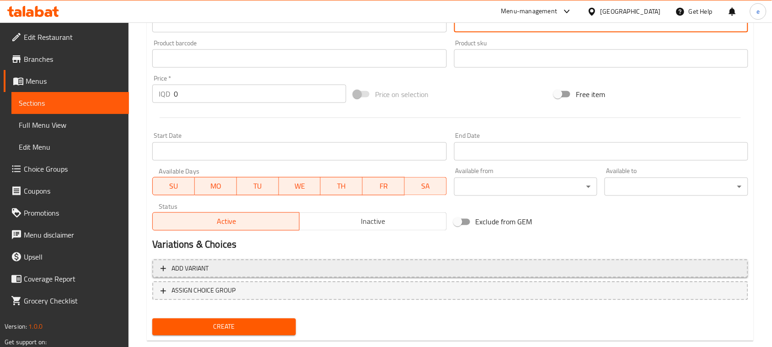
scroll to position [403, 0]
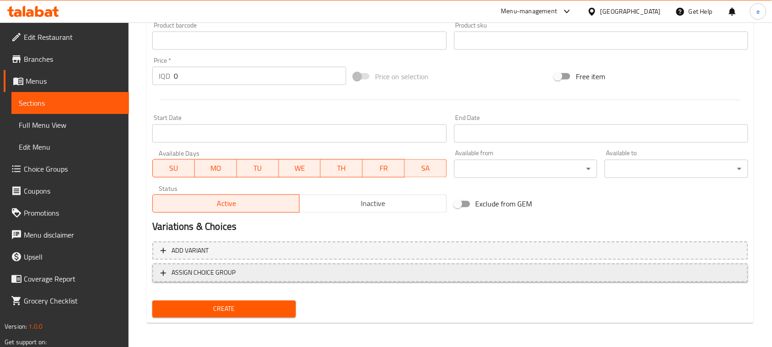
click at [197, 268] on span "ASSIGN CHOICE GROUP" at bounding box center [204, 272] width 64 height 11
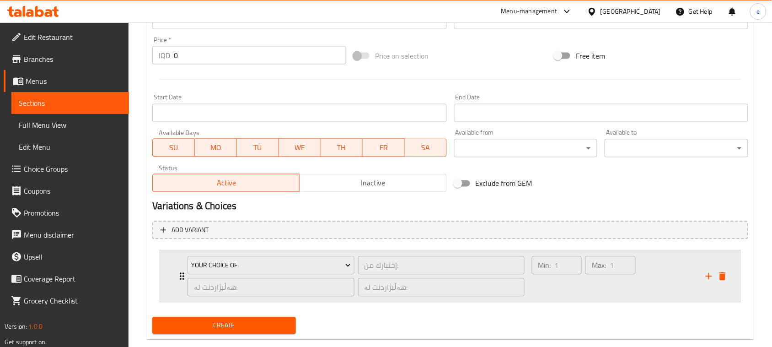
scroll to position [441, 0]
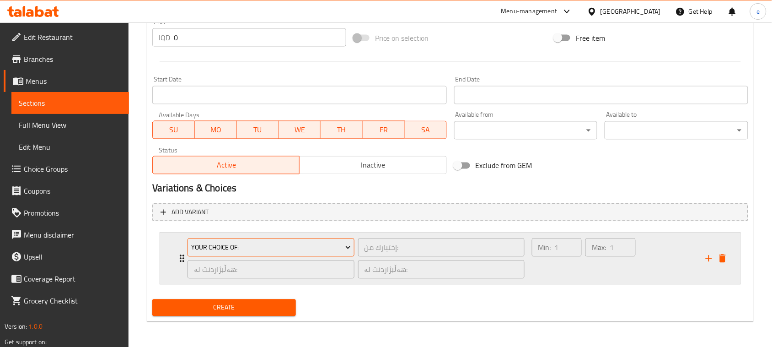
click at [259, 242] on span "Your Choice Of:" at bounding box center [271, 247] width 160 height 11
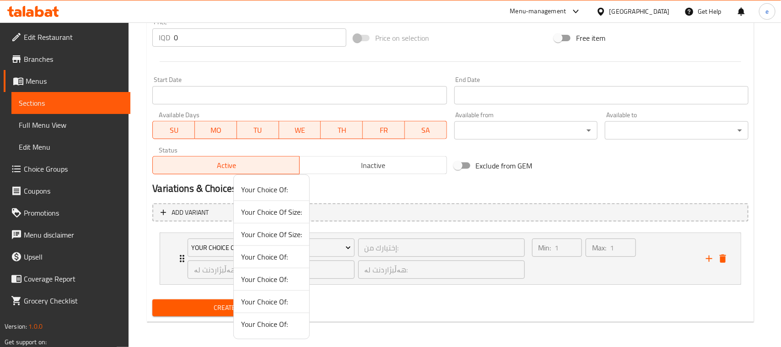
click at [280, 193] on span "Your Choice Of:" at bounding box center [271, 189] width 61 height 11
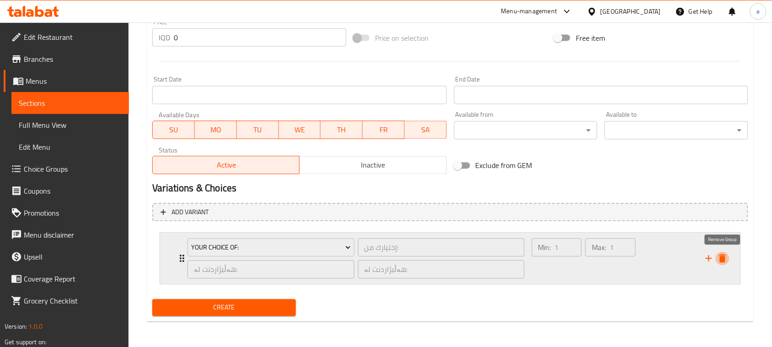
click at [724, 259] on icon "delete" at bounding box center [723, 258] width 6 height 8
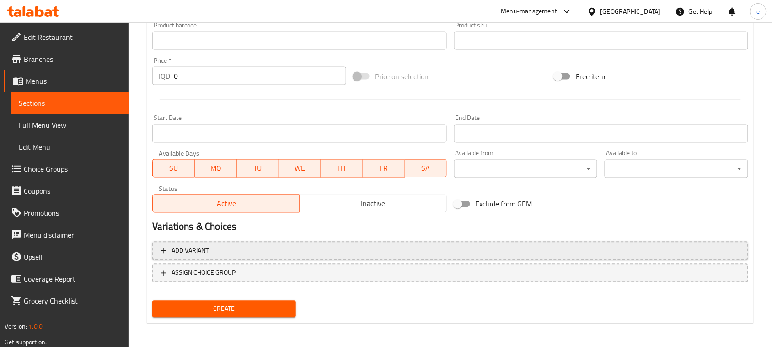
click at [194, 245] on span "Add variant" at bounding box center [190, 250] width 37 height 11
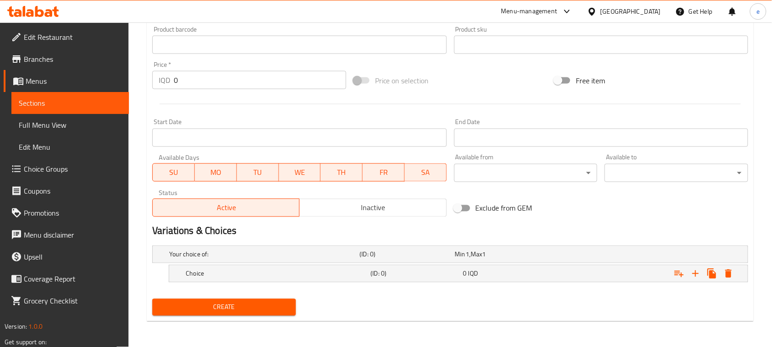
scroll to position [398, 0]
click at [383, 257] on h5 "(ID: 0)" at bounding box center [405, 254] width 91 height 9
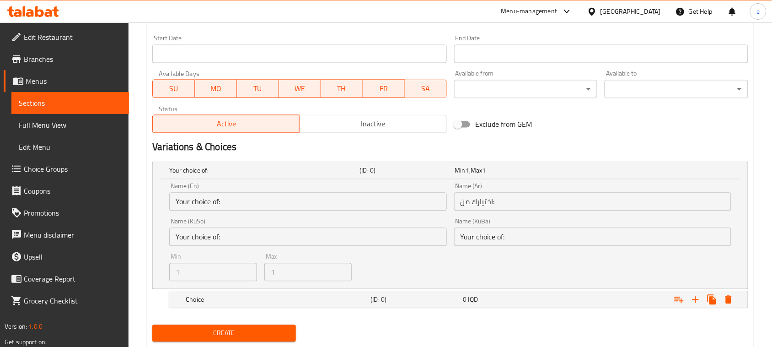
scroll to position [508, 0]
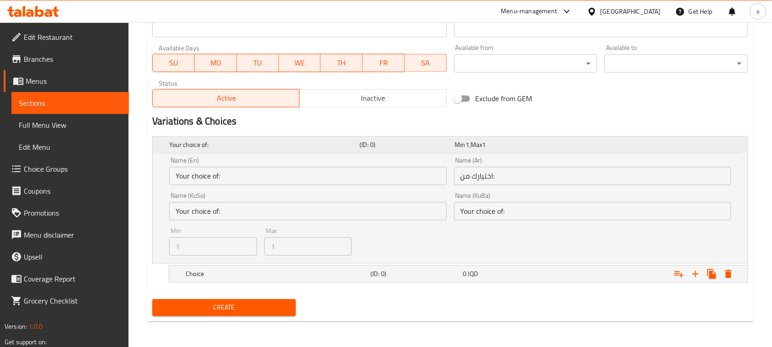
click at [525, 144] on div "Min 1 , Max 1" at bounding box center [500, 144] width 91 height 9
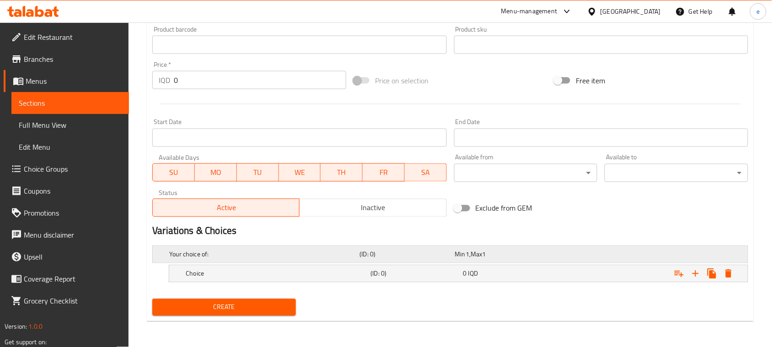
scroll to position [398, 0]
click at [584, 257] on div "Expand" at bounding box center [643, 255] width 190 height 4
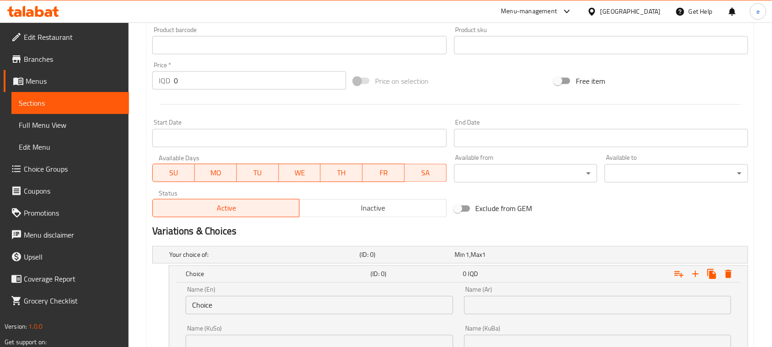
scroll to position [513, 0]
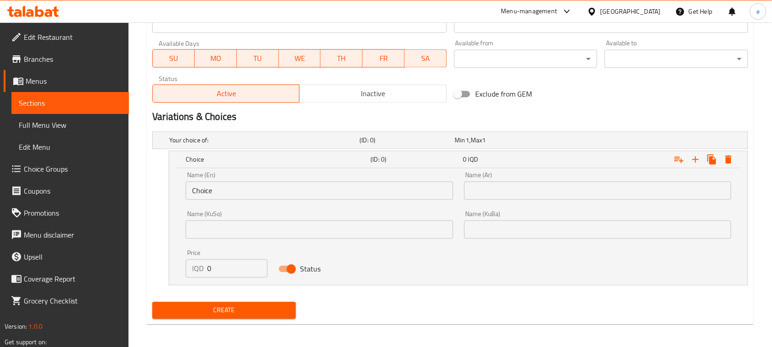
click at [296, 185] on input "Choice" at bounding box center [319, 191] width 267 height 18
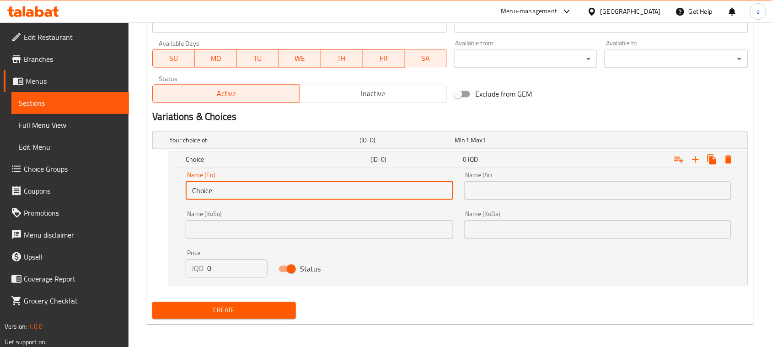
click at [296, 185] on input "Choice" at bounding box center [319, 191] width 267 height 18
paste input "1 kg 12,000"
type input "1 kg 12,000"
click at [509, 193] on input "text" at bounding box center [597, 191] width 267 height 18
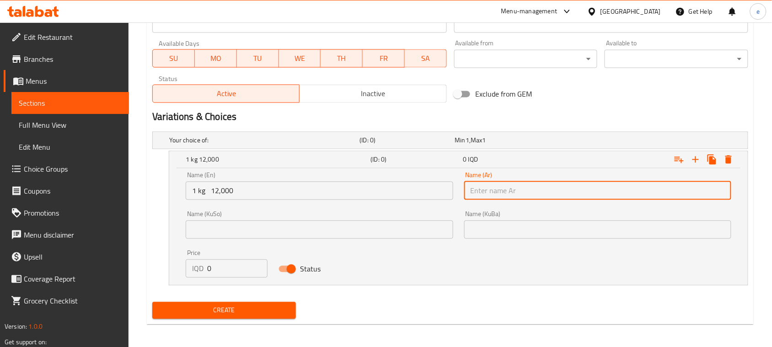
paste input "1 كجم 12000"
click at [493, 192] on input "1 كجم 12000" at bounding box center [597, 191] width 267 height 18
type input "1 كجم"
click at [225, 187] on input "1 kg 12,000" at bounding box center [319, 191] width 267 height 18
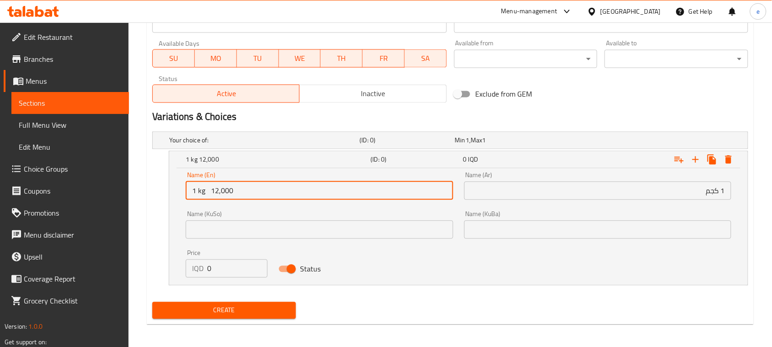
click at [225, 187] on input "1 kg 12,000" at bounding box center [319, 191] width 267 height 18
type input "1 kg"
click at [223, 265] on input "0" at bounding box center [237, 268] width 60 height 18
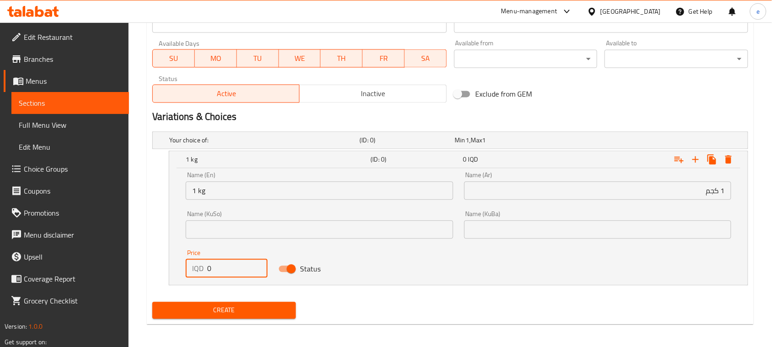
click at [223, 265] on input "0" at bounding box center [237, 268] width 60 height 18
click at [209, 268] on input "0" at bounding box center [237, 268] width 60 height 18
click at [214, 269] on input "0" at bounding box center [237, 268] width 60 height 18
click at [209, 269] on input "0" at bounding box center [237, 268] width 60 height 18
paste input "1200"
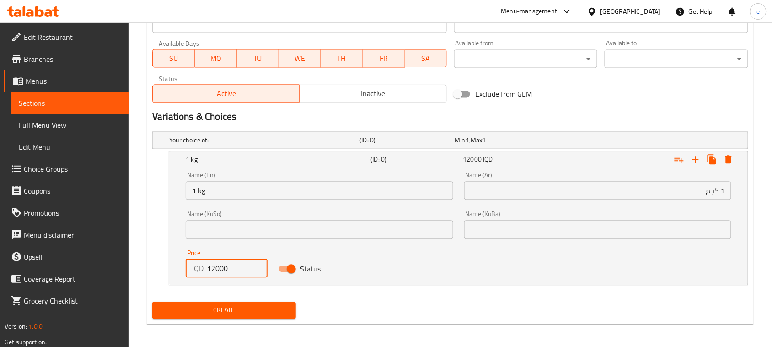
type input "12000"
click at [312, 235] on input "text" at bounding box center [319, 229] width 267 height 18
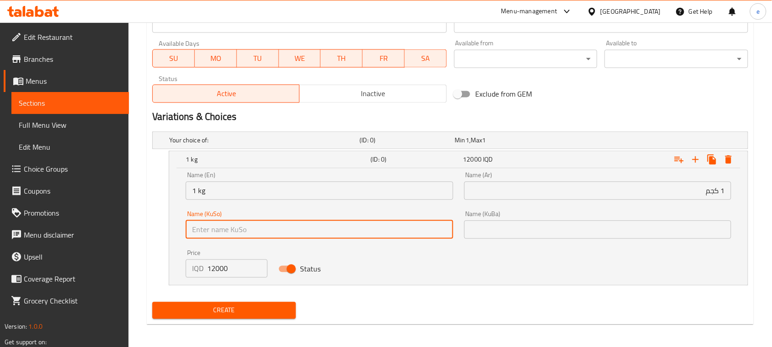
paste input "1 کیلۆ/ کگم"
click at [222, 230] on input "1 کیلۆ/ کگم" at bounding box center [319, 229] width 267 height 18
click at [199, 229] on input "1/ کگم" at bounding box center [319, 229] width 267 height 18
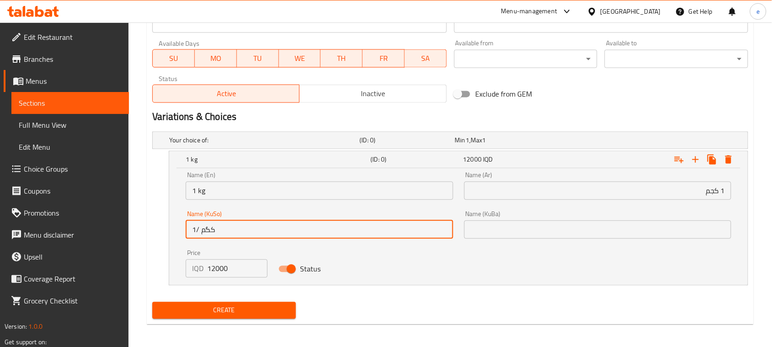
click at [198, 229] on input "1/ کگم" at bounding box center [319, 229] width 267 height 18
click at [254, 227] on input "1/ کگم" at bounding box center [319, 229] width 267 height 18
click at [438, 225] on input "1/ کگم" at bounding box center [319, 229] width 267 height 18
type input "1/ کگم"
click at [152, 302] on button "Create" at bounding box center [224, 310] width 144 height 17
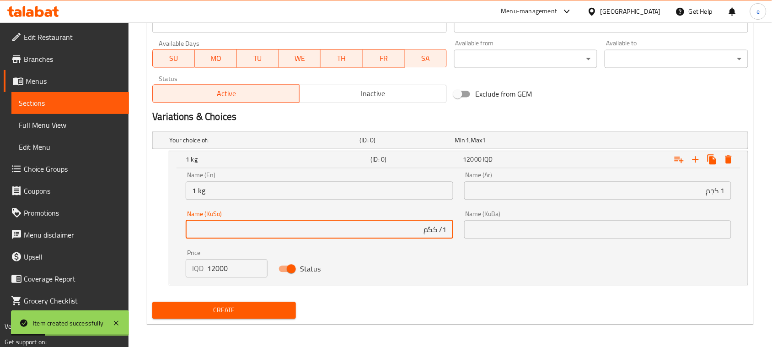
click at [382, 232] on input "1/ کگم" at bounding box center [319, 229] width 267 height 18
click at [438, 228] on input "1/ کگم" at bounding box center [319, 229] width 267 height 18
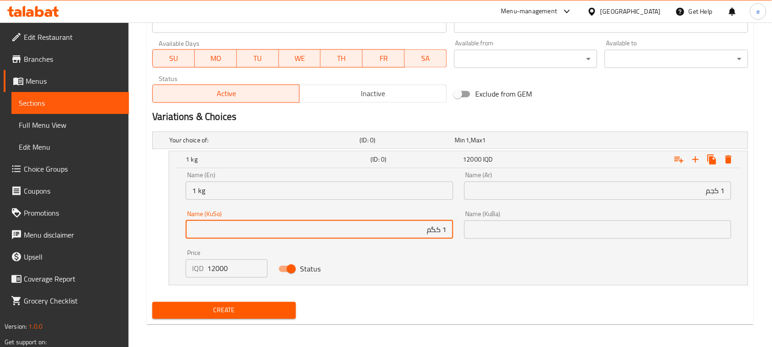
click at [435, 230] on input "1 کگم" at bounding box center [319, 229] width 267 height 18
type input "1 کگم"
click at [585, 239] on div "Name (KuBa) Name (KuBa)" at bounding box center [598, 224] width 278 height 39
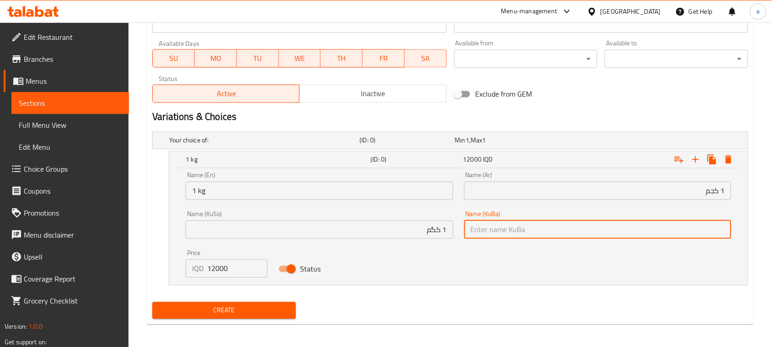
click at [570, 232] on input "text" at bounding box center [597, 229] width 267 height 18
paste input "1 کگم"
type input "1 کگم"
click at [506, 285] on div "Your choice of: (ID: 0) Min 1 , Max 1 Name (En) Your choice of: Name (En) Name …" at bounding box center [450, 213] width 603 height 170
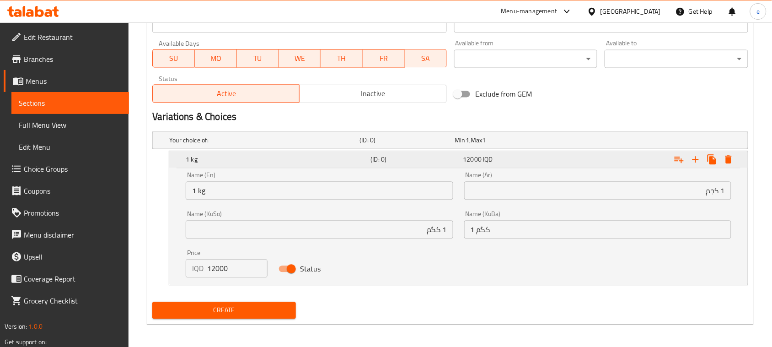
click at [464, 160] on span "12000" at bounding box center [472, 160] width 19 height 12
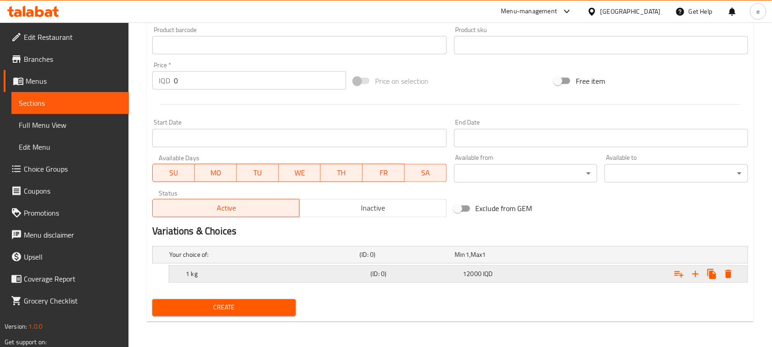
click at [466, 261] on span "12000" at bounding box center [460, 255] width 11 height 12
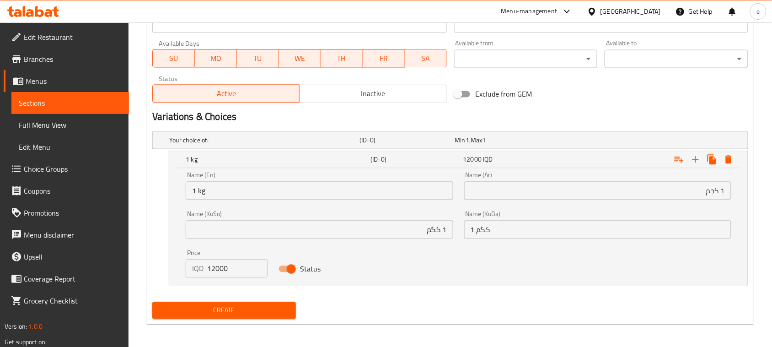
scroll to position [516, 0]
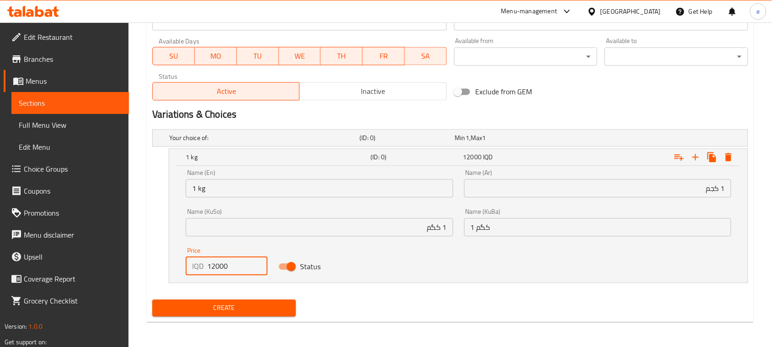
drag, startPoint x: 221, startPoint y: 264, endPoint x: 206, endPoint y: 271, distance: 16.4
click at [206, 271] on div "IQD 12000 Price" at bounding box center [227, 266] width 82 height 18
type input "0"
click at [440, 262] on div "Name (En) 1 kg Name (En) Name (Ar) 1 كجم Name (Ar) Name (KuSo) 1 کگم Name (KuSo…" at bounding box center [458, 222] width 557 height 117
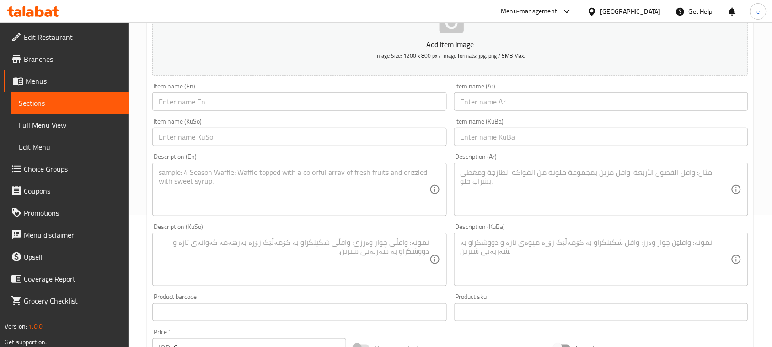
scroll to position [172, 0]
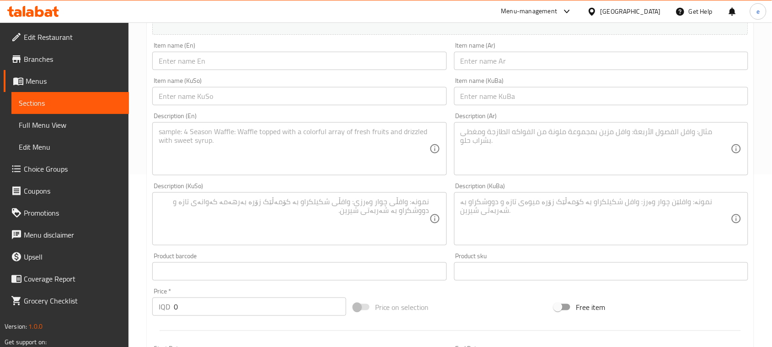
click at [59, 106] on span "Sections" at bounding box center [70, 102] width 103 height 11
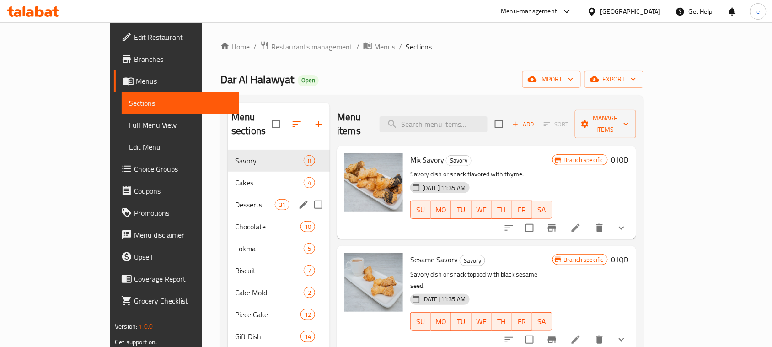
click at [228, 199] on div "Desserts 31" at bounding box center [279, 204] width 102 height 22
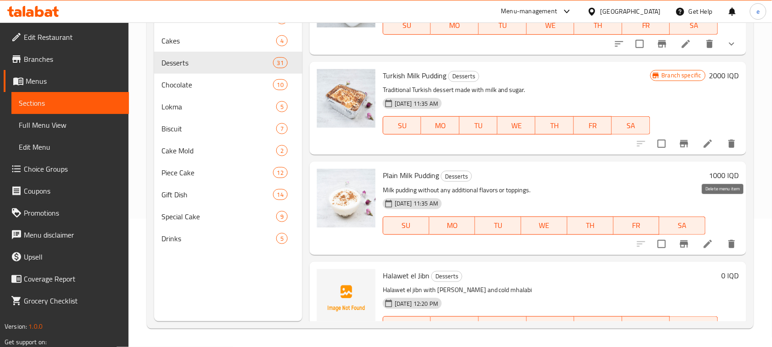
scroll to position [2702, 0]
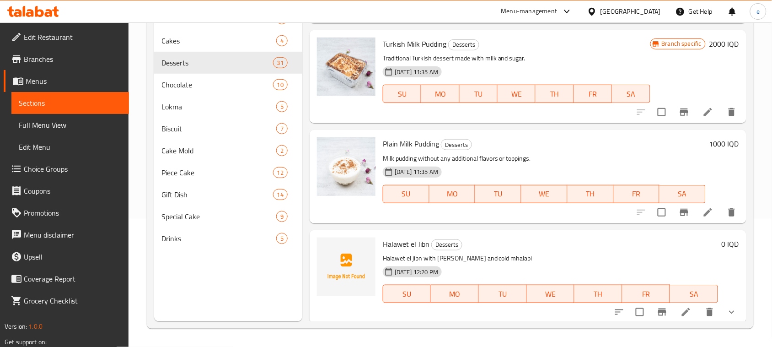
click at [681, 308] on icon at bounding box center [686, 311] width 11 height 11
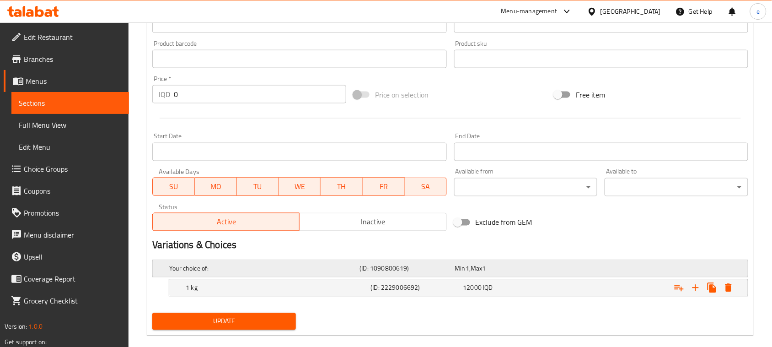
scroll to position [398, 0]
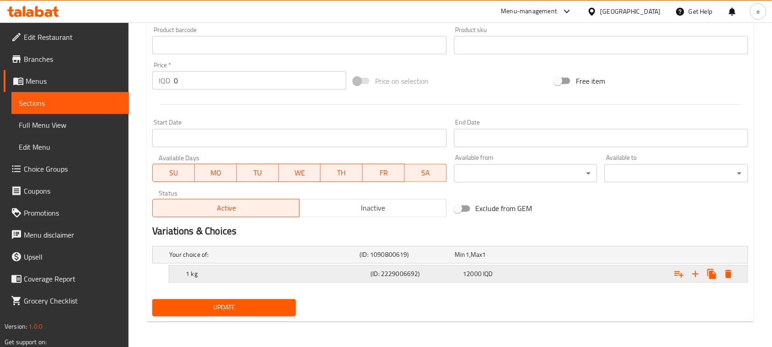
click at [466, 261] on span "12000" at bounding box center [460, 255] width 11 height 12
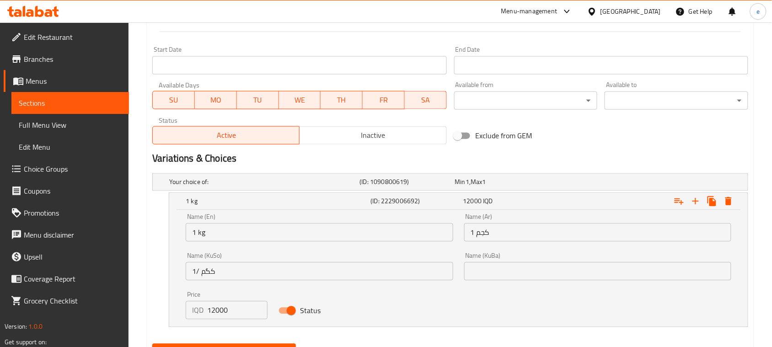
scroll to position [513, 0]
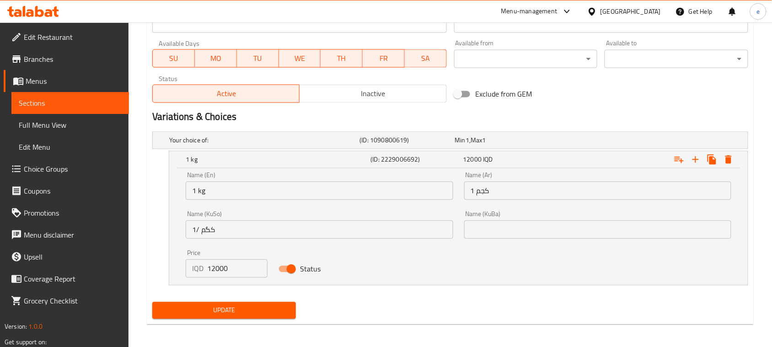
click at [231, 227] on input "1/ کگم" at bounding box center [319, 229] width 267 height 18
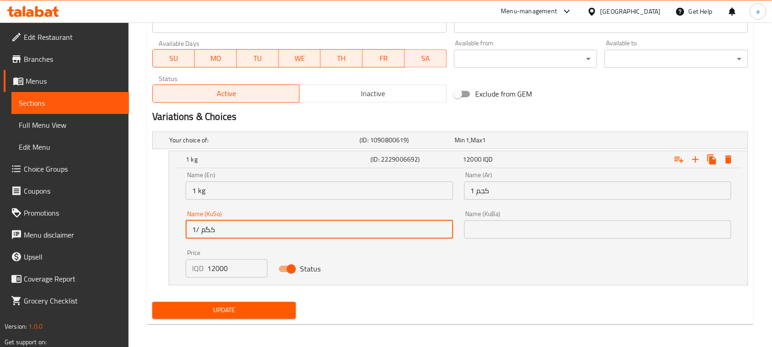
click at [231, 227] on input "1/ کگم" at bounding box center [319, 229] width 267 height 18
click at [233, 229] on input "1/ کگم" at bounding box center [319, 229] width 267 height 18
click at [438, 232] on input "1/ کگم" at bounding box center [319, 229] width 267 height 18
click at [441, 231] on input "1 کگم" at bounding box center [319, 229] width 267 height 18
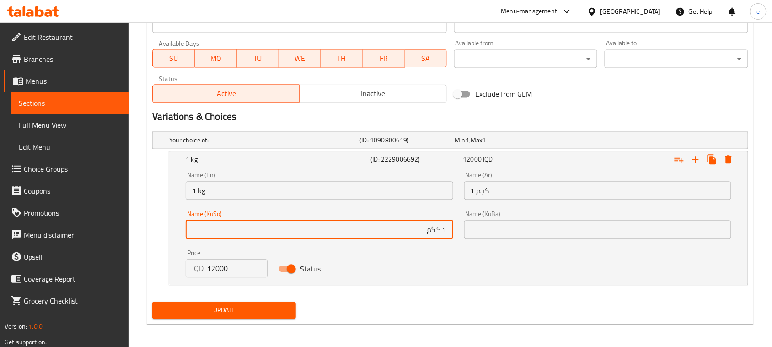
click at [441, 231] on input "1 کگم" at bounding box center [319, 229] width 267 height 18
type input "1 کگم"
click at [486, 232] on input "text" at bounding box center [597, 229] width 267 height 18
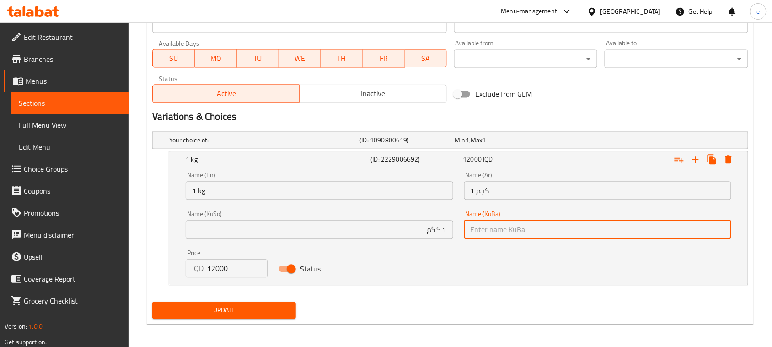
paste input "1 کگم"
type input "1 کگم"
click at [482, 267] on div "Name (En) 1 kg Name (En) Name (Ar) 1 كجم Name (Ar) Name (KuSo) 1 کگم Name (KuSo…" at bounding box center [458, 225] width 557 height 117
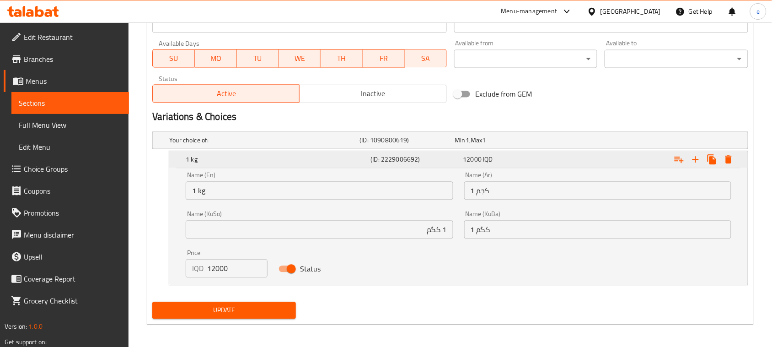
click at [517, 161] on div "12000 IQD" at bounding box center [507, 159] width 89 height 9
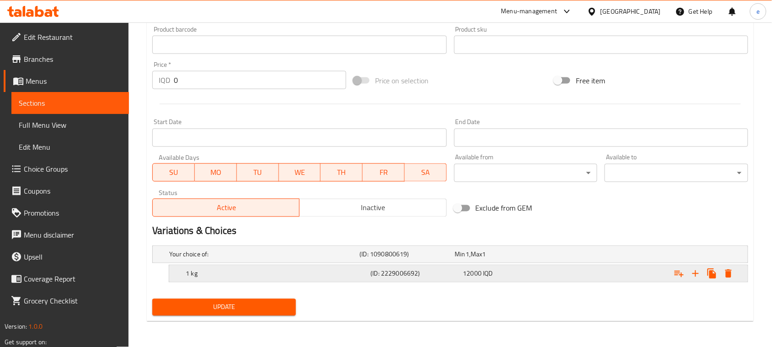
scroll to position [398, 0]
click at [698, 271] on icon "Expand" at bounding box center [695, 274] width 11 height 11
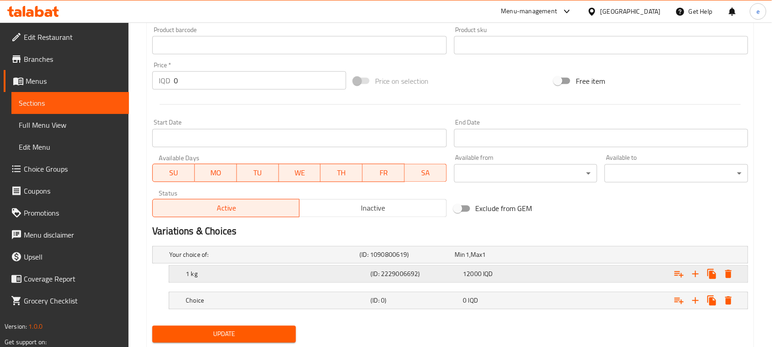
scroll to position [425, 0]
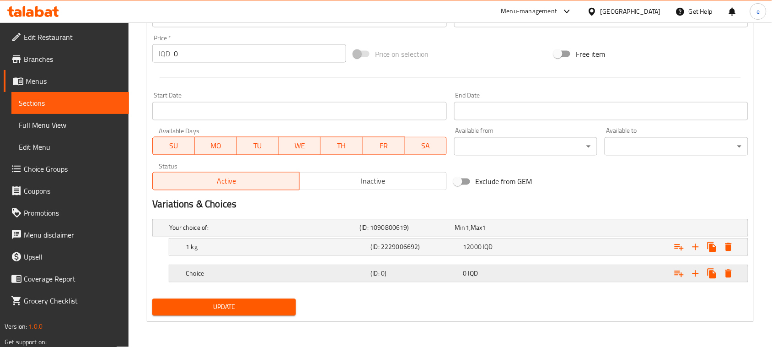
click at [440, 232] on h5 "(ID: 0)" at bounding box center [405, 227] width 91 height 9
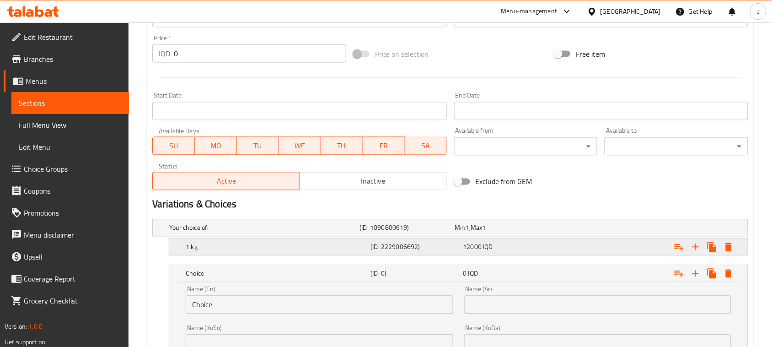
scroll to position [540, 0]
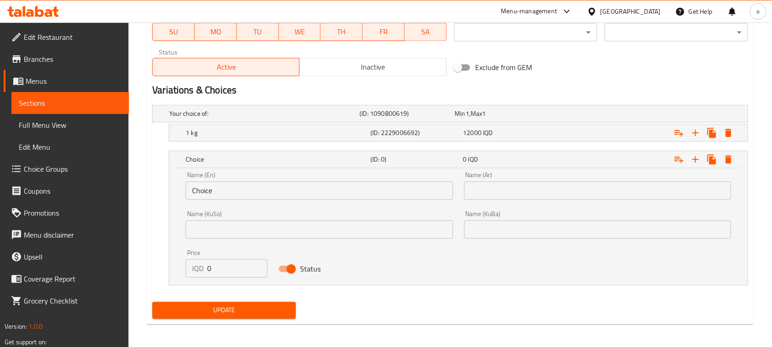
click at [490, 194] on input "text" at bounding box center [597, 190] width 267 height 18
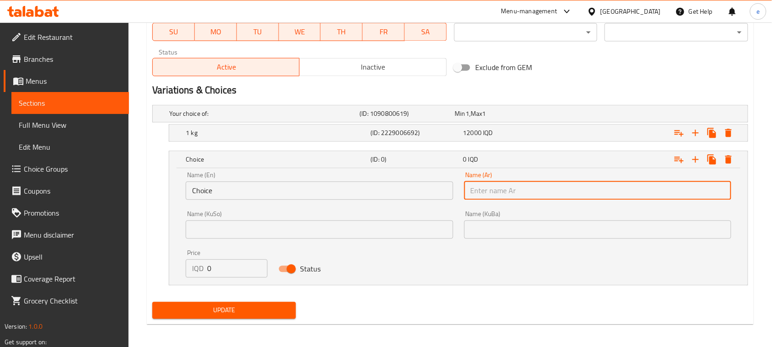
paste input "1/2 kg"
type input "1/2 kg"
click at [306, 197] on input "Choice" at bounding box center [319, 190] width 267 height 18
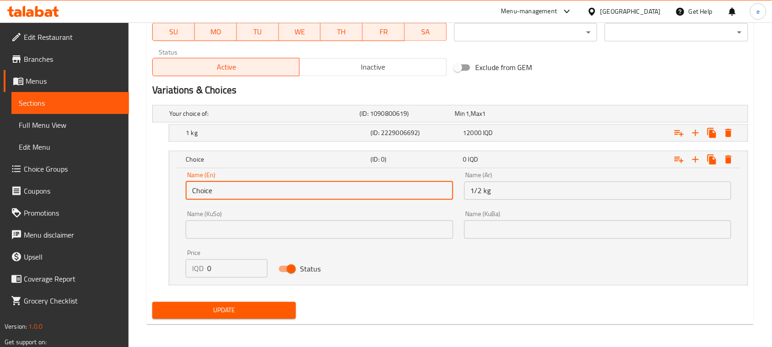
click at [306, 197] on input "Choice" at bounding box center [319, 190] width 267 height 18
paste input "1/2 kg"
type input "1/2 kg"
click at [485, 195] on input "1/2 kg" at bounding box center [597, 190] width 267 height 18
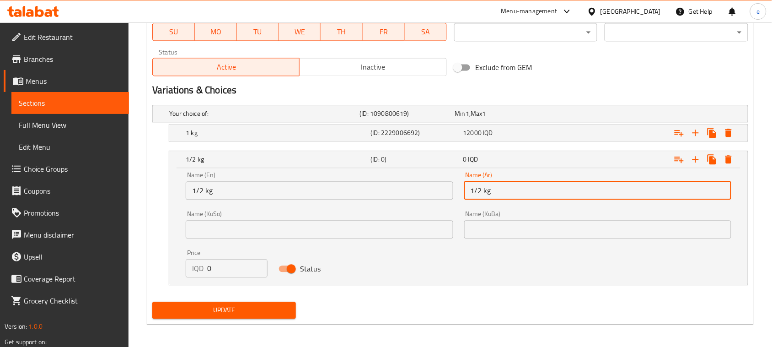
click at [485, 195] on input "1/2 kg" at bounding box center [597, 190] width 267 height 18
paste input "كجم"
type input "1/2 كجم"
click at [429, 232] on input "text" at bounding box center [319, 229] width 267 height 18
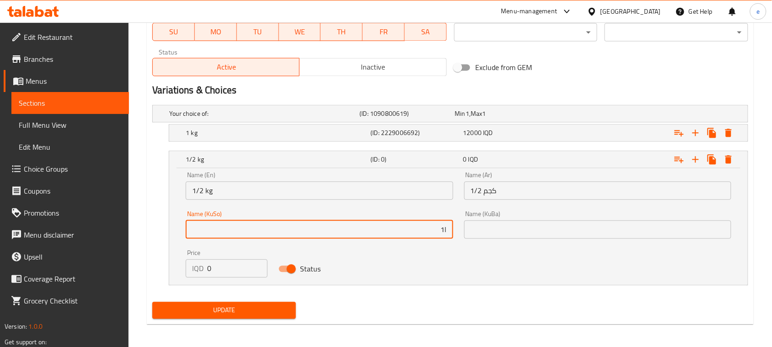
type input "1l2"
click at [441, 236] on input "1l2" at bounding box center [319, 229] width 267 height 18
paste input "1 کگم"
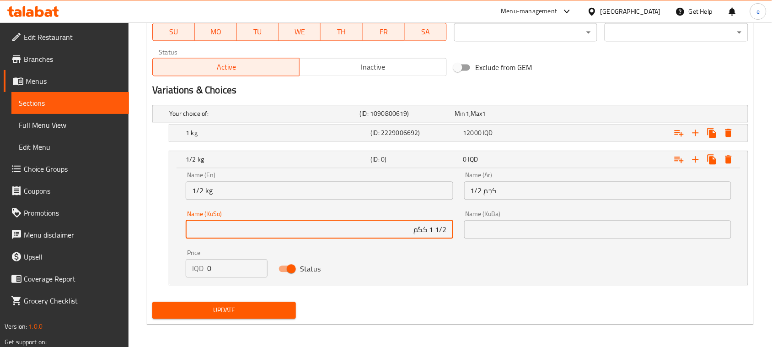
click at [429, 232] on input "1/2 1 کگم" at bounding box center [319, 229] width 267 height 18
click at [440, 227] on input "1/2 کگم" at bounding box center [319, 229] width 267 height 18
type input "1/2 کگم"
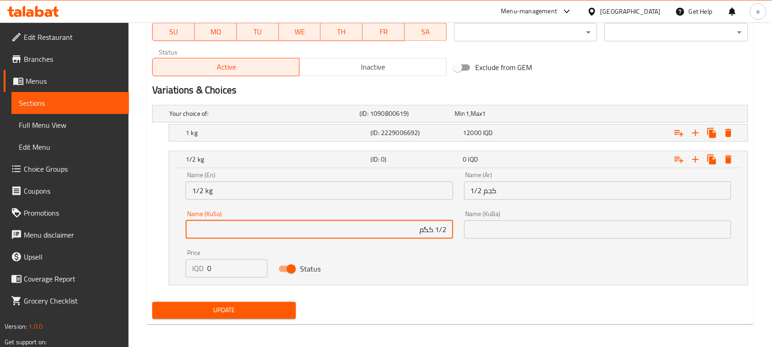
click at [503, 227] on input "text" at bounding box center [597, 229] width 267 height 18
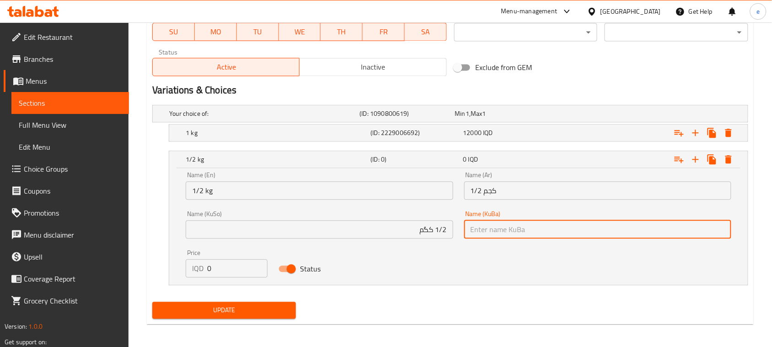
paste input "1/2 کگم"
type input "1/2 کگم"
drag, startPoint x: 219, startPoint y: 264, endPoint x: 190, endPoint y: 269, distance: 29.2
click at [190, 269] on div "IQD 0 Price" at bounding box center [227, 268] width 82 height 18
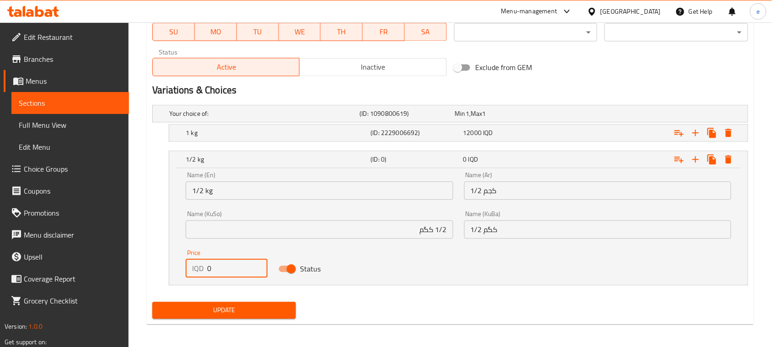
paste input "600"
type input "6000"
click at [467, 155] on span "6000" at bounding box center [470, 159] width 15 height 12
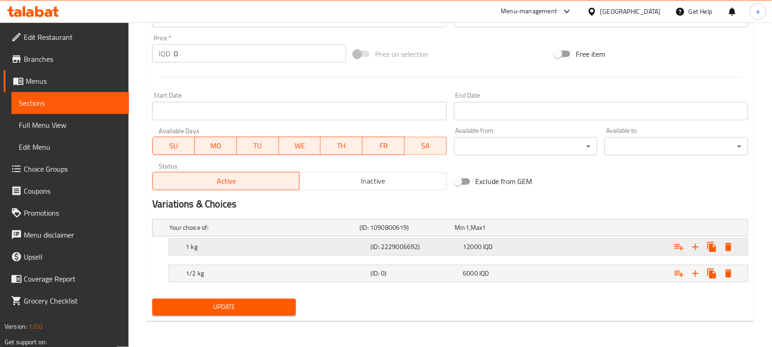
scroll to position [425, 0]
click at [692, 270] on icon "Expand" at bounding box center [695, 273] width 11 height 11
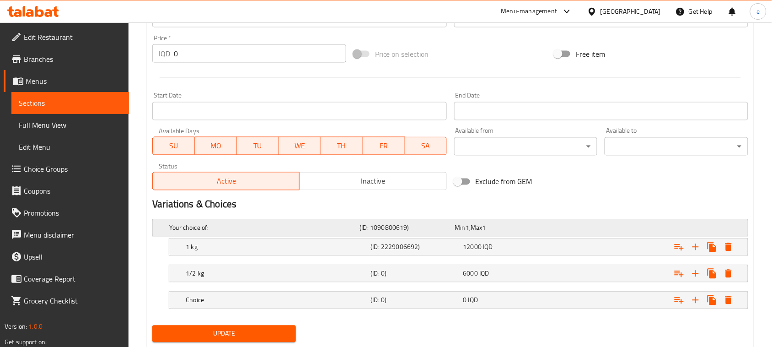
drag, startPoint x: 390, startPoint y: 300, endPoint x: 332, endPoint y: 219, distance: 99.7
click at [389, 232] on h5 "(ID: 0)" at bounding box center [405, 227] width 91 height 9
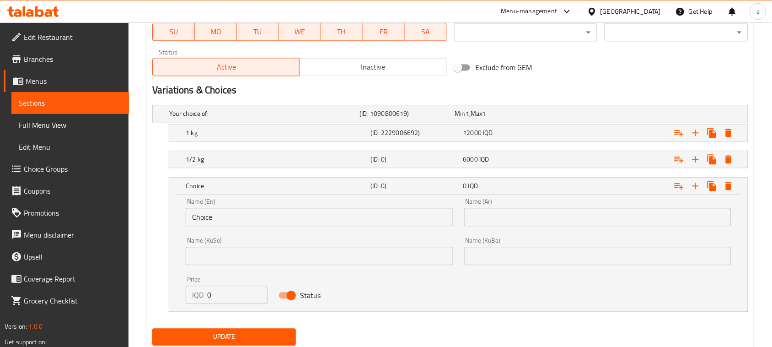
scroll to position [569, 0]
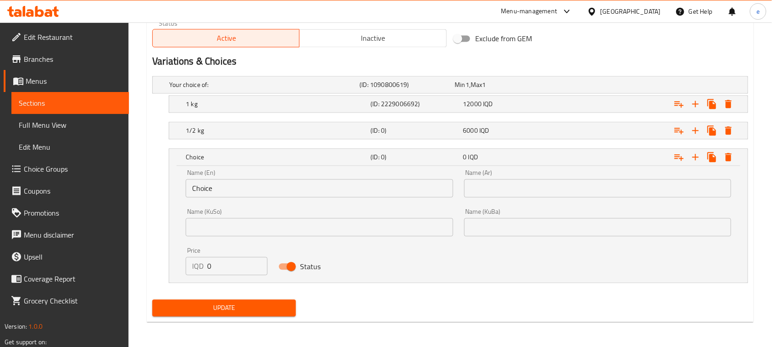
click at [483, 176] on div "Name (Ar) Name (Ar)" at bounding box center [597, 183] width 267 height 28
click at [483, 186] on input "text" at bounding box center [597, 188] width 267 height 18
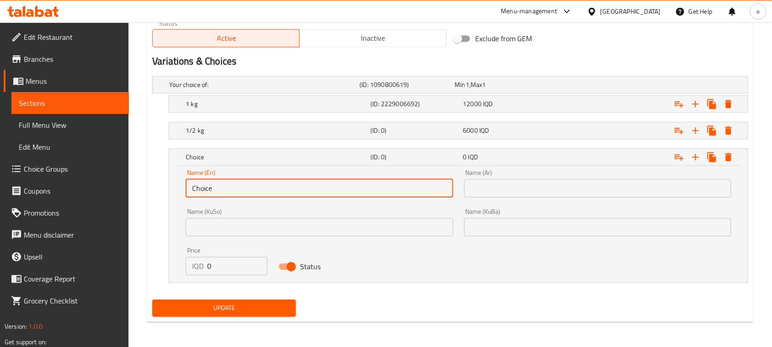
click at [339, 195] on input "Choice" at bounding box center [319, 188] width 267 height 18
paste input "1/4 kg"
type input "1/4 kg"
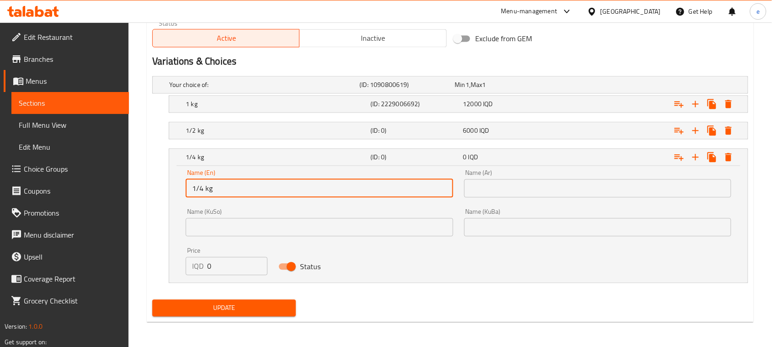
click at [526, 197] on input "text" at bounding box center [597, 188] width 267 height 18
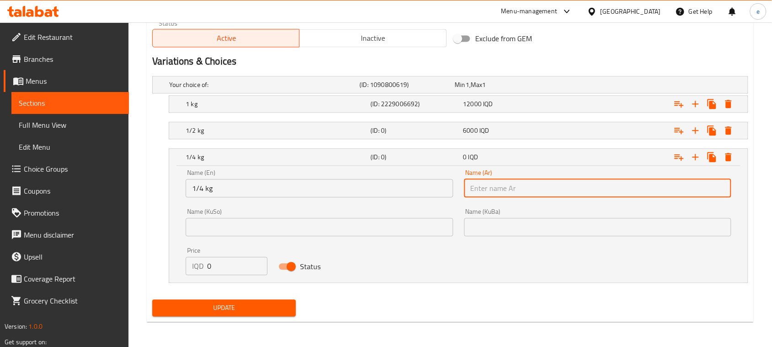
paste input "1/4 كجم"
type input "1/4 كجم"
click at [404, 233] on input "text" at bounding box center [319, 227] width 267 height 18
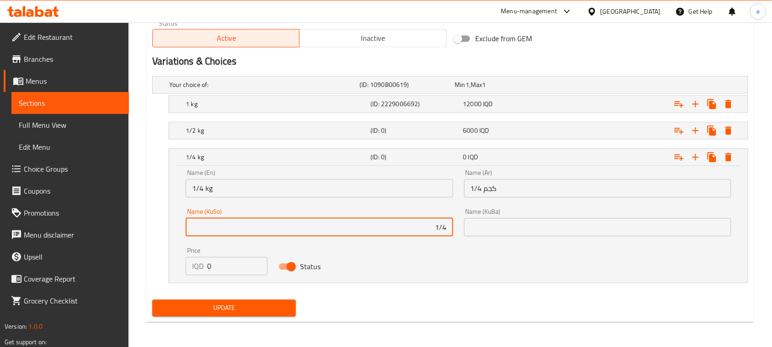
paste input "1/2 کگم"
click at [422, 226] on input "1/4 1/2 کگم" at bounding box center [319, 227] width 267 height 18
click at [436, 231] on input "1/4 کگم" at bounding box center [319, 227] width 267 height 18
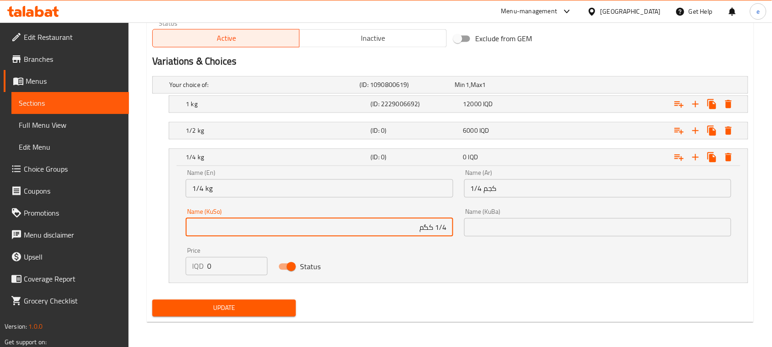
type input "1/4 کگم"
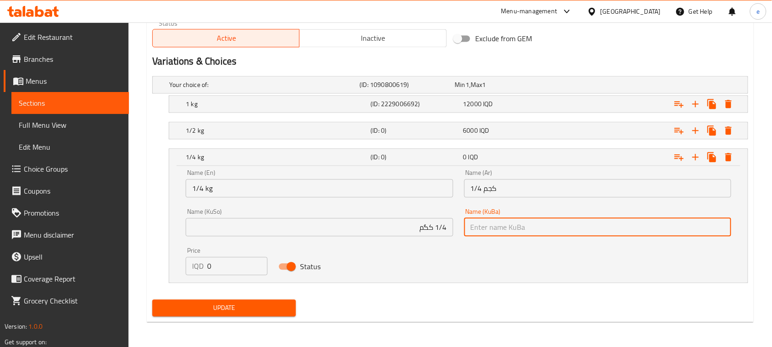
click at [516, 231] on input "text" at bounding box center [597, 227] width 267 height 18
paste input "1/4 کگم"
type input "1/4 کگم"
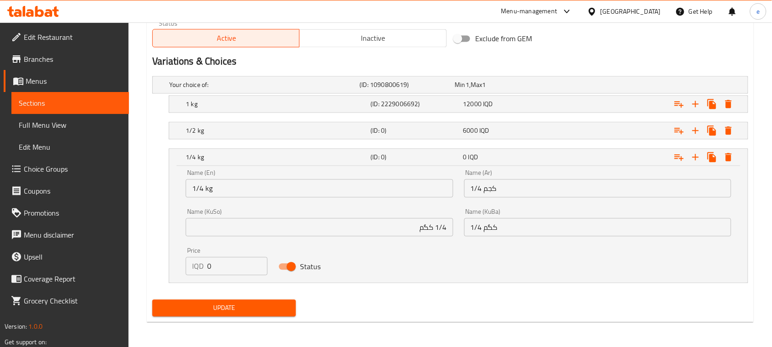
drag, startPoint x: 213, startPoint y: 280, endPoint x: 214, endPoint y: 269, distance: 11.9
click at [203, 272] on div "Name (En) 1/4 kg Name (En) Name (Ar) 1/4 كجم Name (Ar) Name (KuSo) 1/4 کگم Name…" at bounding box center [458, 224] width 579 height 117
drag, startPoint x: 214, startPoint y: 269, endPoint x: 182, endPoint y: 269, distance: 32.5
click at [182, 269] on div "Price IQD 0 Price" at bounding box center [226, 261] width 93 height 39
type input "3000"
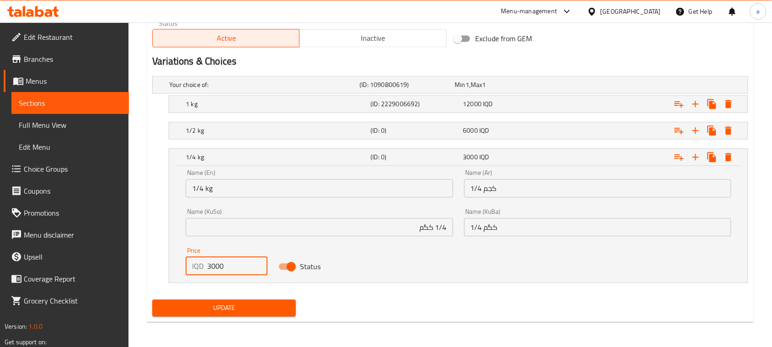
click at [238, 308] on span "Update" at bounding box center [224, 307] width 129 height 11
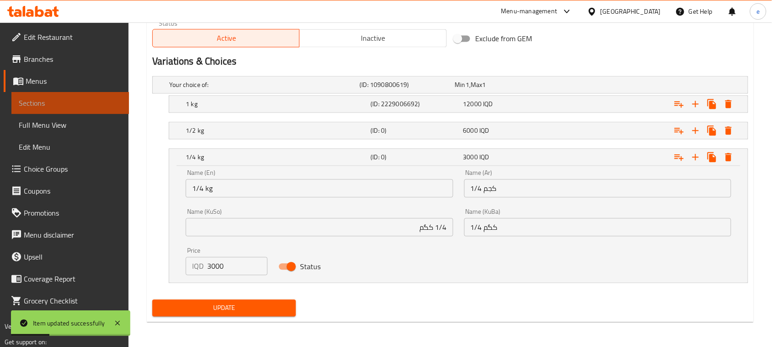
click at [64, 105] on span "Sections" at bounding box center [70, 102] width 103 height 11
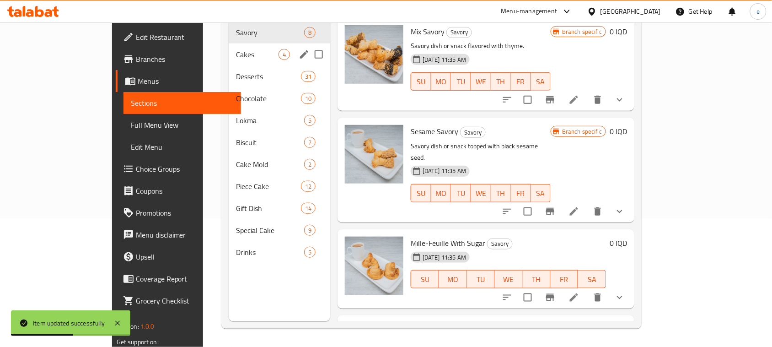
click at [236, 49] on span "Cakes" at bounding box center [257, 54] width 43 height 11
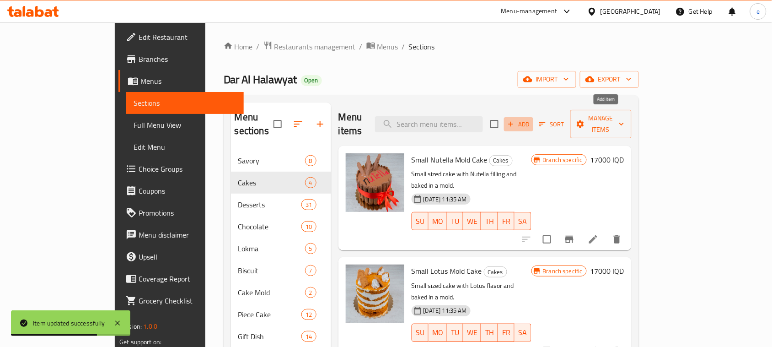
click at [531, 119] on span "Add" at bounding box center [518, 124] width 25 height 11
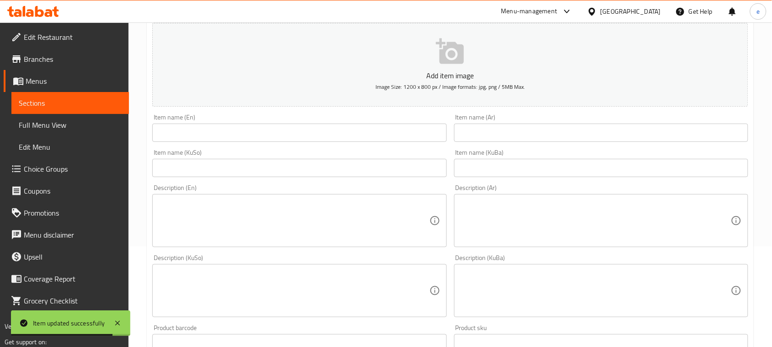
scroll to position [114, 0]
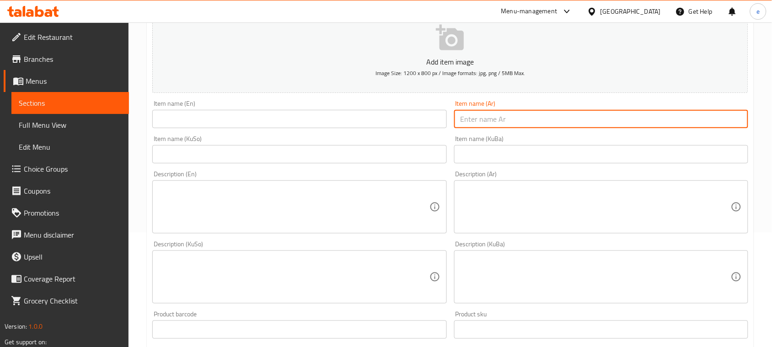
click at [520, 118] on input "text" at bounding box center [601, 119] width 294 height 18
paste input "مني كيك"
type input "مني كيك"
click at [308, 117] on input "text" at bounding box center [299, 119] width 294 height 18
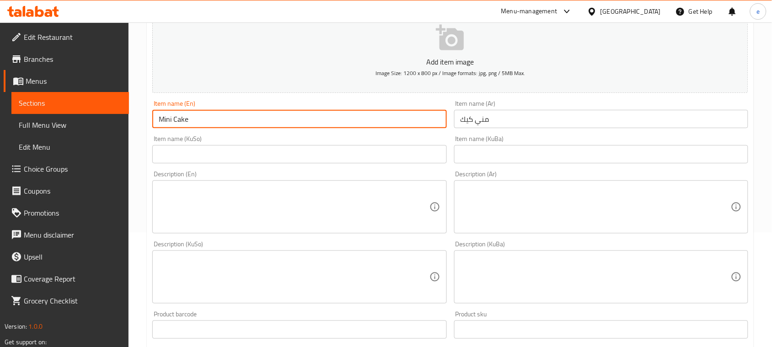
type input "Mini Cake"
click at [307, 152] on input "text" at bounding box center [299, 154] width 294 height 18
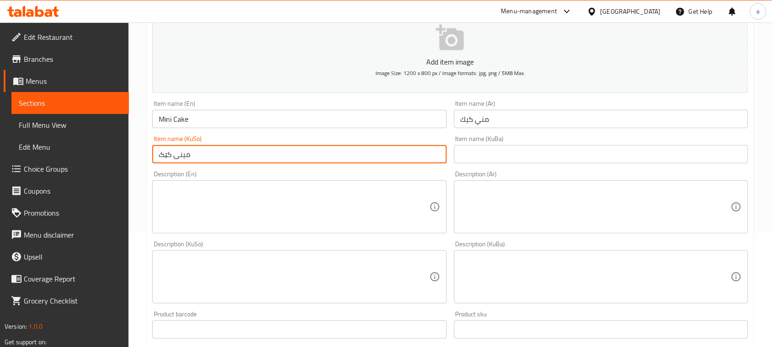
click at [307, 155] on input "مینی کێک" at bounding box center [299, 154] width 294 height 18
type input "مینی کێک"
click at [514, 166] on div "Item name (KuBa) Item name (KuBa)" at bounding box center [601, 149] width 301 height 35
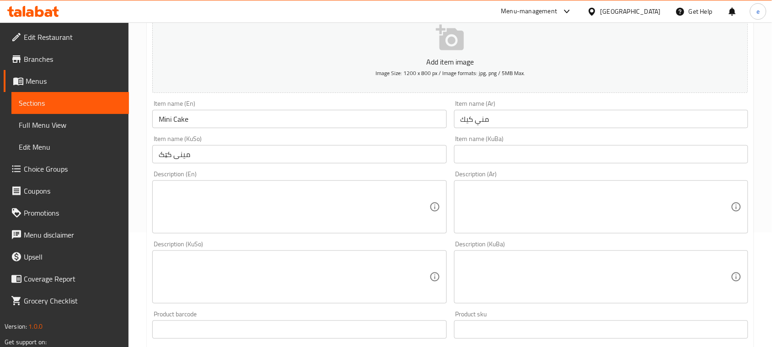
click at [514, 161] on input "text" at bounding box center [601, 154] width 294 height 18
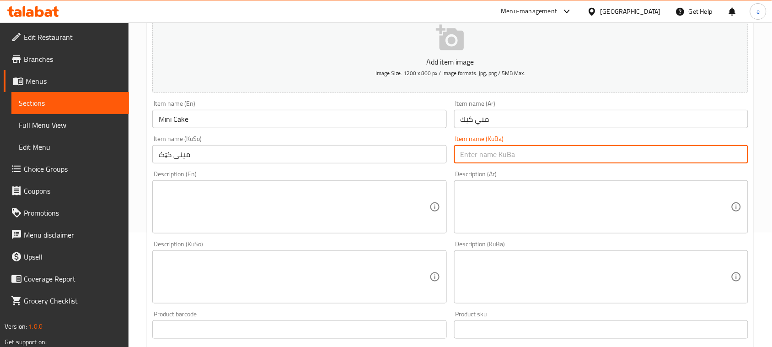
paste input "مینی کێک"
type input "مینی کێک"
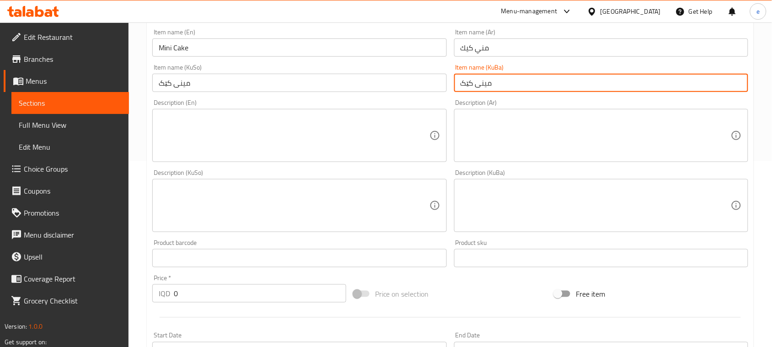
scroll to position [229, 0]
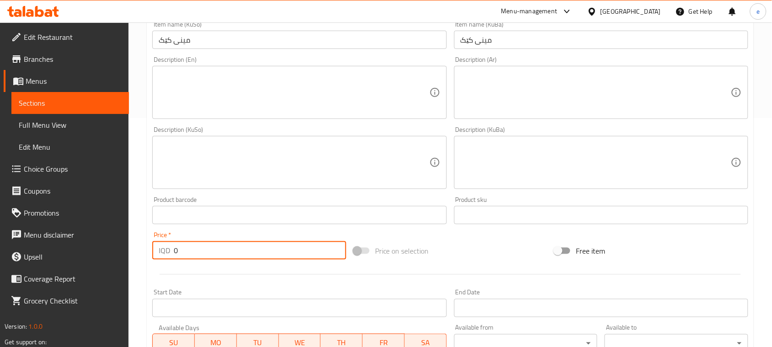
drag, startPoint x: 192, startPoint y: 250, endPoint x: 162, endPoint y: 252, distance: 29.8
click at [162, 252] on div "IQD 0 Price *" at bounding box center [249, 250] width 194 height 18
paste input "5.00"
click at [182, 248] on input "5.000" at bounding box center [260, 250] width 172 height 18
click at [182, 254] on input "5.000" at bounding box center [260, 250] width 172 height 18
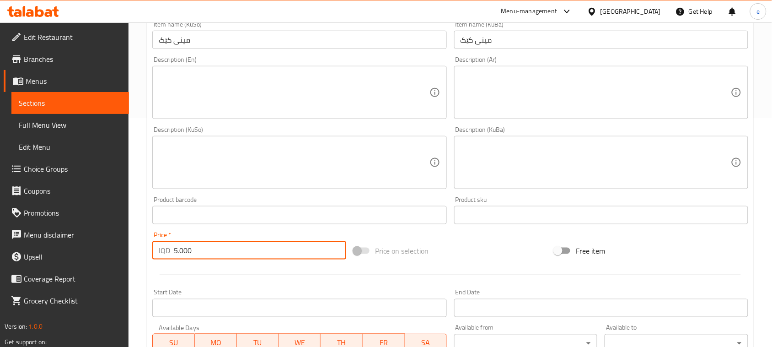
click at [181, 253] on input "5.000" at bounding box center [260, 250] width 172 height 18
click at [189, 262] on div "Price   * IQD 5.000 Price *" at bounding box center [249, 245] width 201 height 35
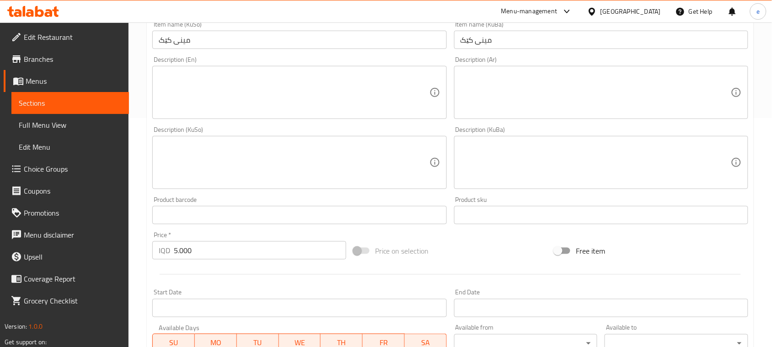
click at [177, 253] on input "5.000" at bounding box center [260, 250] width 172 height 18
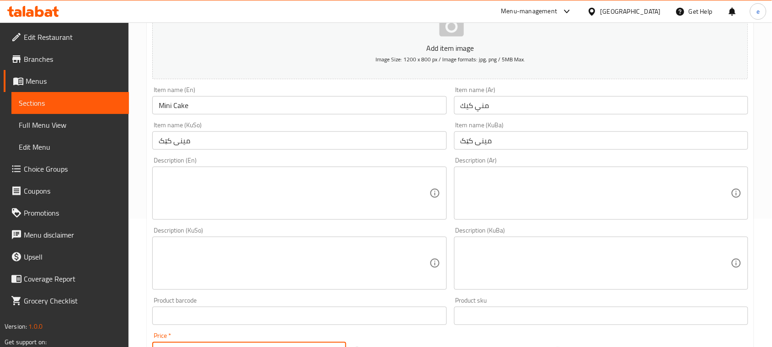
scroll to position [114, 0]
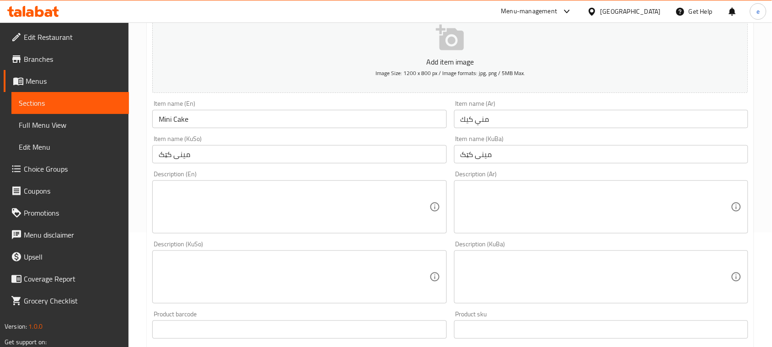
type input "5000"
click at [554, 215] on textarea at bounding box center [596, 206] width 270 height 43
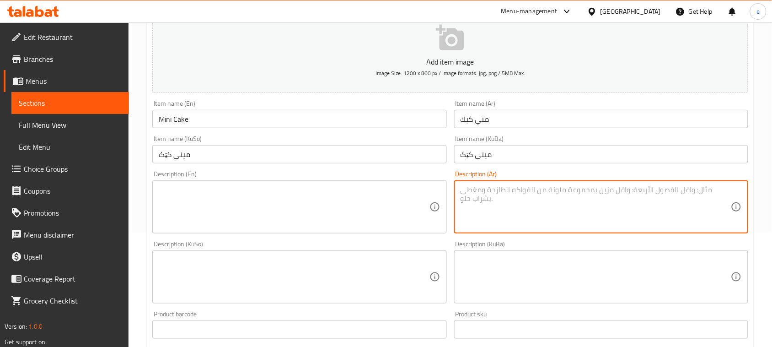
paste textarea "كيك صغير 3 نفرات"
type textarea "كيك صغير 3 نفرات"
click at [371, 267] on textarea at bounding box center [294, 276] width 270 height 43
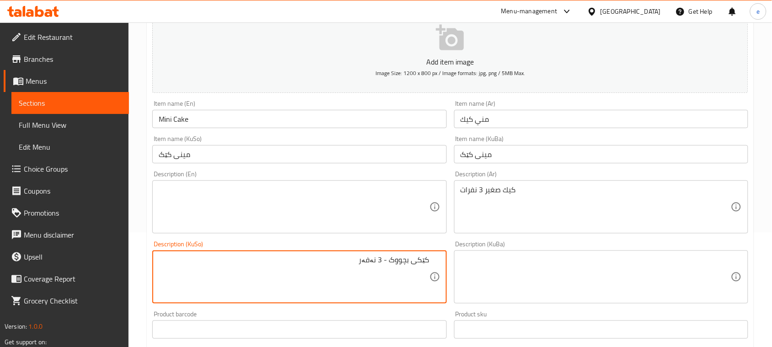
click at [369, 262] on textarea "کێکی بچووک - 3 نەفەر" at bounding box center [294, 276] width 270 height 43
click at [368, 261] on textarea "کێکی بچووک - 3 نەفەر" at bounding box center [294, 276] width 270 height 43
type textarea "کێکی بچووک - 3 نەفەر"
click at [245, 193] on textarea at bounding box center [294, 206] width 270 height 43
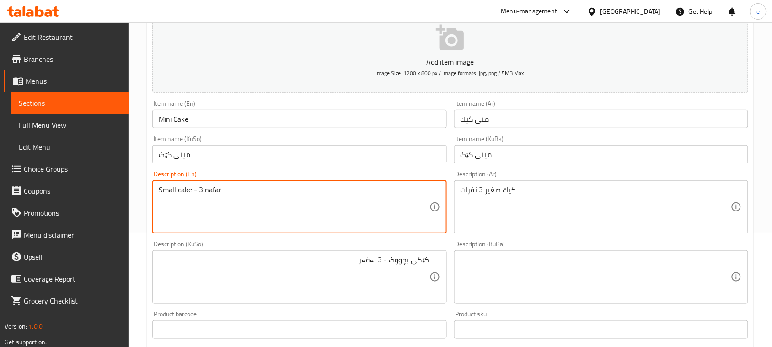
type textarea "Small cake - 3 nafar"
click at [394, 261] on textarea "کێکی بچووک - 3 نەفەر" at bounding box center [294, 276] width 270 height 43
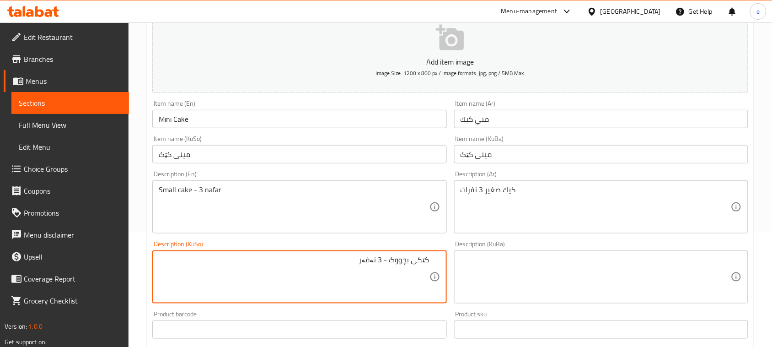
click at [394, 261] on textarea "کێکی بچووک - 3 نەفەر" at bounding box center [294, 276] width 270 height 43
click at [552, 279] on textarea at bounding box center [596, 276] width 270 height 43
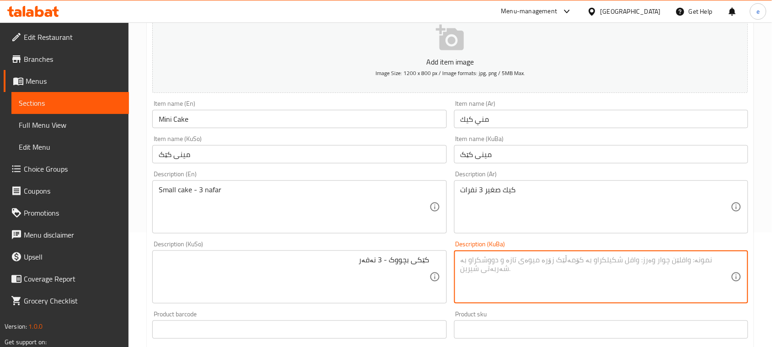
paste textarea "کێکی بچووک - 3 نەفەر"
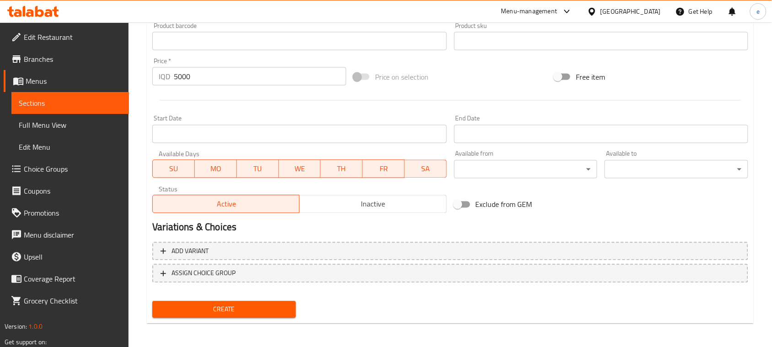
scroll to position [403, 0]
type textarea "کێکی بچووک - 3 نەفەر"
click at [214, 309] on span "Create" at bounding box center [224, 308] width 129 height 11
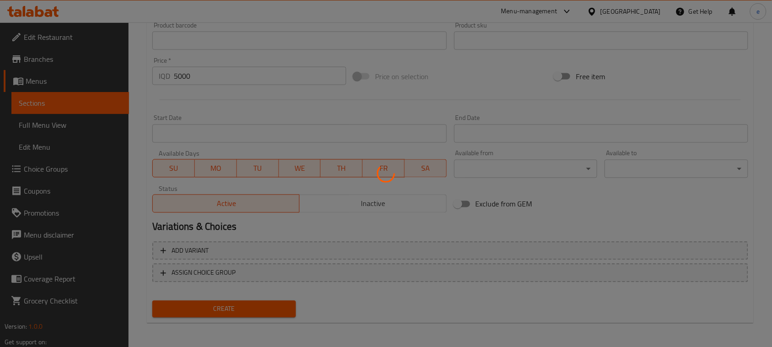
type input "0"
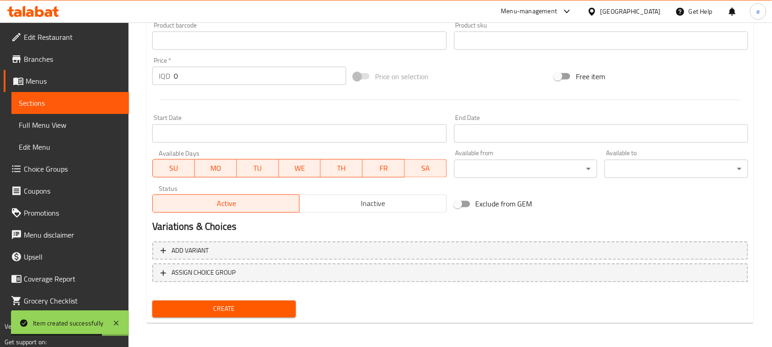
scroll to position [174, 0]
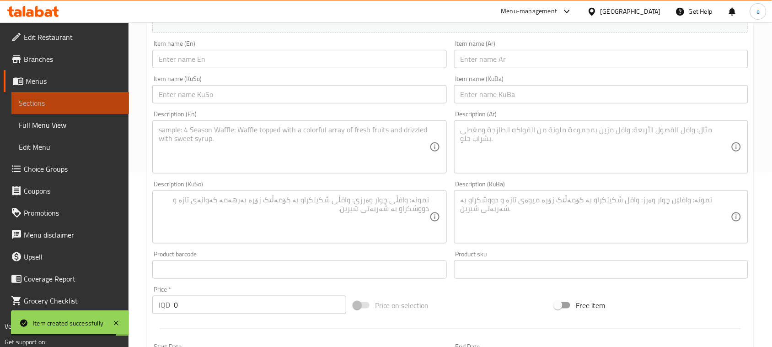
click at [63, 107] on span "Sections" at bounding box center [70, 102] width 103 height 11
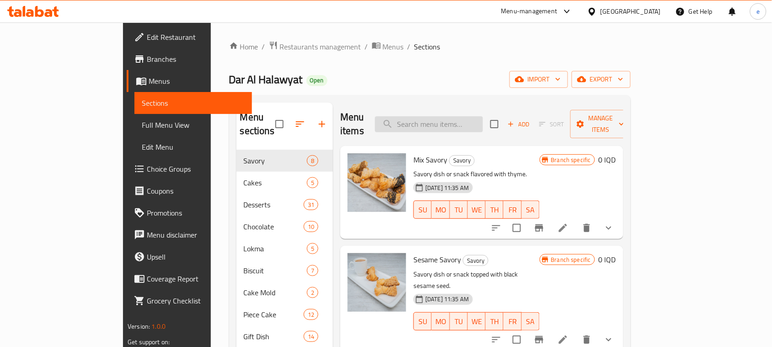
click at [467, 117] on input "search" at bounding box center [429, 124] width 108 height 16
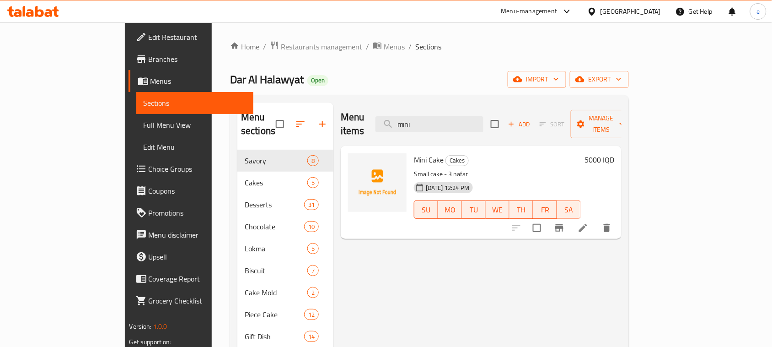
type input "mini"
click at [589, 222] on icon at bounding box center [583, 227] width 11 height 11
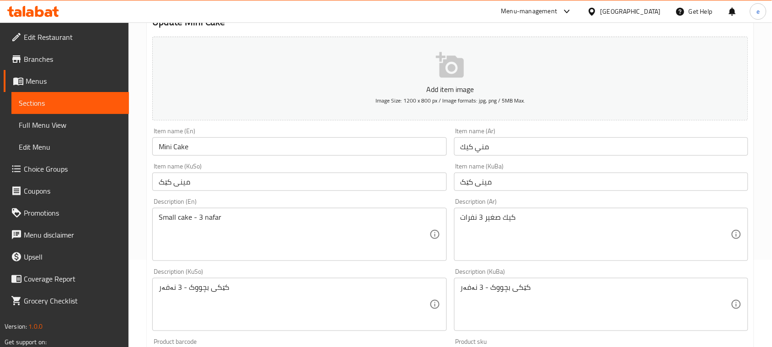
scroll to position [114, 0]
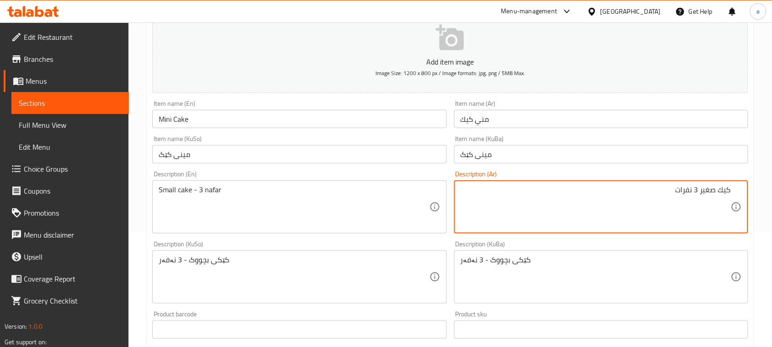
drag, startPoint x: 699, startPoint y: 189, endPoint x: 727, endPoint y: 200, distance: 31.0
click at [699, 188] on textarea "كيك صغير 3 نفرات" at bounding box center [596, 206] width 270 height 43
click at [670, 190] on textarea "كيك صغير - 3 نفرات" at bounding box center [596, 206] width 270 height 43
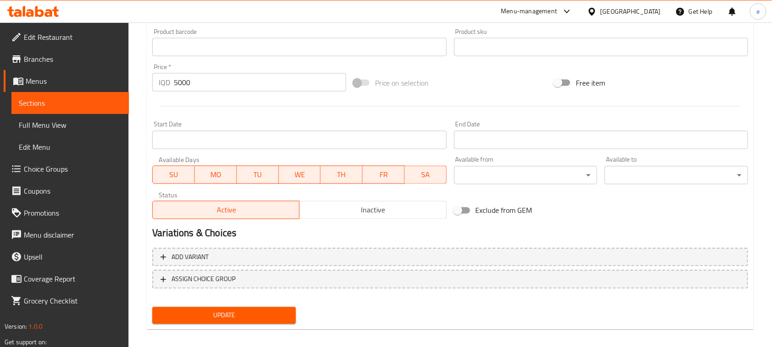
scroll to position [403, 0]
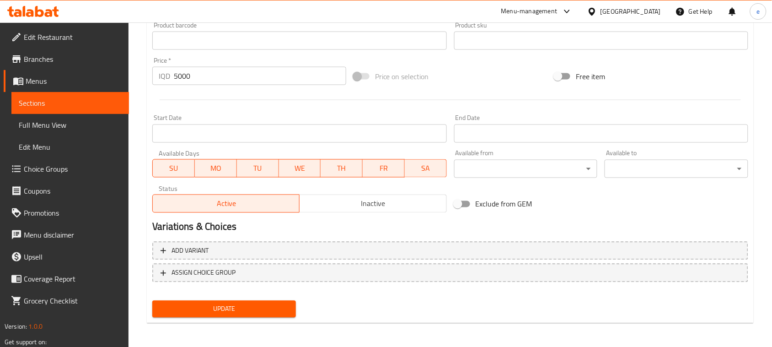
type textarea "كيك صغير - 3 نفر"
click at [244, 316] on button "Update" at bounding box center [224, 309] width 144 height 17
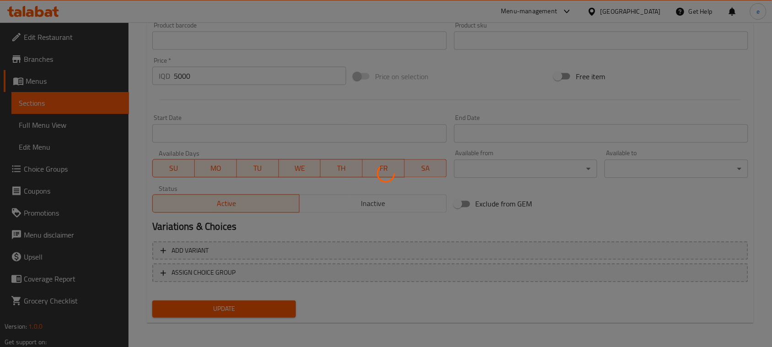
click at [245, 314] on div at bounding box center [386, 173] width 772 height 347
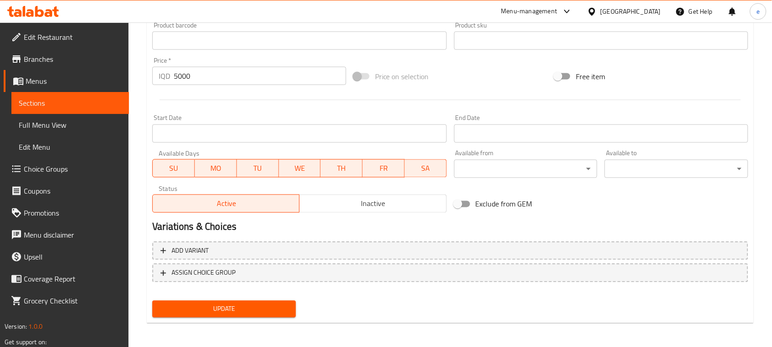
click at [42, 1] on div "Menu-management Iraq Get Help e" at bounding box center [386, 11] width 772 height 22
click at [40, 11] on icon at bounding box center [39, 11] width 9 height 11
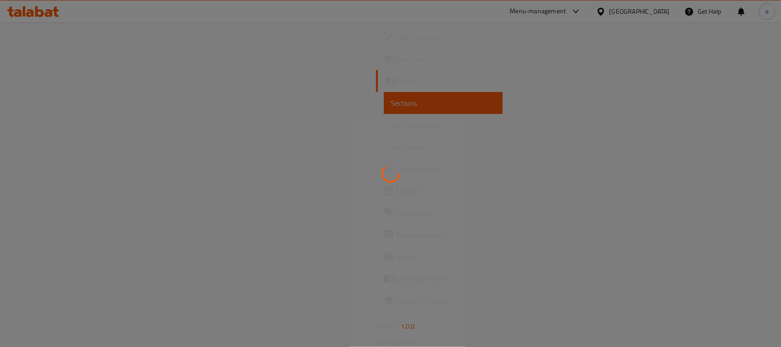
click at [45, 120] on div at bounding box center [390, 173] width 781 height 347
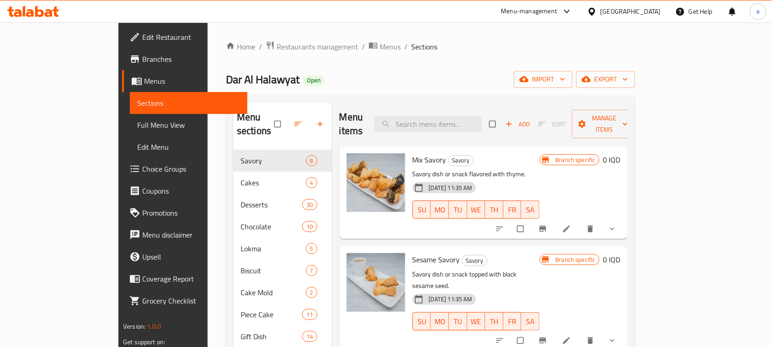
click at [137, 129] on span "Full Menu View" at bounding box center [188, 124] width 103 height 11
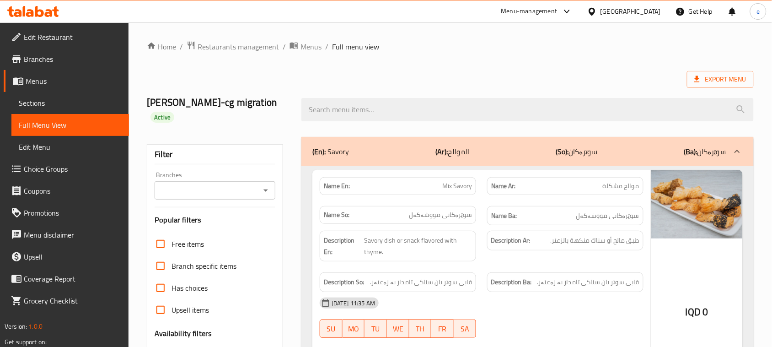
scroll to position [229, 0]
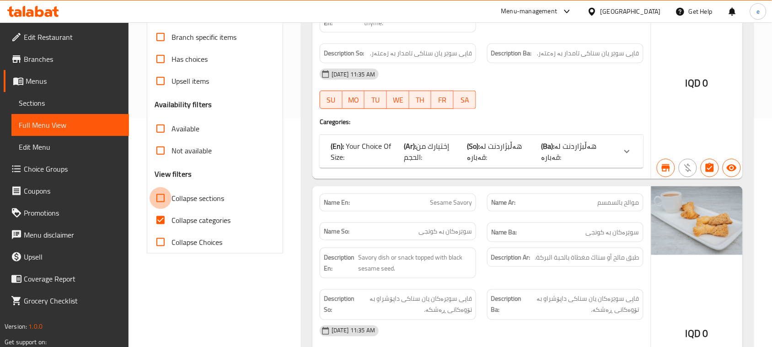
click at [156, 203] on input "Collapse sections" at bounding box center [161, 198] width 22 height 22
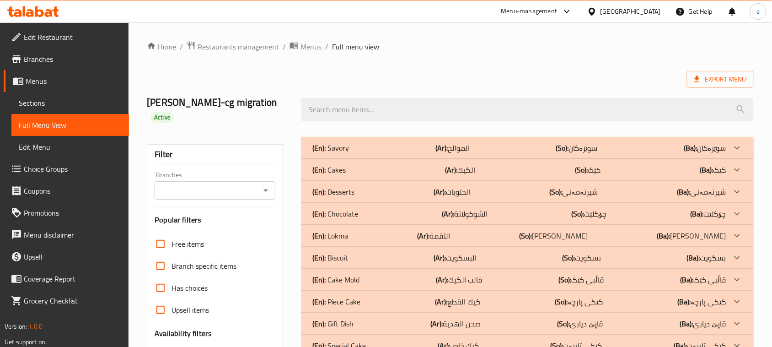
scroll to position [114, 0]
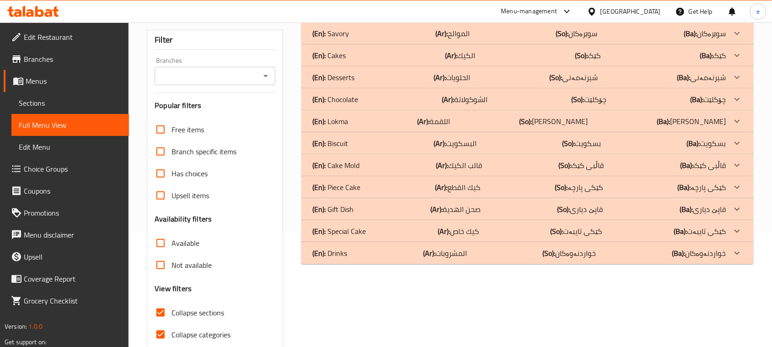
click at [470, 39] on p "(Ar): الشوكولاتة" at bounding box center [452, 33] width 34 height 11
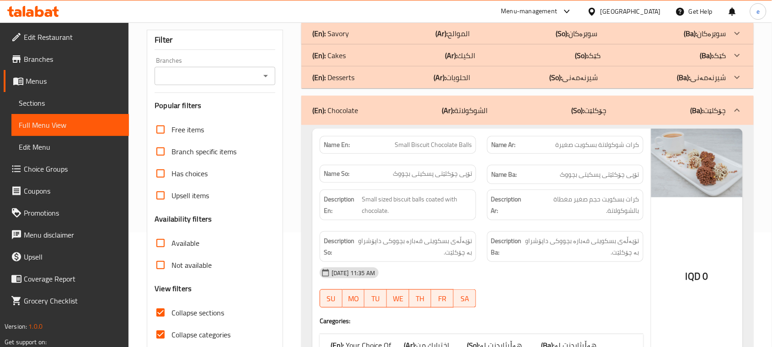
click at [484, 98] on div "(En): Chocolate (Ar): الشوكولاتة (So): چۆکلێت (Ba): چۆکلێت" at bounding box center [527, 110] width 452 height 29
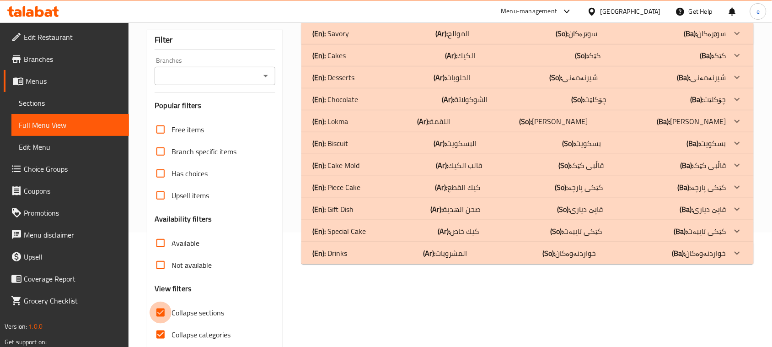
click at [163, 315] on input "Collapse sections" at bounding box center [161, 312] width 22 height 22
checkbox input "false"
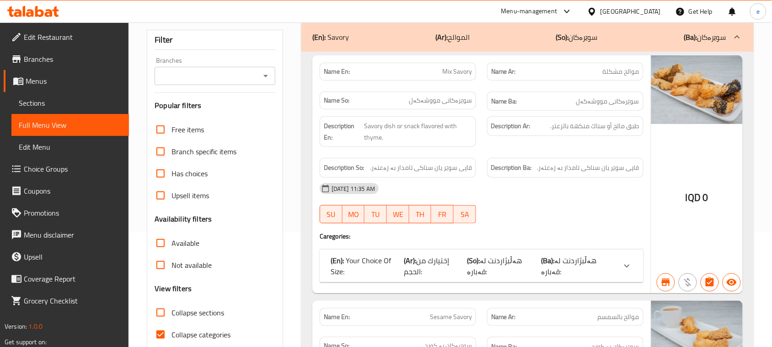
click at [269, 78] on icon "Open" at bounding box center [265, 75] width 11 height 11
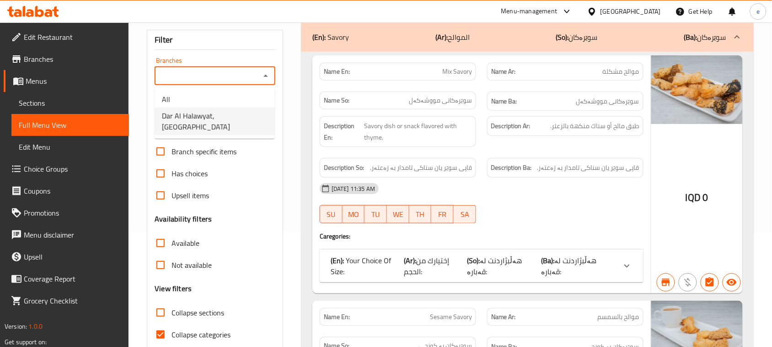
click at [222, 115] on span "Dar Al Halawyat, Bakhtyari" at bounding box center [215, 121] width 106 height 22
type input "Dar Al Halawyat, Bakhtyari"
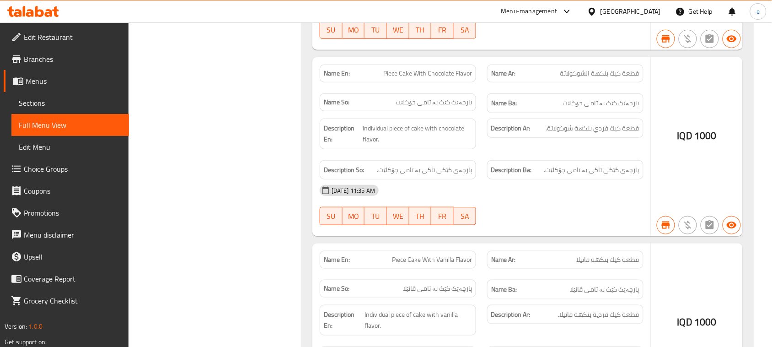
scroll to position [2011, 0]
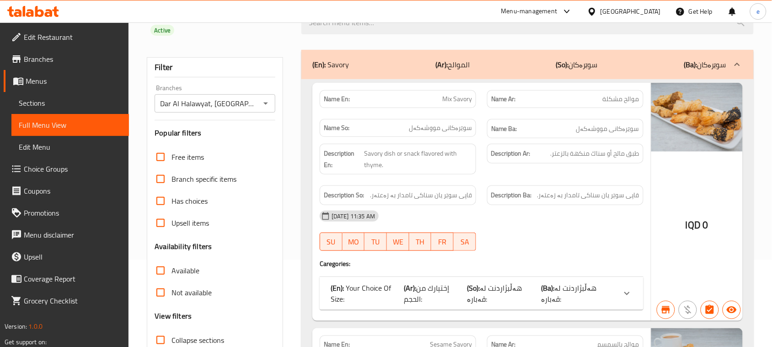
scroll to position [114, 0]
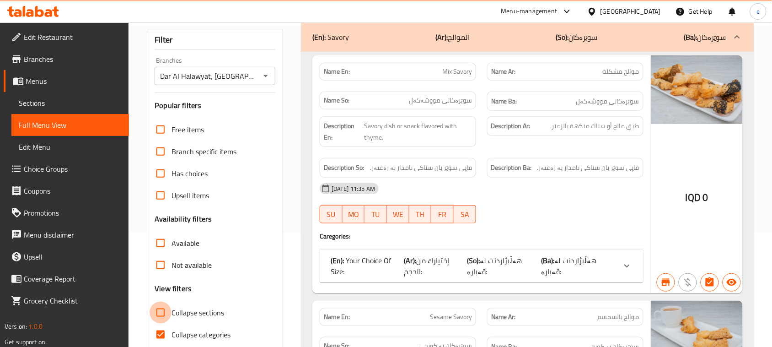
click at [161, 314] on input "Collapse sections" at bounding box center [161, 312] width 22 height 22
checkbox input "true"
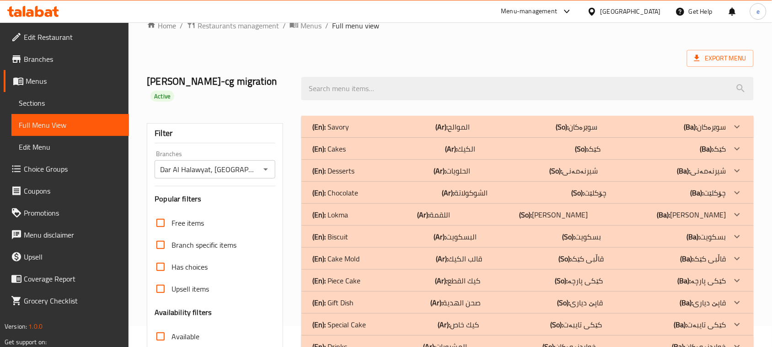
scroll to position [0, 0]
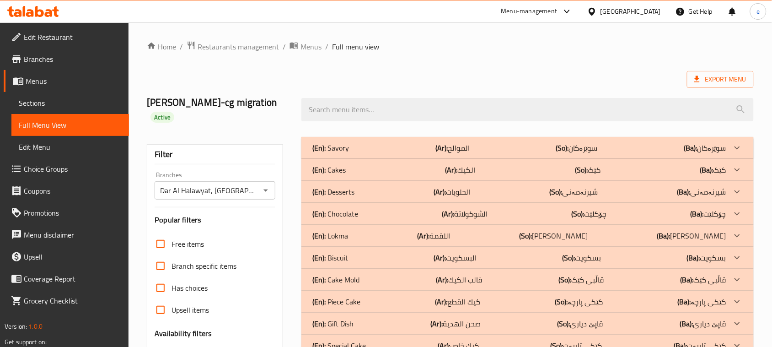
click at [448, 155] on b "(Ar):" at bounding box center [441, 148] width 12 height 14
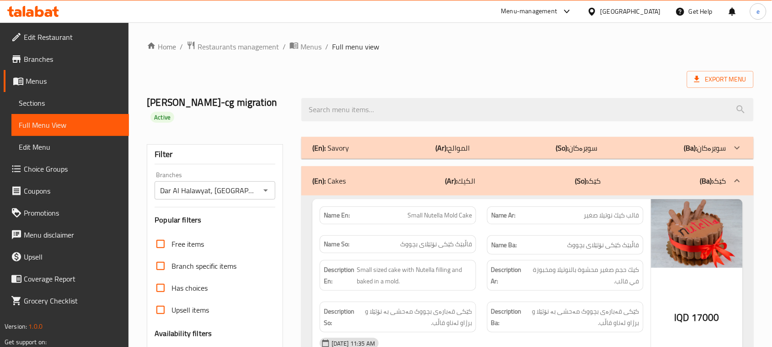
click at [473, 183] on p "(Ar): الكيك" at bounding box center [461, 180] width 30 height 11
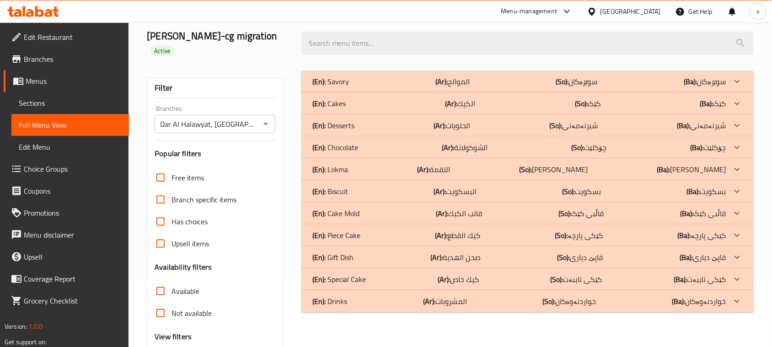
scroll to position [39, 0]
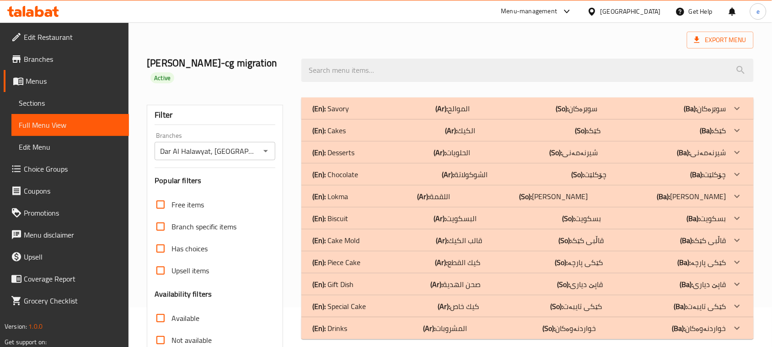
click at [408, 114] on div "(En): Cake Mold (Ar): قالب الكيك (So): قاڵبی کێک (Ba): قاڵبی کێک" at bounding box center [519, 108] width 414 height 11
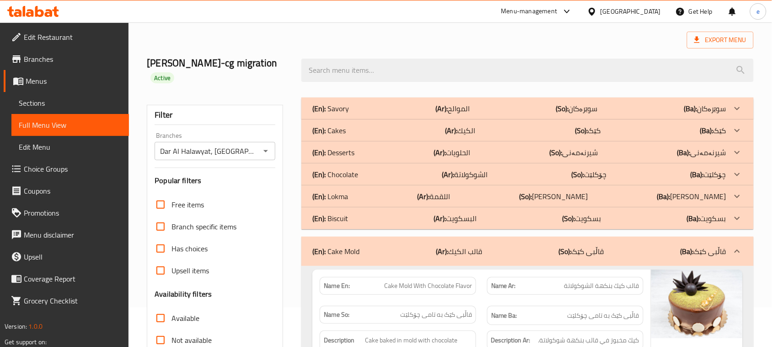
click at [408, 238] on div "(En): Cake Mold (Ar): قالب الكيك (So): قاڵبی کێک (Ba): قاڵبی کێک" at bounding box center [527, 250] width 452 height 29
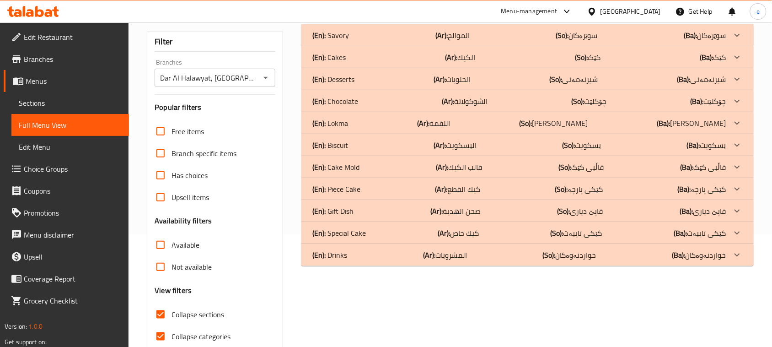
scroll to position [154, 0]
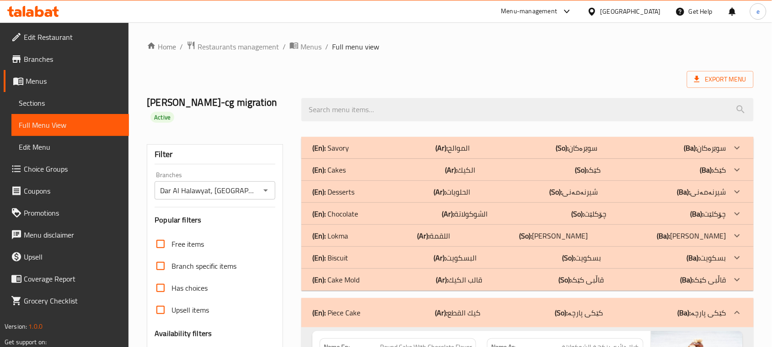
scroll to position [114, 0]
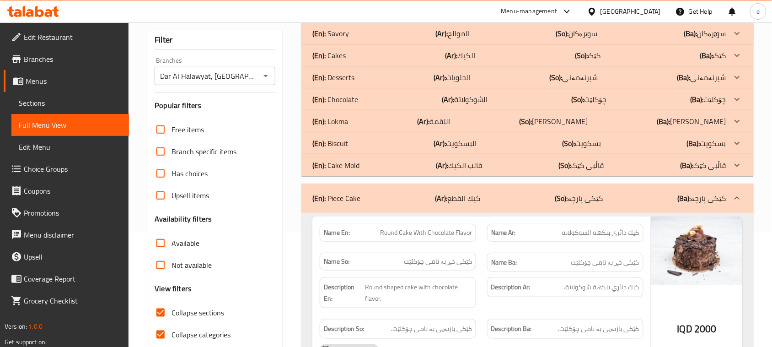
click at [515, 204] on div "(En): Piece Cake (Ar): كيك القطع (So): کێکی پارچە (Ba): کێکی پارچە" at bounding box center [527, 197] width 452 height 29
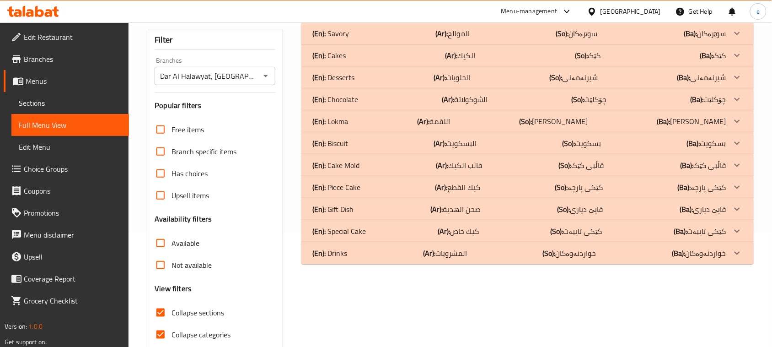
click at [453, 39] on p "(Ar): الحلويات" at bounding box center [452, 33] width 34 height 11
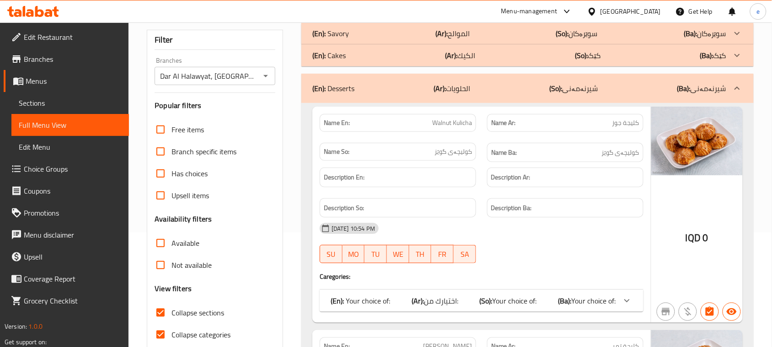
scroll to position [0, 0]
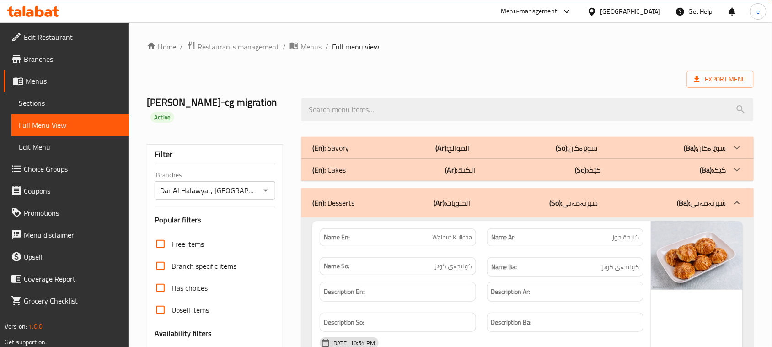
click at [441, 202] on b "(Ar):" at bounding box center [440, 203] width 12 height 14
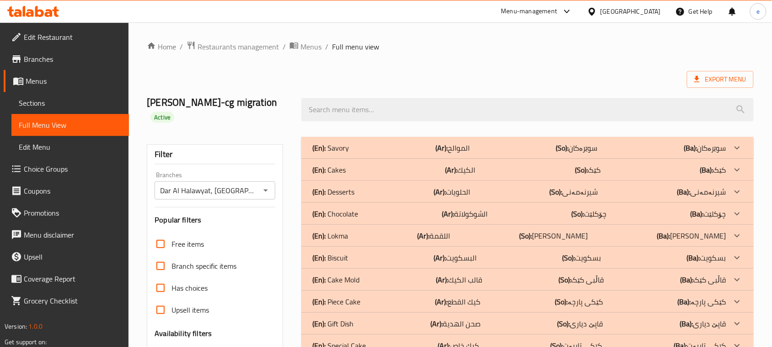
scroll to position [114, 0]
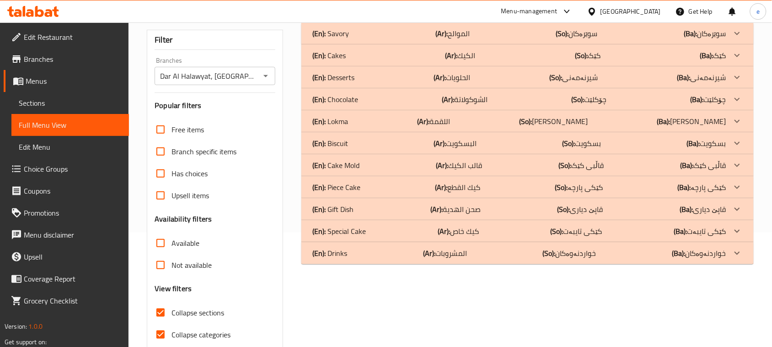
click at [258, 83] on div "Dar Al Halawyat, Bakhtyari Branches" at bounding box center [215, 76] width 121 height 18
click at [260, 79] on icon "Open" at bounding box center [265, 75] width 11 height 11
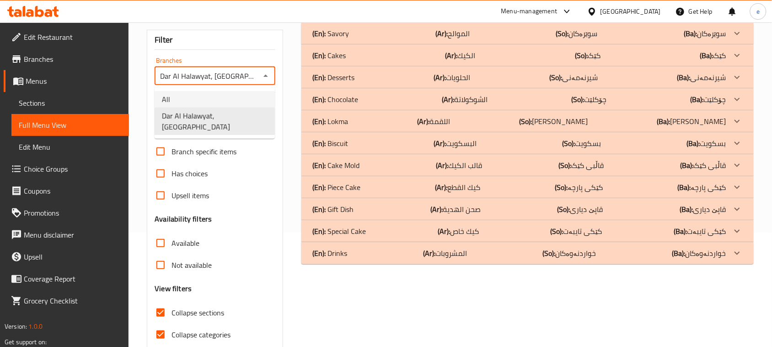
click at [241, 100] on li "All" at bounding box center [215, 99] width 120 height 16
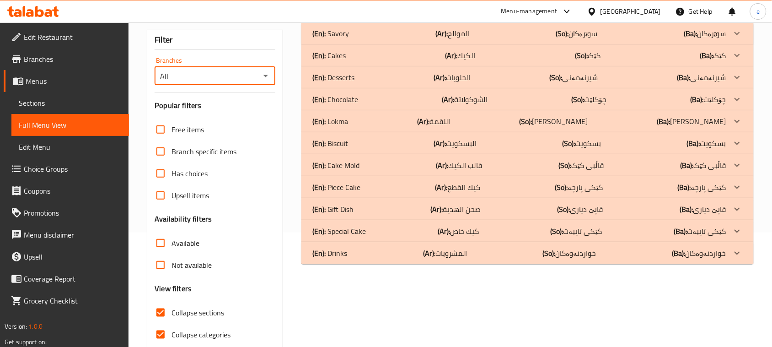
click at [267, 74] on icon "Open" at bounding box center [265, 75] width 11 height 11
click at [242, 106] on li "All" at bounding box center [215, 99] width 120 height 16
click at [263, 77] on icon "Open" at bounding box center [265, 75] width 11 height 11
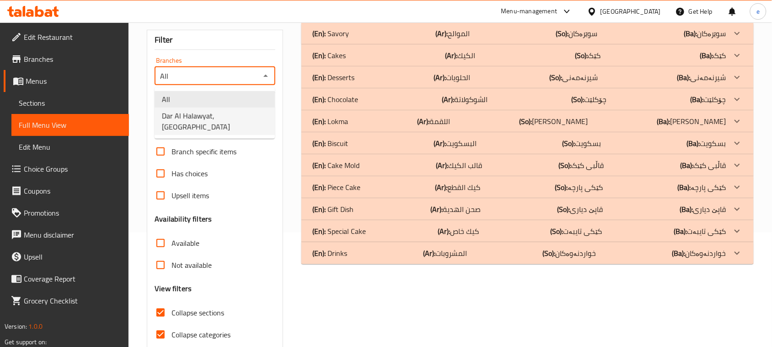
click at [228, 117] on span "Dar Al Halawyat, Bakhtyari" at bounding box center [215, 121] width 106 height 22
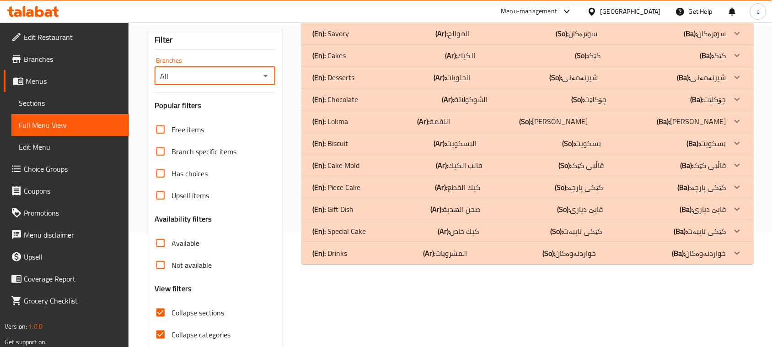
type input "Dar Al Halawyat, Bakhtyari"
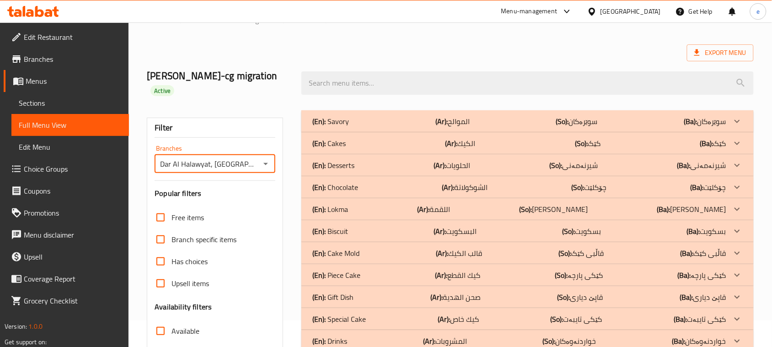
scroll to position [0, 0]
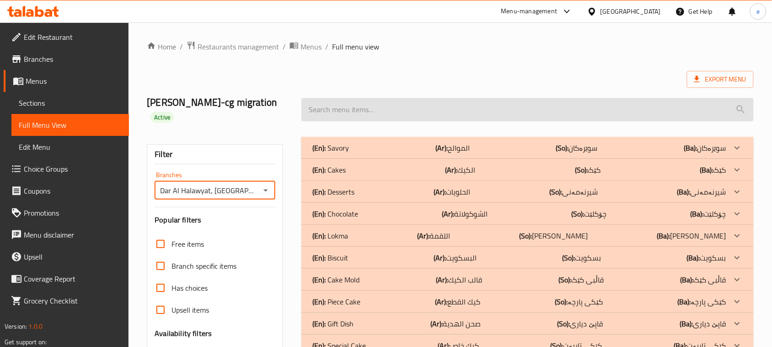
click at [348, 104] on input "search" at bounding box center [527, 109] width 452 height 23
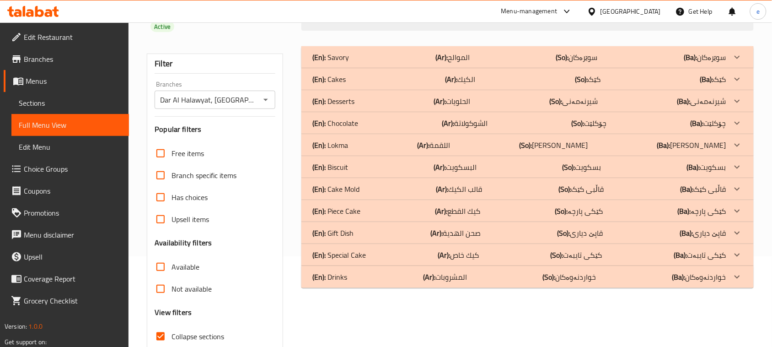
scroll to position [114, 0]
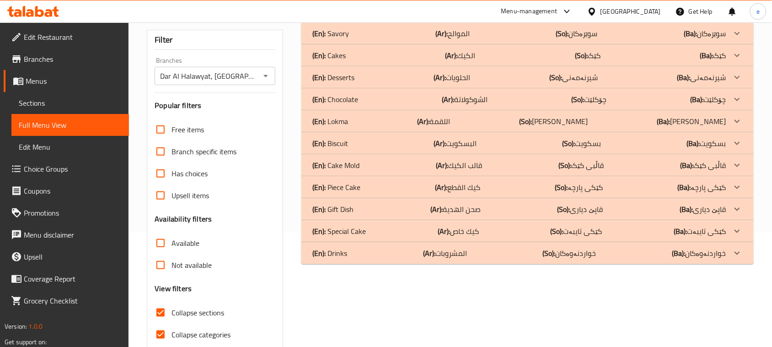
click at [374, 39] on div "(En): Piece Cake (Ar): كيك القطع (So): کێکی پارچە (Ba): کێکی پارچە" at bounding box center [519, 33] width 414 height 11
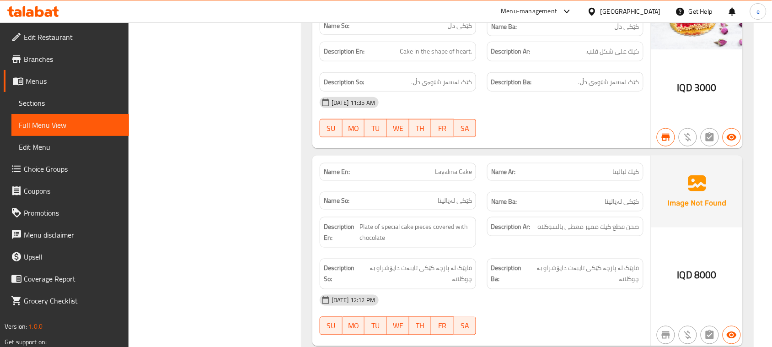
scroll to position [1258, 0]
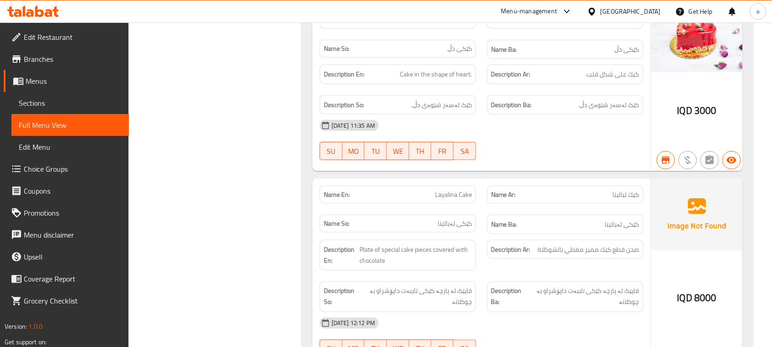
click at [445, 198] on span "Layalina Cake" at bounding box center [453, 195] width 37 height 10
copy span "Layalina Cake"
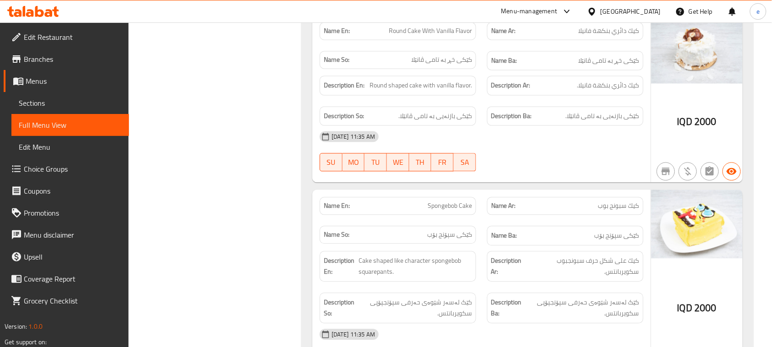
scroll to position [0, 0]
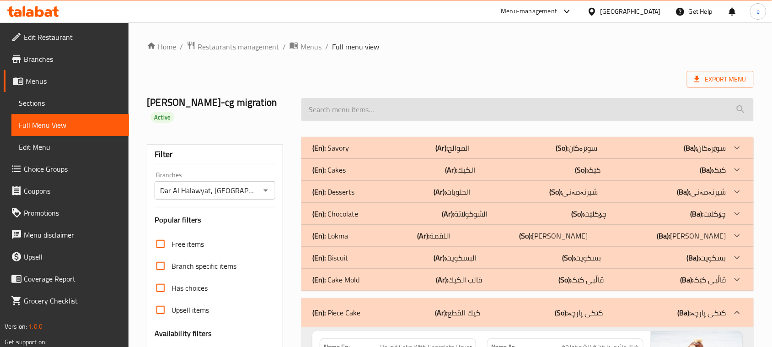
click at [378, 104] on input "search" at bounding box center [527, 109] width 452 height 23
paste input "Layalina Cake"
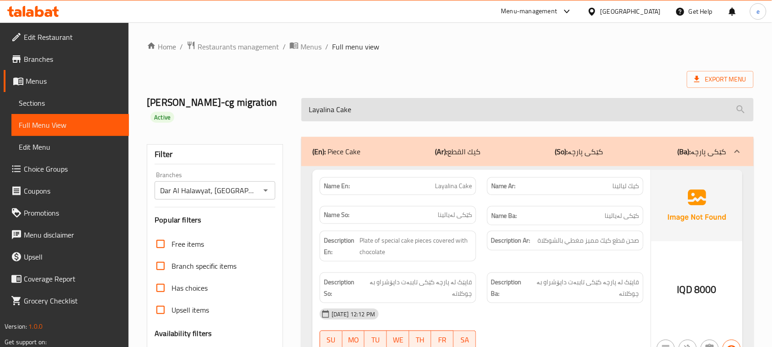
click at [359, 117] on input "Layalina Cake" at bounding box center [527, 109] width 452 height 23
paste input "Halawet el Jibn"
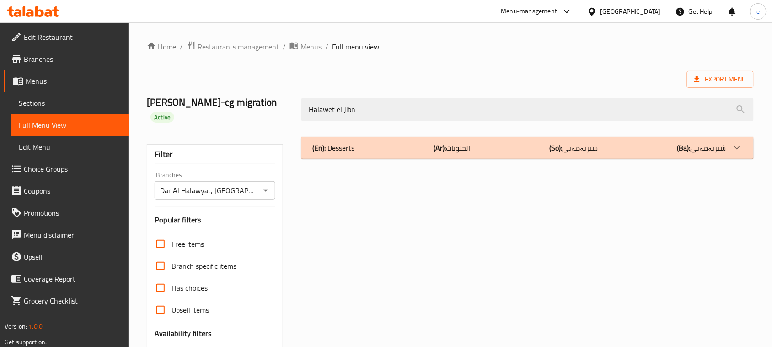
click at [426, 156] on div "(En): Desserts (Ar): الحلويات (So): شیرنەمەنی (Ba): شیرنەمەنی" at bounding box center [527, 148] width 452 height 22
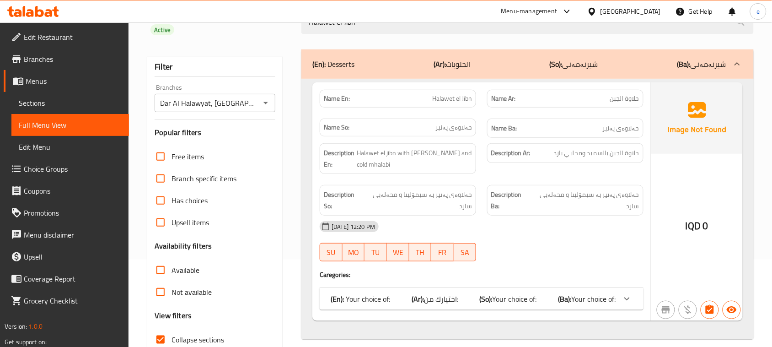
scroll to position [114, 0]
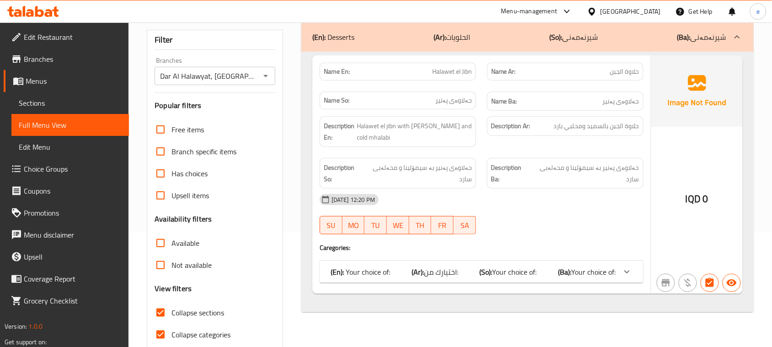
click at [548, 266] on div "(En): Your choice of: (Ar): اختيارك من: (So): Your choice of: (Ba): Your choice…" at bounding box center [473, 271] width 285 height 11
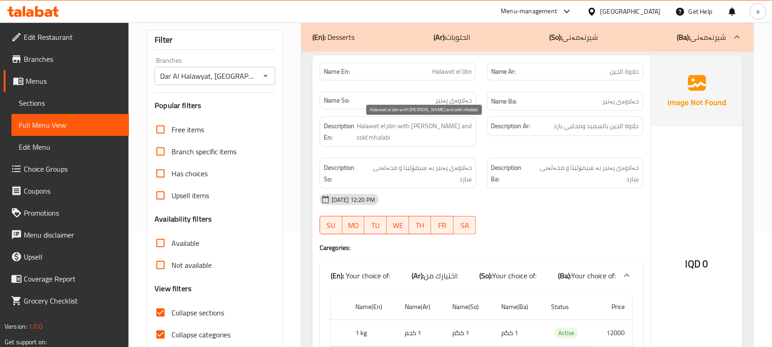
click at [430, 126] on span "Halawet el jibn with semolina and cold mhalabi" at bounding box center [414, 131] width 115 height 22
click at [431, 148] on div "Description En: Halawet el jibn with semolina and cold mhalabi" at bounding box center [397, 132] width 167 height 42
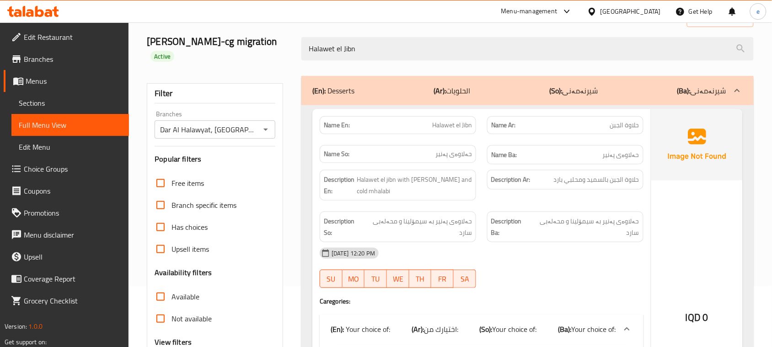
scroll to position [0, 0]
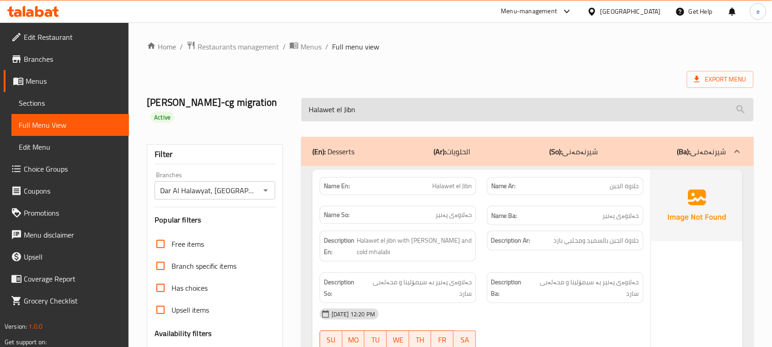
click at [355, 116] on input "Halawet el Jibn" at bounding box center [527, 109] width 452 height 23
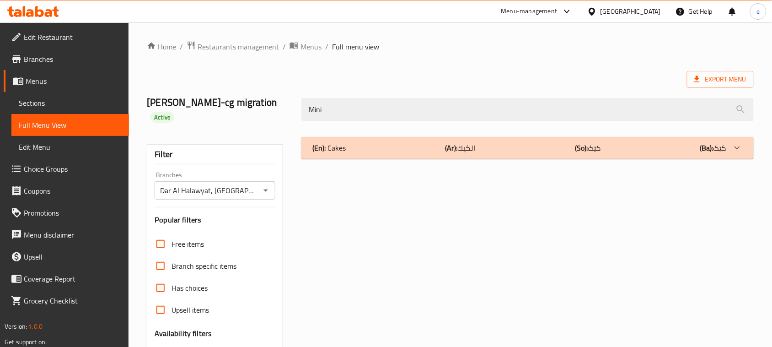
type input "Mini"
click at [380, 132] on div "(En): Cakes (Ar): الكيك (So): کێک (Ba): کێک Name En: Mini Cake Name Ar: مني كيك…" at bounding box center [527, 309] width 463 height 356
click at [382, 133] on div "(En): Cakes (Ar): الكيك (So): کێک (Ba): کێک Name En: Mini Cake Name Ar: مني كيك…" at bounding box center [527, 309] width 463 height 356
click at [389, 149] on div "(En): Cakes (Ar): الكيك (So): کێک (Ba): کێک" at bounding box center [519, 147] width 414 height 11
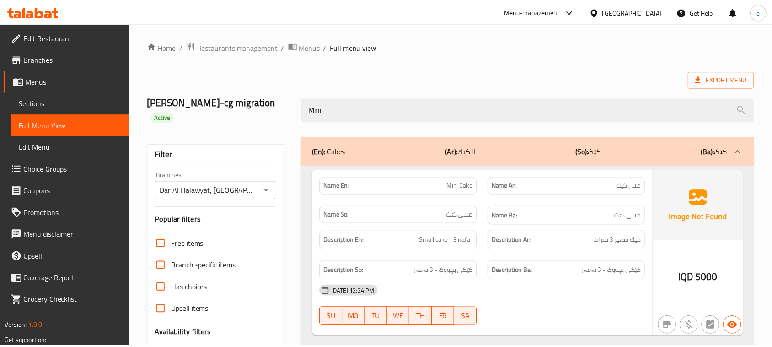
scroll to position [154, 0]
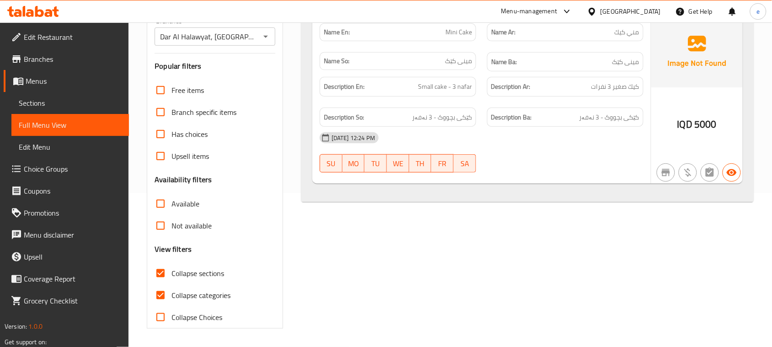
click at [265, 33] on icon "Open" at bounding box center [265, 36] width 11 height 11
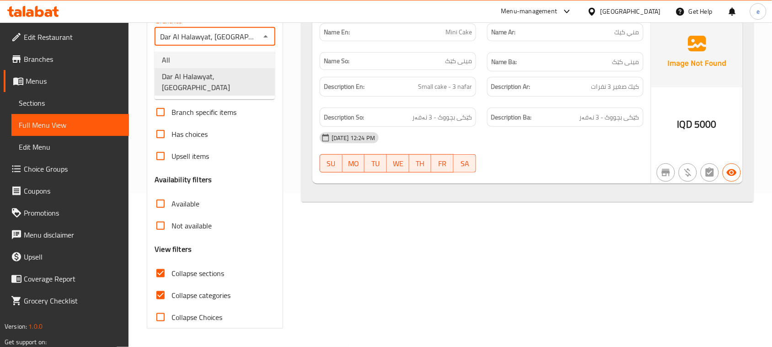
click at [236, 71] on span "Dar Al Halawyat, Bakhtyari" at bounding box center [215, 82] width 106 height 22
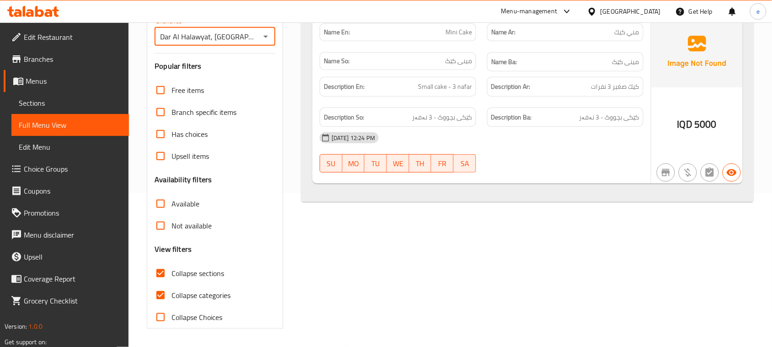
click at [268, 39] on icon "Open" at bounding box center [265, 36] width 11 height 11
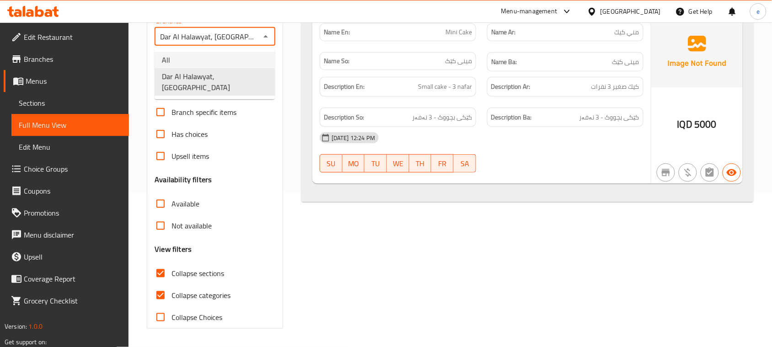
click at [249, 59] on li "All" at bounding box center [215, 60] width 120 height 16
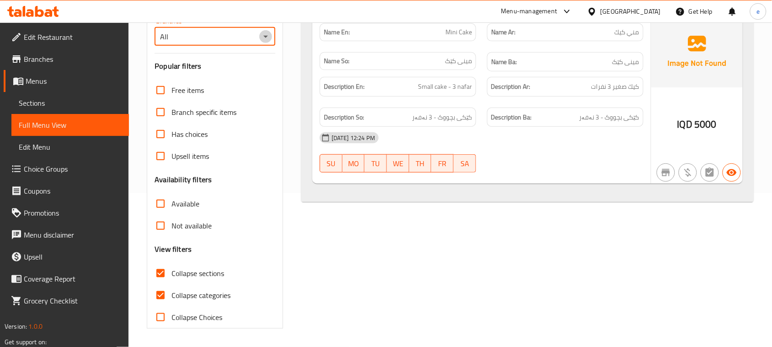
click at [264, 39] on icon "Open" at bounding box center [265, 36] width 11 height 11
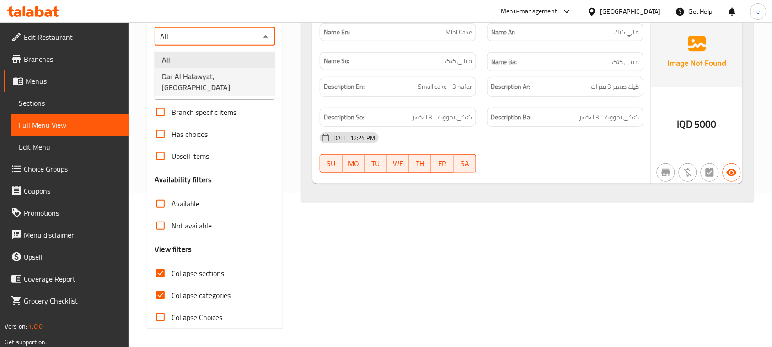
click at [243, 77] on span "Dar Al Halawyat, Bakhtyari" at bounding box center [215, 82] width 106 height 22
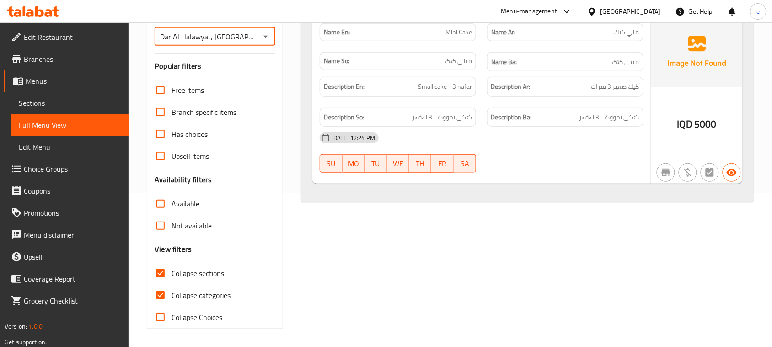
scroll to position [39, 0]
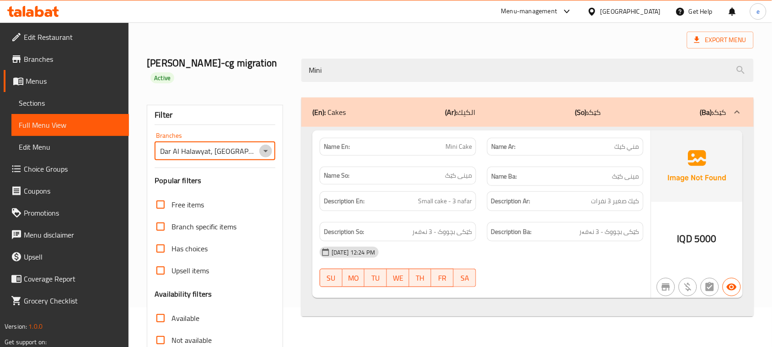
click at [268, 146] on icon "Open" at bounding box center [265, 150] width 11 height 11
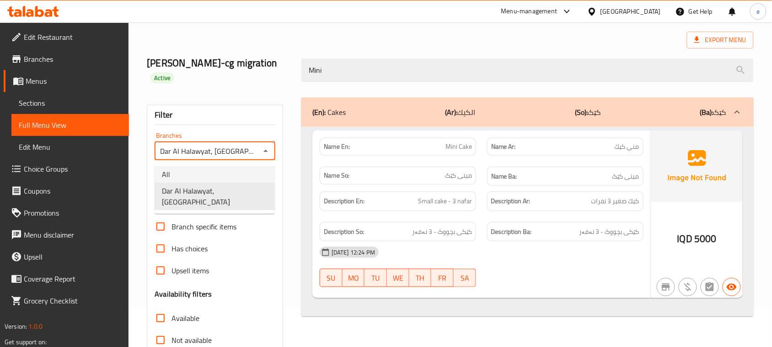
click at [235, 174] on li "All" at bounding box center [215, 174] width 120 height 16
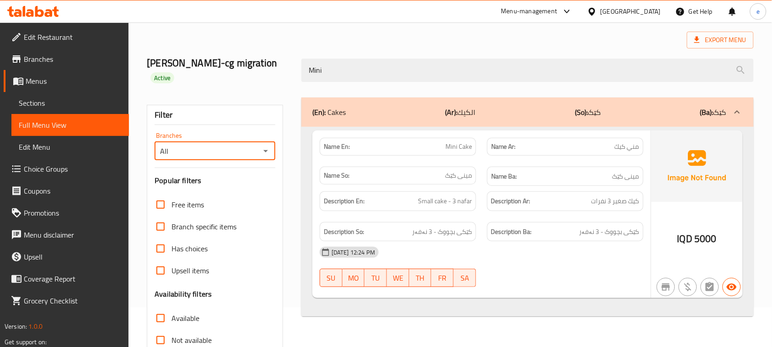
click at [270, 148] on icon "Open" at bounding box center [265, 150] width 11 height 11
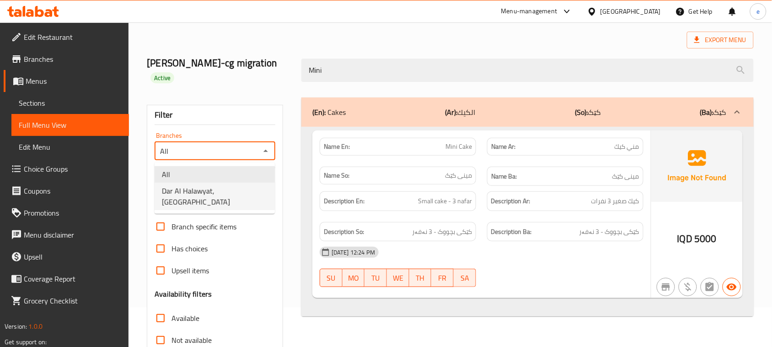
click at [231, 199] on ul "All Dar Al Halawyat, Bakhtyari" at bounding box center [215, 187] width 120 height 51
click at [233, 191] on span "Dar Al Halawyat, Bakhtyari" at bounding box center [215, 196] width 106 height 22
type input "Dar Al Halawyat, Bakhtyari"
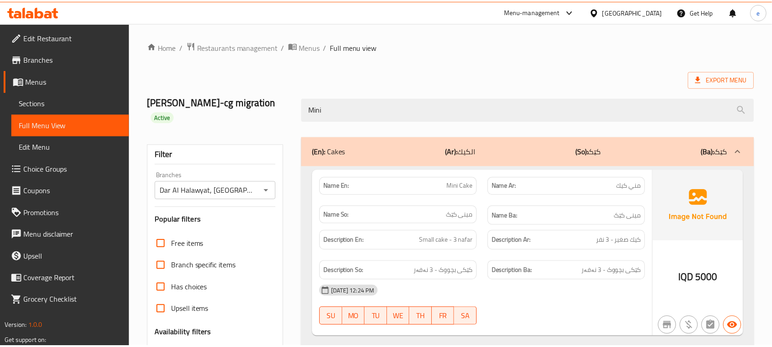
scroll to position [154, 0]
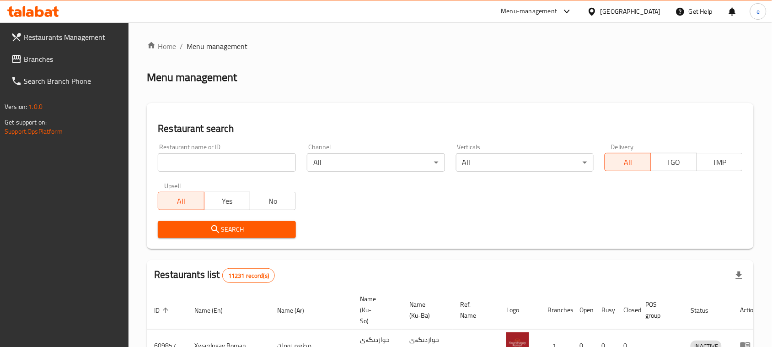
click at [195, 170] on input "search" at bounding box center [227, 162] width 138 height 18
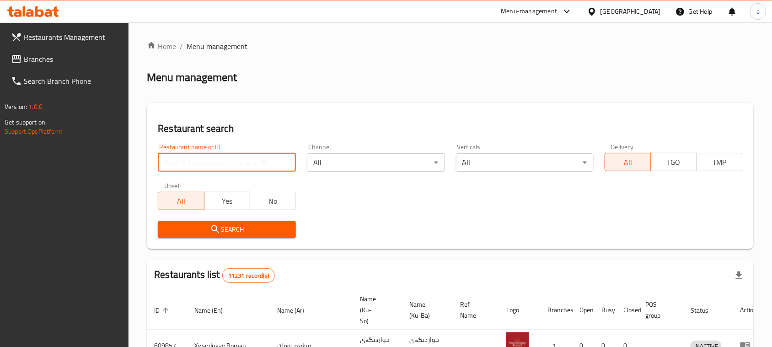
paste input "681989"
type input "681989"
click button "Search" at bounding box center [227, 229] width 138 height 17
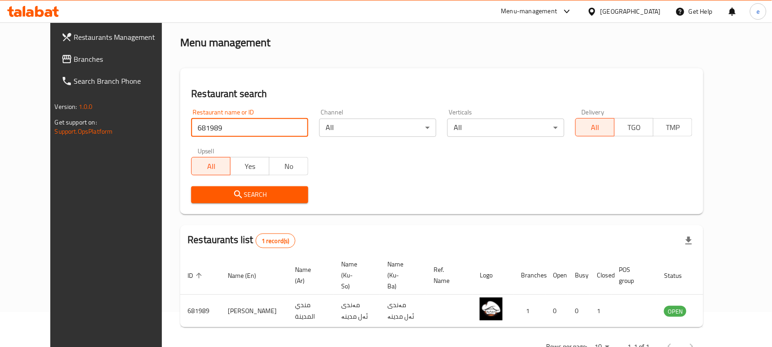
scroll to position [54, 0]
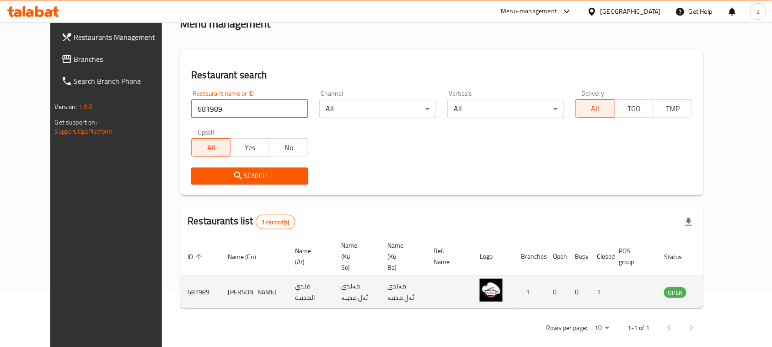
click at [723, 289] on icon "enhanced table" at bounding box center [718, 293] width 10 height 8
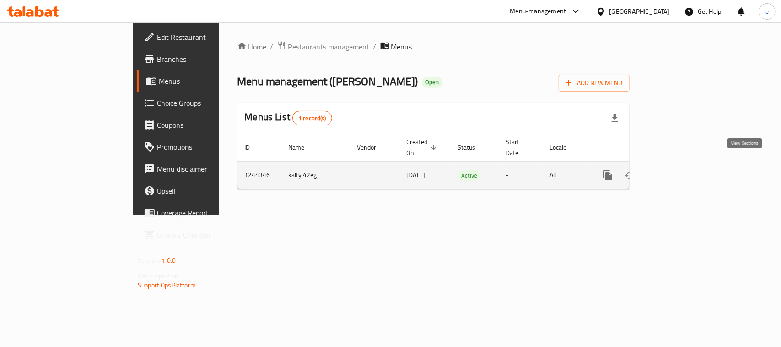
click at [685, 164] on link "enhanced table" at bounding box center [674, 175] width 22 height 22
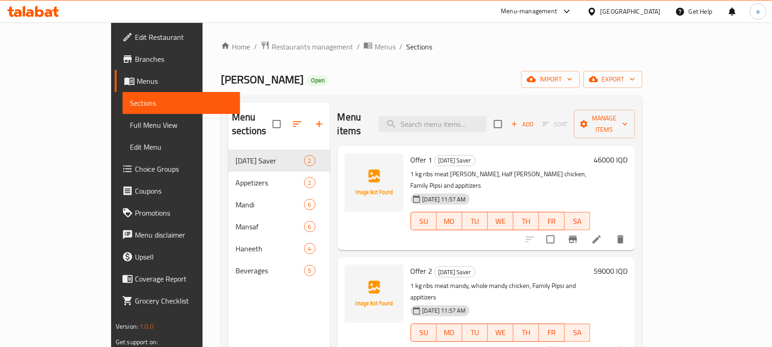
click at [135, 56] on span "Branches" at bounding box center [184, 59] width 98 height 11
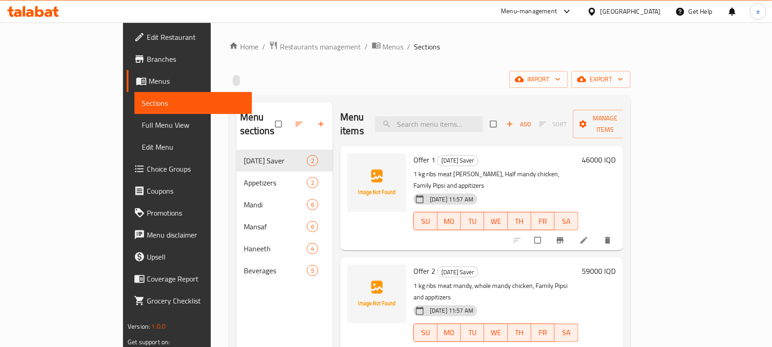
click at [134, 118] on link "Full Menu View" at bounding box center [193, 125] width 118 height 22
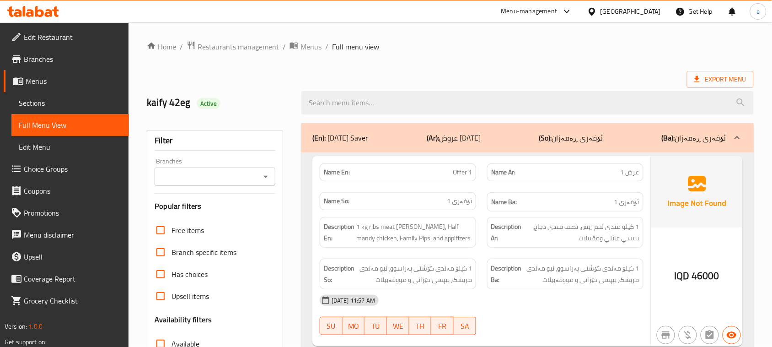
click at [262, 176] on icon "Open" at bounding box center [265, 176] width 11 height 11
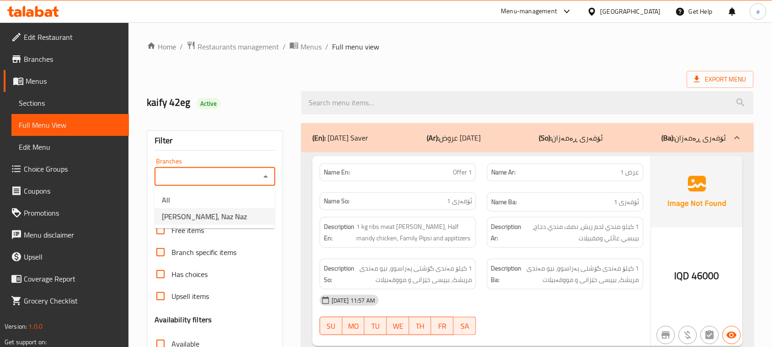
click at [248, 211] on li "[PERSON_NAME], Naz Naz" at bounding box center [215, 216] width 120 height 16
type input "[PERSON_NAME], Naz Naz"
click at [269, 174] on icon "Open" at bounding box center [265, 176] width 11 height 11
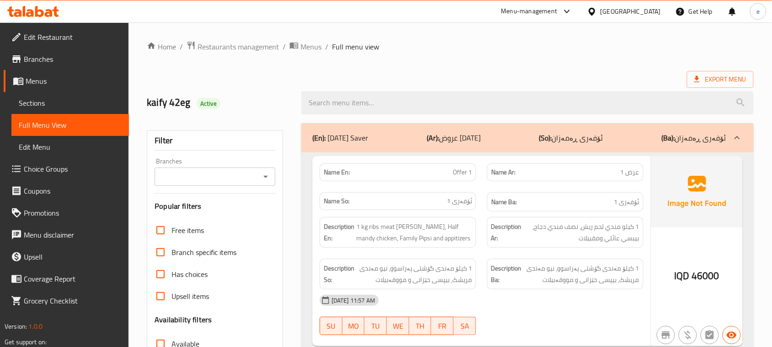
click at [47, 10] on icon at bounding box center [49, 13] width 8 height 8
